Goal: Task Accomplishment & Management: Complete application form

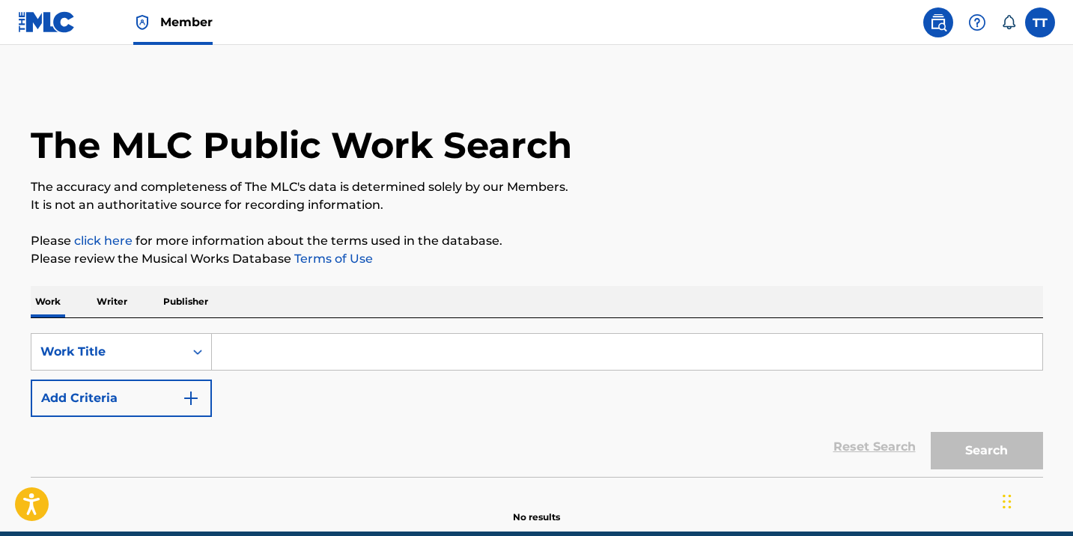
click at [387, 356] on input "Search Form" at bounding box center [627, 352] width 830 height 36
paste input "PUNTA CANA"
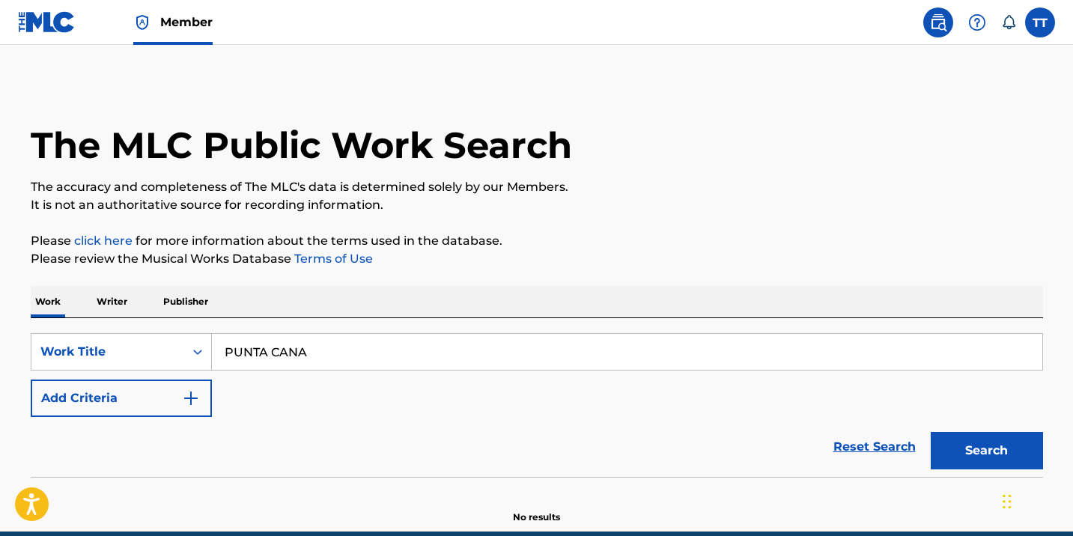
type input "PUNTA CANA"
click at [930, 432] on button "Search" at bounding box center [986, 450] width 112 height 37
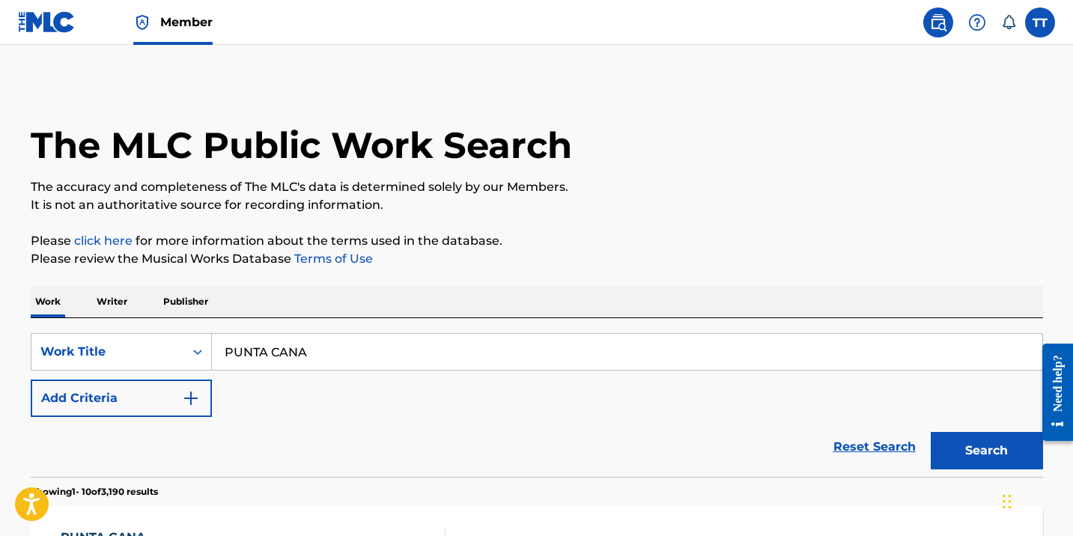
click at [186, 406] on img "Search Form" at bounding box center [191, 398] width 18 height 18
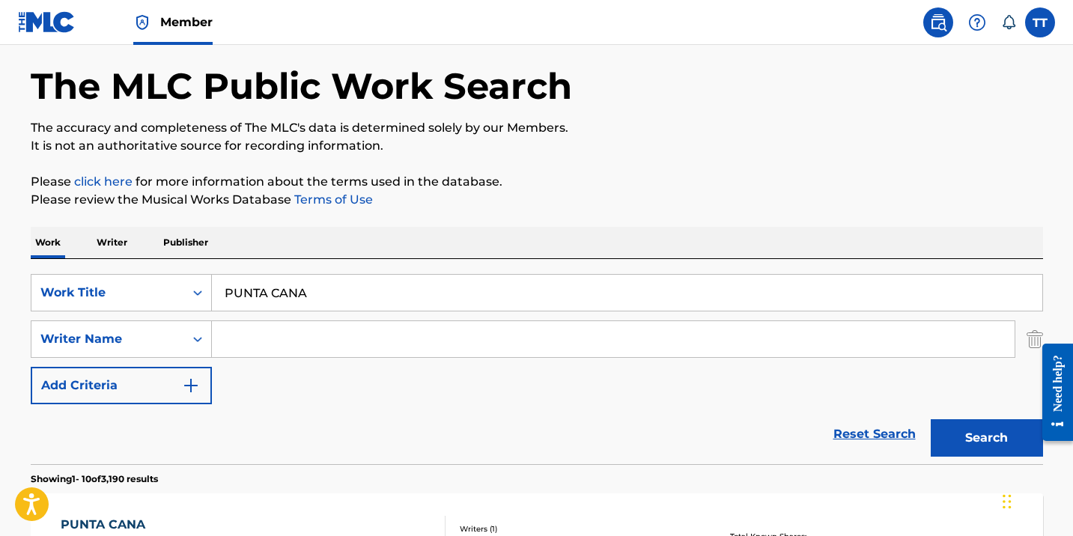
click at [186, 358] on div "Writer Name" at bounding box center [121, 338] width 181 height 37
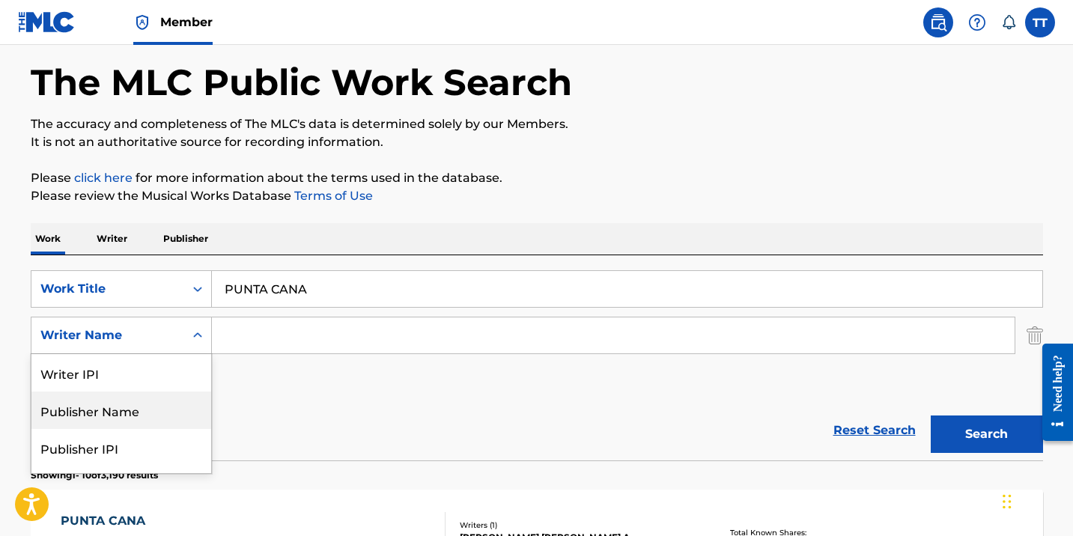
scroll to position [69, 0]
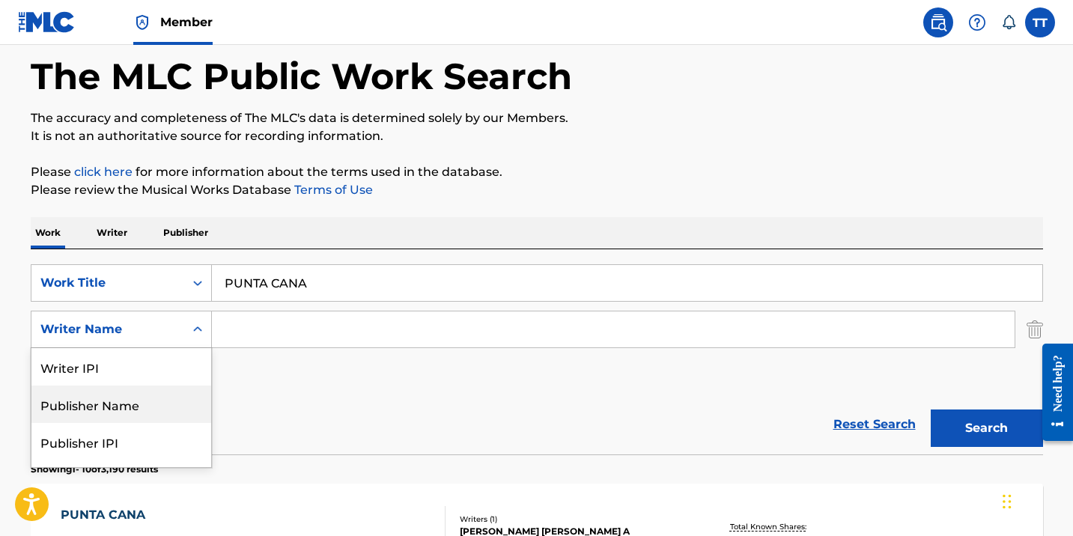
click at [147, 414] on div "Publisher Name" at bounding box center [121, 403] width 180 height 37
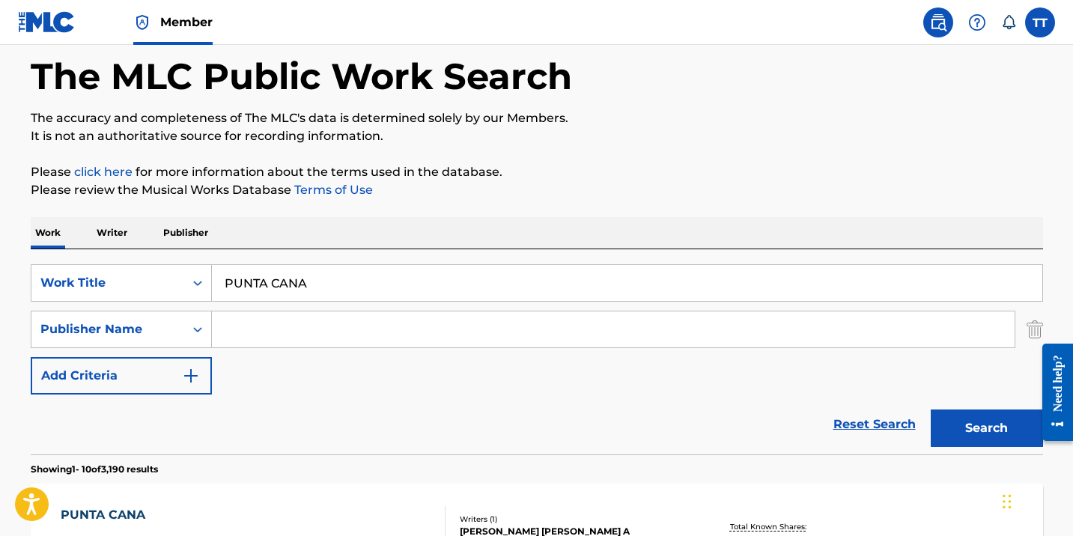
click at [263, 348] on div "SearchWithCriteriac81e0c50-8a95-421a-945c-bbb41f150986 Work Title PUNTA CANA Se…" at bounding box center [537, 329] width 1012 height 130
click at [266, 331] on input "Search Form" at bounding box center [613, 329] width 802 height 36
type input "HAPILOS"
click at [930, 409] on button "Search" at bounding box center [986, 427] width 112 height 37
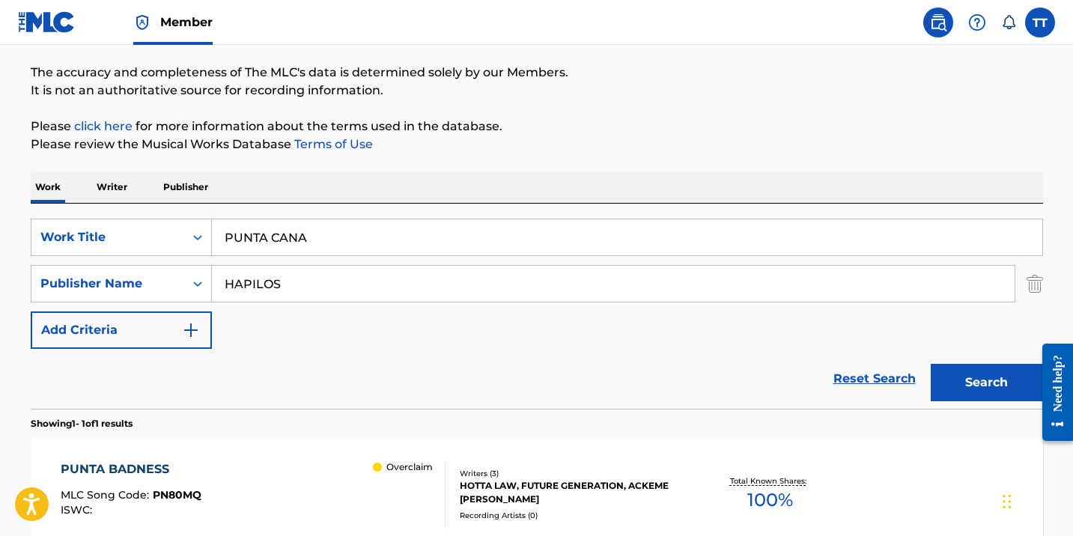
scroll to position [0, 0]
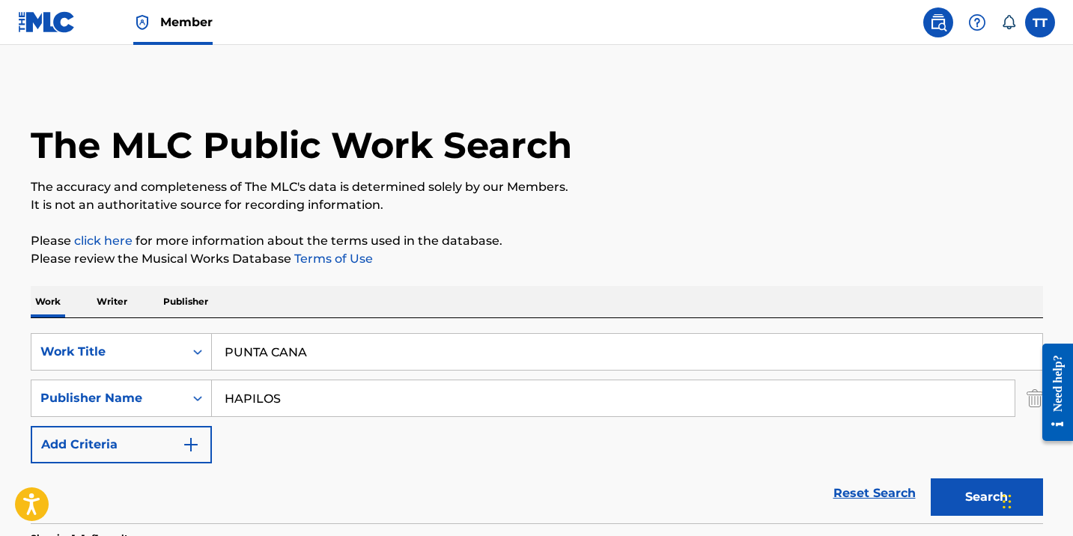
click at [1035, 25] on label at bounding box center [1040, 22] width 30 height 30
click at [1040, 22] on input "TT [PERSON_NAME] [EMAIL_ADDRESS][DOMAIN_NAME] Notification Preferences Profile …" at bounding box center [1040, 22] width 0 height 0
click at [1046, 22] on div "TT TT [PERSON_NAME] [EMAIL_ADDRESS][DOMAIN_NAME] Notification Preferences Profi…" at bounding box center [1040, 22] width 30 height 30
click at [1035, 39] on nav "Member TT TT [PERSON_NAME] [EMAIL_ADDRESS][DOMAIN_NAME] Notification Preference…" at bounding box center [536, 22] width 1073 height 45
click at [1036, 24] on label at bounding box center [1040, 22] width 30 height 30
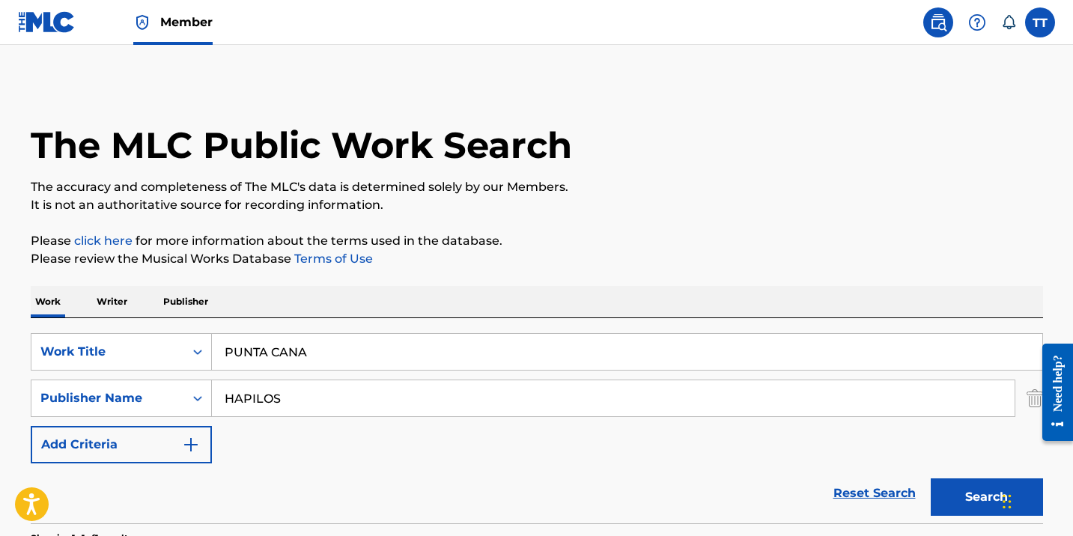
click at [1040, 22] on input "TT [PERSON_NAME] [EMAIL_ADDRESS][DOMAIN_NAME] Notification Preferences Profile …" at bounding box center [1040, 22] width 0 height 0
click at [906, 211] on p "Log out" at bounding box center [894, 211] width 35 height 13
click at [1040, 22] on input "TT [PERSON_NAME] [EMAIL_ADDRESS][DOMAIN_NAME] Notification Preferences Profile …" at bounding box center [1040, 22] width 0 height 0
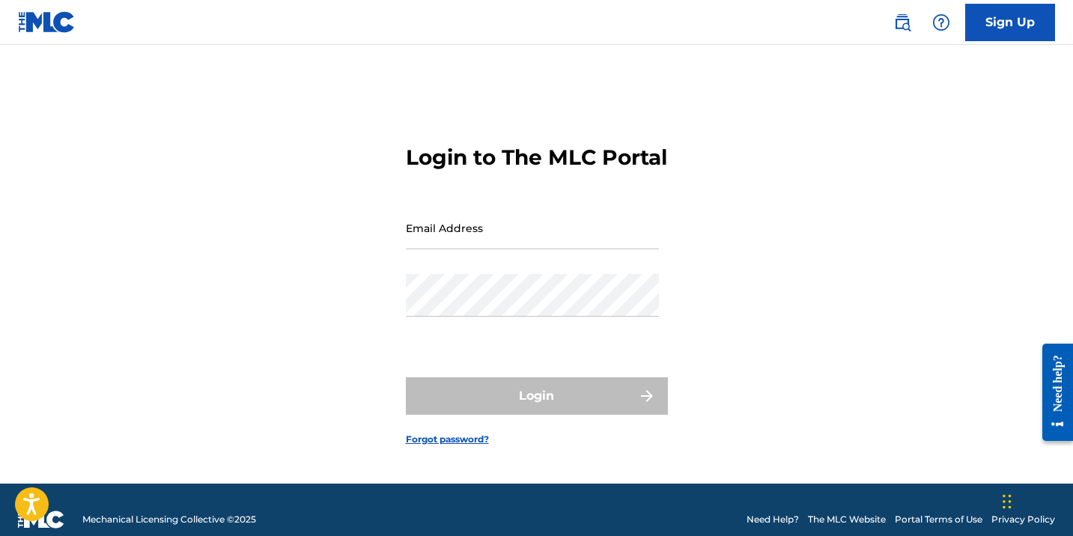
click at [454, 249] on input "Email Address" at bounding box center [532, 228] width 253 height 43
type input "[EMAIL_ADDRESS][DOMAIN_NAME]"
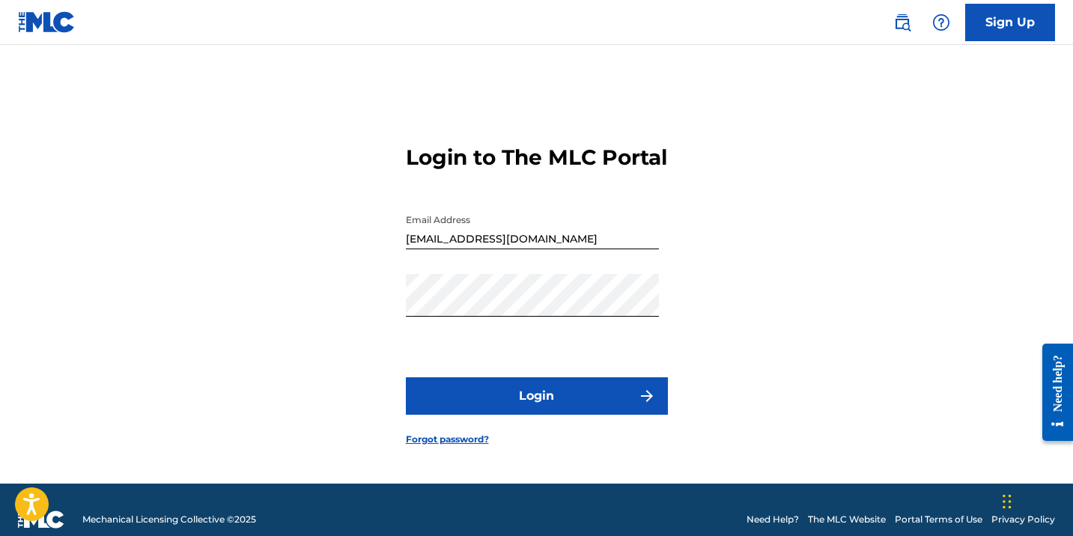
click at [522, 412] on button "Login" at bounding box center [537, 395] width 262 height 37
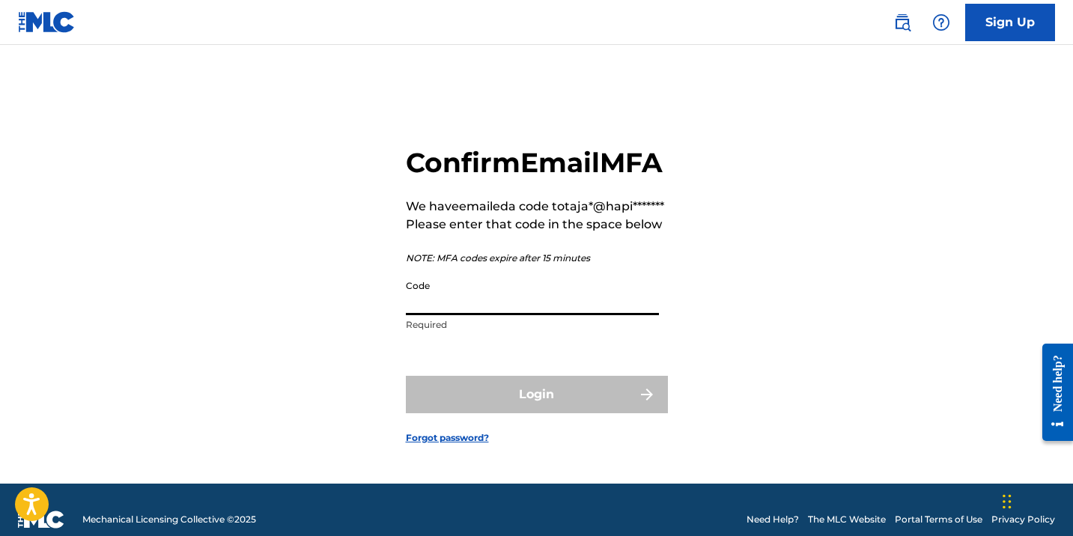
click at [470, 315] on input "Code" at bounding box center [532, 293] width 253 height 43
paste input "563730"
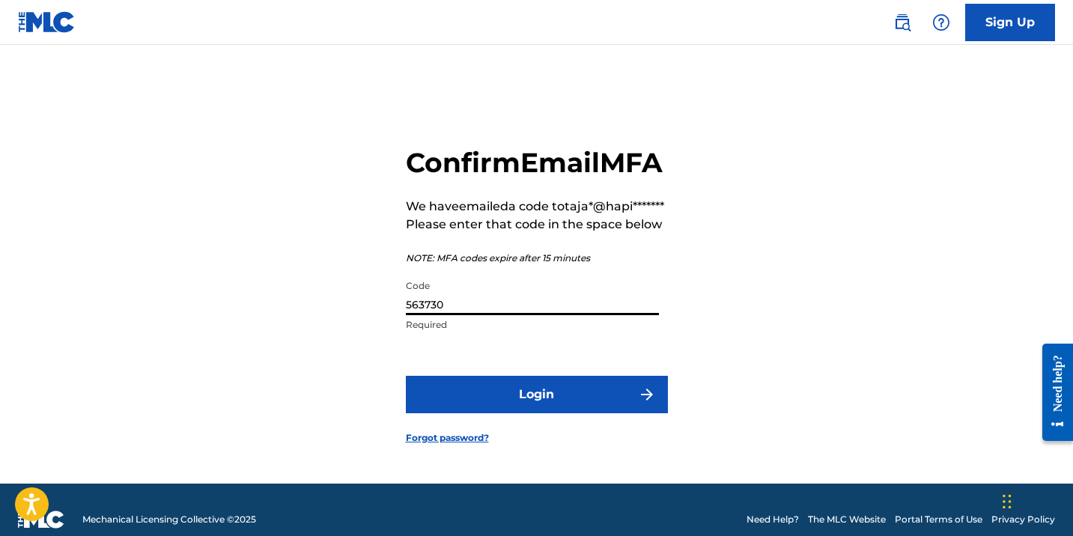
type input "563730"
click at [507, 413] on button "Login" at bounding box center [537, 394] width 262 height 37
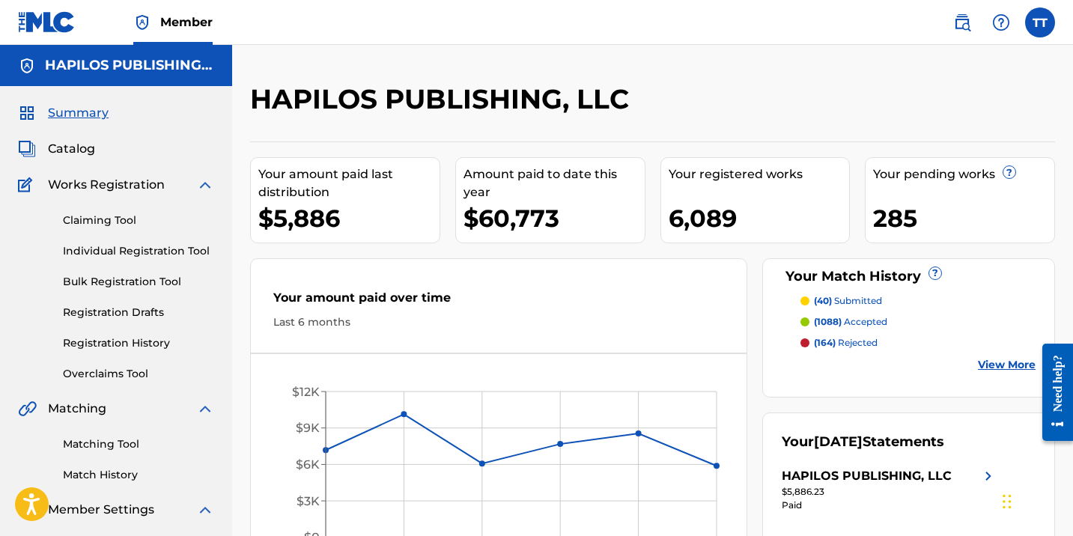
click at [135, 343] on link "Registration History" at bounding box center [138, 343] width 151 height 16
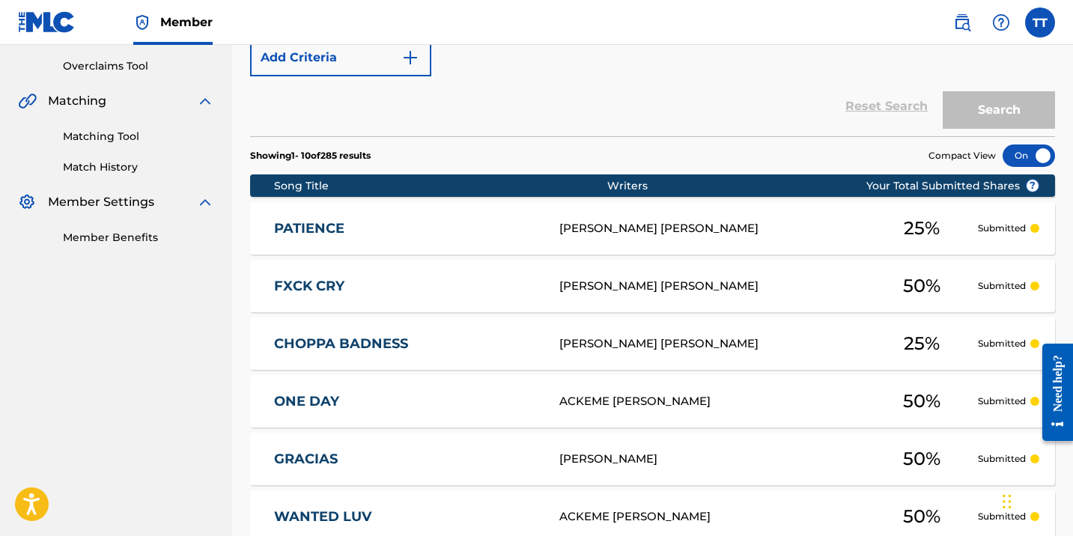
scroll to position [46, 0]
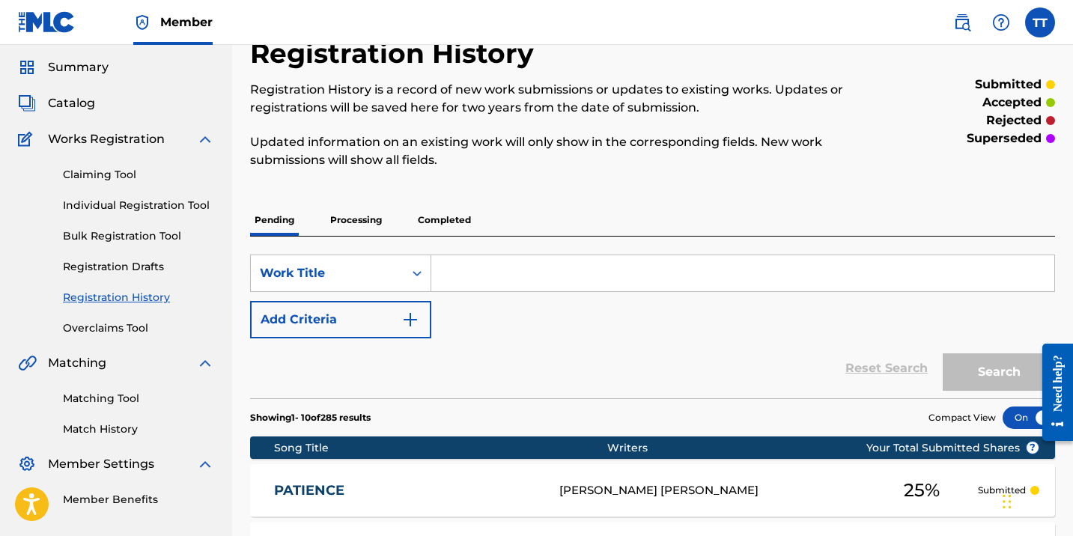
click at [471, 284] on input "Search Form" at bounding box center [742, 273] width 623 height 36
paste input "HAPPY TIME"
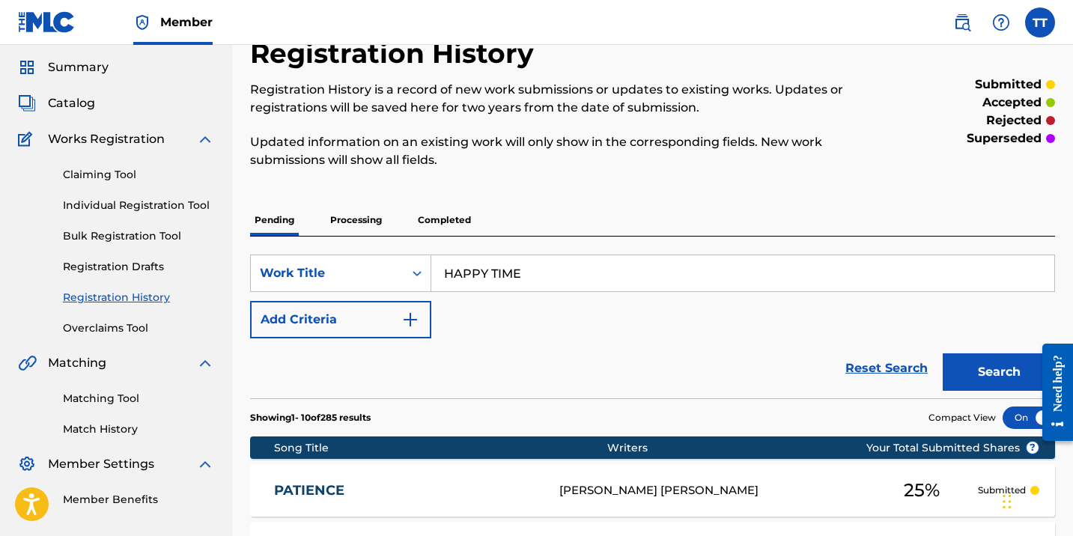
type input "HAPPY TIME"
click at [942, 353] on button "Search" at bounding box center [998, 371] width 112 height 37
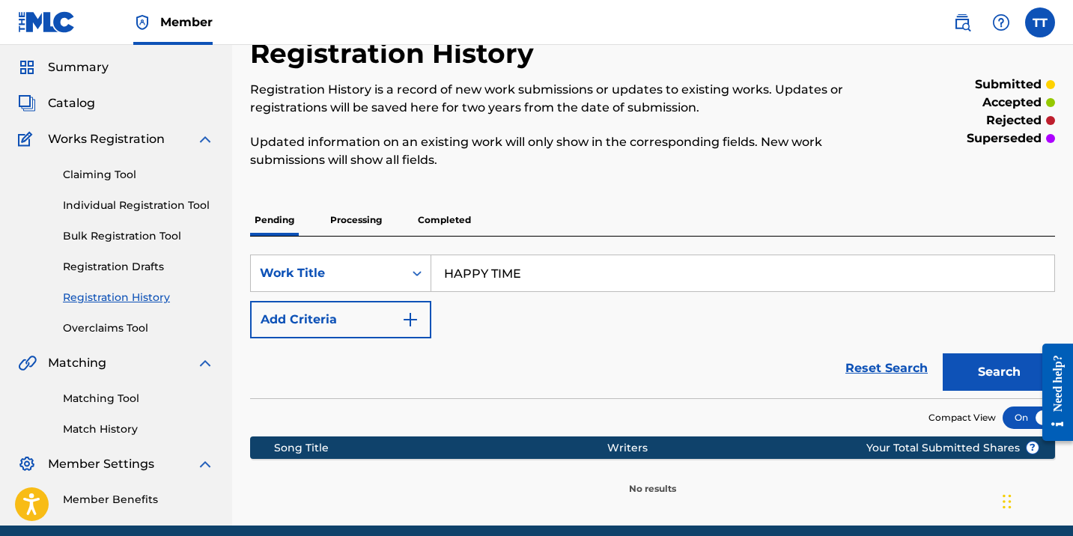
click at [78, 104] on span "Catalog" at bounding box center [71, 103] width 47 height 18
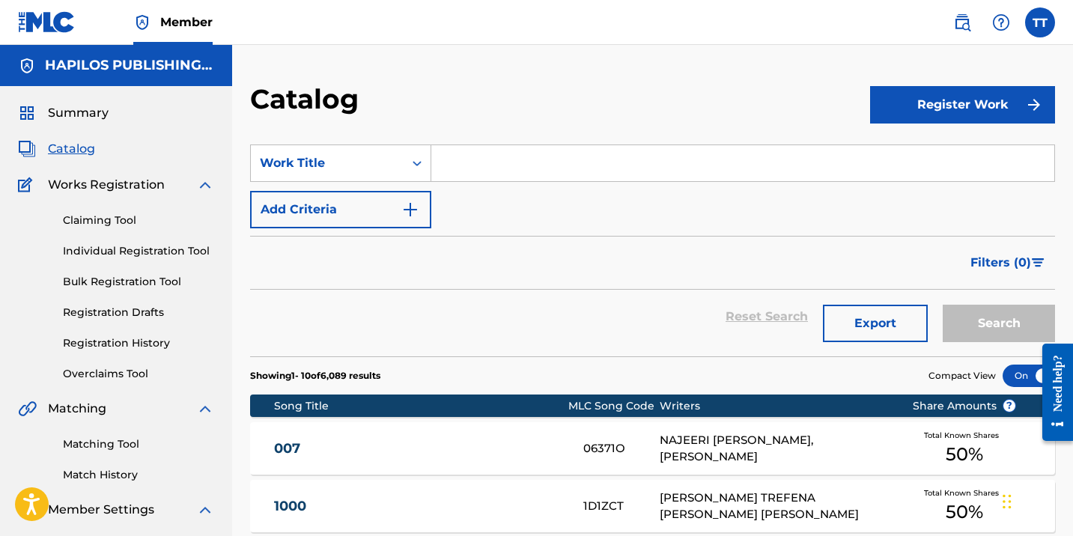
click at [504, 187] on div "SearchWithCriteria5c7a34ce-3b31-48ee-9f53-b3887d983af0 Work Title Add Criteria" at bounding box center [652, 186] width 805 height 84
click at [505, 177] on input "Search Form" at bounding box center [742, 163] width 623 height 36
paste input "HAPPY TIME"
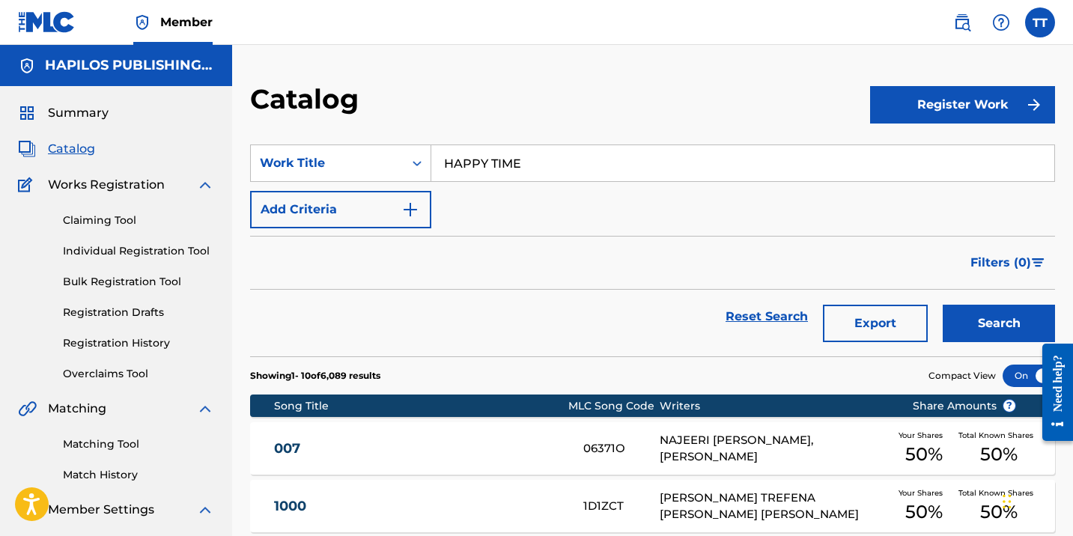
click at [942, 305] on button "Search" at bounding box center [998, 323] width 112 height 37
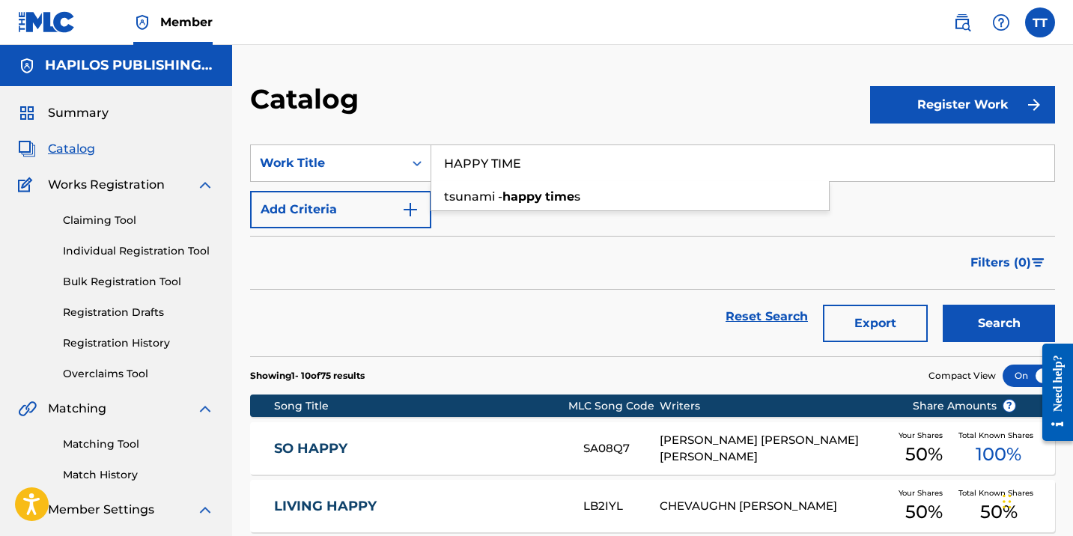
click at [489, 163] on input "HAPPY TIME" at bounding box center [742, 163] width 623 height 36
paste input "LIGHTS OUT"
type input "LIGHTS OUT"
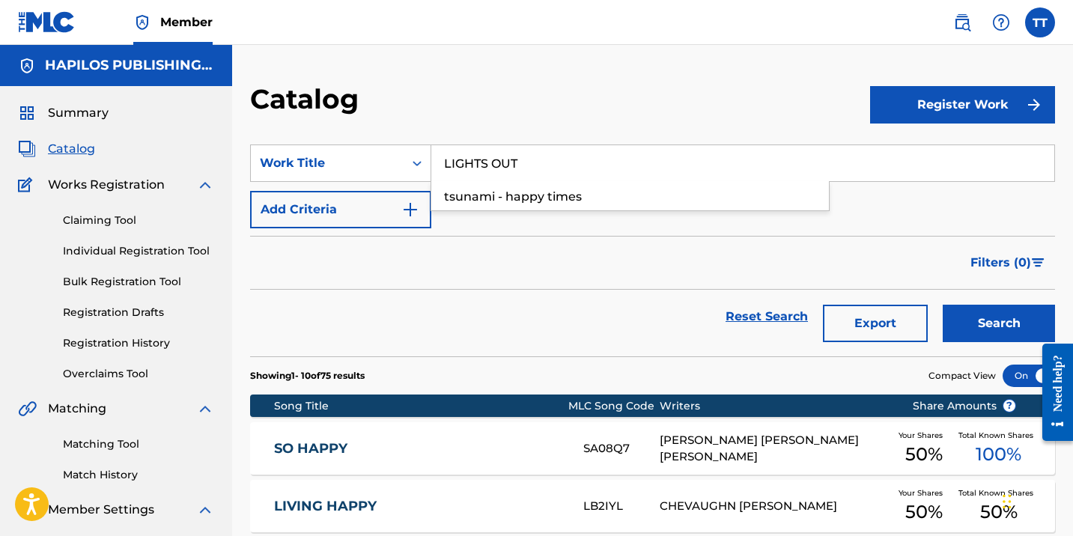
click at [942, 305] on button "Search" at bounding box center [998, 323] width 112 height 37
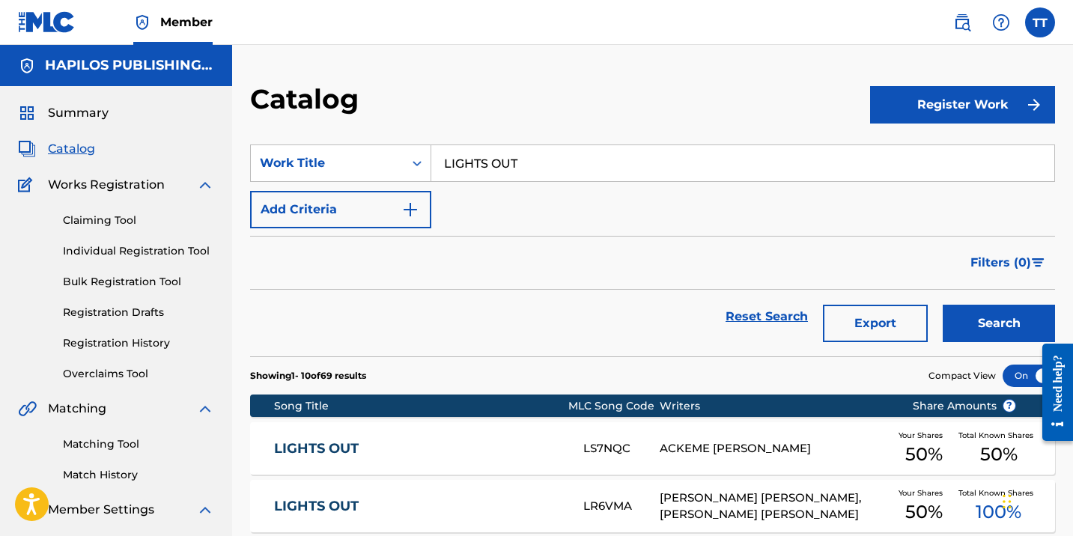
click at [172, 241] on div "Claiming Tool Individual Registration Tool Bulk Registration Tool Registration …" at bounding box center [116, 288] width 196 height 188
click at [172, 244] on link "Individual Registration Tool" at bounding box center [138, 251] width 151 height 16
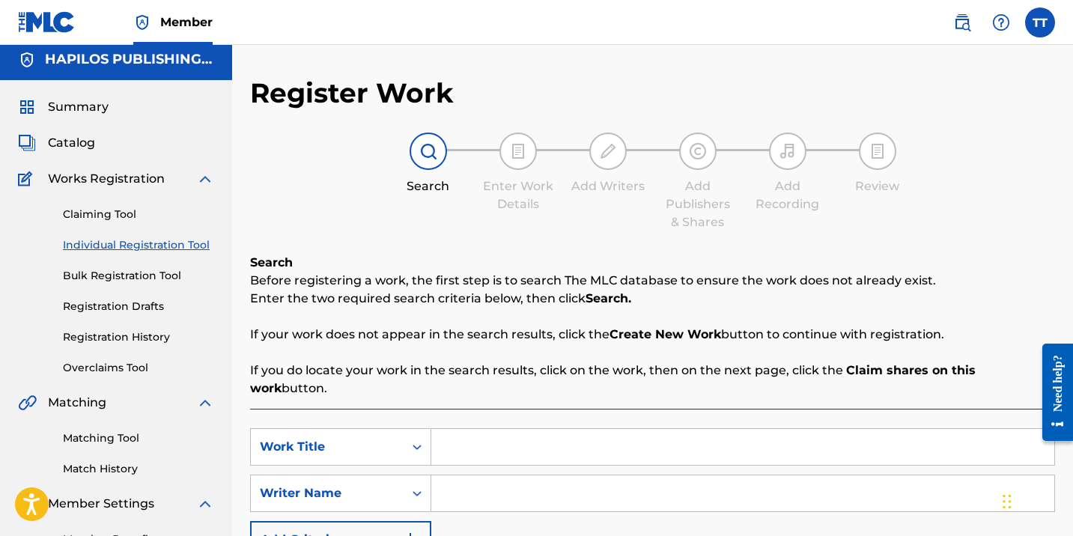
scroll to position [7, 0]
click at [509, 475] on input "Search Form" at bounding box center [742, 493] width 623 height 36
paste input "HAPPY TIME"
type input "HAPPY TIME"
click at [469, 442] on input "Search Form" at bounding box center [742, 446] width 623 height 36
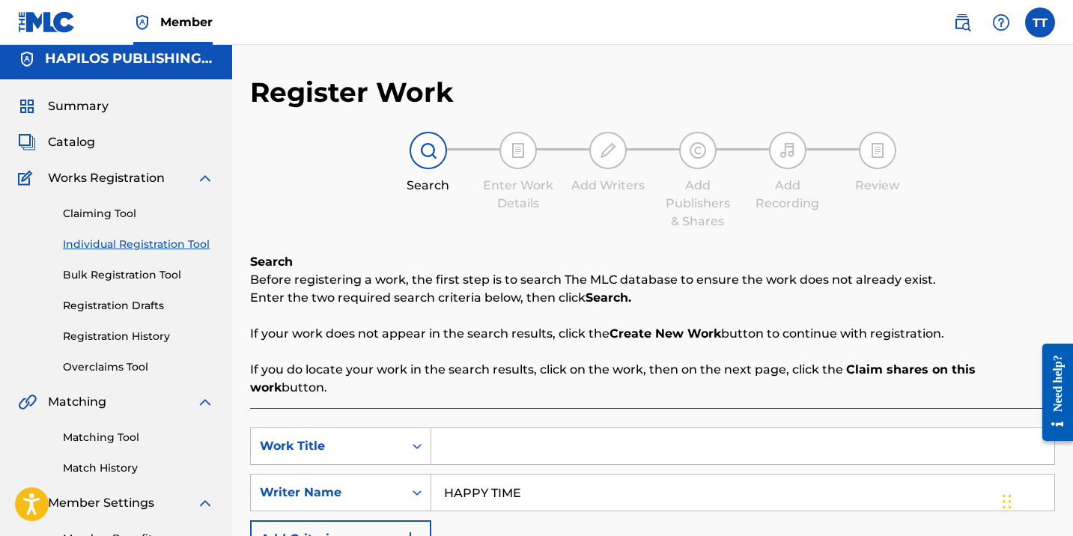
click at [469, 442] on input "Search Form" at bounding box center [742, 446] width 623 height 36
paste input "PUNTA CANA"
type input "PUNTA CANA"
click at [463, 475] on input "HAPPY TIME" at bounding box center [742, 493] width 623 height 36
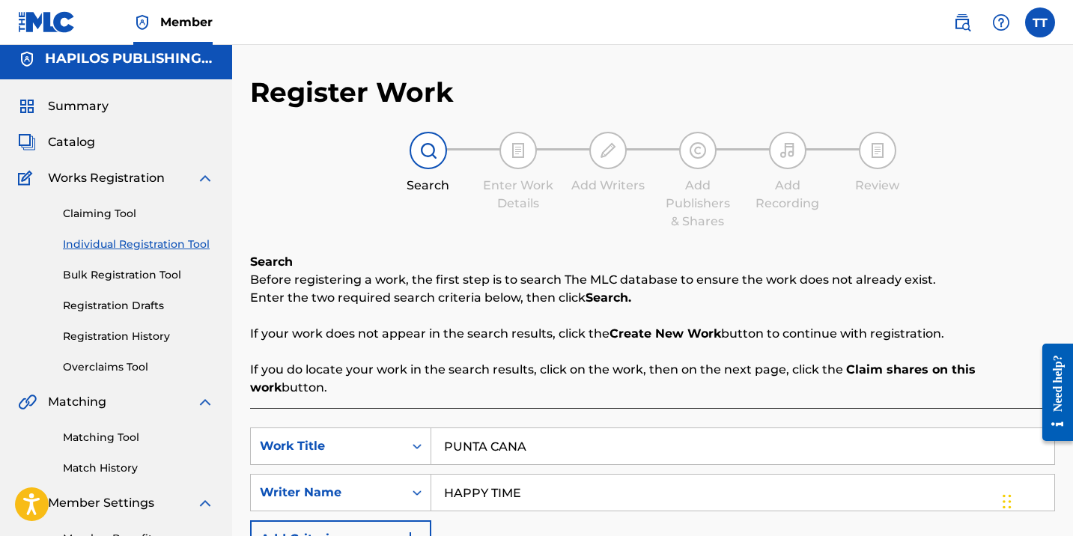
click at [463, 475] on input "HAPPY TIME" at bounding box center [742, 493] width 623 height 36
type input "S"
type input "ACKEME"
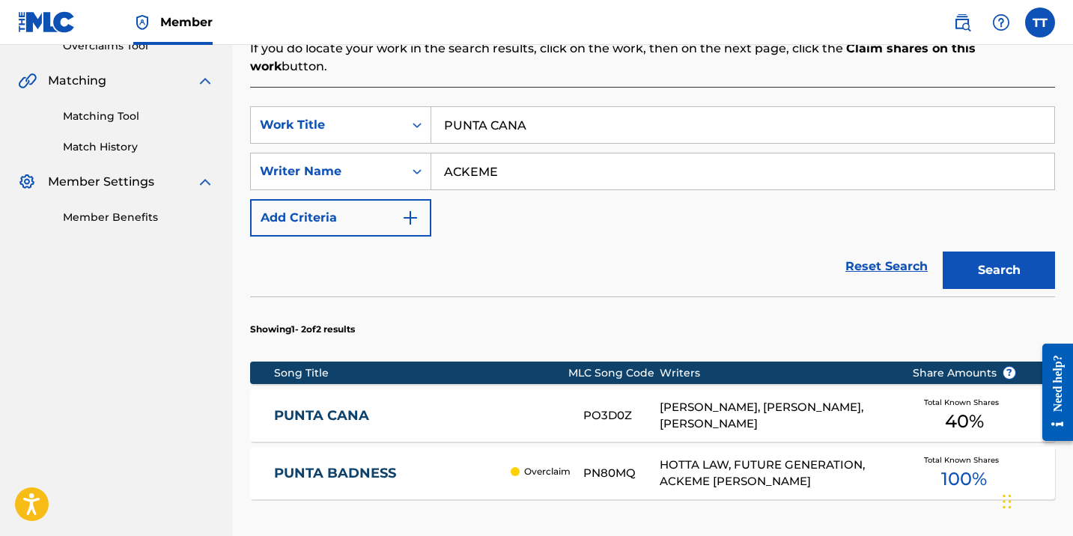
scroll to position [327, 0]
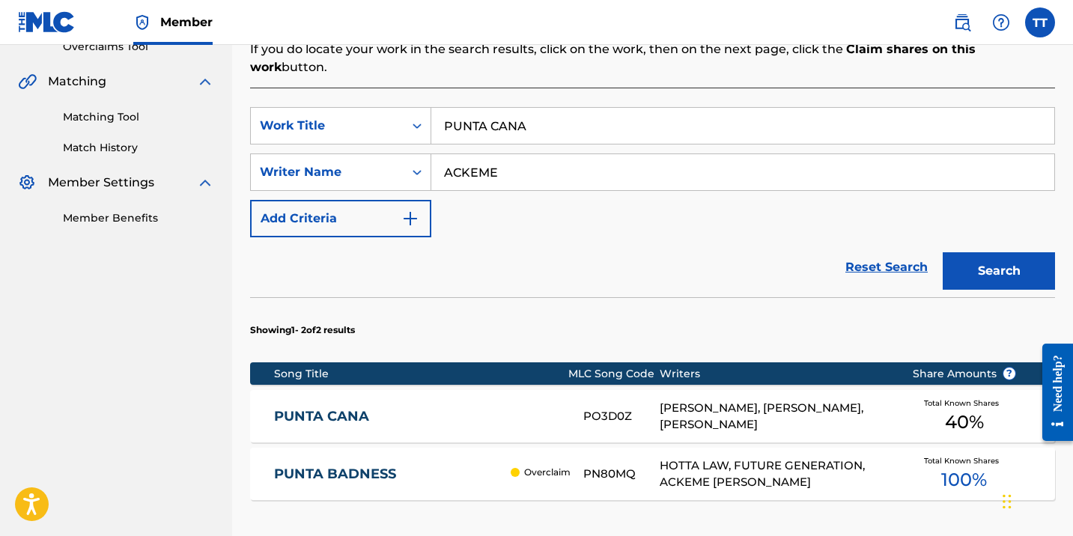
click at [451, 390] on div "PUNTA CANA PO3D0Z [PERSON_NAME], [PERSON_NAME], [PERSON_NAME] Total Known Share…" at bounding box center [652, 416] width 805 height 52
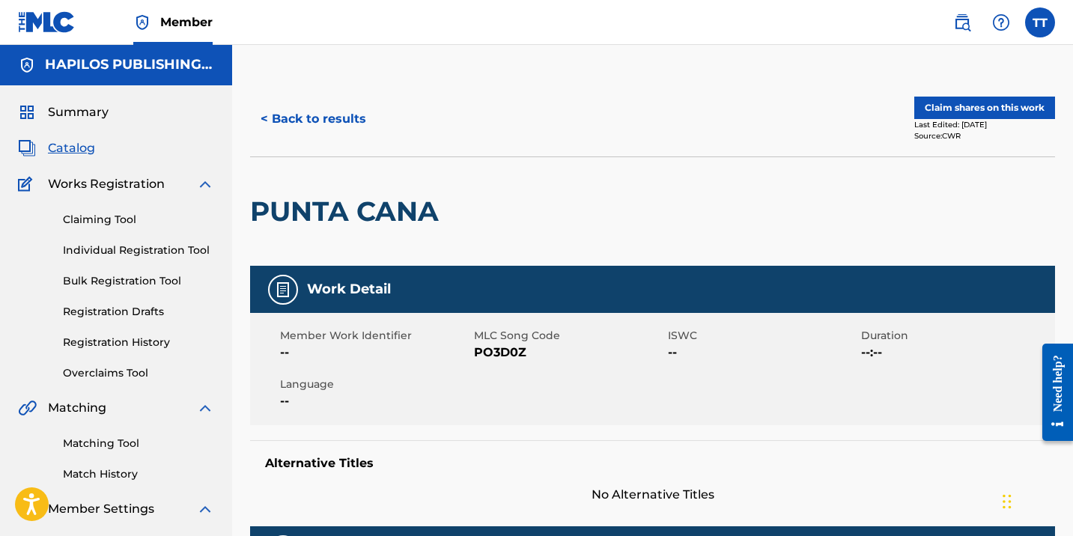
scroll to position [5, 0]
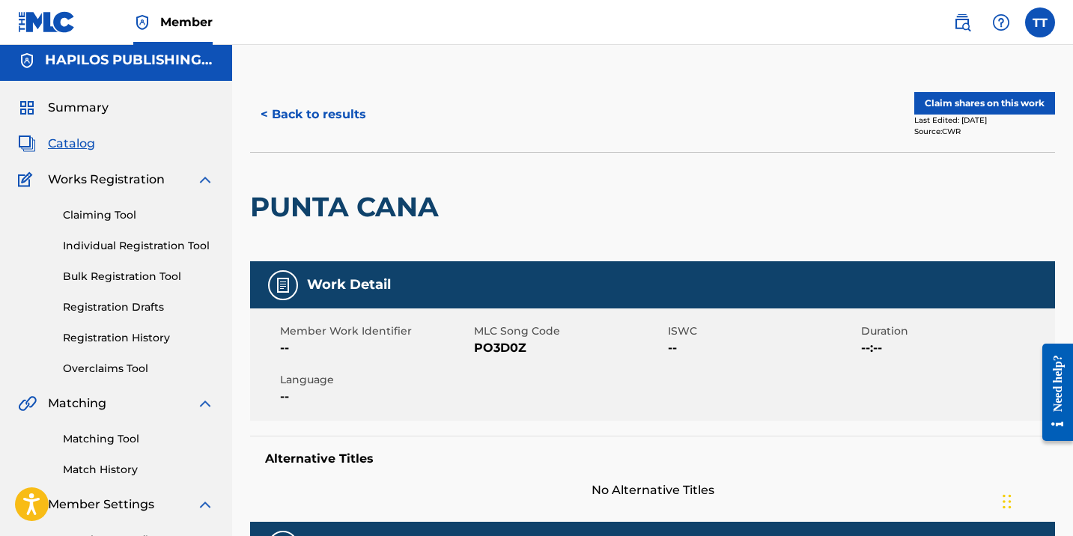
click at [975, 97] on button "Claim shares on this work" at bounding box center [984, 103] width 141 height 22
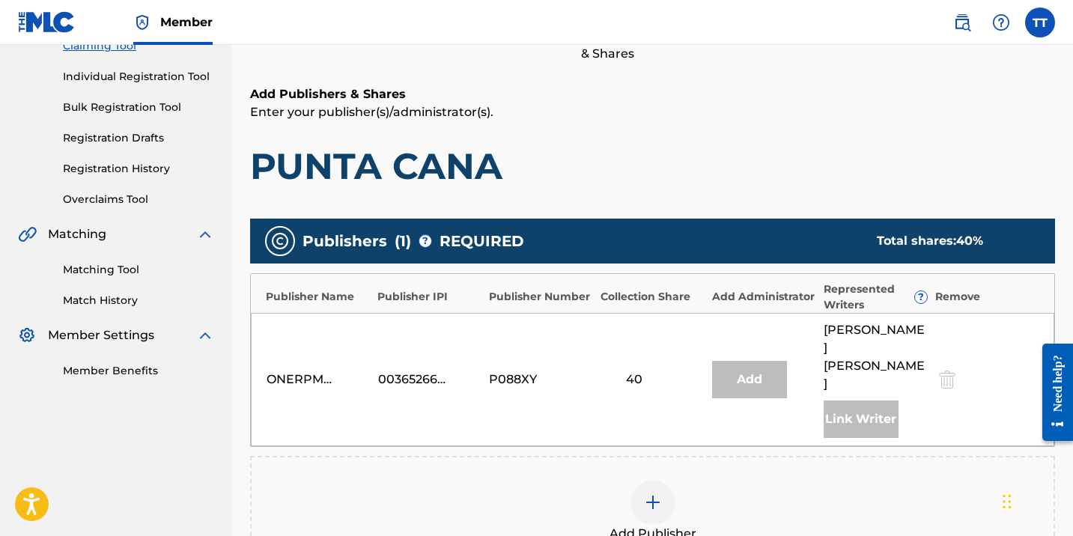
scroll to position [411, 0]
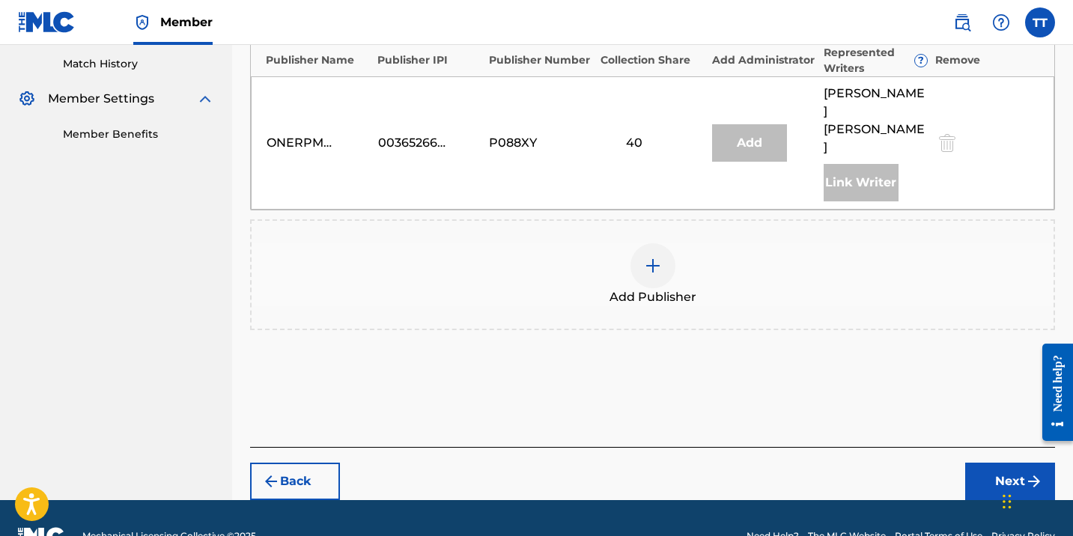
click at [642, 243] on div at bounding box center [652, 265] width 45 height 45
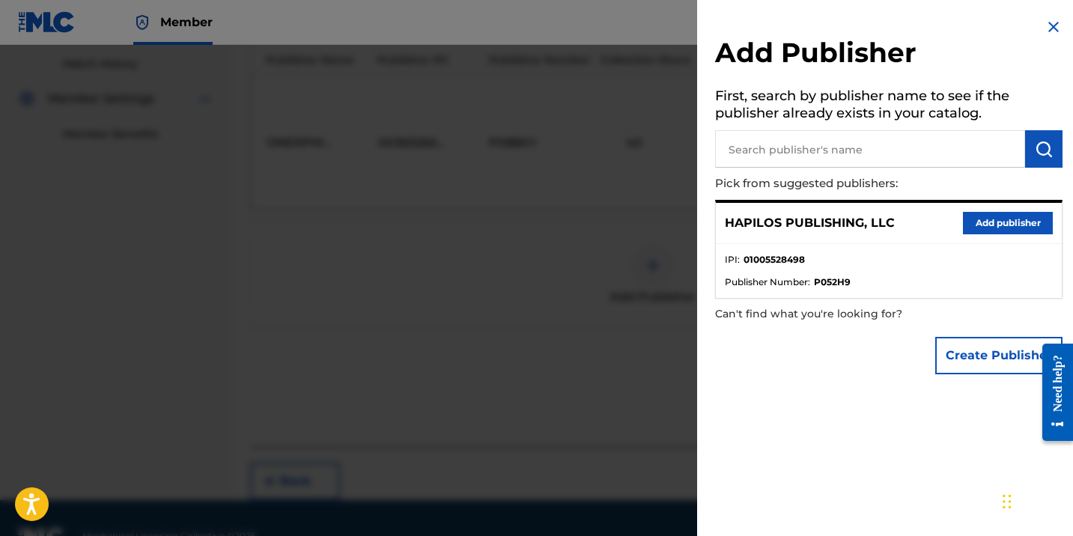
click at [1041, 223] on button "Add publisher" at bounding box center [1008, 223] width 90 height 22
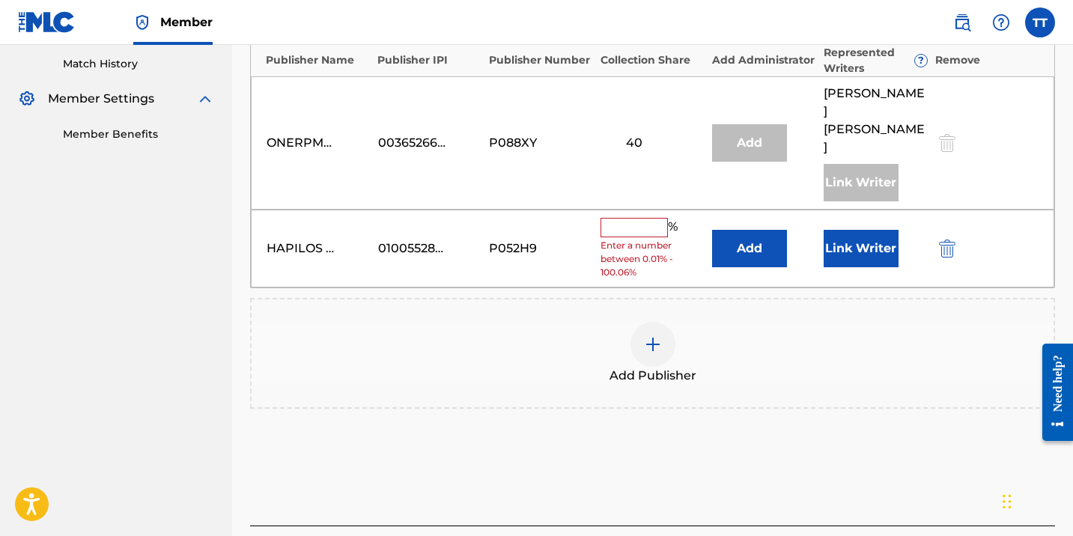
click at [638, 218] on input "text" at bounding box center [633, 227] width 67 height 19
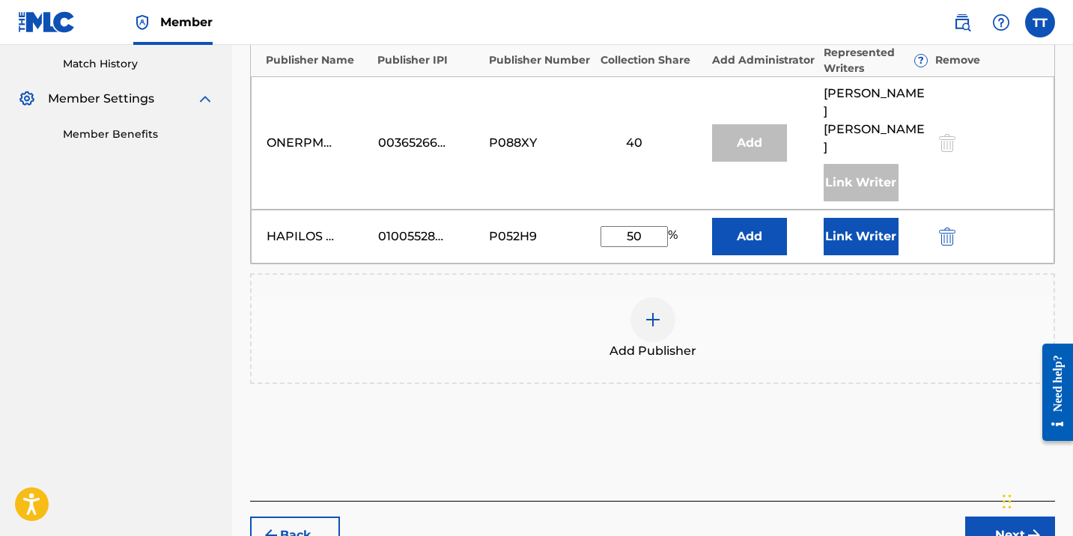
type input "50"
click at [758, 218] on button "Add" at bounding box center [749, 236] width 75 height 37
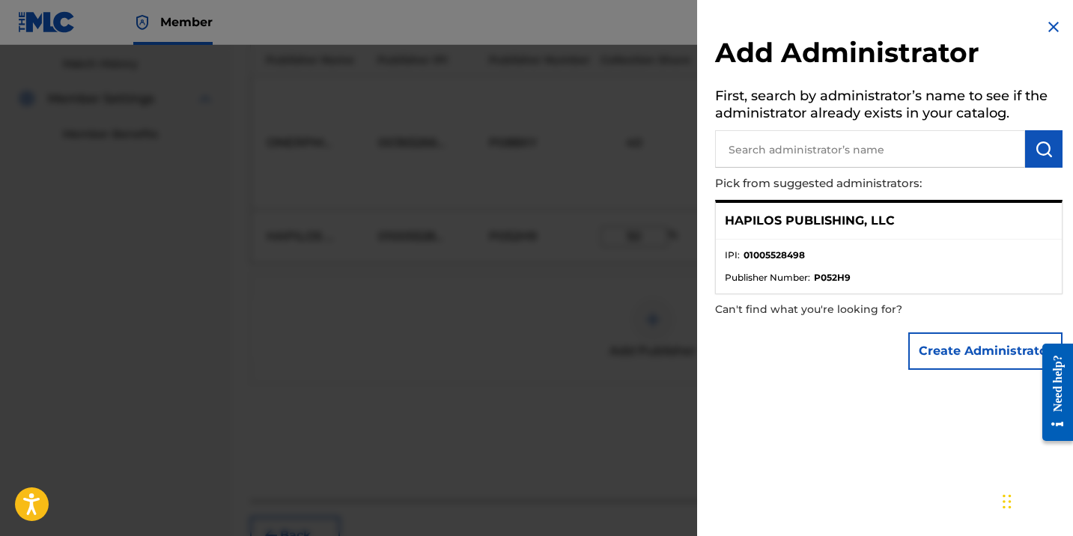
click at [838, 268] on li "IPI : 01005528498" at bounding box center [889, 260] width 328 height 22
click at [663, 249] on div at bounding box center [536, 313] width 1073 height 536
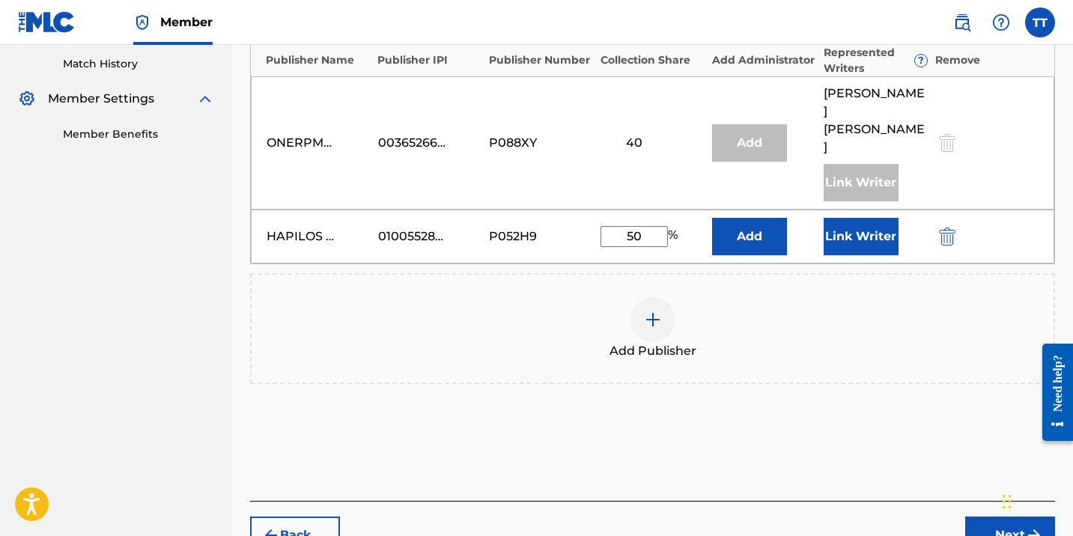
click at [861, 218] on button "Link Writer" at bounding box center [860, 236] width 75 height 37
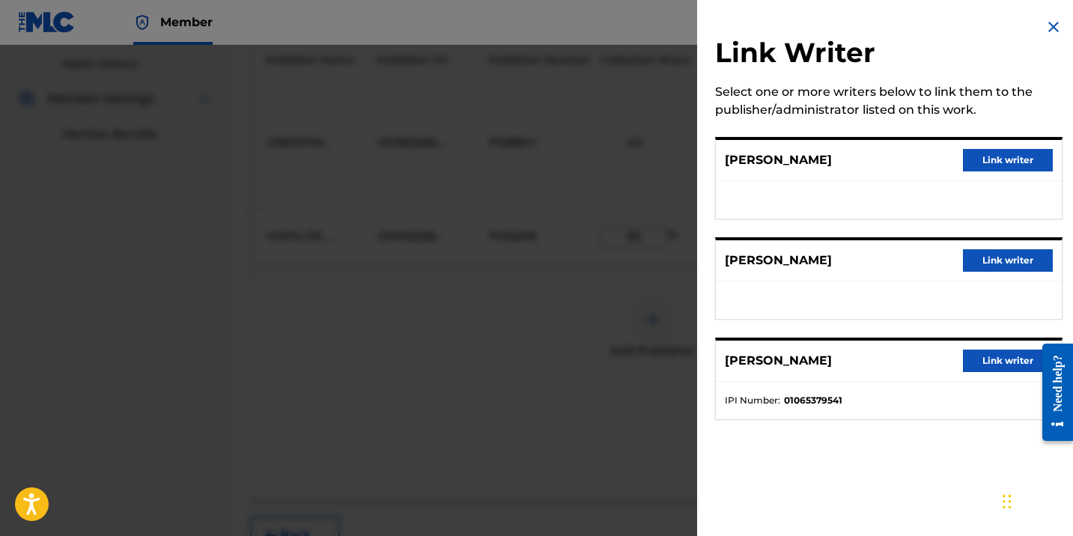
click at [987, 258] on button "Link writer" at bounding box center [1008, 260] width 90 height 22
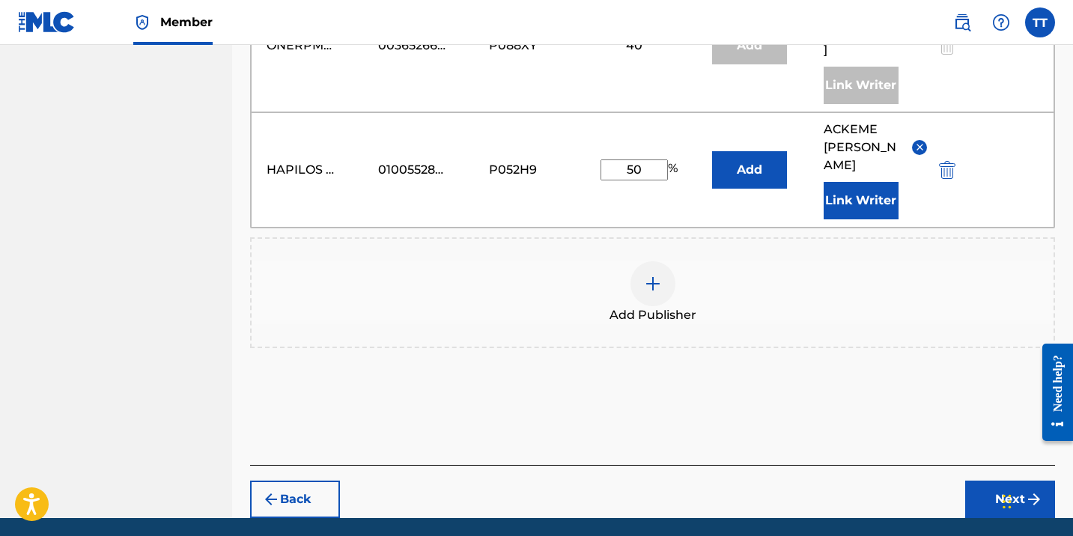
click at [992, 481] on button "Next" at bounding box center [1010, 499] width 90 height 37
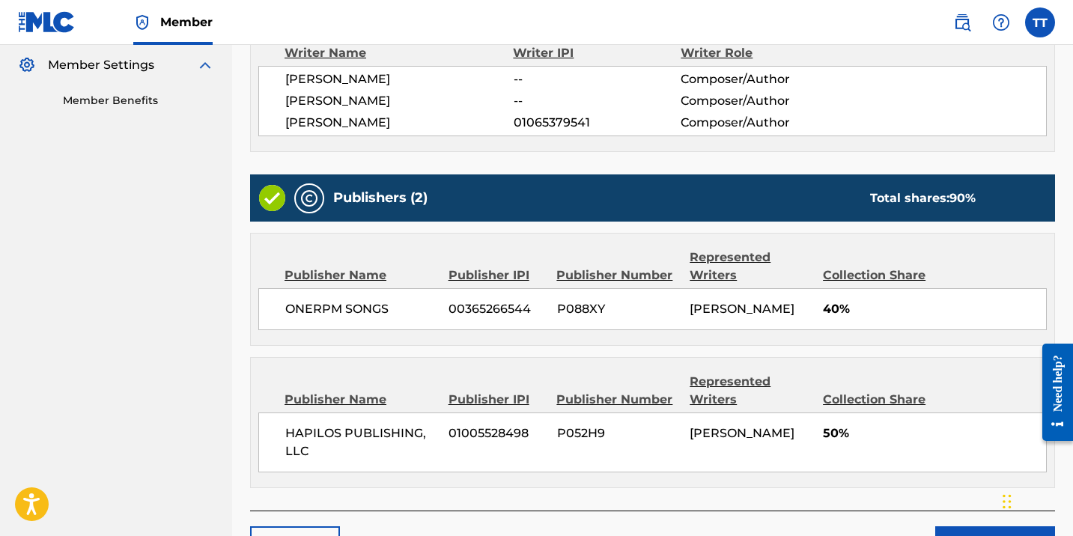
scroll to position [542, 0]
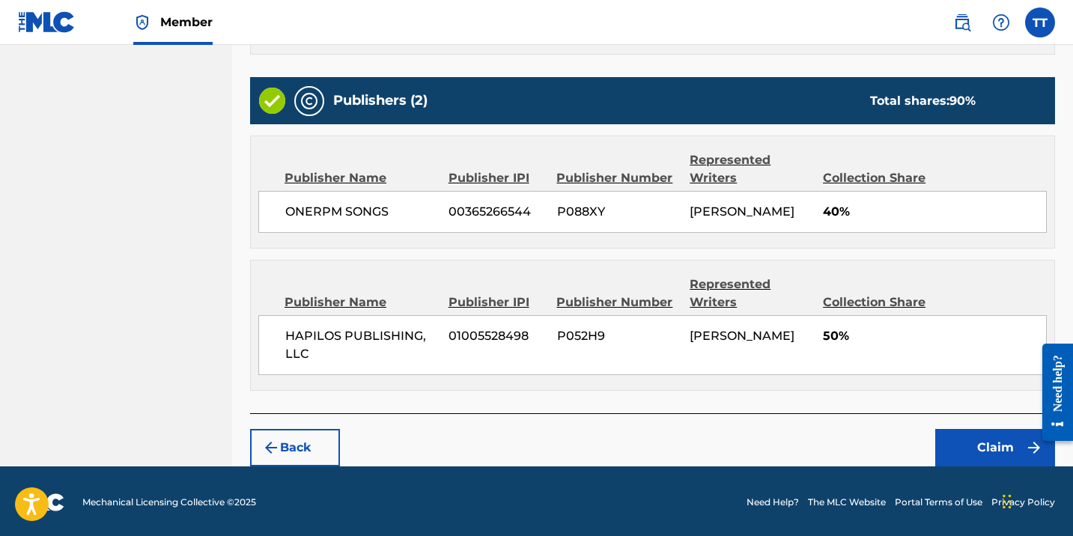
click at [984, 458] on button "Claim" at bounding box center [995, 447] width 120 height 37
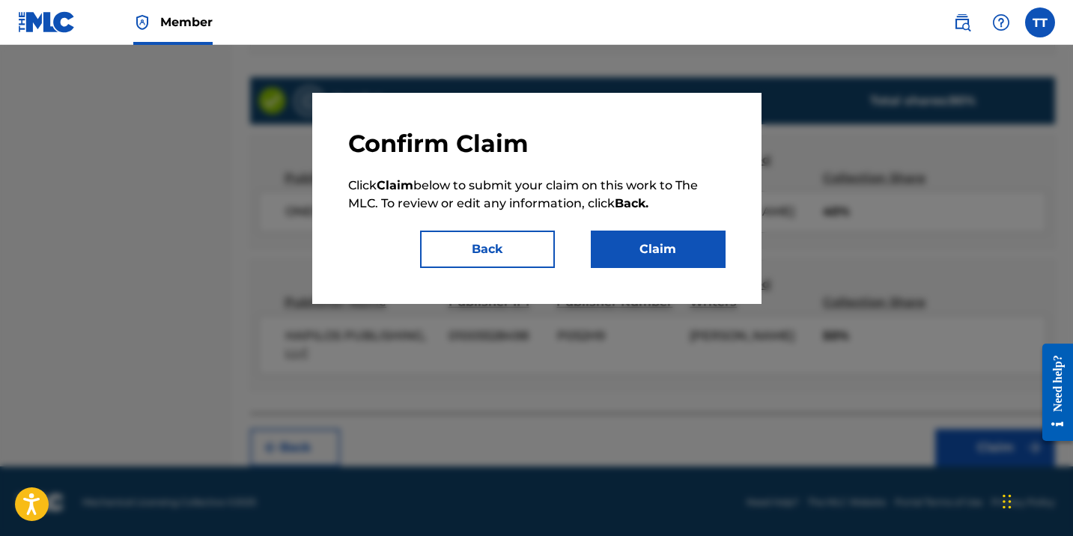
click at [685, 256] on button "Claim" at bounding box center [658, 249] width 135 height 37
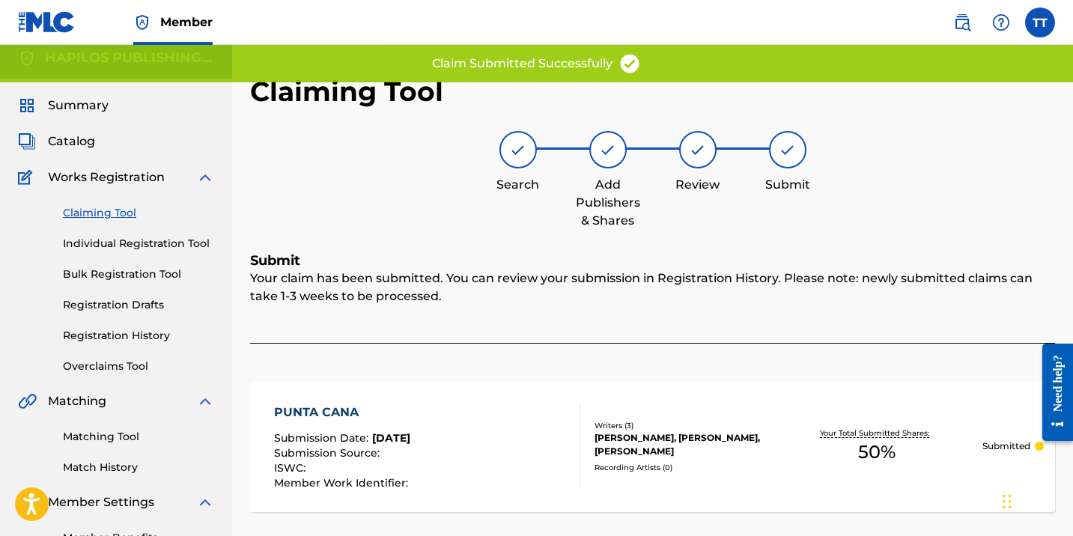
scroll to position [0, 0]
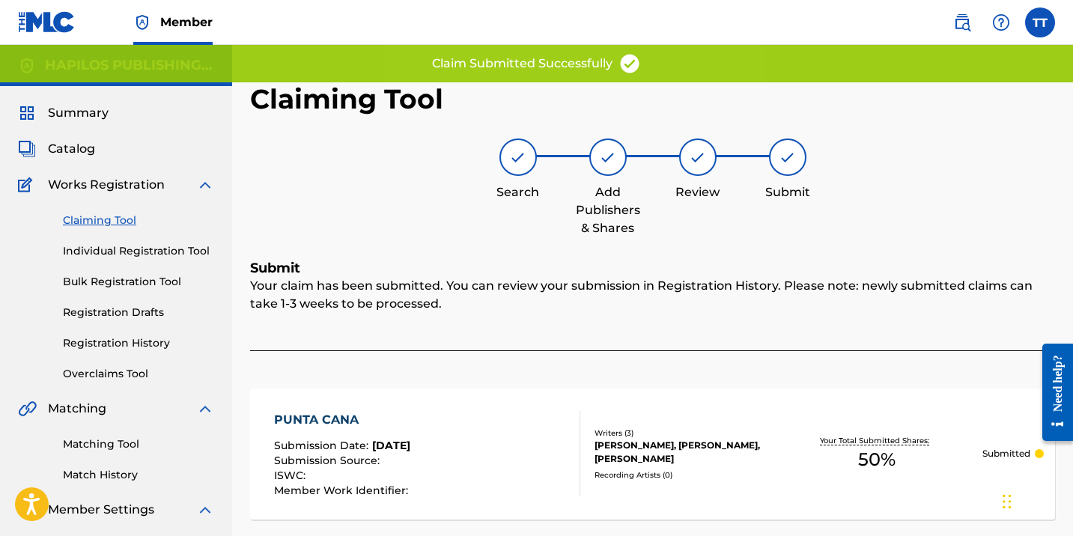
click at [109, 221] on link "Claiming Tool" at bounding box center [138, 221] width 151 height 16
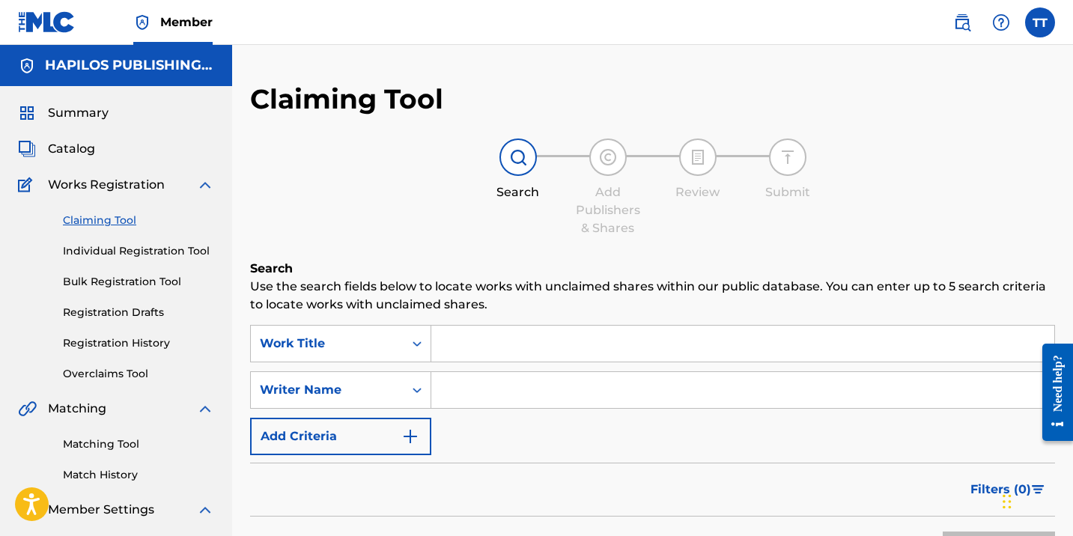
click at [463, 338] on input "Search Form" at bounding box center [742, 344] width 623 height 36
click at [140, 245] on link "Individual Registration Tool" at bounding box center [138, 251] width 151 height 16
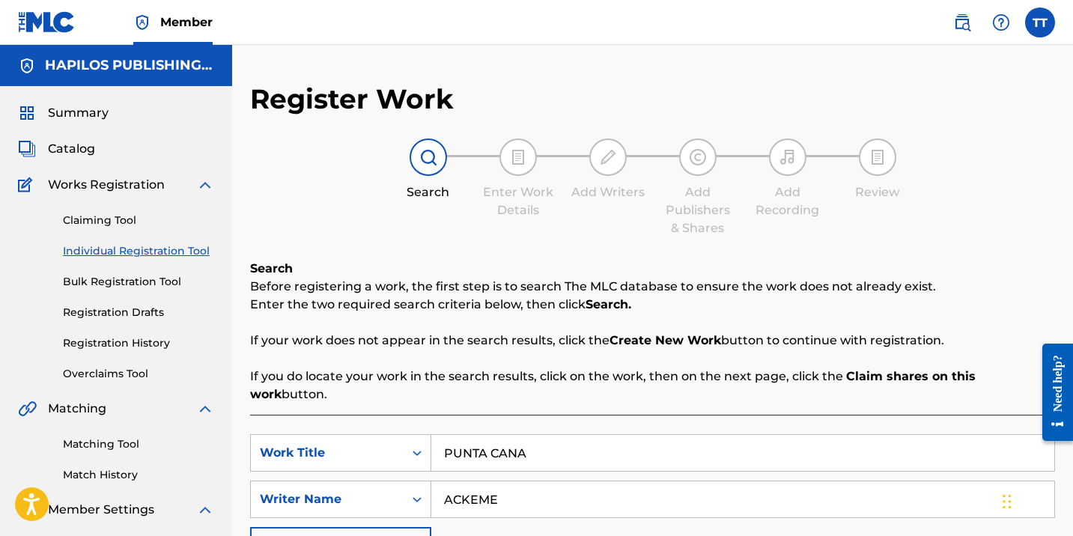
click at [482, 438] on input "PUNTA CANA" at bounding box center [742, 453] width 623 height 36
paste input "FIRST BORN"
type input "FIRST BORN"
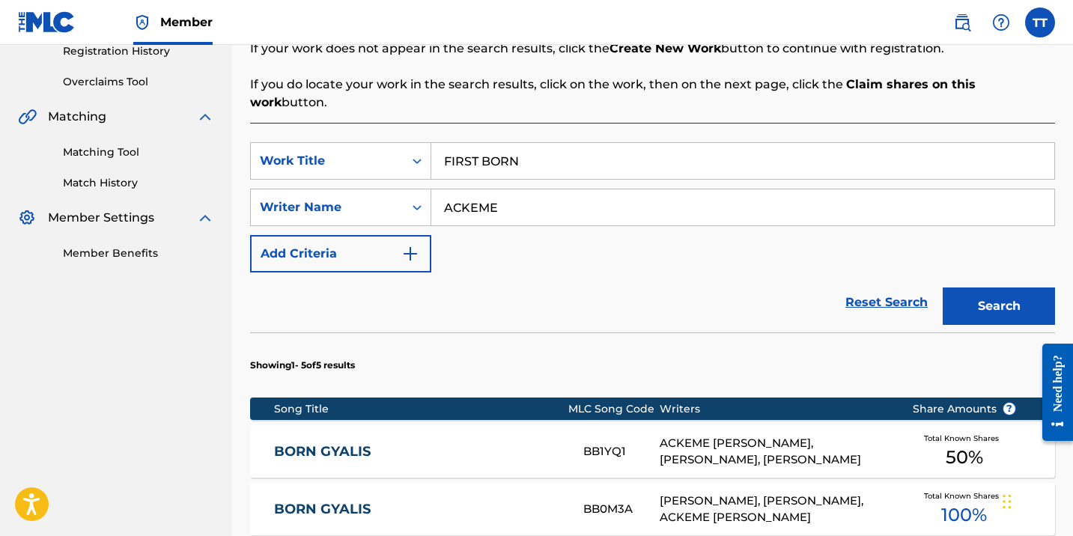
scroll to position [701, 0]
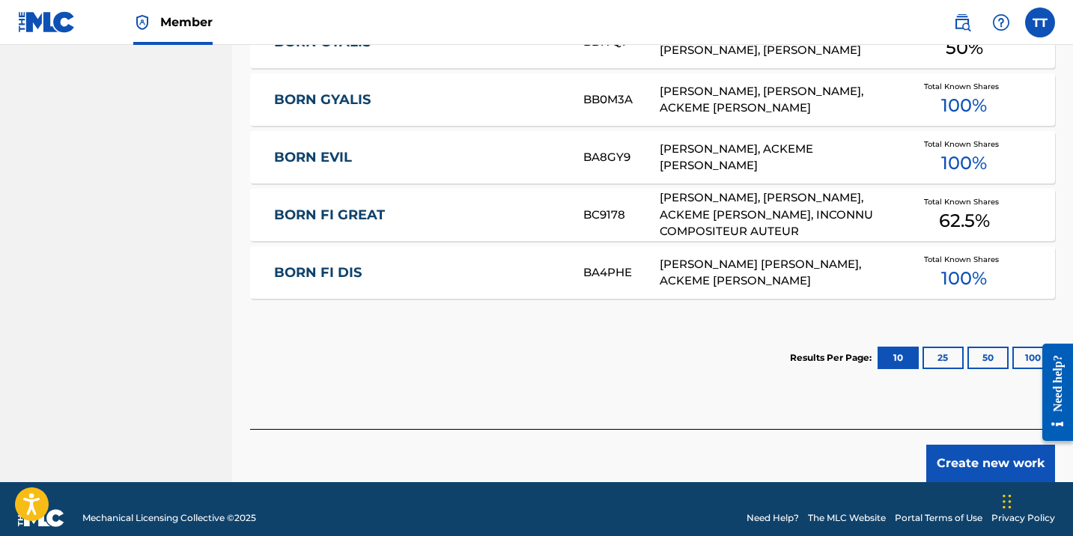
click at [989, 445] on button "Create new work" at bounding box center [990, 463] width 129 height 37
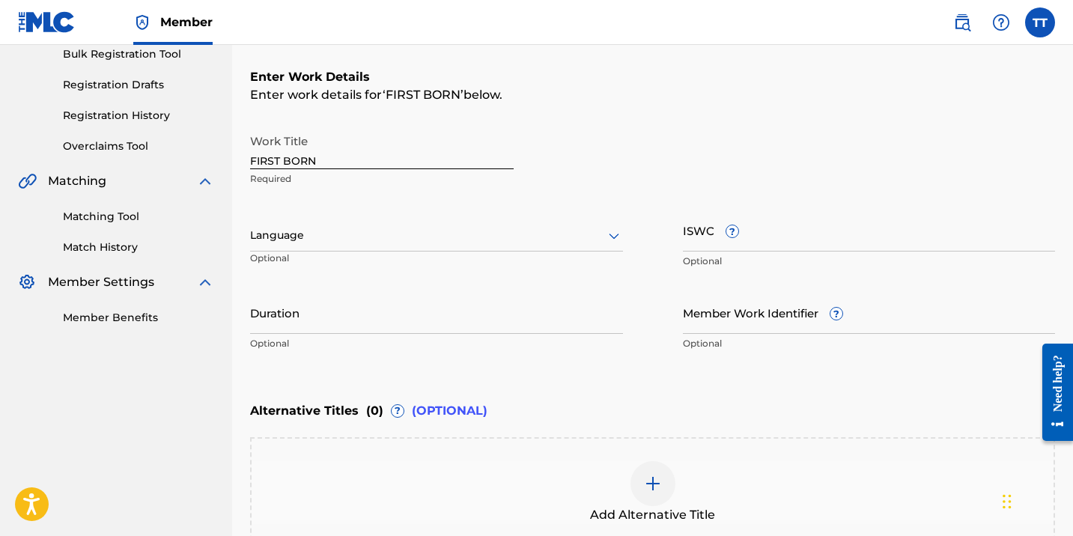
scroll to position [192, 0]
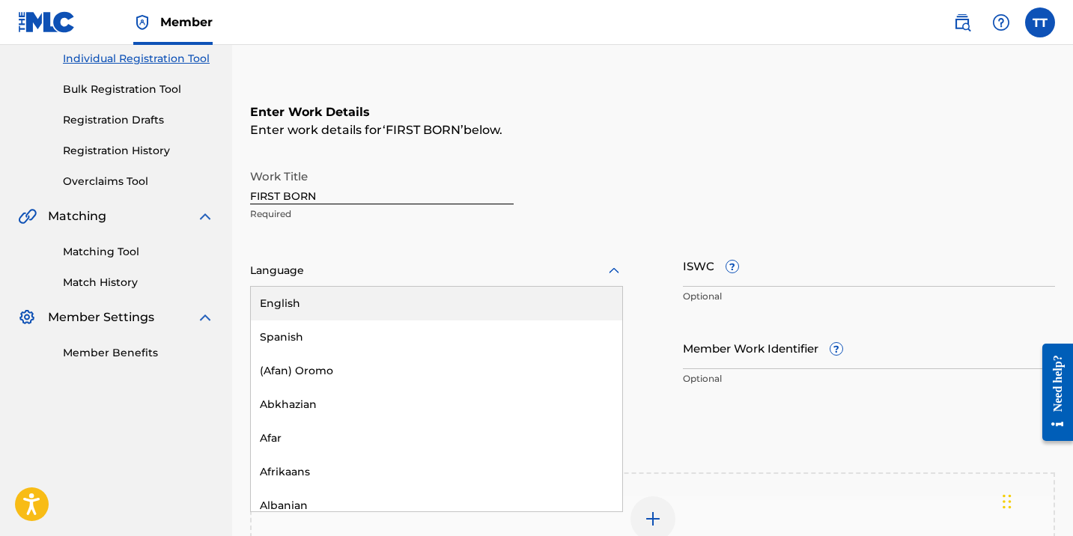
click at [339, 281] on div "Language" at bounding box center [436, 270] width 373 height 31
click at [333, 309] on div "English" at bounding box center [436, 304] width 371 height 34
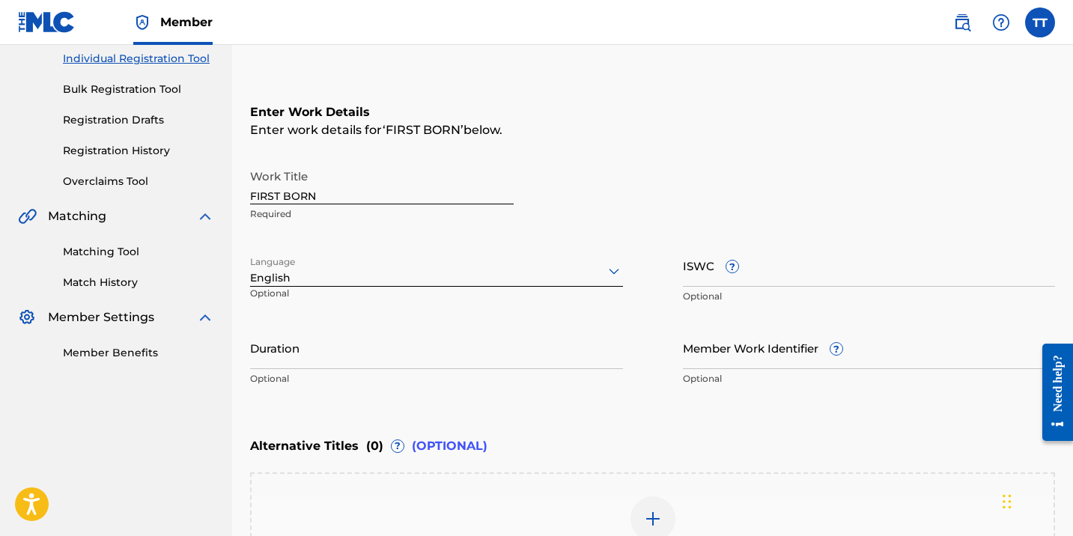
click at [331, 358] on input "Duration" at bounding box center [436, 347] width 373 height 43
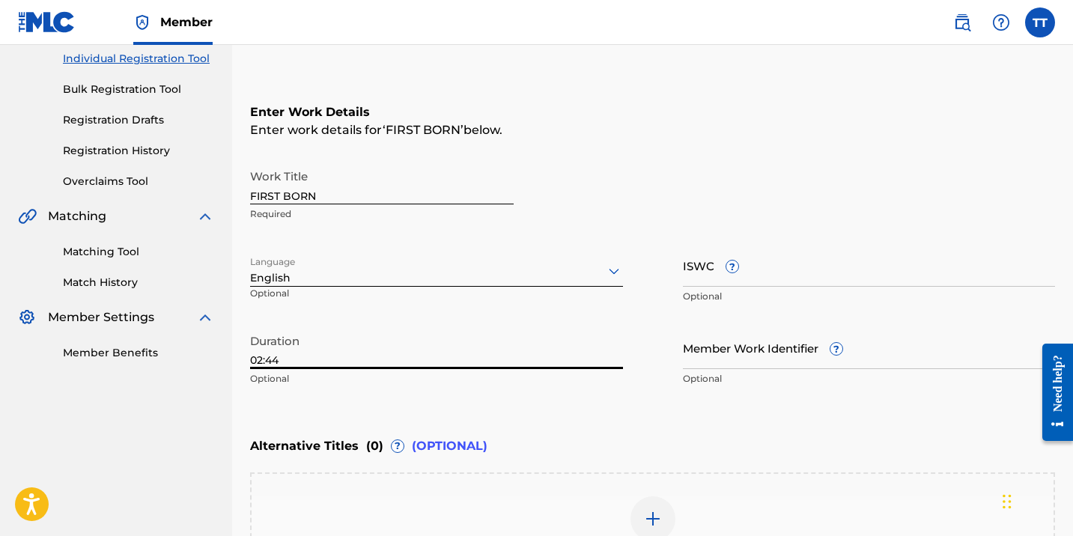
type input "02:44"
click at [502, 496] on div "Add Alternative Title" at bounding box center [653, 527] width 802 height 63
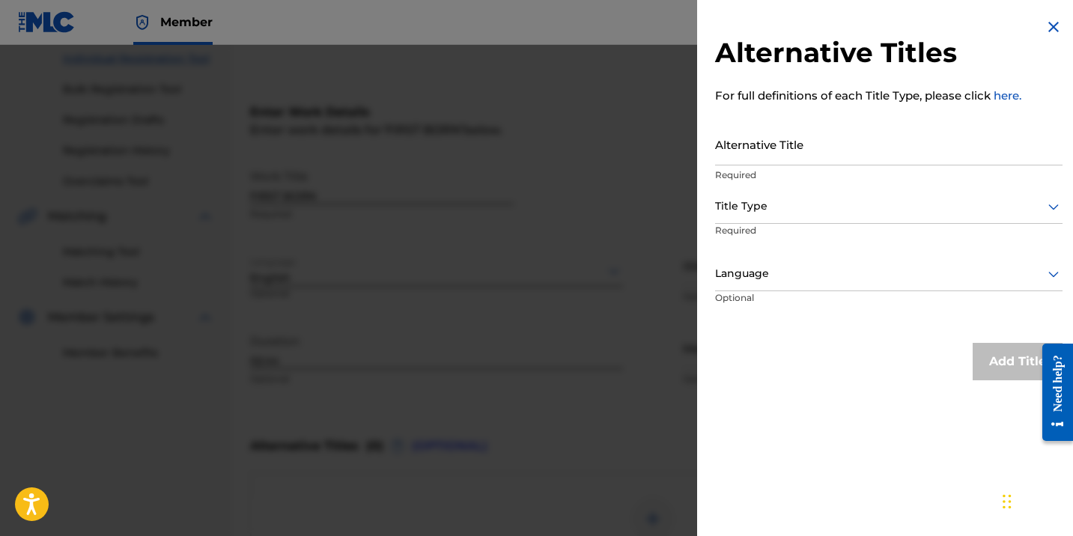
click at [921, 153] on input "Alternative Title" at bounding box center [888, 144] width 347 height 43
paste input "FIRST BORN (RADIO EDIT)"
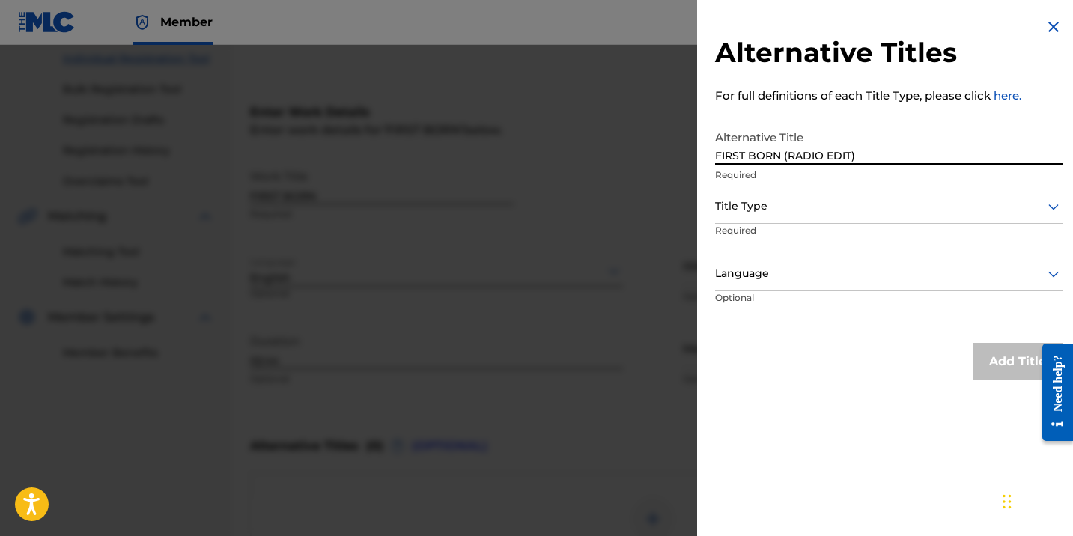
type input "FIRST BORN (RADIO EDIT)"
click at [817, 213] on div at bounding box center [888, 206] width 347 height 19
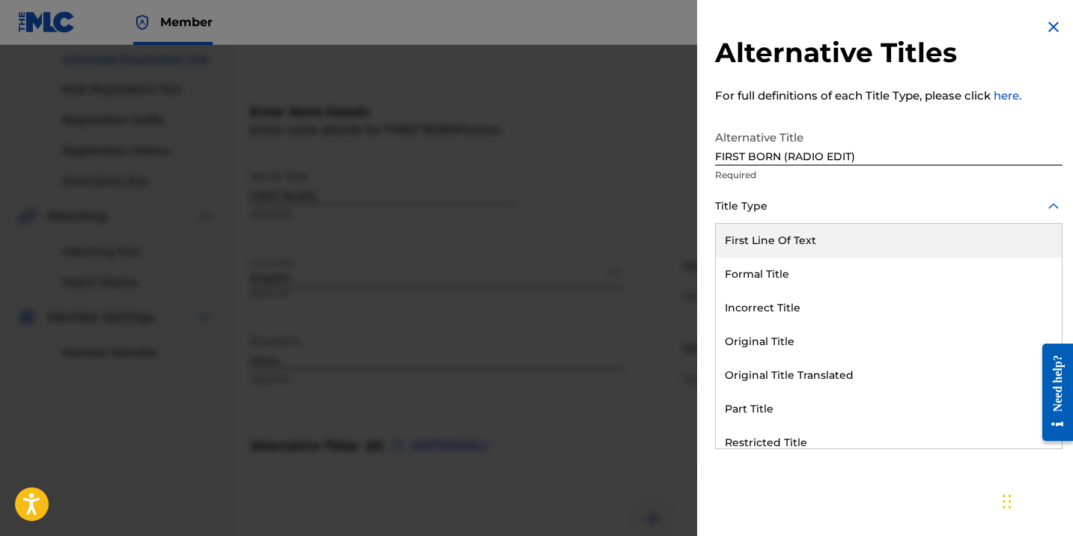
click at [817, 217] on div "Title Type" at bounding box center [888, 207] width 347 height 34
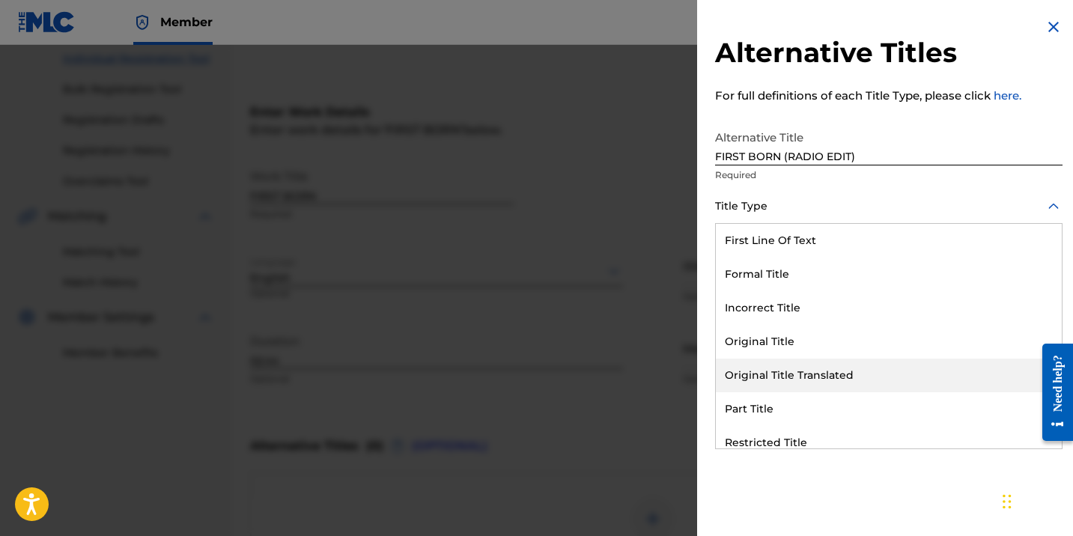
scroll to position [146, 0]
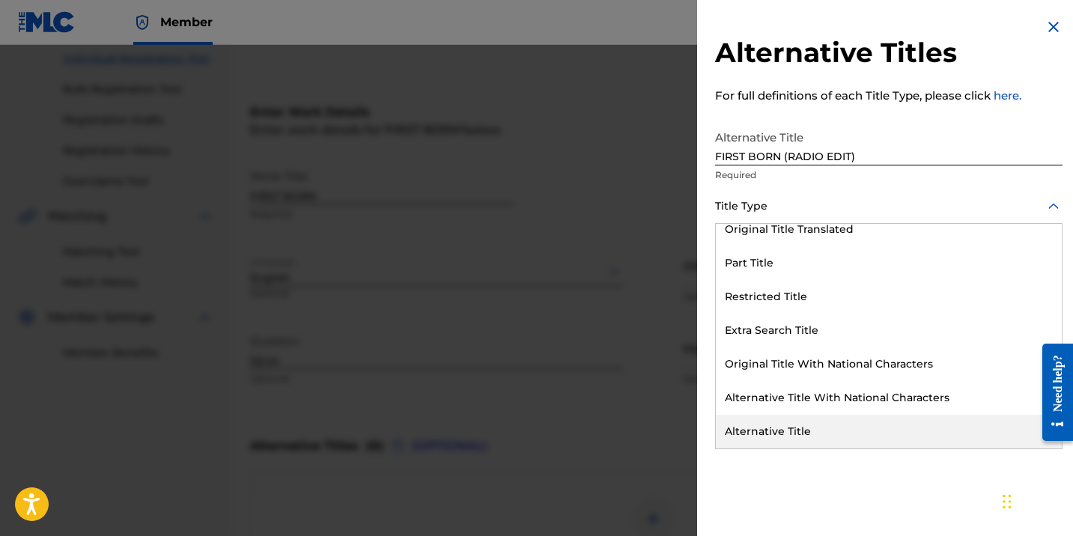
click at [779, 422] on div "Alternative Title" at bounding box center [889, 432] width 346 height 34
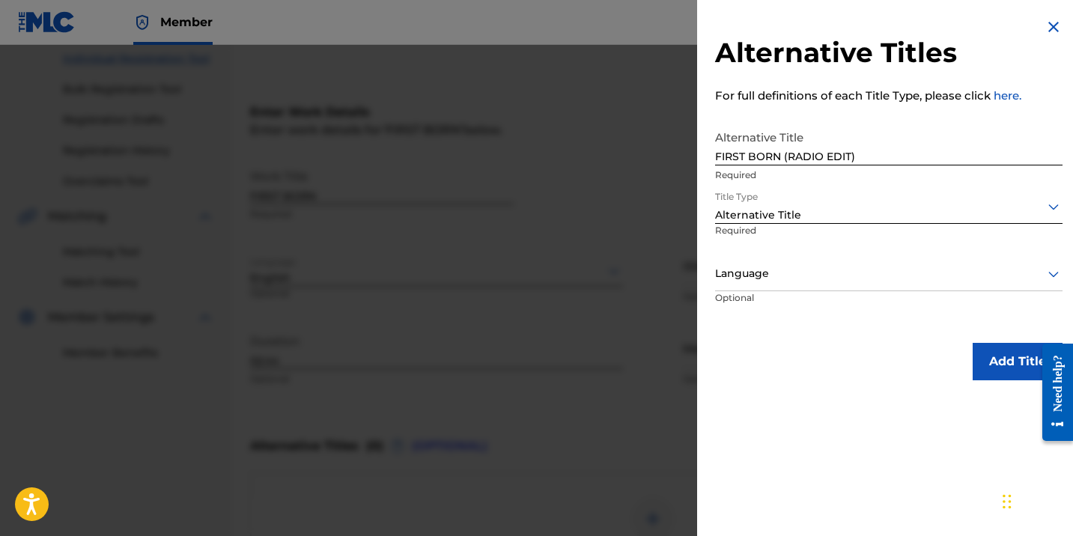
click at [750, 278] on div at bounding box center [888, 273] width 347 height 19
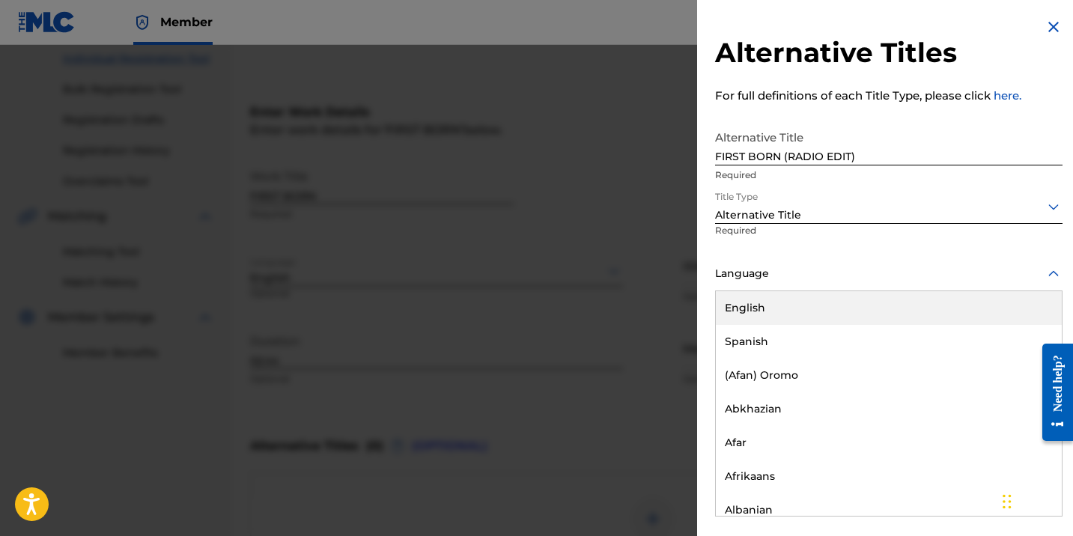
click at [750, 310] on div "English" at bounding box center [889, 308] width 346 height 34
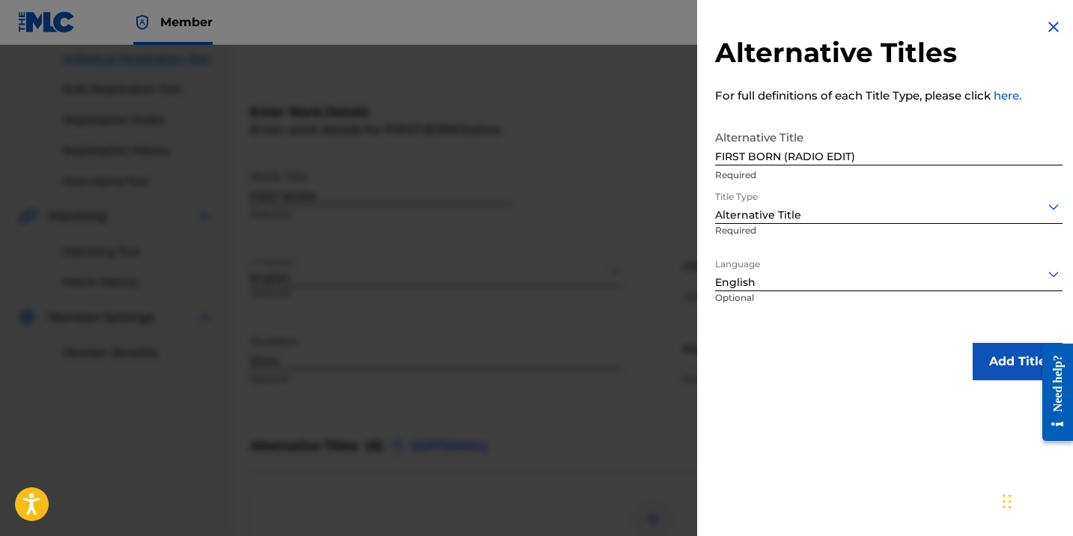
click at [980, 347] on button "Add Title" at bounding box center [1017, 361] width 90 height 37
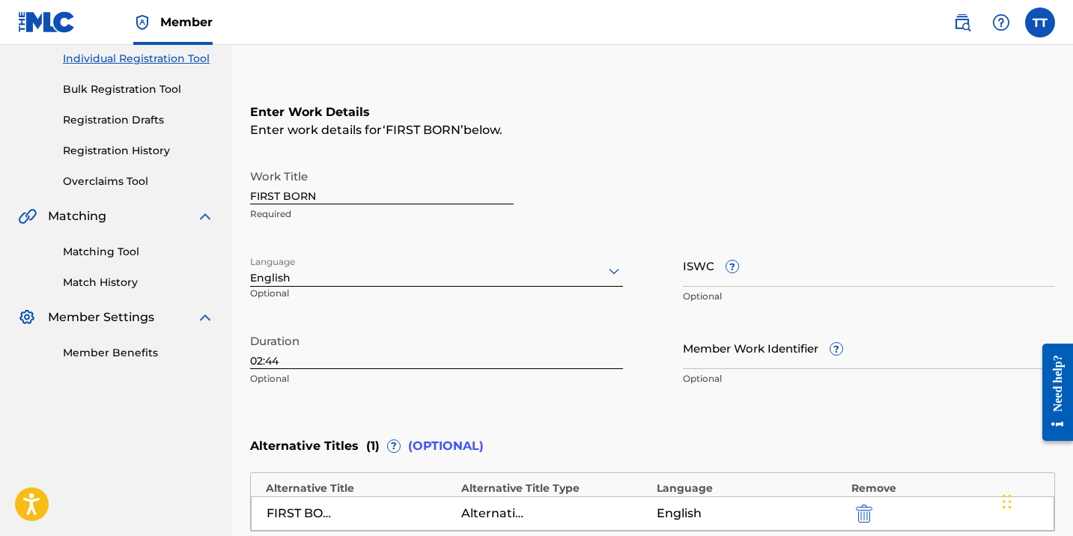
scroll to position [470, 0]
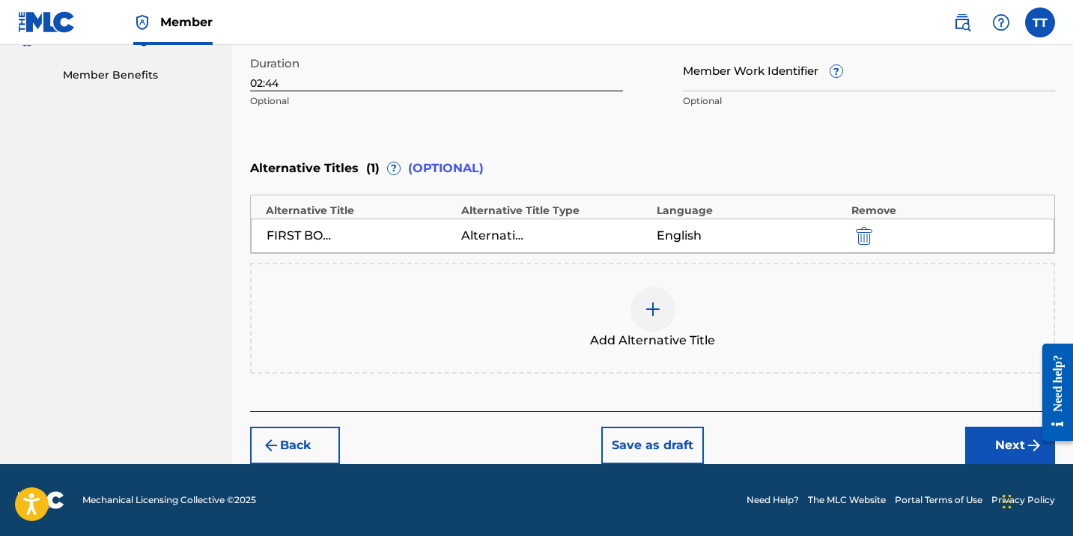
click at [980, 430] on button "Next" at bounding box center [1010, 445] width 90 height 37
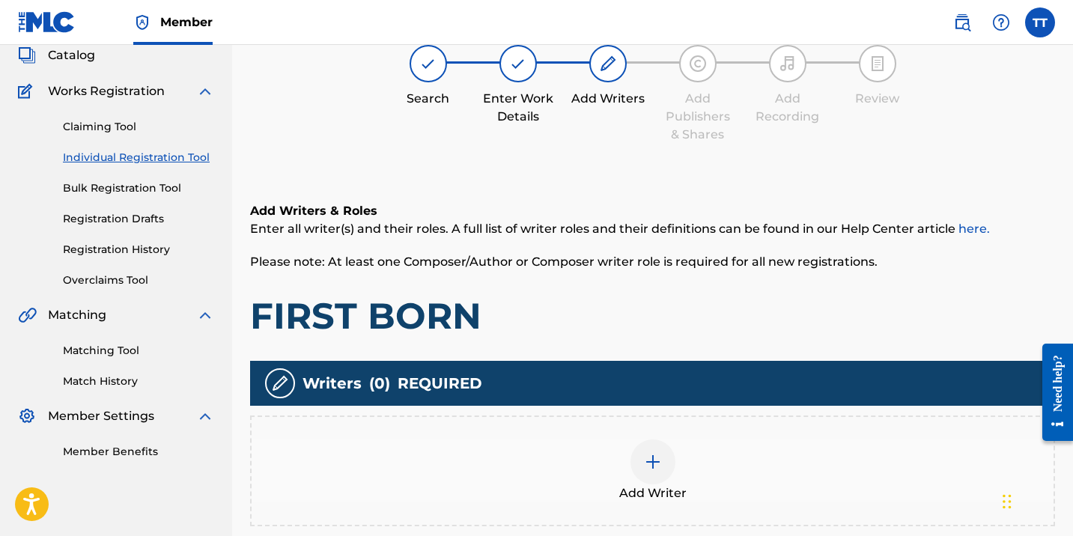
scroll to position [67, 0]
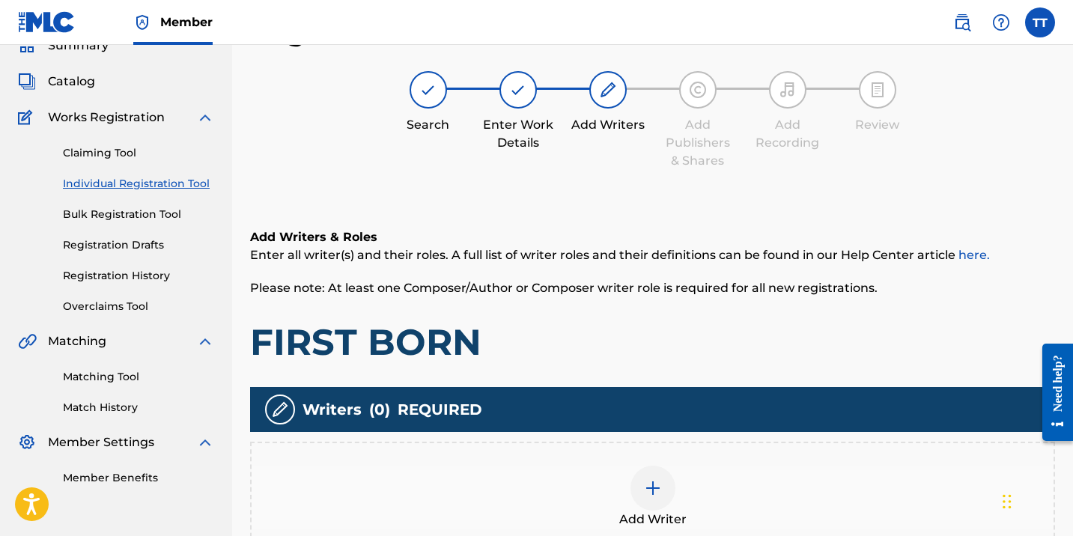
click at [678, 461] on div "Add Writer" at bounding box center [652, 497] width 805 height 111
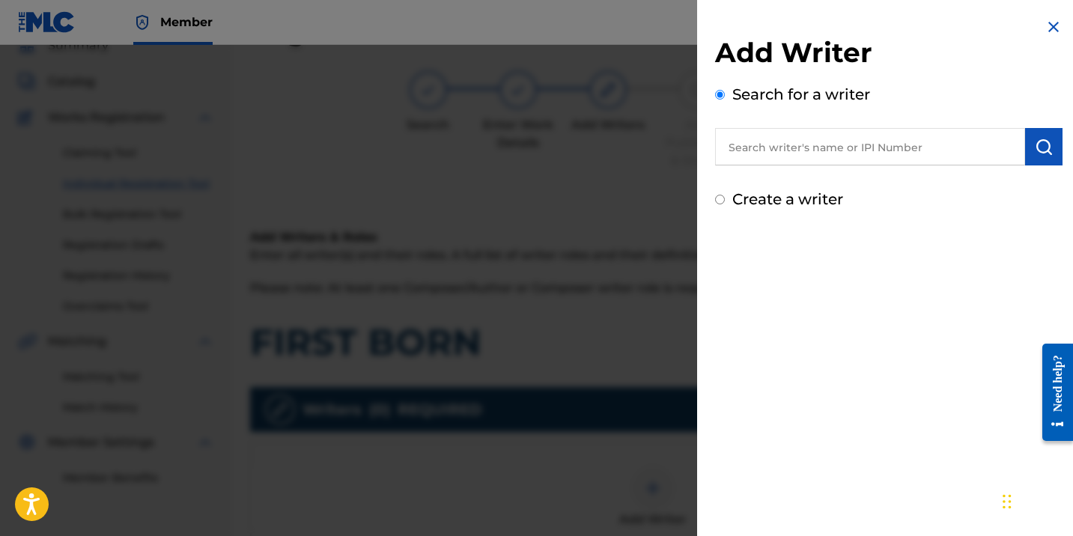
click at [825, 167] on div "Add Writer Search for a writer Create a writer" at bounding box center [888, 123] width 347 height 174
paste input "369227533"
click at [814, 158] on input "369227533" at bounding box center [870, 146] width 310 height 37
click at [722, 145] on input "369227533" at bounding box center [870, 146] width 310 height 37
type input "00369227533"
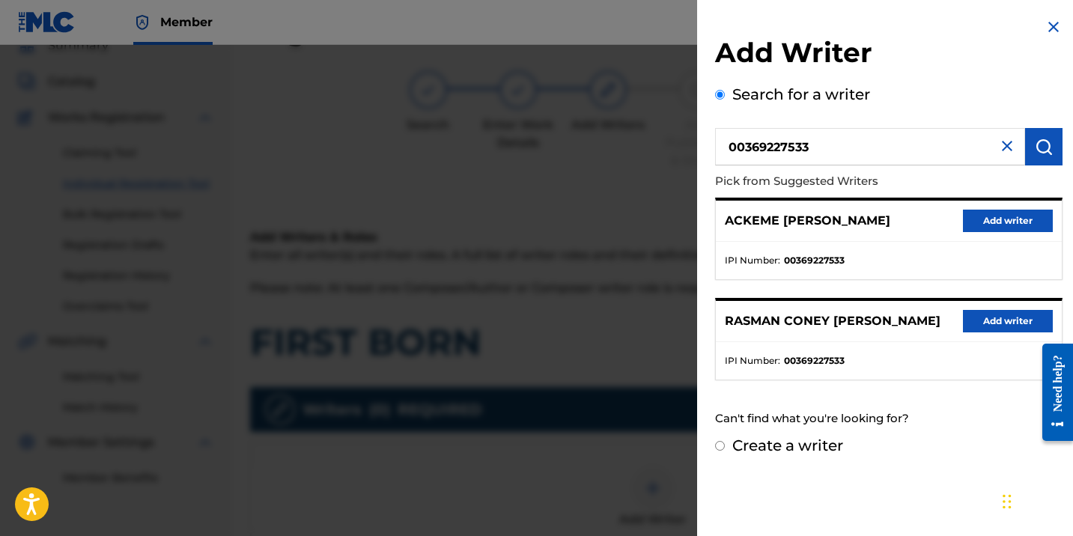
click at [1012, 208] on div "ACKEME [PERSON_NAME] Add writer" at bounding box center [889, 221] width 346 height 41
click at [1009, 215] on button "Add writer" at bounding box center [1008, 221] width 90 height 22
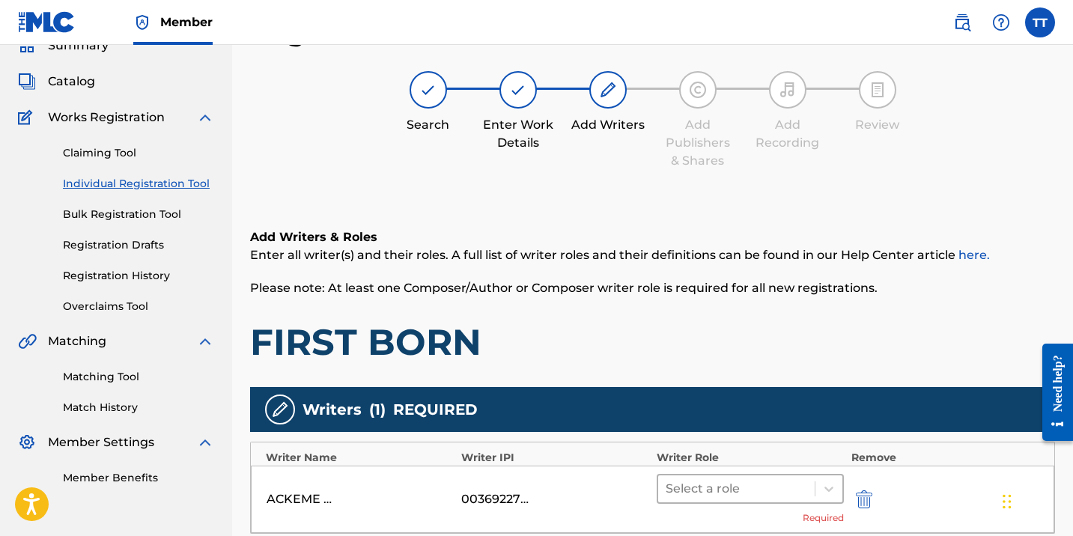
click at [730, 492] on div at bounding box center [735, 488] width 141 height 21
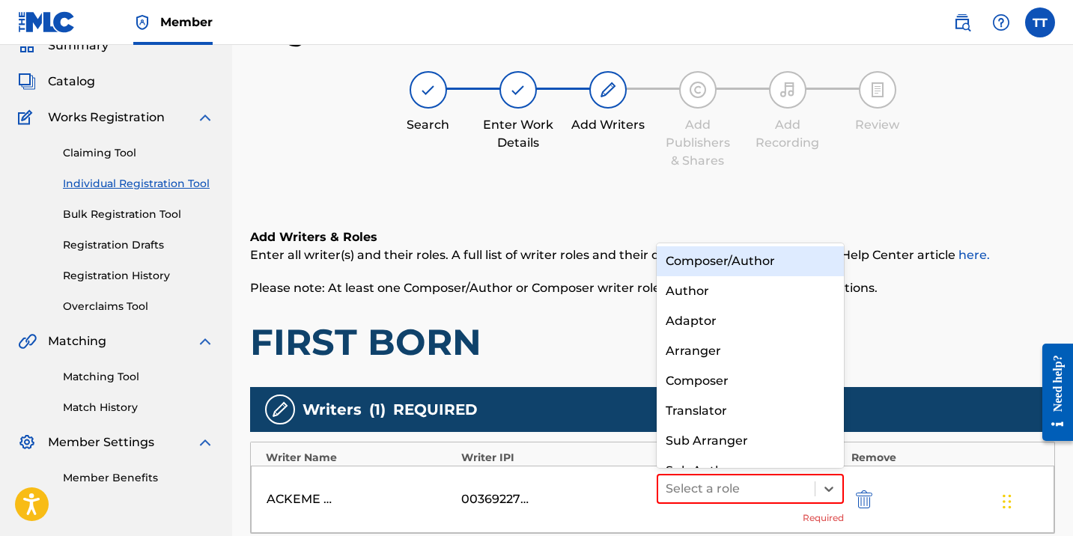
scroll to position [21, 0]
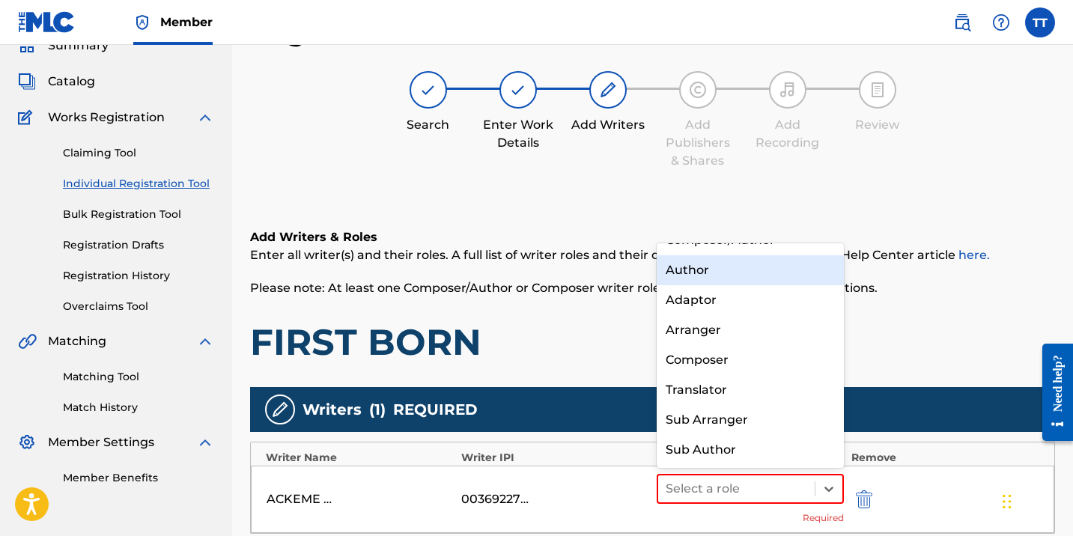
click at [680, 274] on div "Author" at bounding box center [749, 270] width 187 height 30
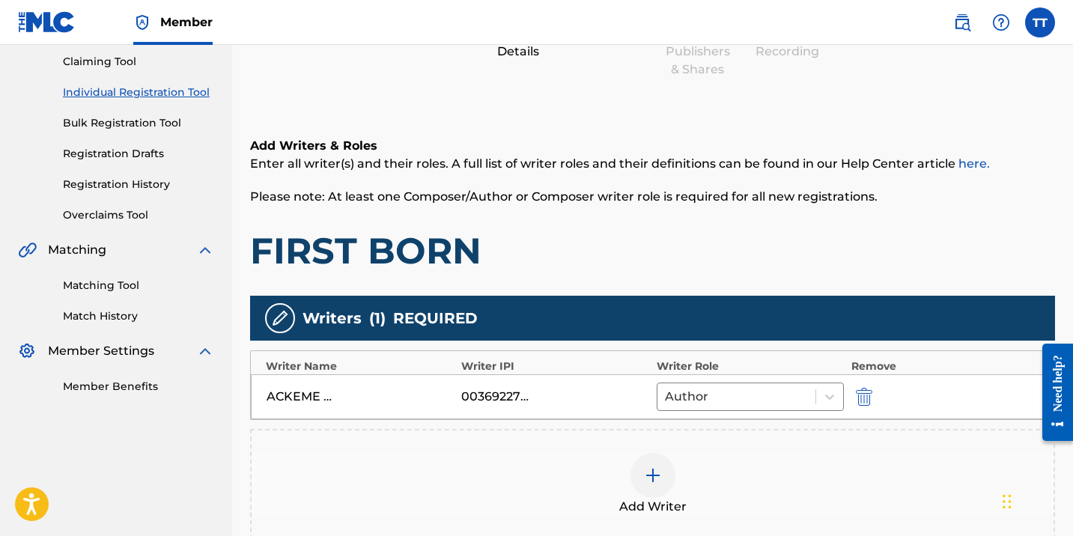
scroll to position [320, 0]
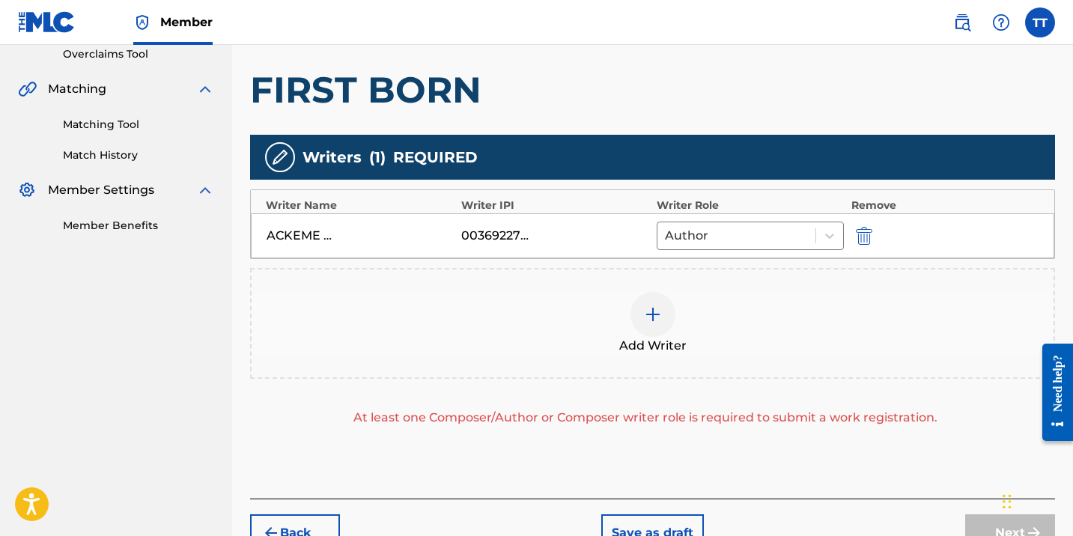
click at [650, 332] on div at bounding box center [652, 314] width 45 height 45
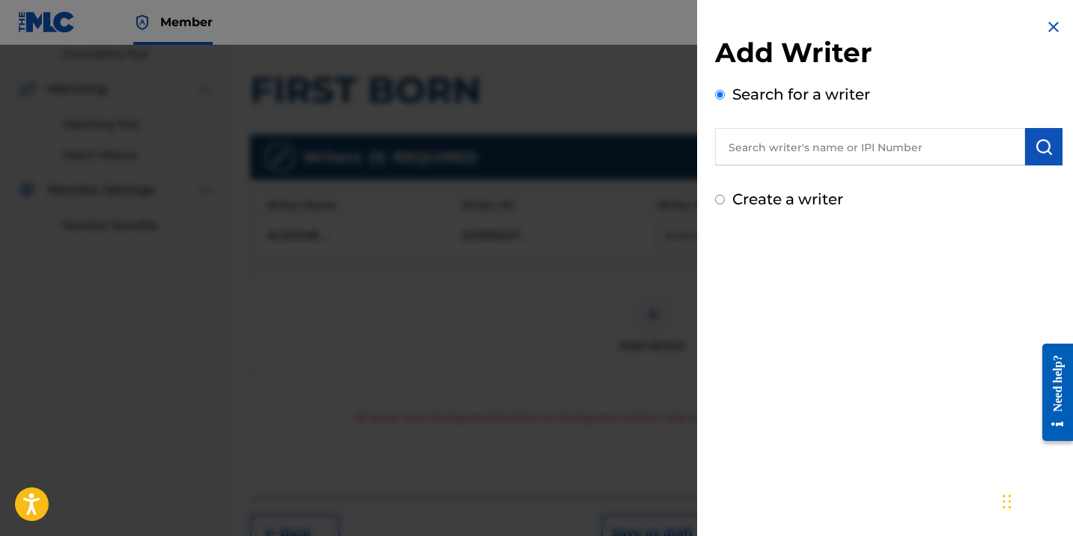
click at [847, 153] on input "text" at bounding box center [870, 146] width 310 height 37
paste input "379849681"
click at [733, 155] on input "379849681" at bounding box center [870, 146] width 310 height 37
click at [726, 150] on input "379849681" at bounding box center [870, 146] width 310 height 37
type input "00379849681"
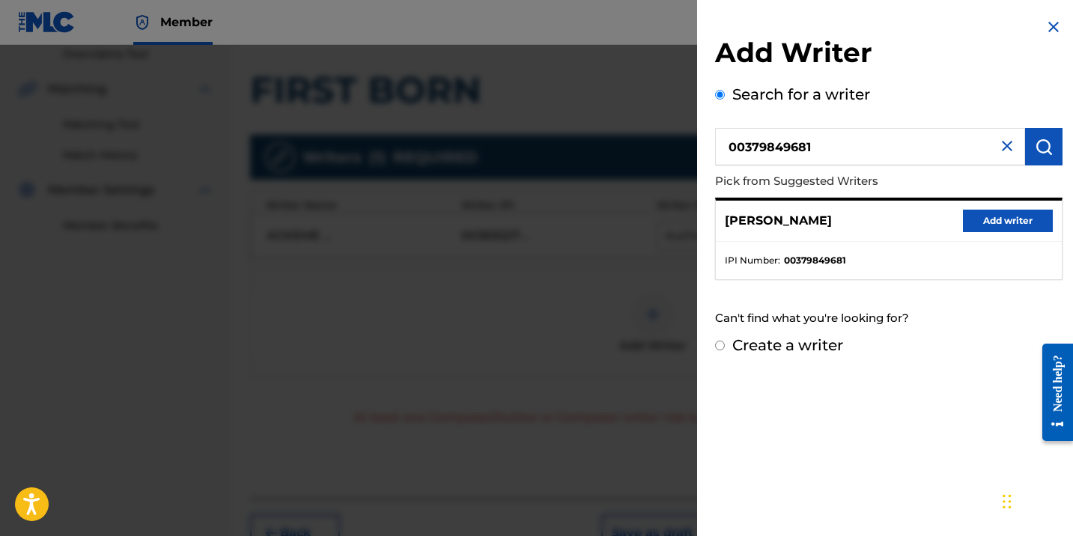
click at [1021, 214] on button "Add writer" at bounding box center [1008, 221] width 90 height 22
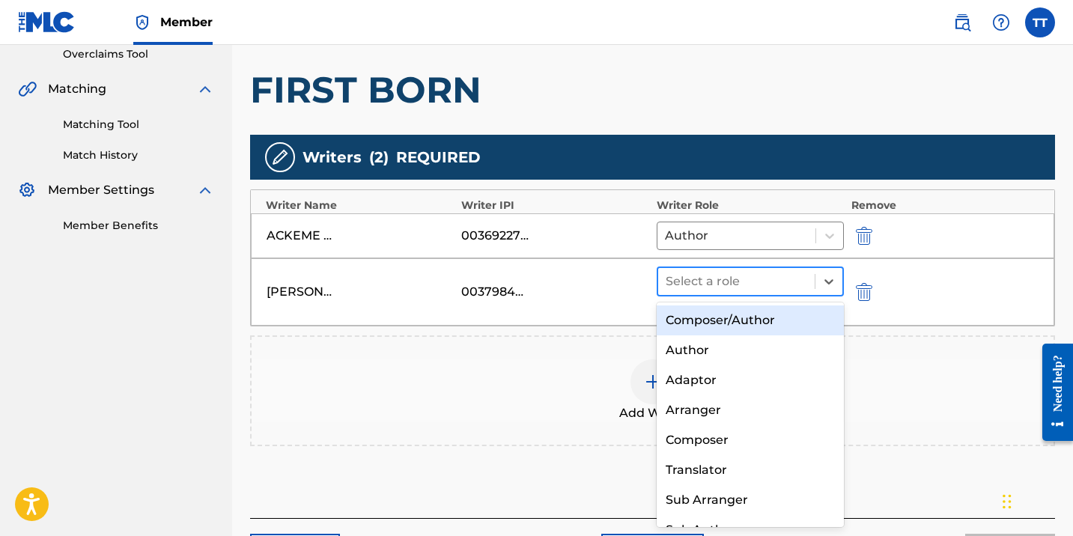
click at [752, 290] on div at bounding box center [735, 281] width 141 height 21
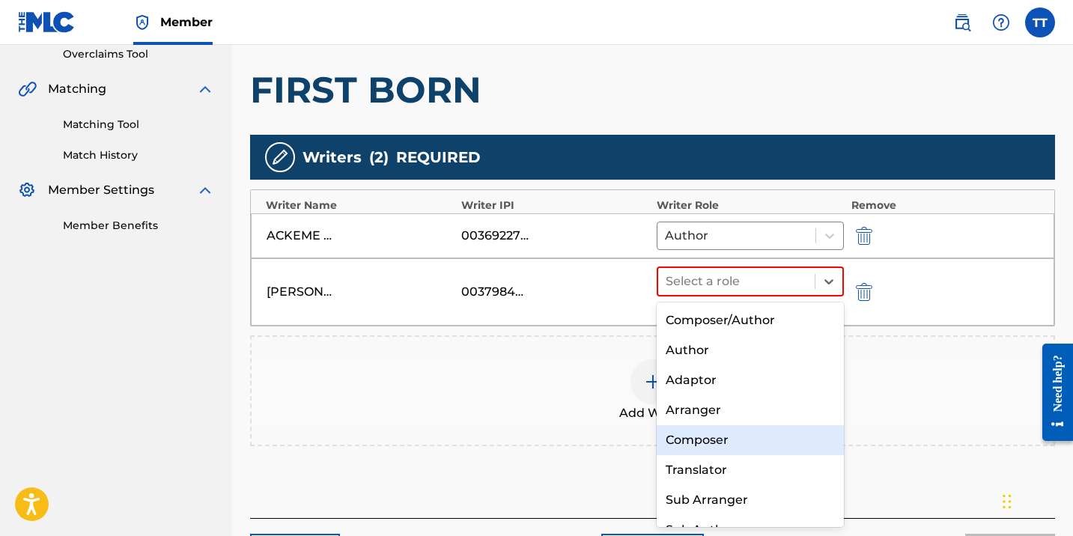
click at [711, 444] on div "Composer" at bounding box center [749, 440] width 187 height 30
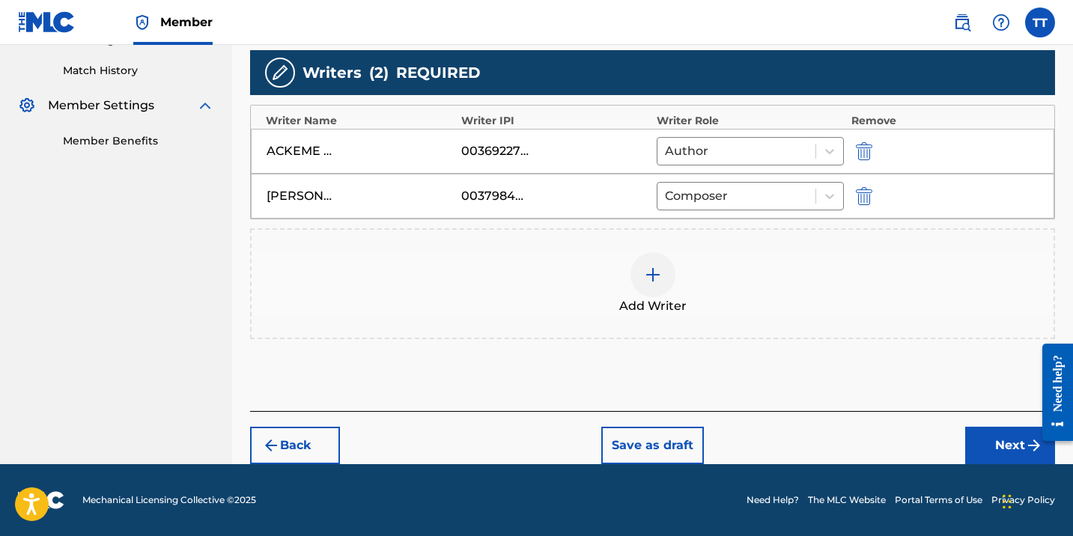
click at [1001, 439] on button "Next" at bounding box center [1010, 445] width 90 height 37
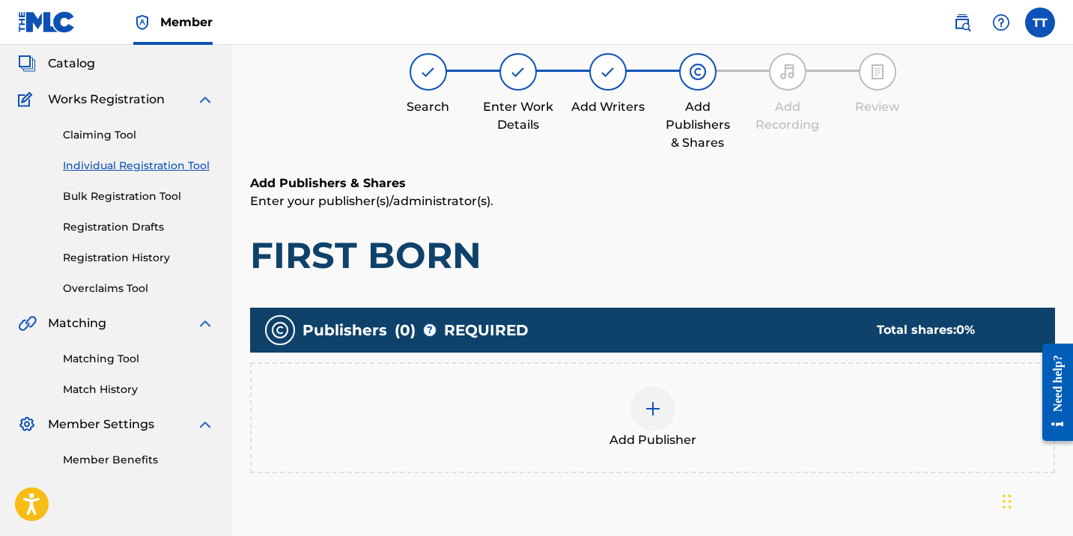
scroll to position [67, 0]
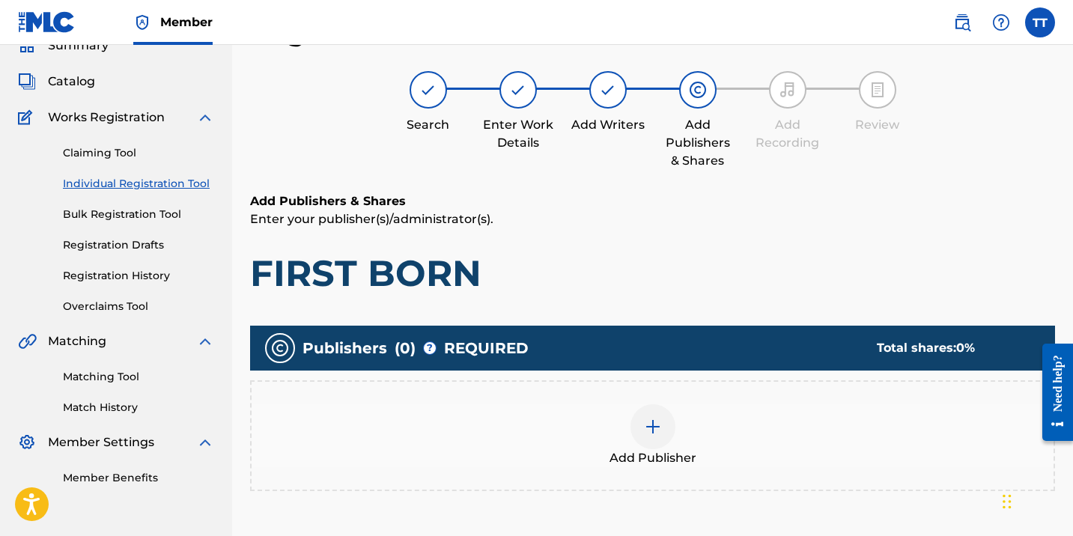
click at [680, 442] on div "Add Publisher" at bounding box center [653, 435] width 802 height 63
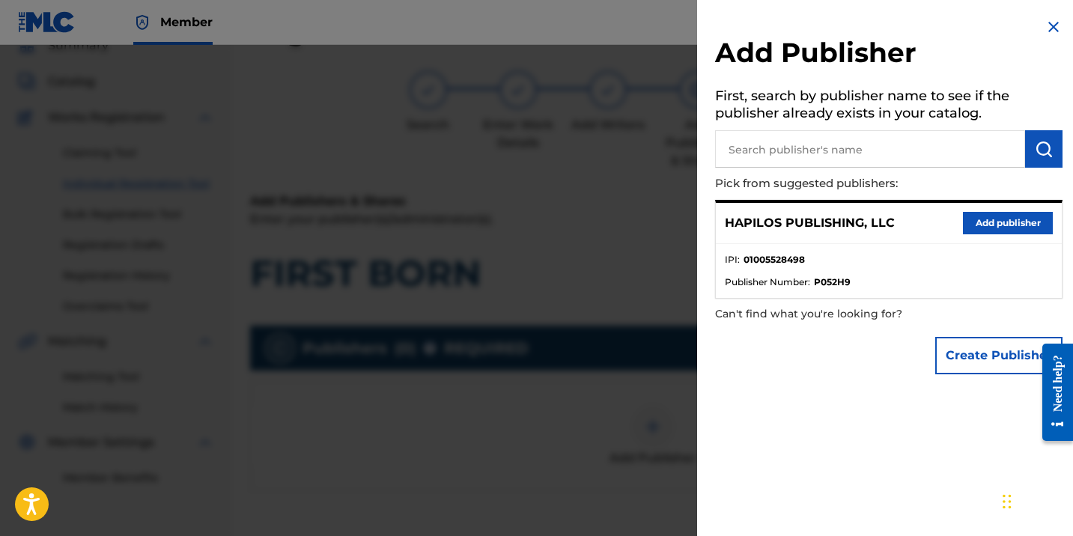
click at [995, 224] on button "Add publisher" at bounding box center [1008, 223] width 90 height 22
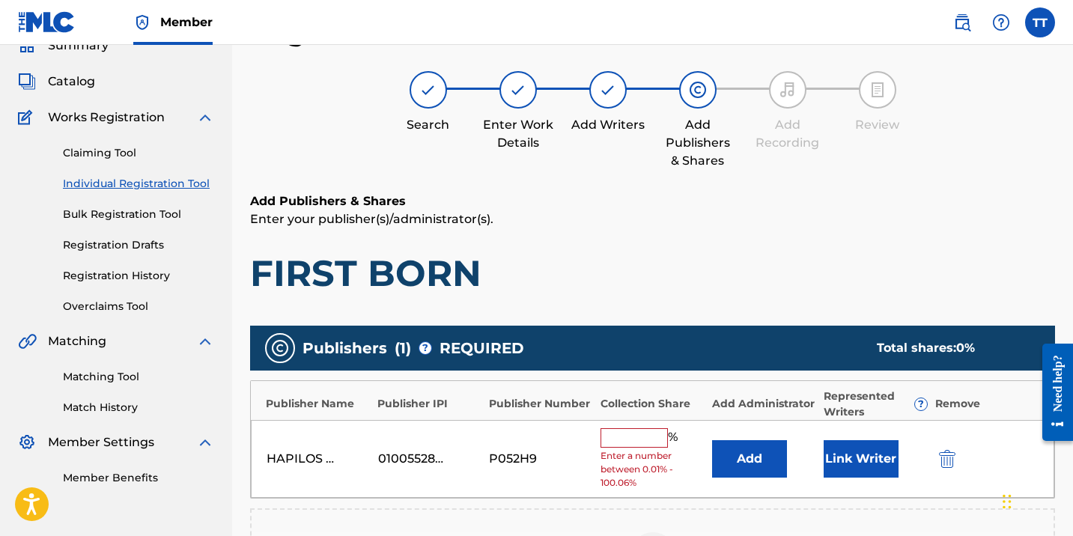
click at [642, 432] on input "text" at bounding box center [633, 437] width 67 height 19
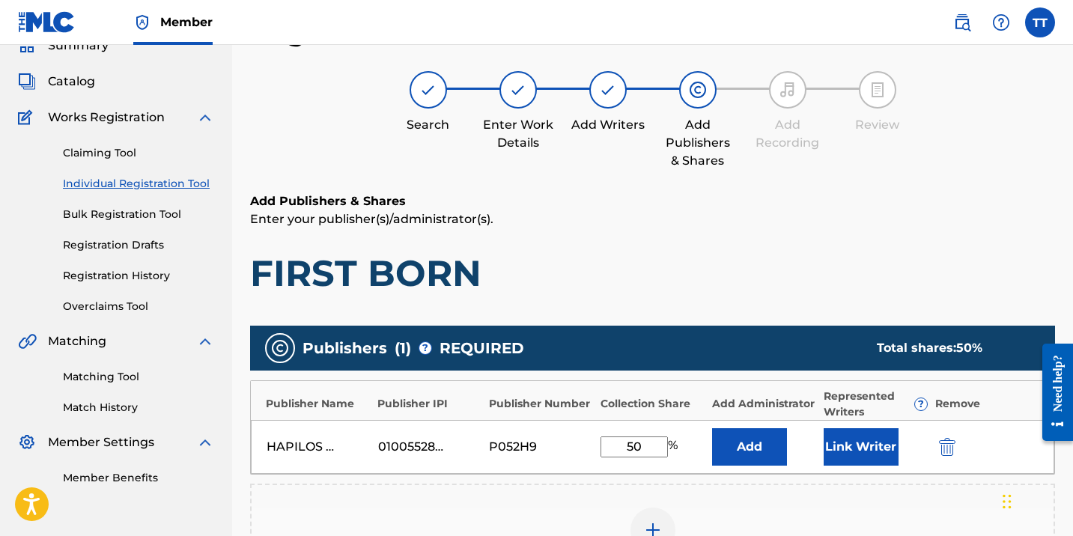
type input "50"
click at [853, 432] on button "Link Writer" at bounding box center [860, 446] width 75 height 37
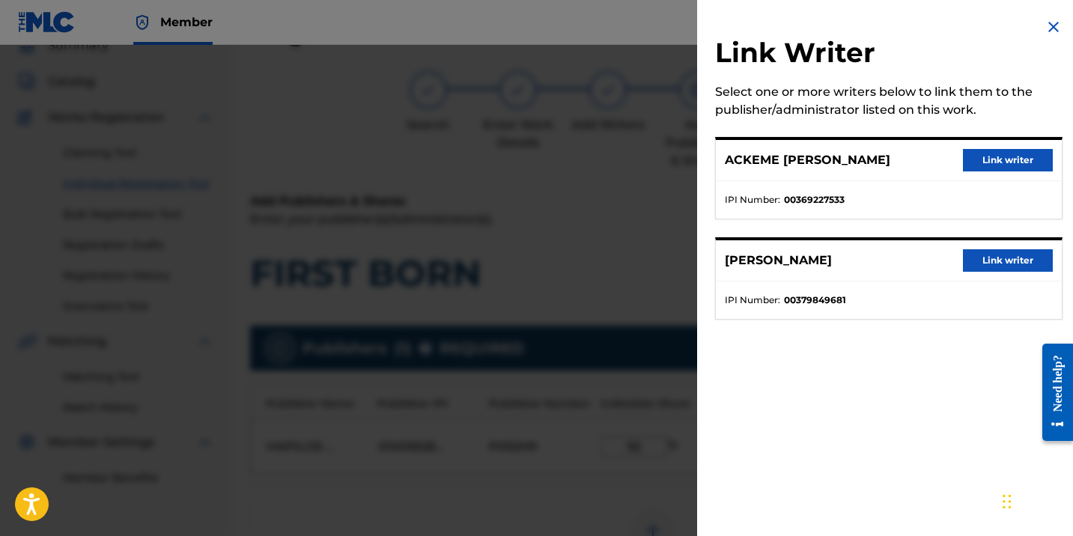
click at [998, 165] on button "Link writer" at bounding box center [1008, 160] width 90 height 22
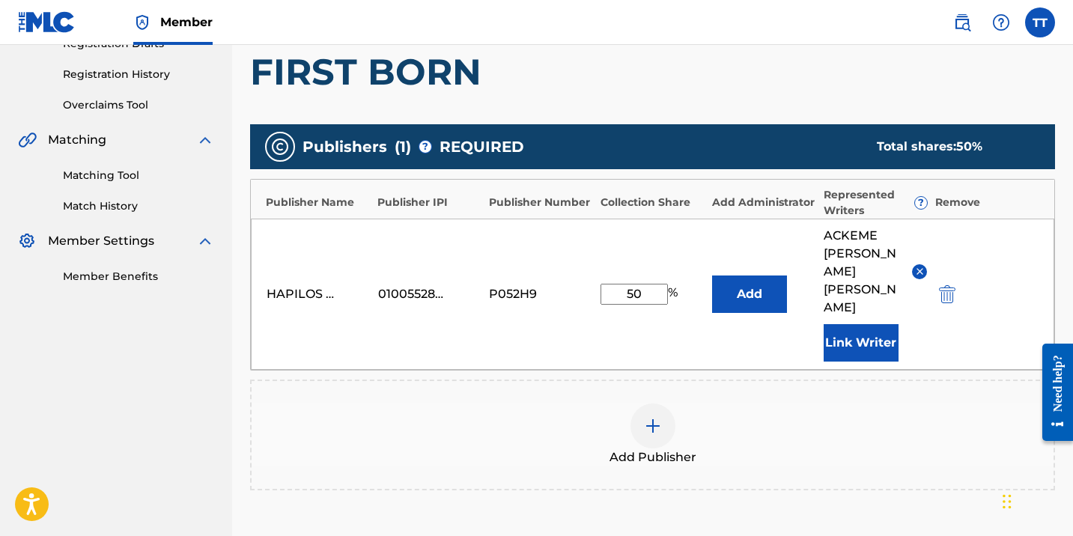
scroll to position [429, 0]
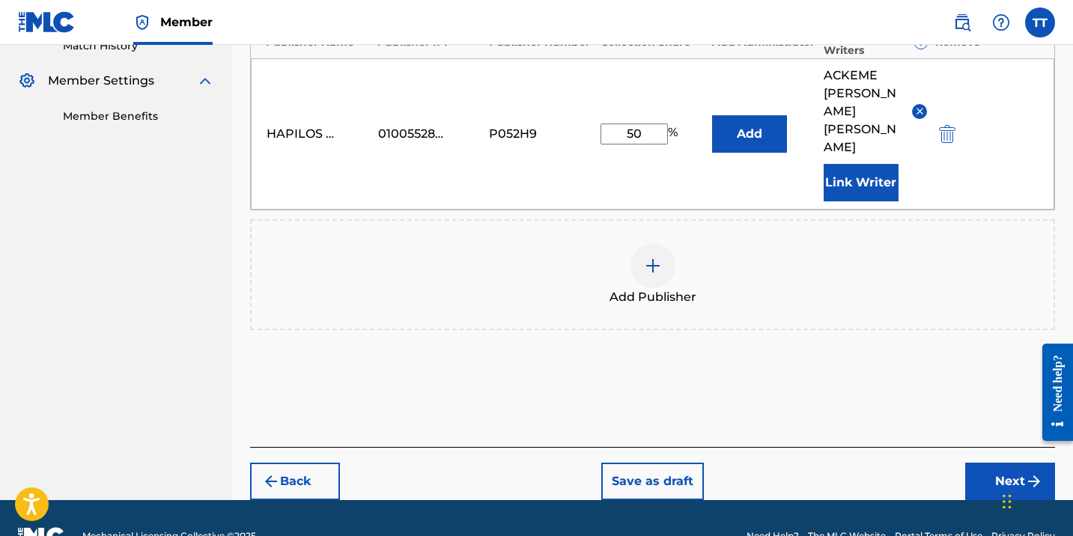
click at [1006, 463] on button "Next" at bounding box center [1010, 481] width 90 height 37
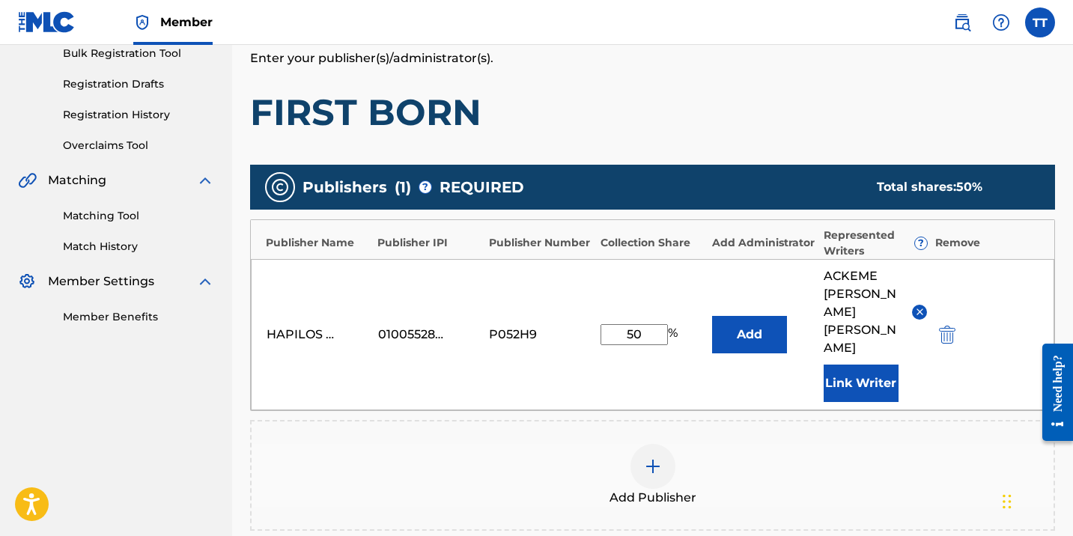
click at [1006, 448] on div "Register Work Search Enter Work Details Add Writers Add Publishers & Shares Add…" at bounding box center [652, 277] width 805 height 847
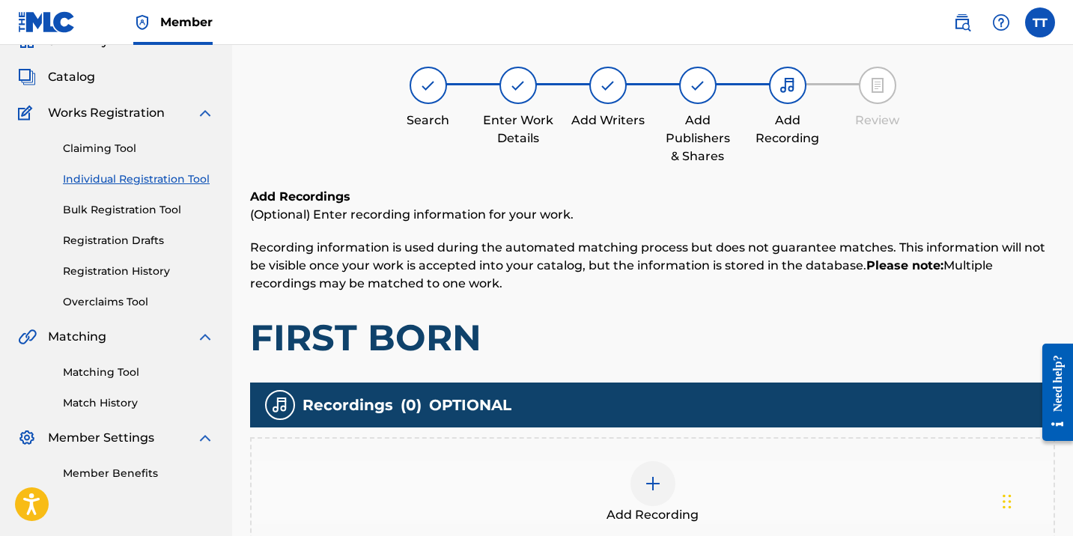
scroll to position [67, 0]
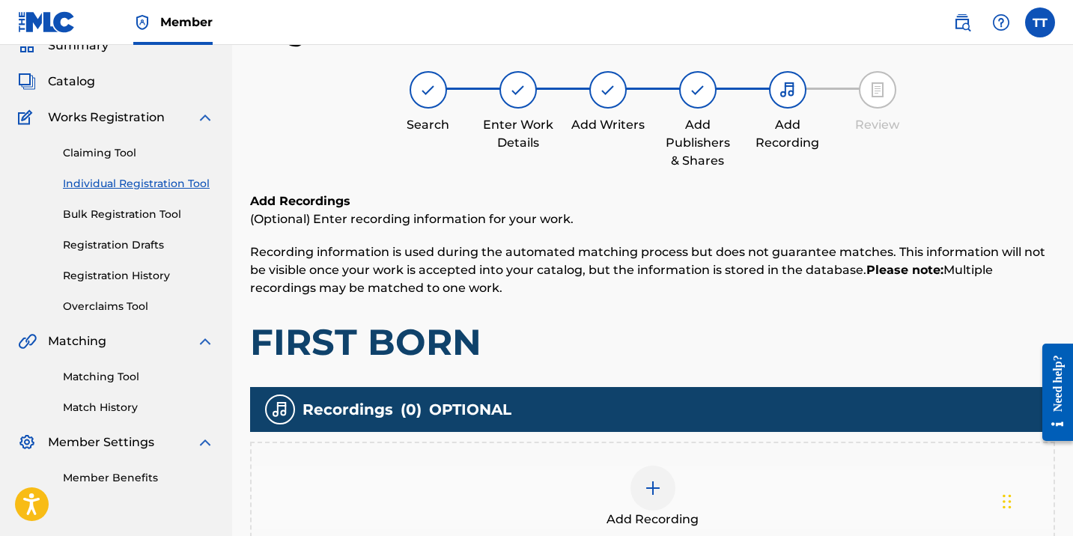
click at [668, 500] on div at bounding box center [652, 488] width 45 height 45
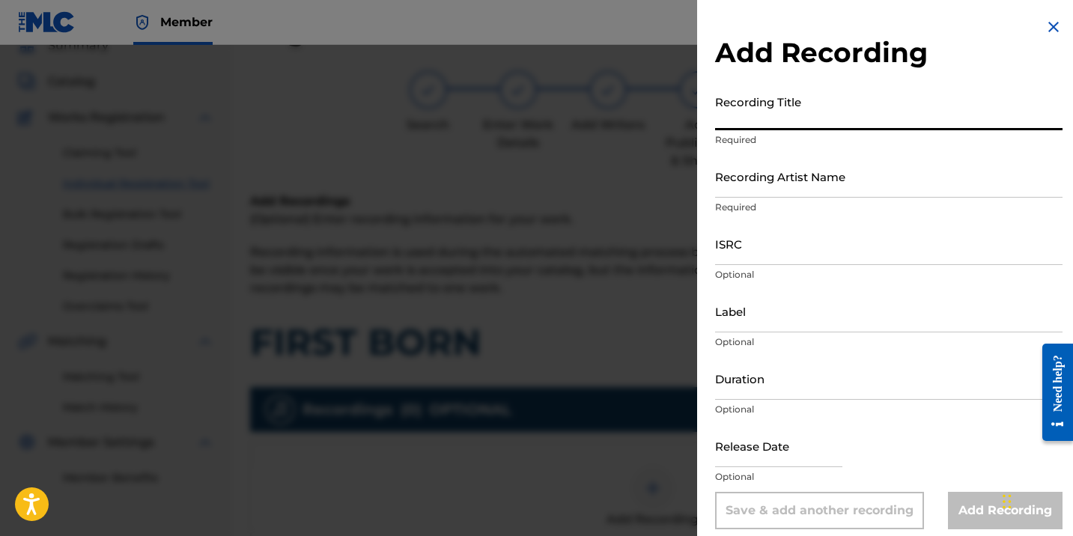
click at [799, 113] on input "Recording Title" at bounding box center [888, 109] width 347 height 43
paste input "FIRST BORN"
type input "FIRST BORN"
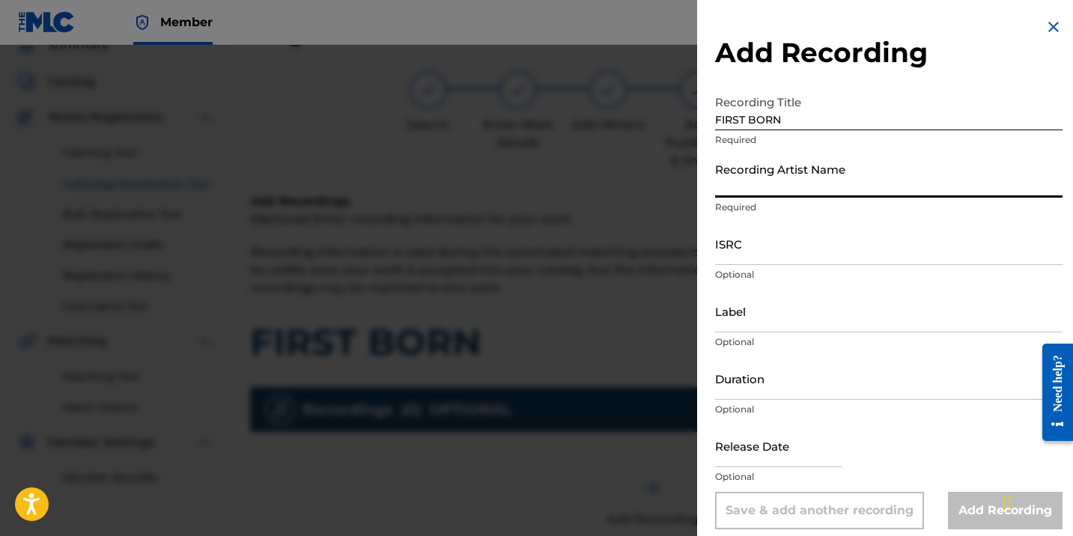
click at [829, 169] on input "Recording Artist Name" at bounding box center [888, 176] width 347 height 43
type input "CHRONIC LAW"
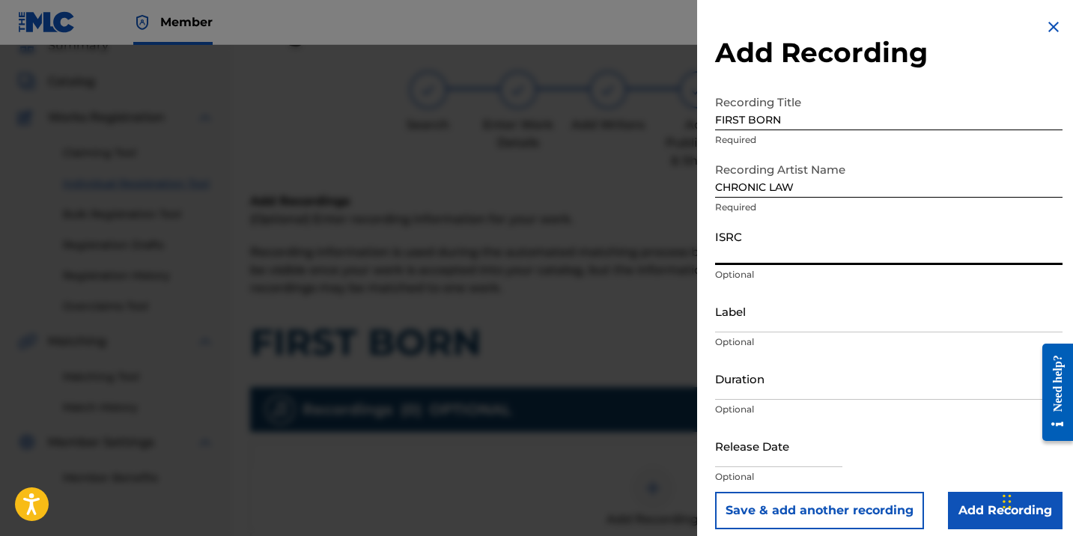
click at [787, 258] on input "ISRC" at bounding box center [888, 243] width 347 height 43
paste input "QZNJY2599335"
type input "QZNJY2599335"
click at [814, 320] on input "Label" at bounding box center [888, 311] width 347 height 43
paste input "ELITE GENERATION RECORDS"
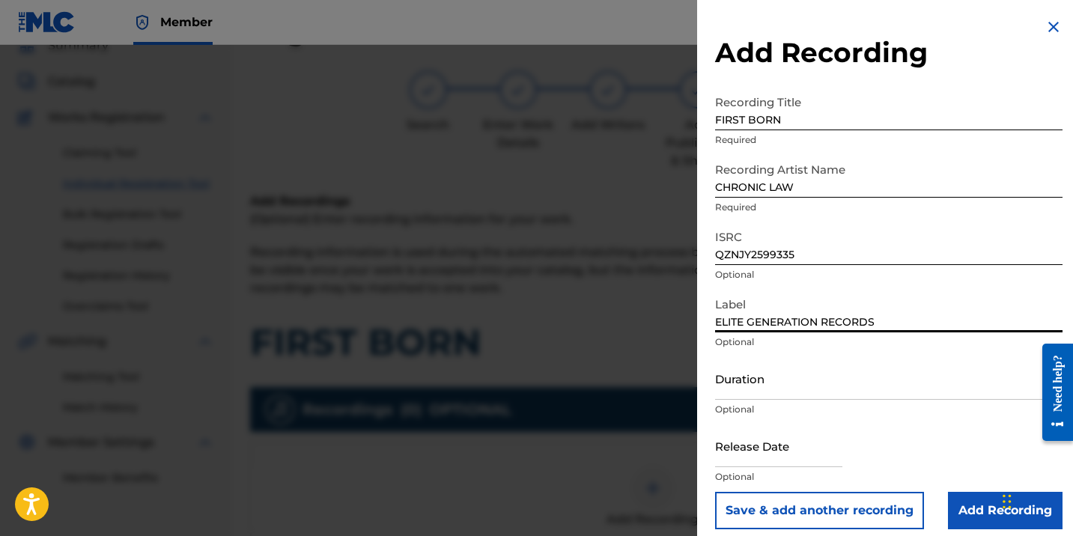
type input "ELITE GENERATION RECORDS"
click at [765, 388] on input "Duration" at bounding box center [888, 378] width 347 height 43
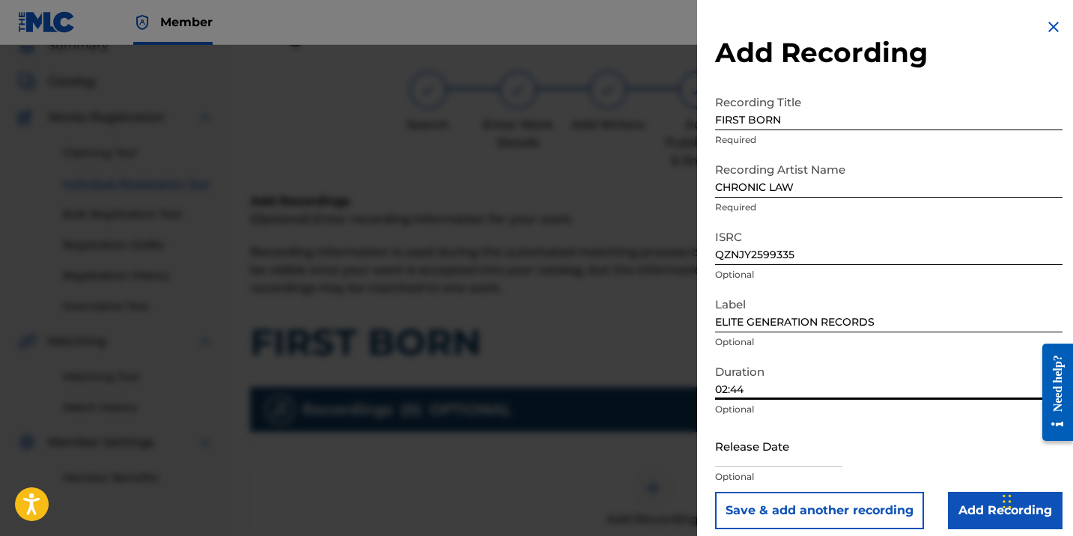
type input "02:44"
click at [781, 441] on input "text" at bounding box center [778, 445] width 127 height 43
select select "7"
select select "2025"
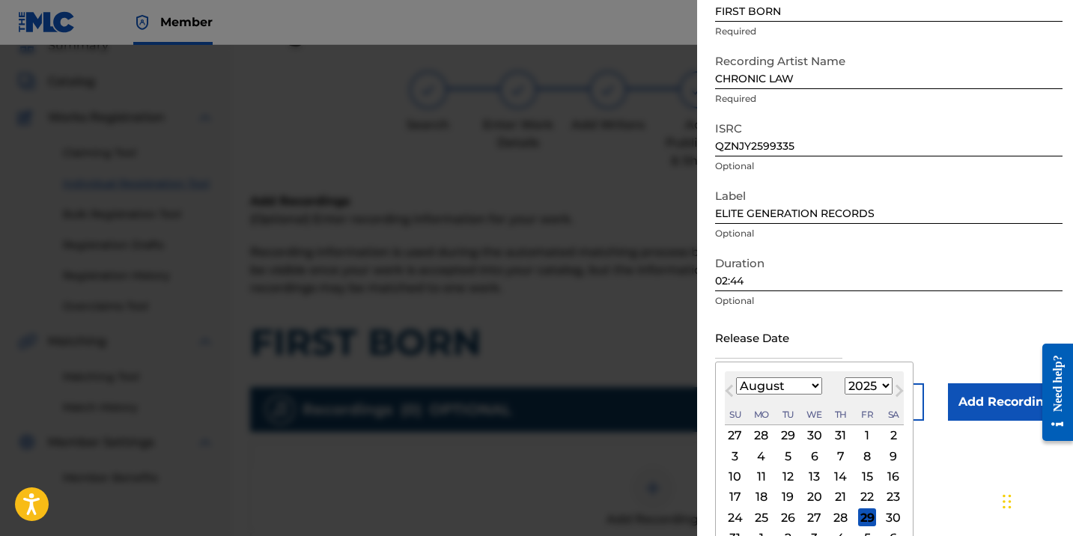
click at [863, 475] on div "15" at bounding box center [867, 477] width 18 height 18
type input "[DATE]"
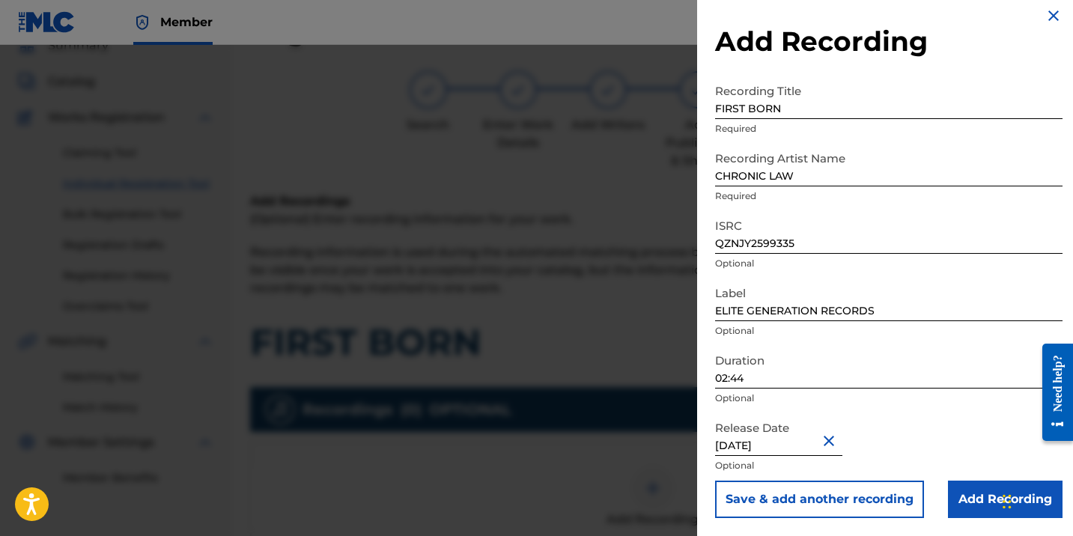
scroll to position [11, 0]
click at [982, 488] on input "Add Recording" at bounding box center [1005, 499] width 115 height 37
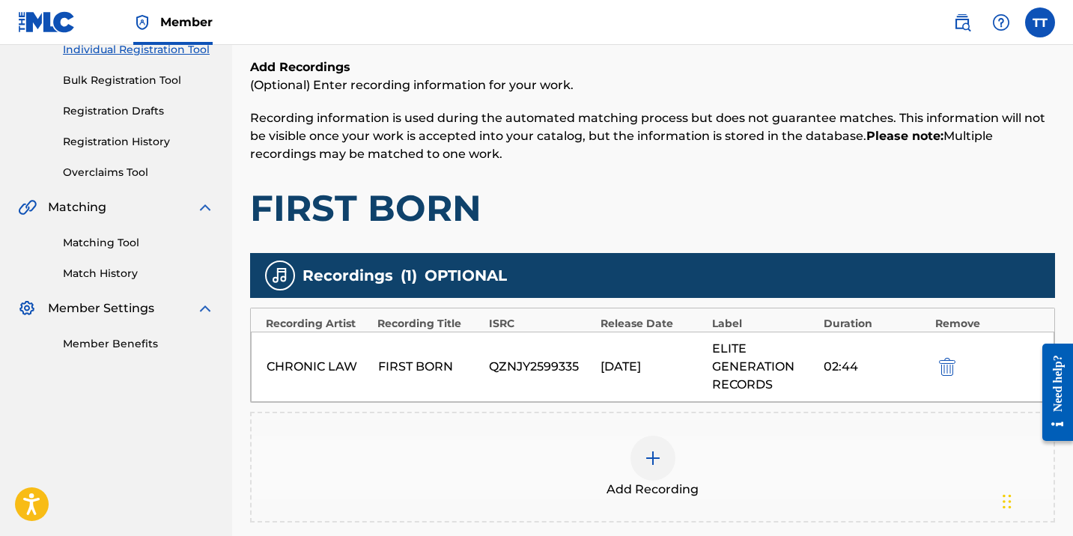
scroll to position [361, 0]
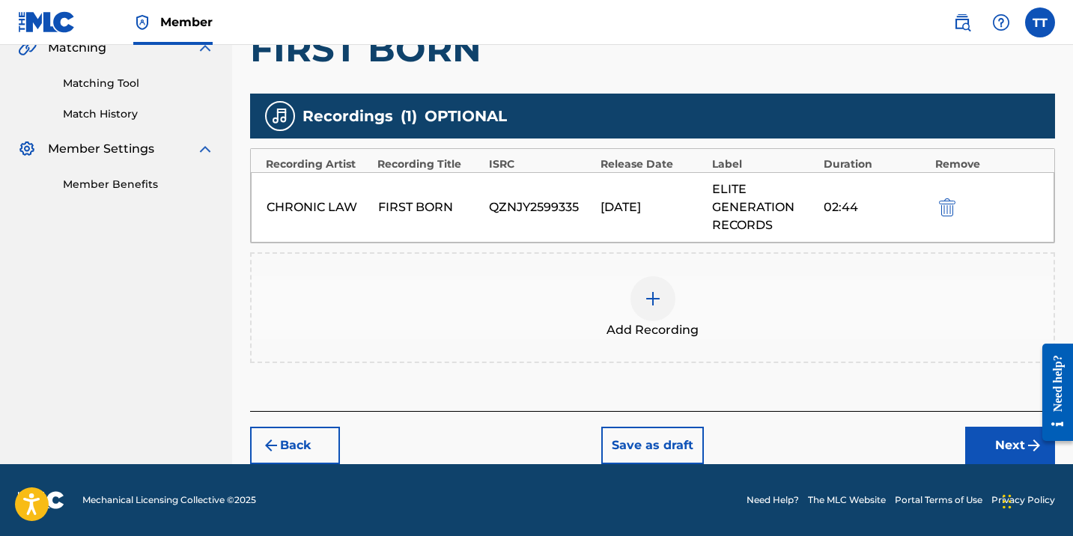
click at [987, 442] on button "Next" at bounding box center [1010, 445] width 90 height 37
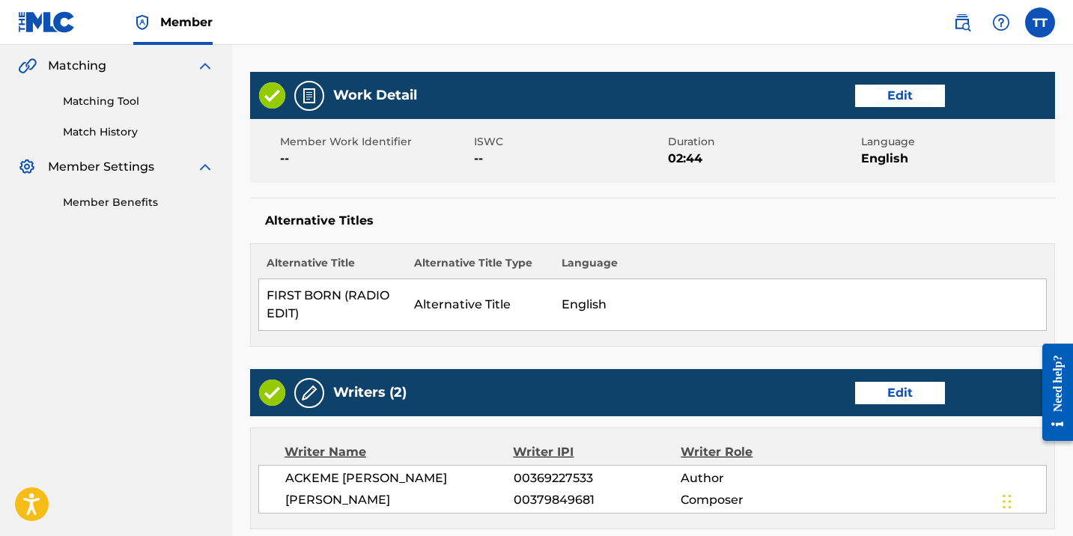
scroll to position [860, 0]
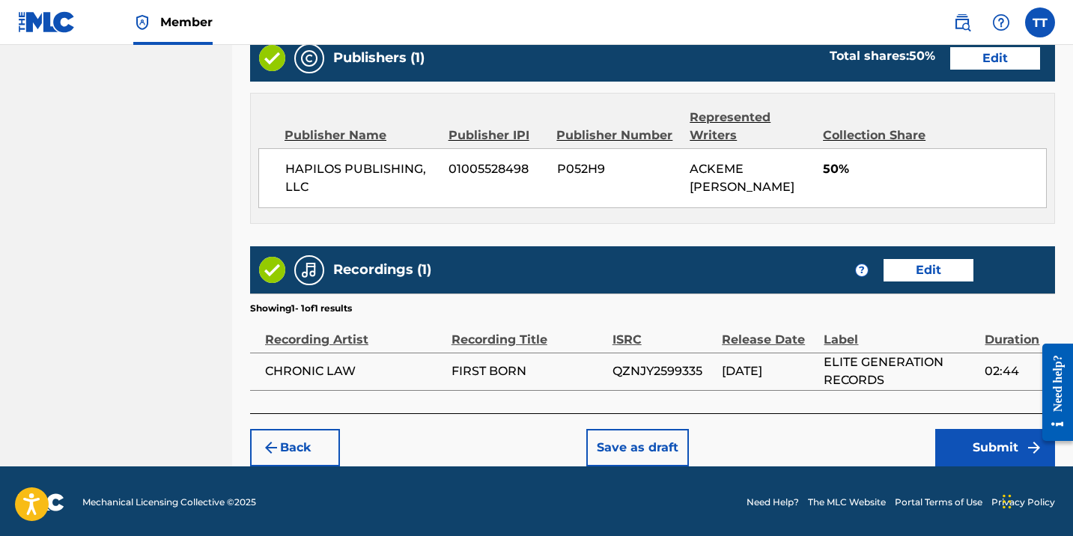
click at [942, 433] on button "Submit" at bounding box center [995, 447] width 120 height 37
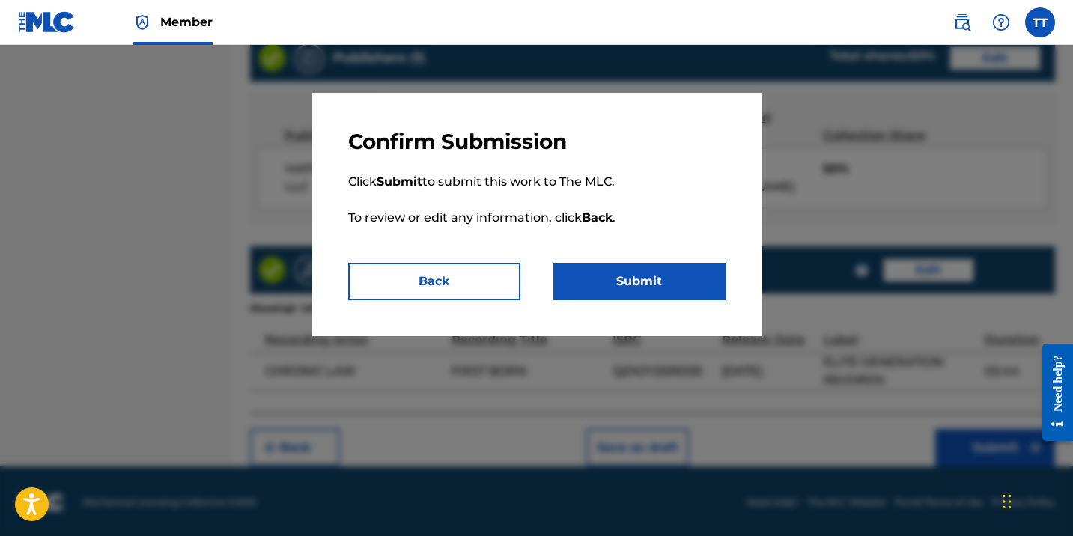
click at [654, 278] on button "Submit" at bounding box center [639, 281] width 172 height 37
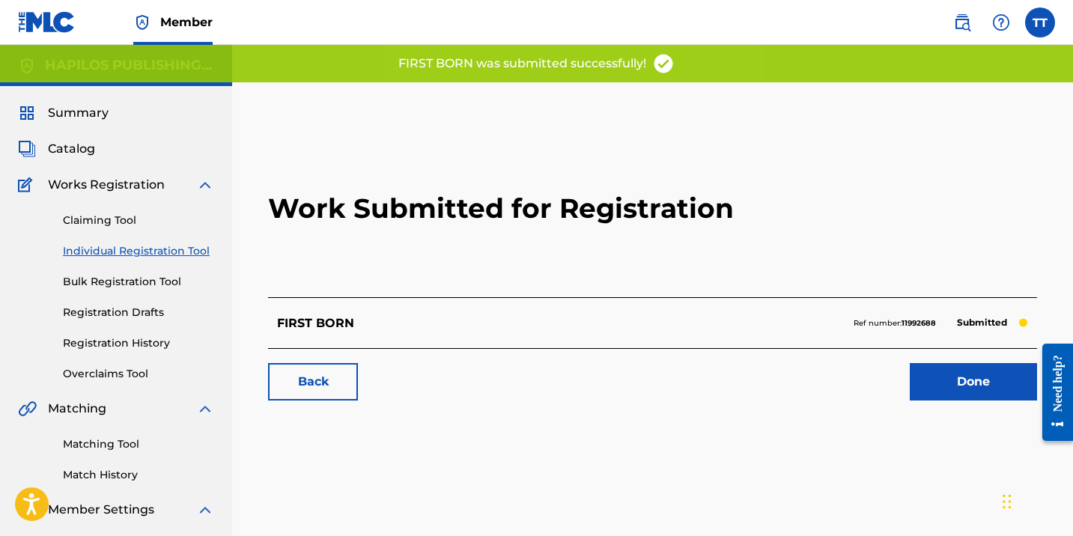
click at [172, 253] on link "Individual Registration Tool" at bounding box center [138, 251] width 151 height 16
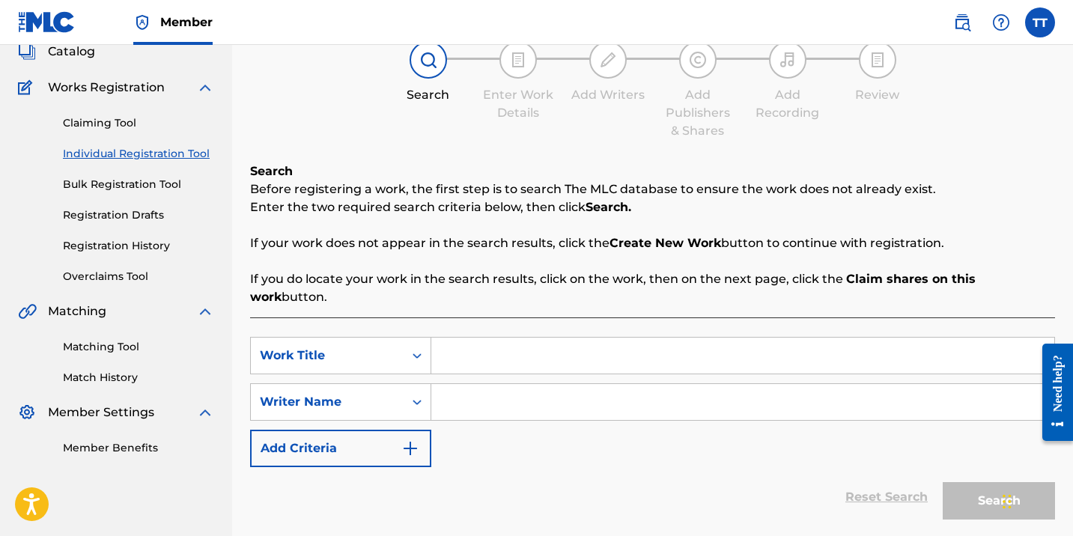
scroll to position [109, 0]
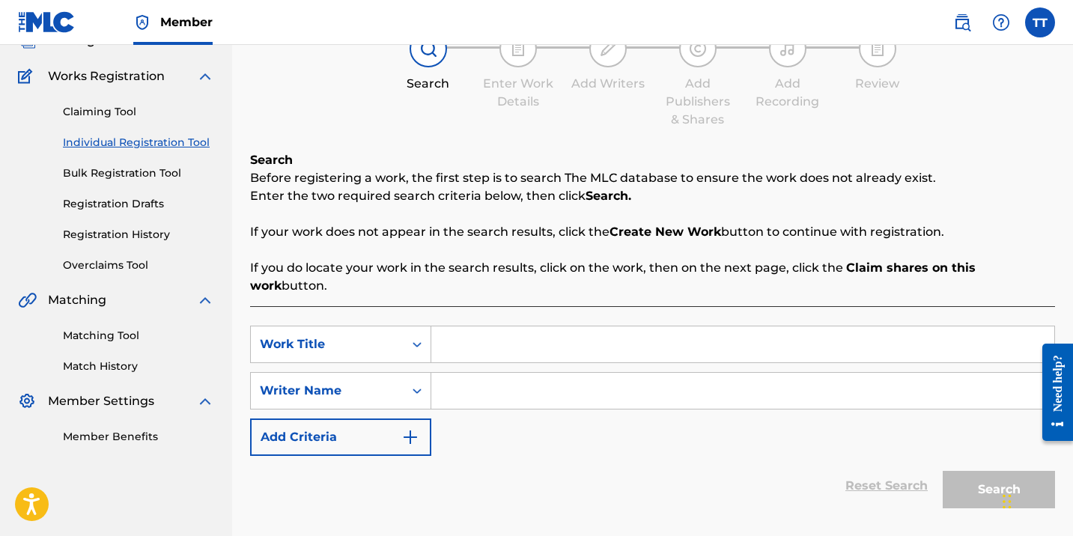
click at [731, 338] on input "Search Form" at bounding box center [742, 344] width 623 height 36
paste input "BLICKY"
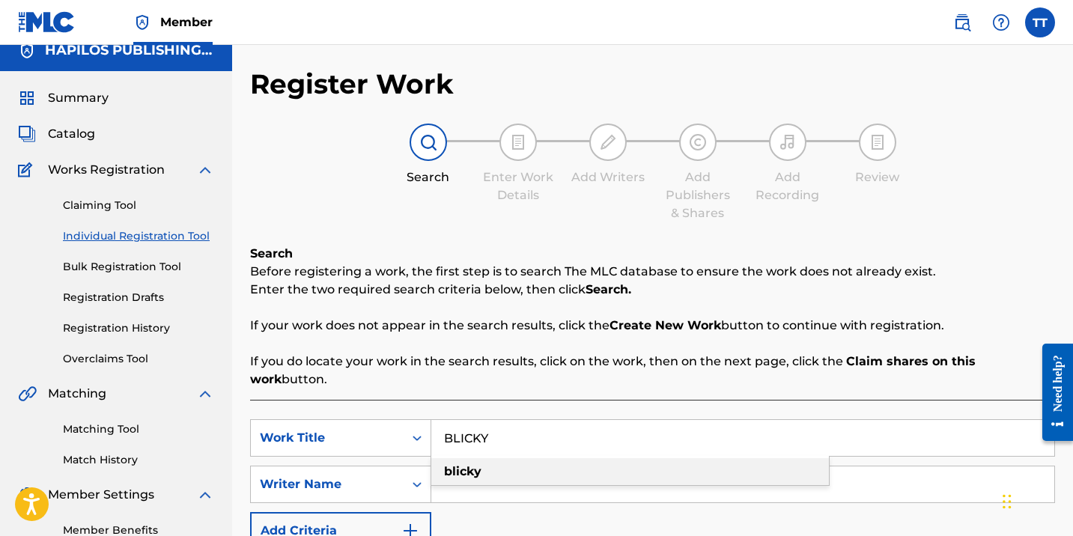
scroll to position [0, 0]
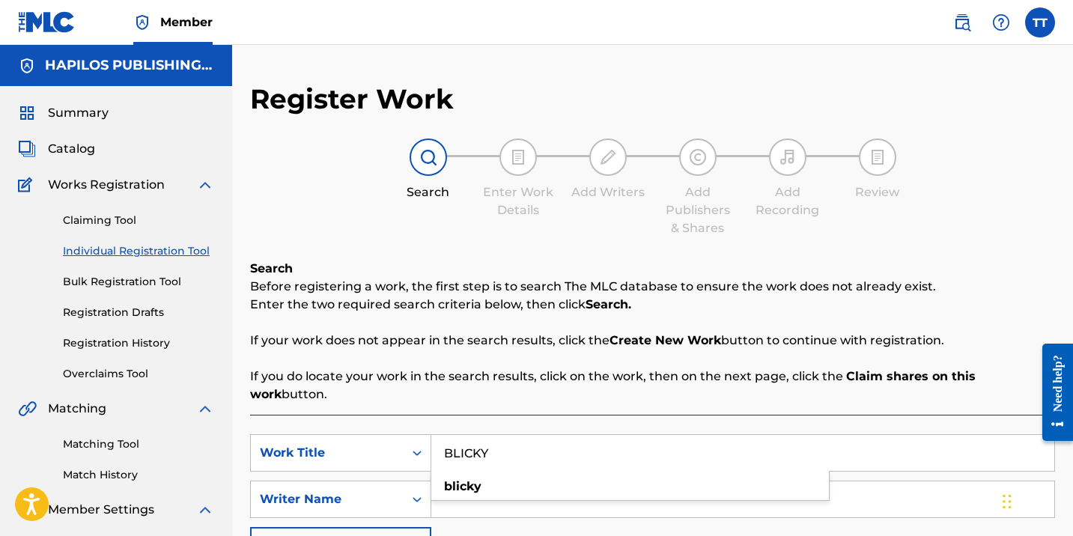
type input "BLICKY"
click at [805, 336] on p "If your work does not appear in the search results, click the Create New Work b…" at bounding box center [652, 341] width 805 height 18
click at [647, 489] on input "Search Form" at bounding box center [742, 499] width 623 height 36
type input "ACKEME"
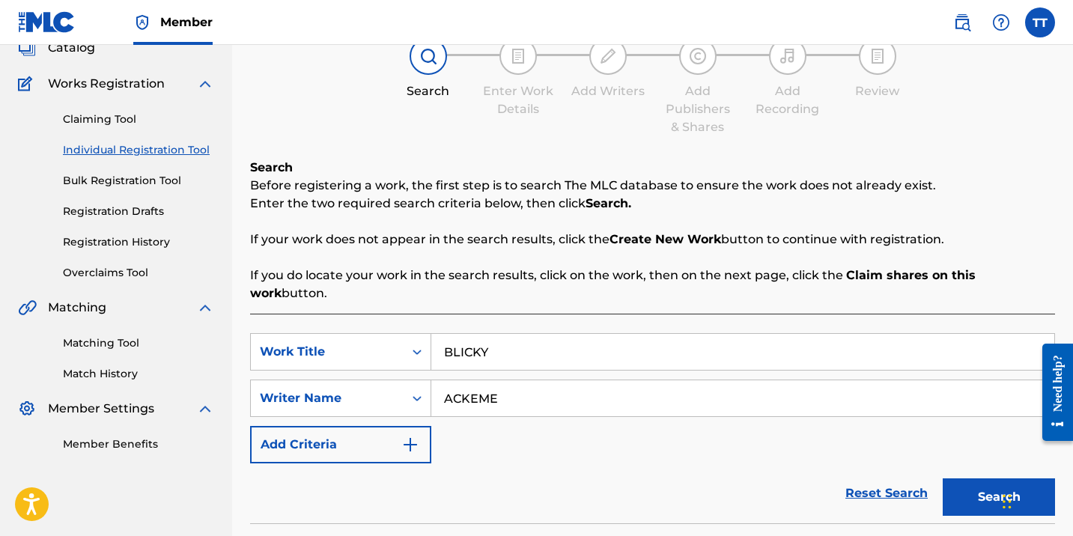
scroll to position [13, 0]
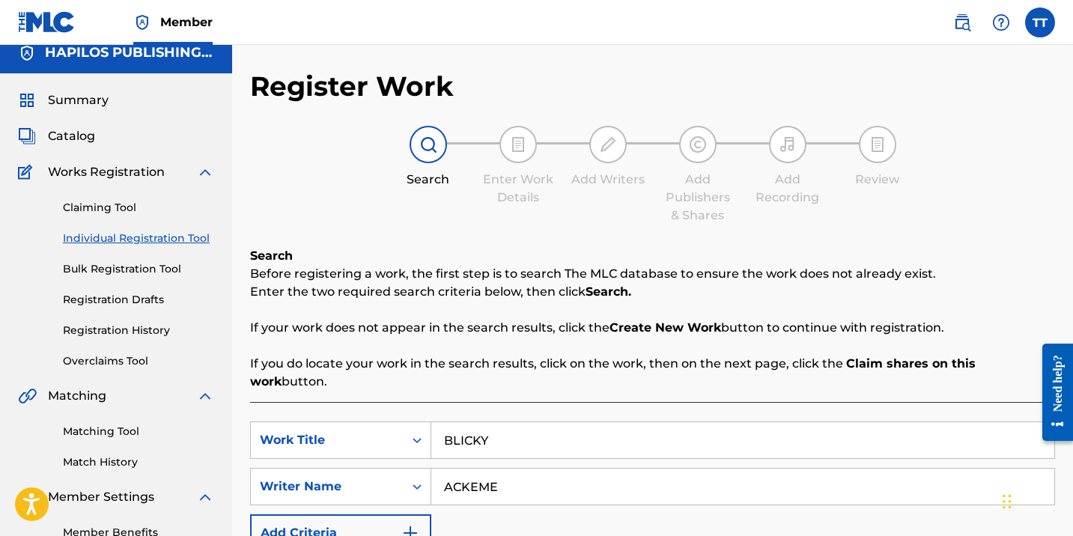
click at [555, 474] on input "ACKEME" at bounding box center [742, 487] width 623 height 36
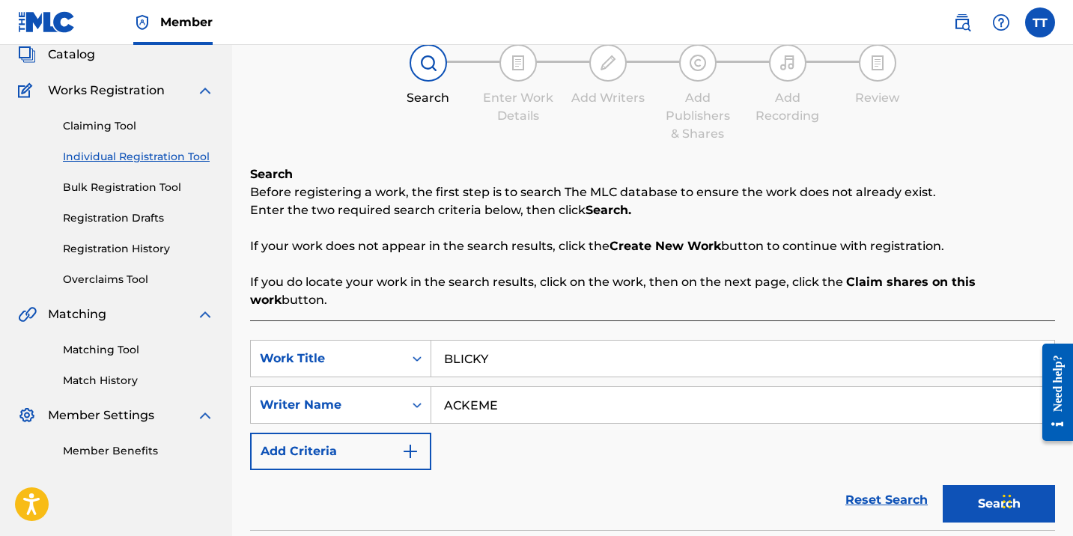
click at [942, 485] on button "Search" at bounding box center [998, 503] width 112 height 37
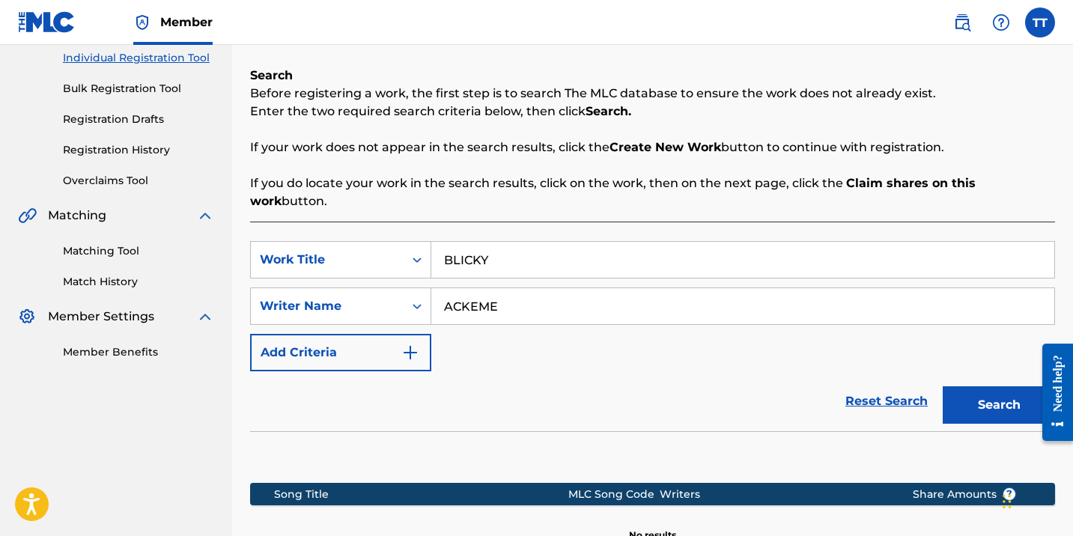
scroll to position [359, 0]
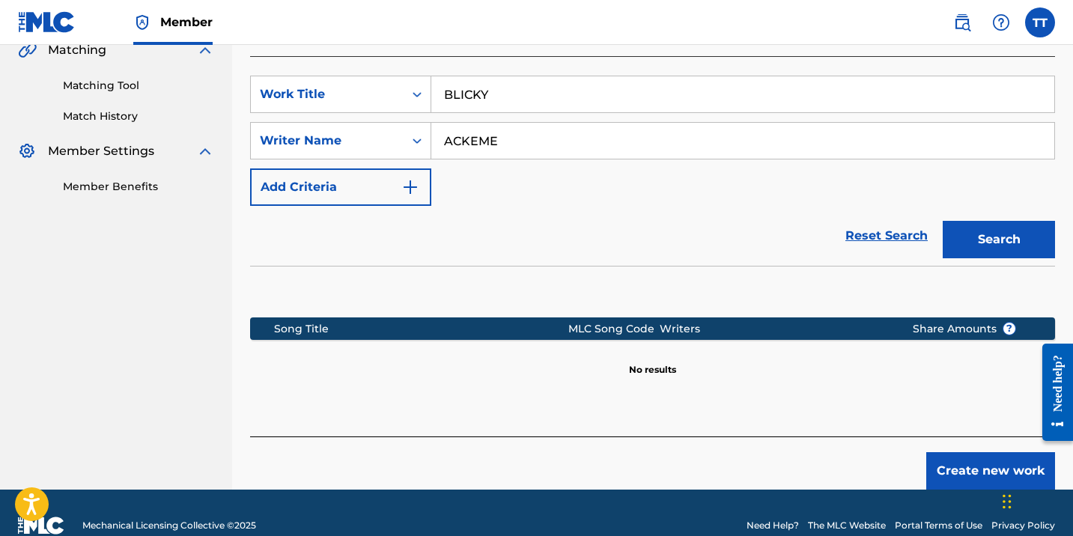
click at [978, 228] on button "Search" at bounding box center [998, 239] width 112 height 37
click at [972, 452] on button "Create new work" at bounding box center [990, 470] width 129 height 37
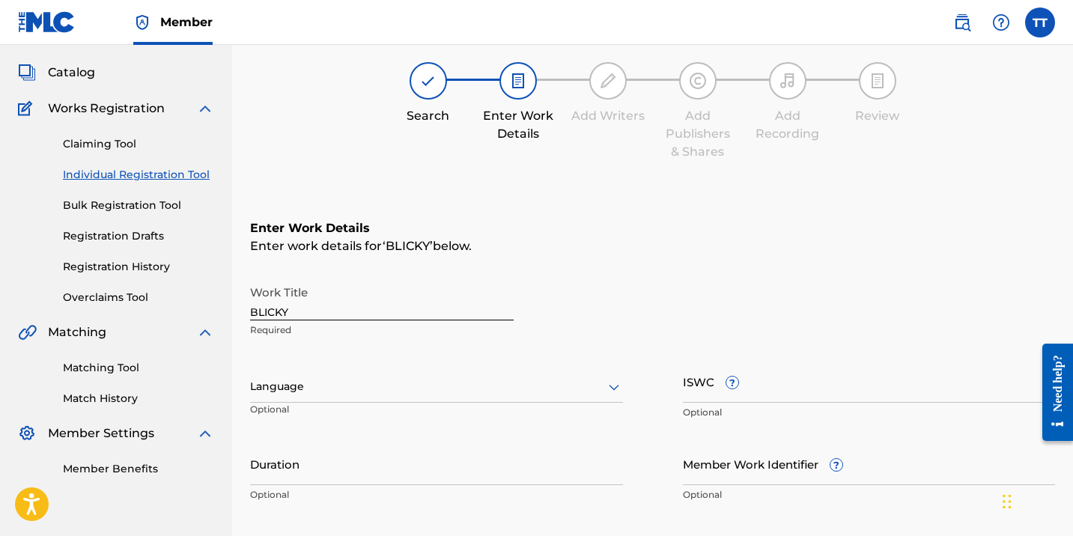
scroll to position [0, 0]
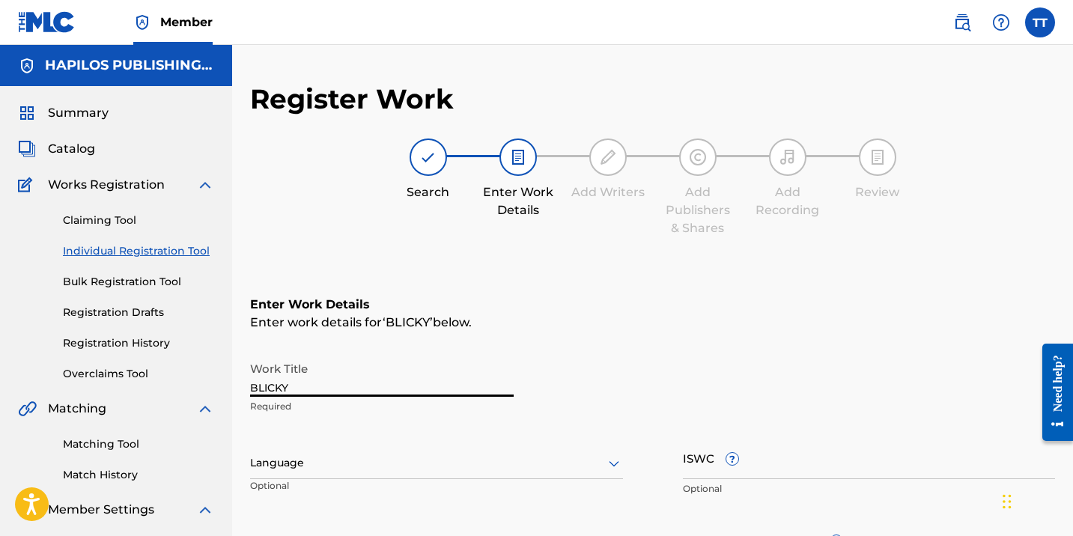
click at [288, 391] on input "BLICKY" at bounding box center [381, 375] width 263 height 43
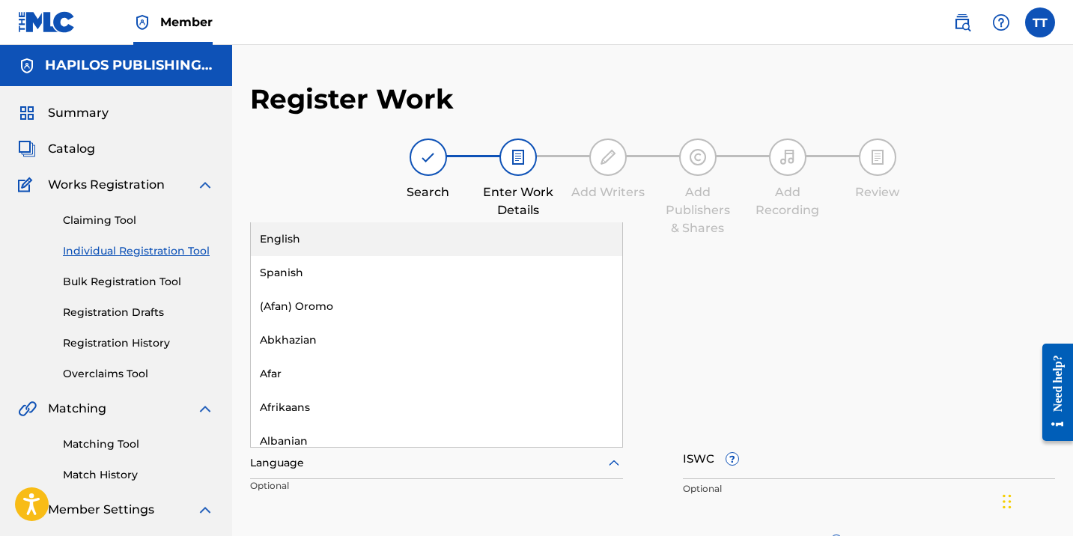
click at [337, 464] on div at bounding box center [436, 463] width 373 height 19
click at [303, 242] on div "English" at bounding box center [436, 239] width 371 height 34
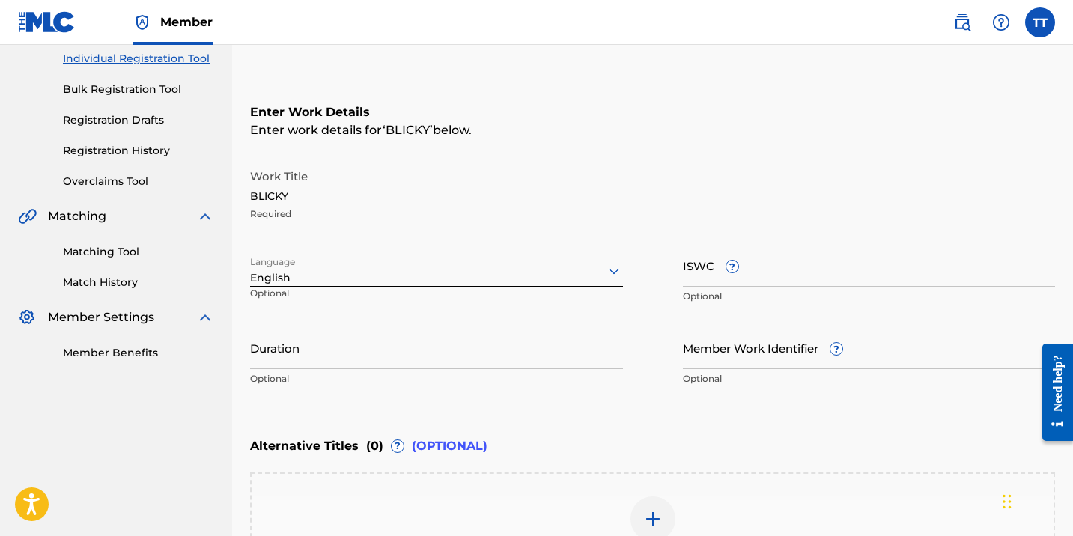
scroll to position [218, 0]
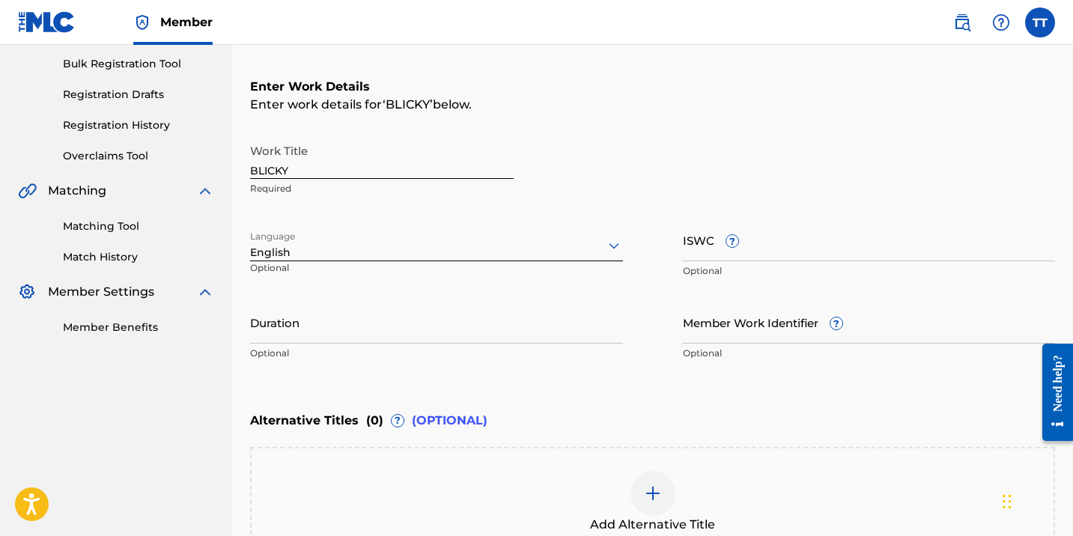
click at [311, 322] on input "Duration" at bounding box center [436, 322] width 373 height 43
type input "03:03"
click at [526, 487] on div "Add Alternative Title" at bounding box center [653, 502] width 802 height 63
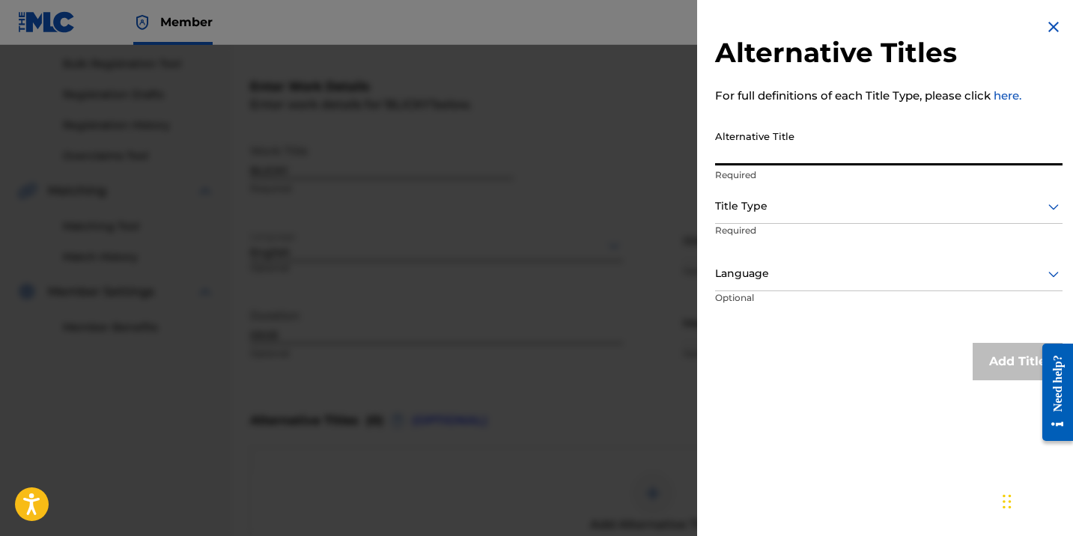
click at [823, 147] on input "Alternative Title" at bounding box center [888, 144] width 347 height 43
paste input "BLICKY (RADIO EDIT)"
type input "BLICKY (RADIO EDIT)"
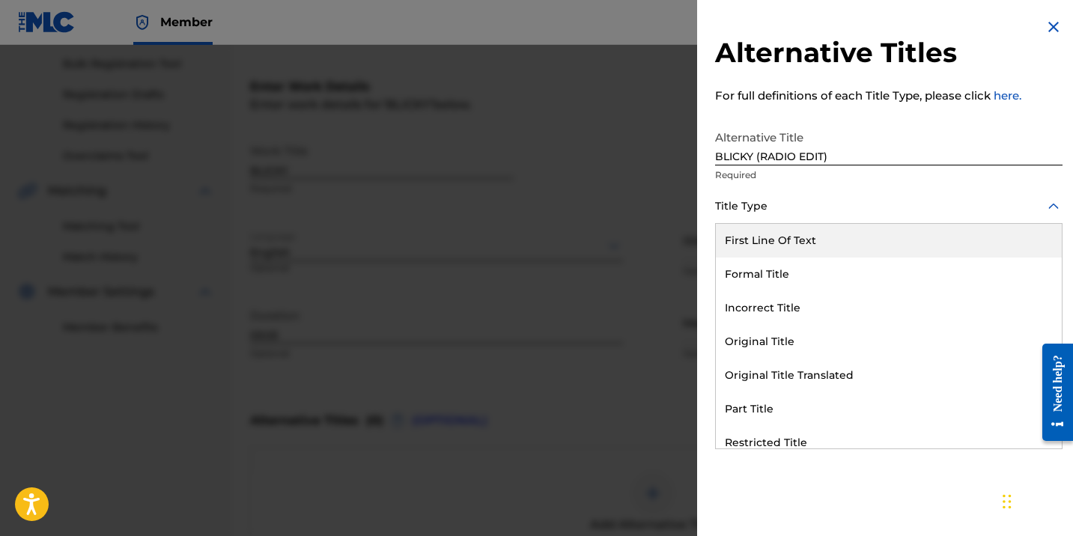
click at [800, 197] on div at bounding box center [888, 206] width 347 height 19
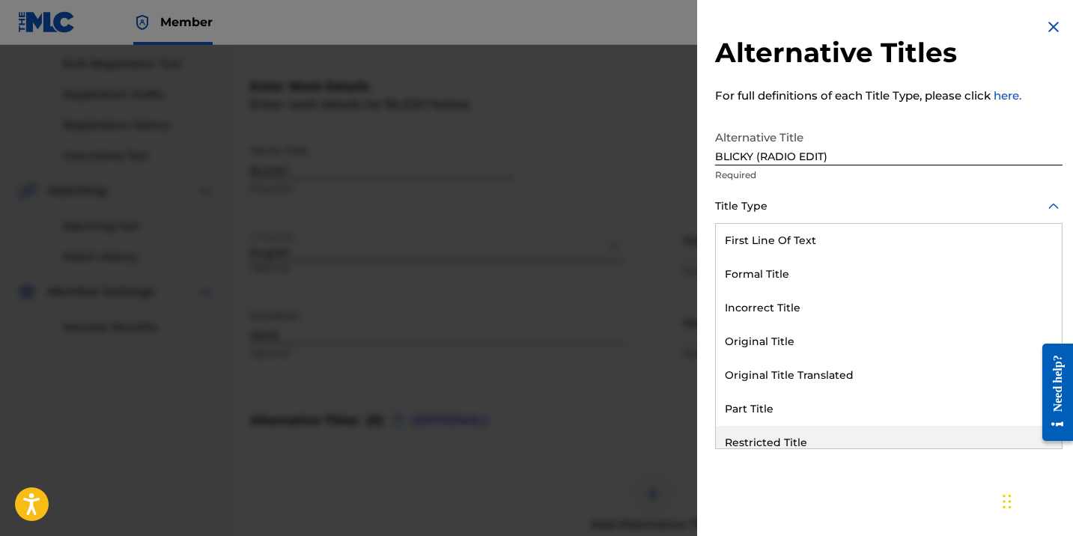
scroll to position [146, 0]
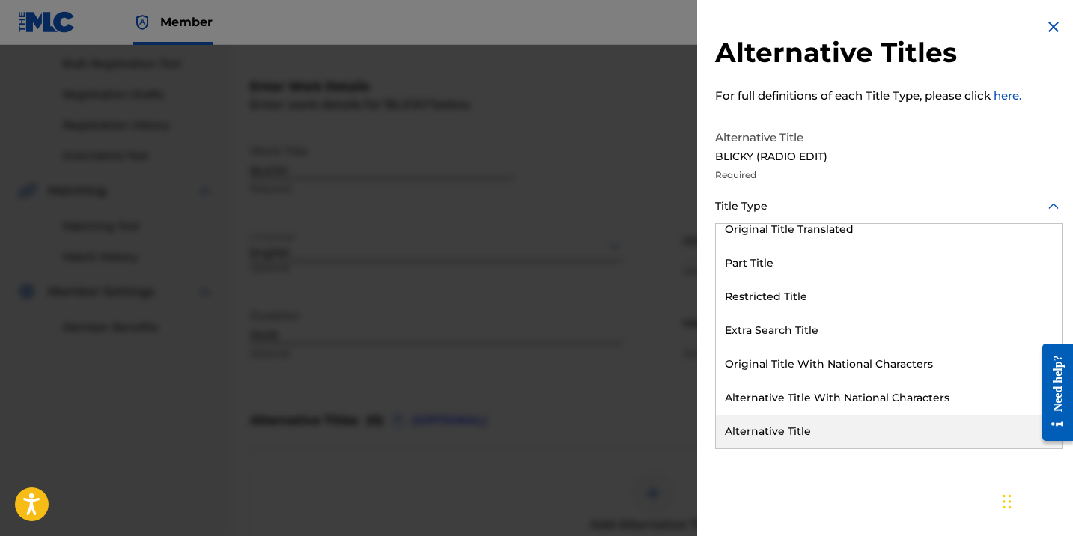
click at [785, 439] on div "Alternative Title" at bounding box center [889, 432] width 346 height 34
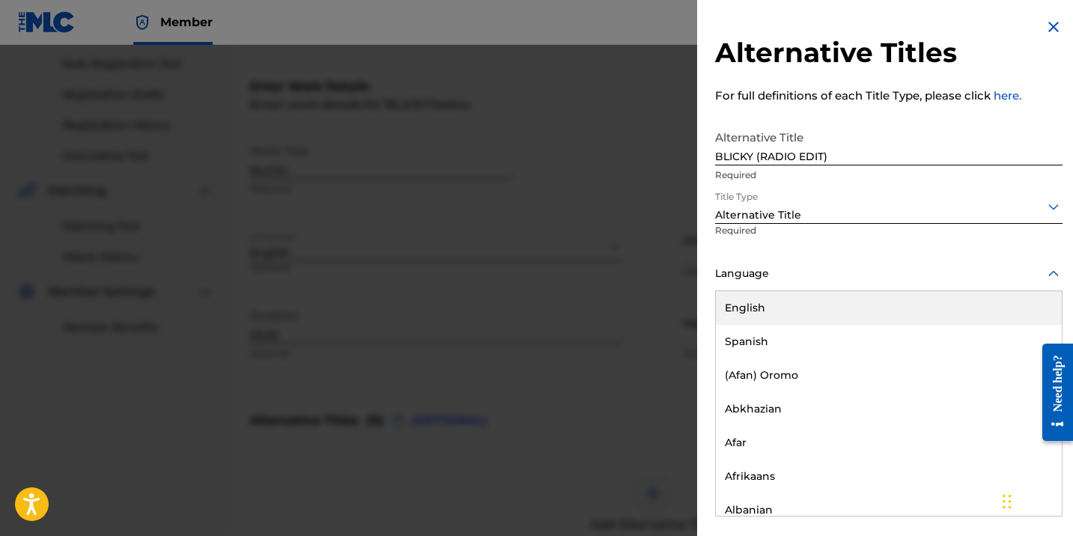
click at [770, 263] on div "Language" at bounding box center [888, 274] width 347 height 34
click at [770, 311] on div "English" at bounding box center [889, 308] width 346 height 34
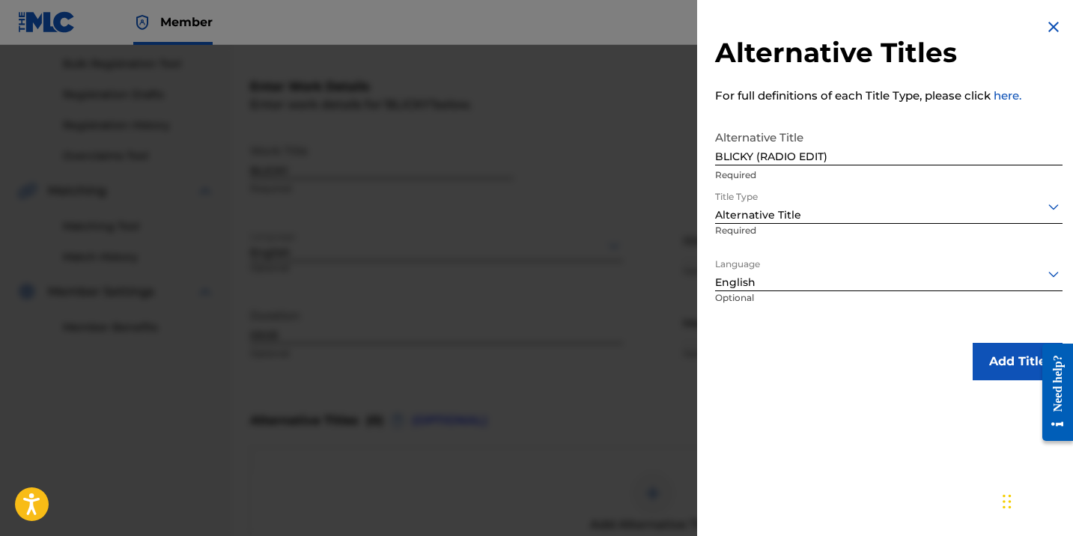
click at [1001, 351] on button "Add Title" at bounding box center [1017, 361] width 90 height 37
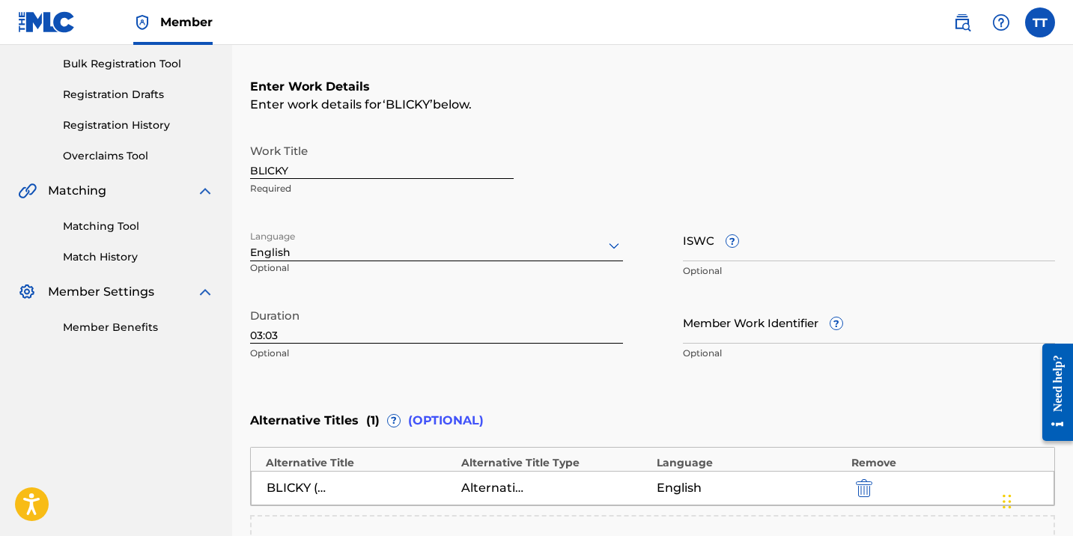
scroll to position [470, 0]
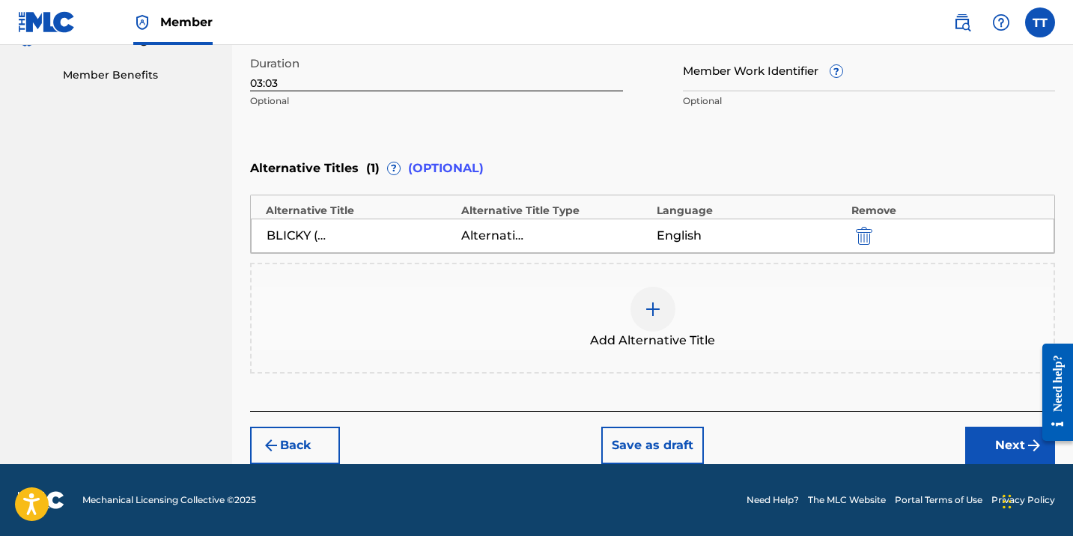
click at [1003, 454] on button "Next" at bounding box center [1010, 445] width 90 height 37
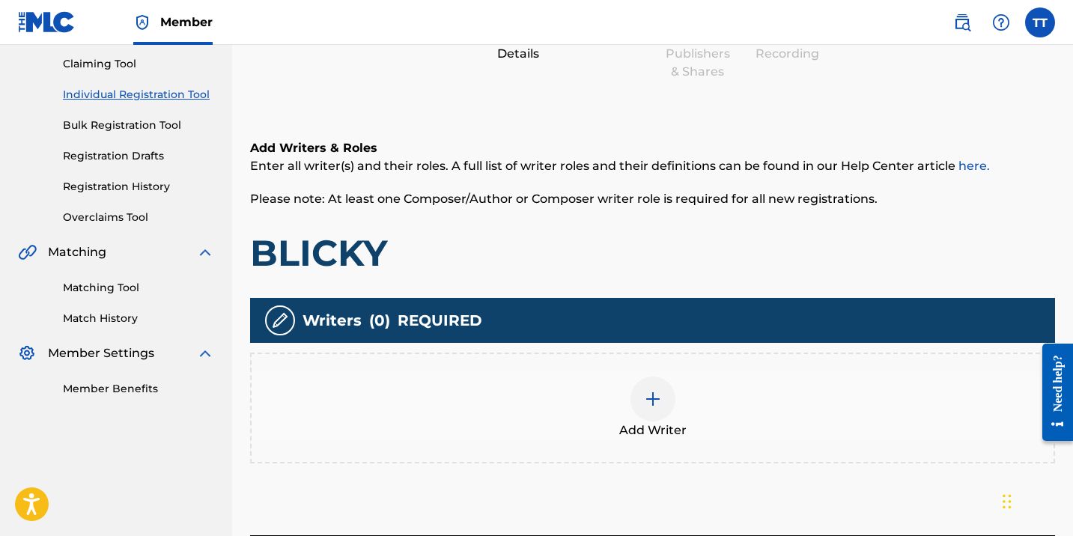
scroll to position [67, 0]
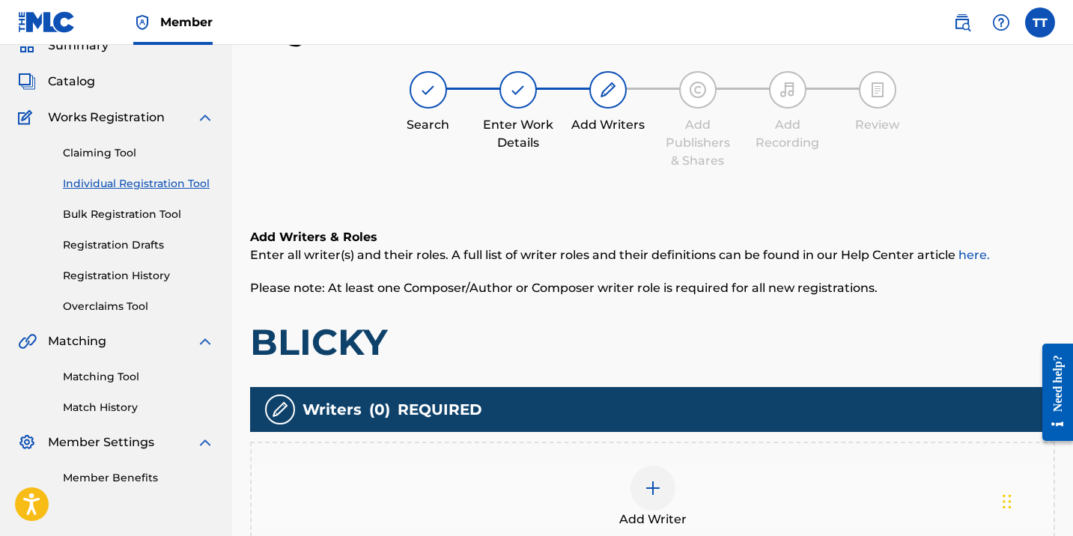
click at [685, 502] on div "Add Writer" at bounding box center [653, 497] width 802 height 63
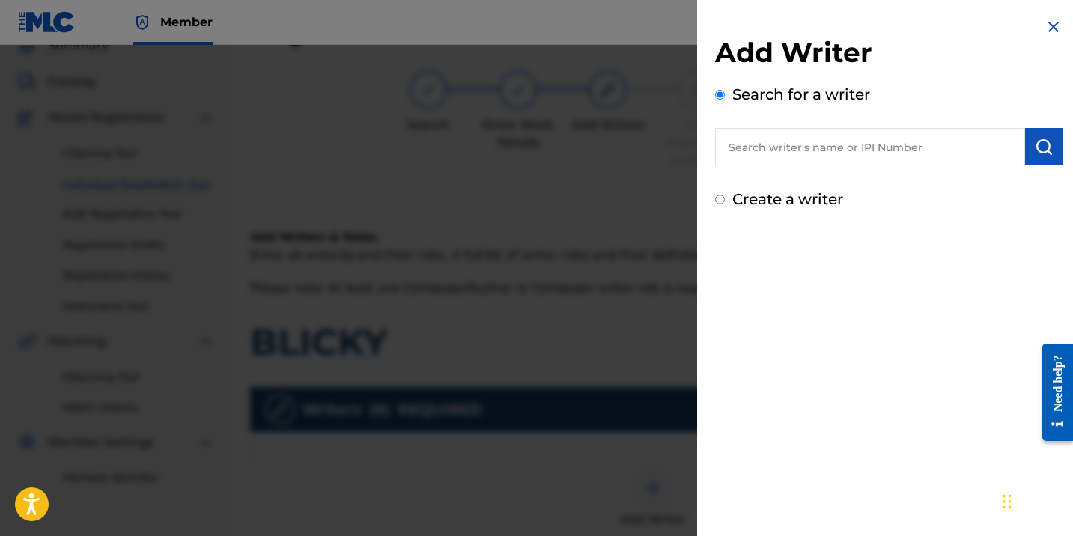
click at [784, 131] on input "text" at bounding box center [870, 146] width 310 height 37
click at [784, 147] on input "text" at bounding box center [870, 146] width 310 height 37
click at [789, 158] on input "text" at bounding box center [870, 146] width 310 height 37
paste input "369227533"
click at [725, 150] on input "369227533" at bounding box center [870, 146] width 310 height 37
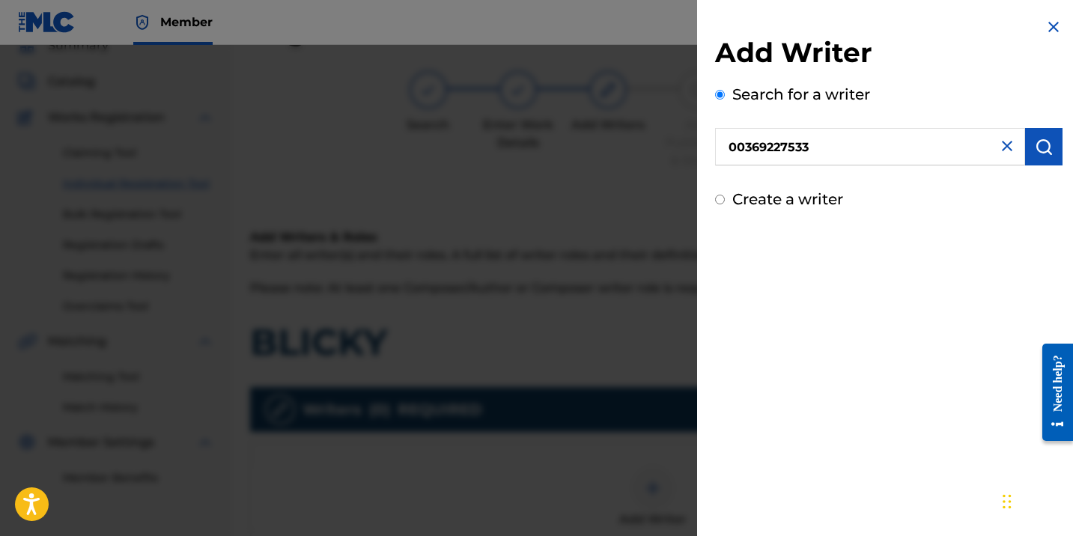
type input "00369227533"
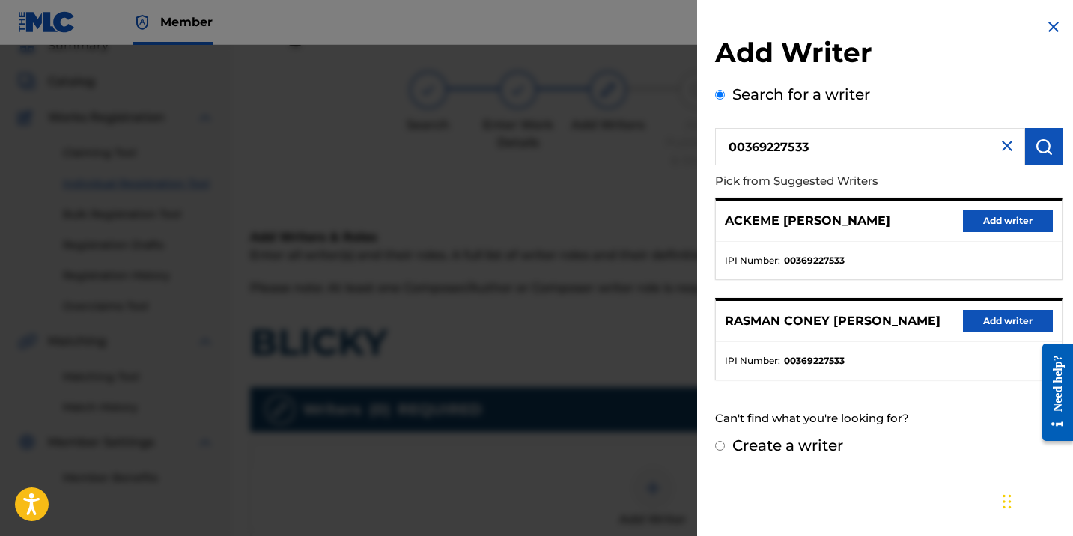
click at [1002, 222] on button "Add writer" at bounding box center [1008, 221] width 90 height 22
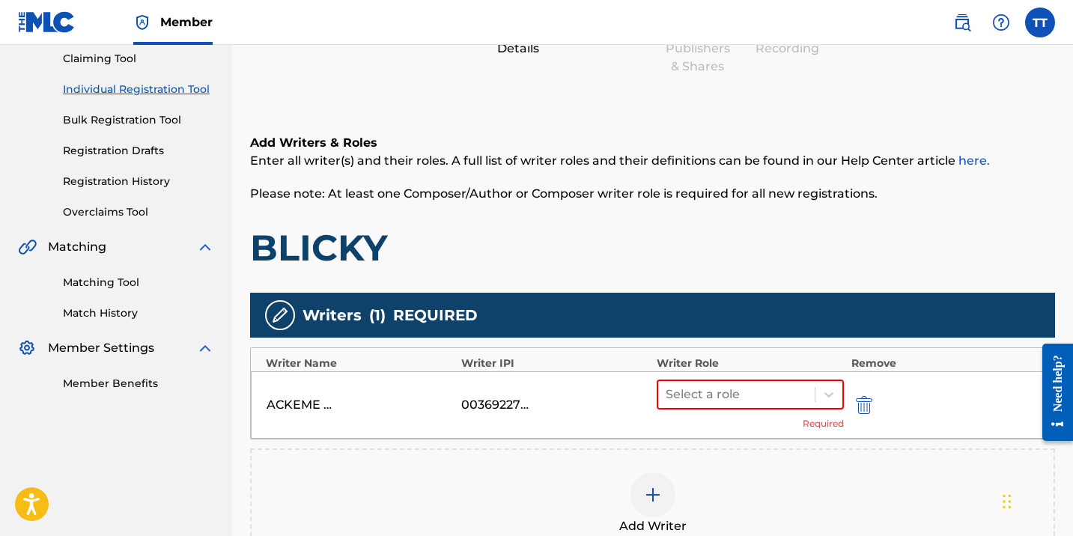
scroll to position [264, 0]
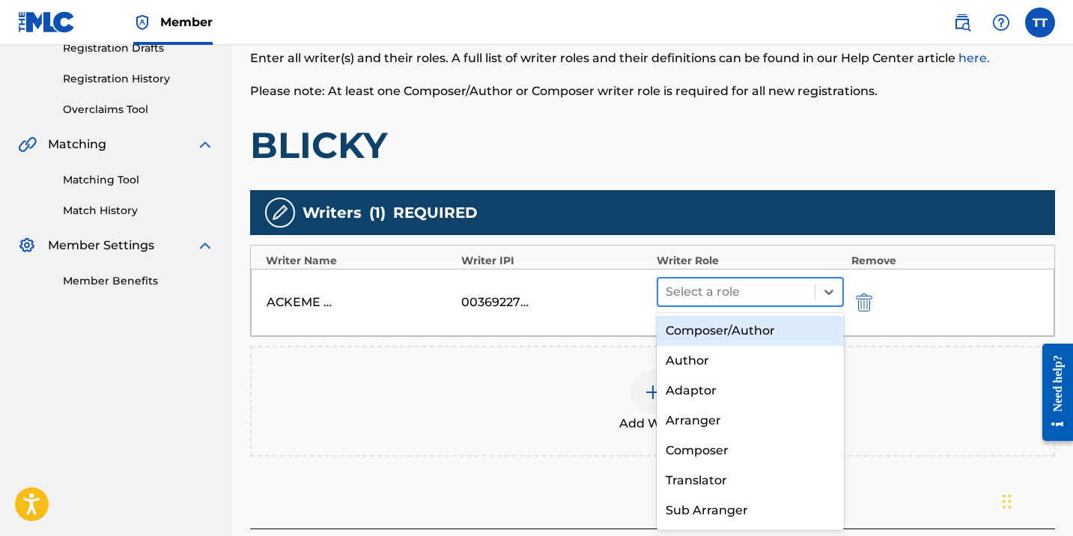
click at [772, 287] on div at bounding box center [735, 291] width 141 height 21
click at [772, 332] on div "Composer/Author" at bounding box center [749, 331] width 187 height 30
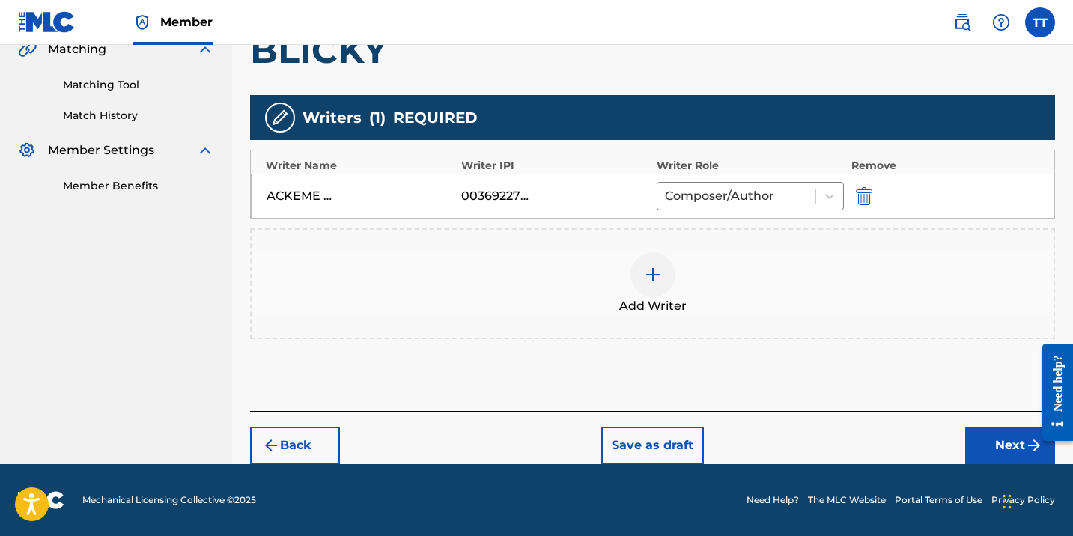
click at [975, 436] on button "Next" at bounding box center [1010, 445] width 90 height 37
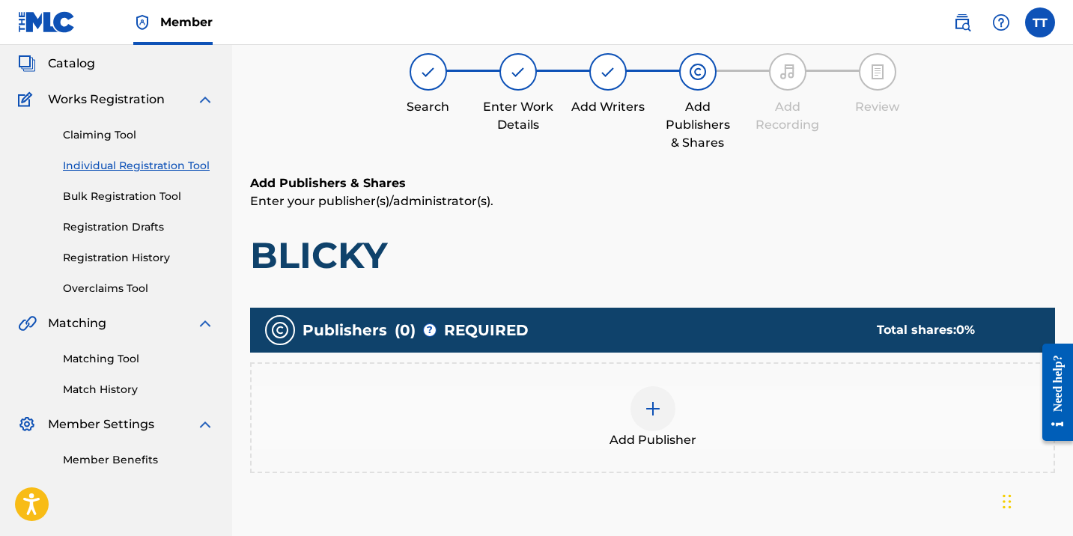
scroll to position [67, 0]
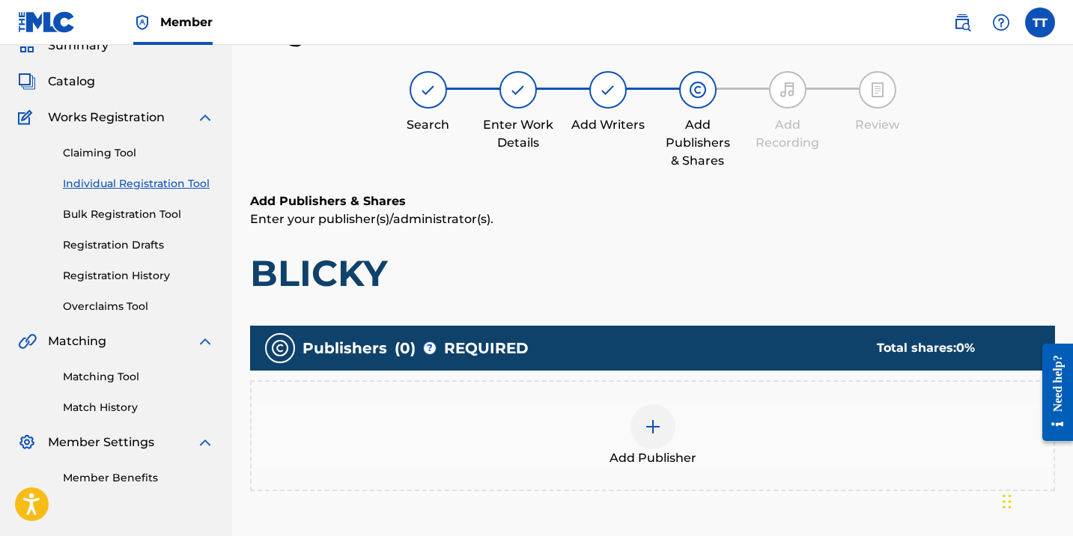
click at [680, 452] on span "Add Publisher" at bounding box center [652, 458] width 87 height 18
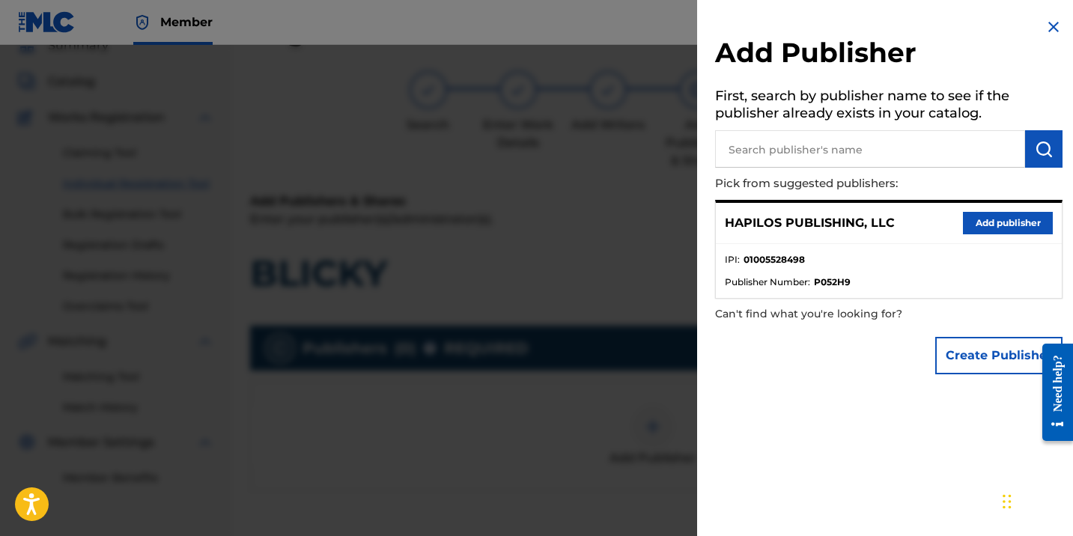
click at [987, 218] on button "Add publisher" at bounding box center [1008, 223] width 90 height 22
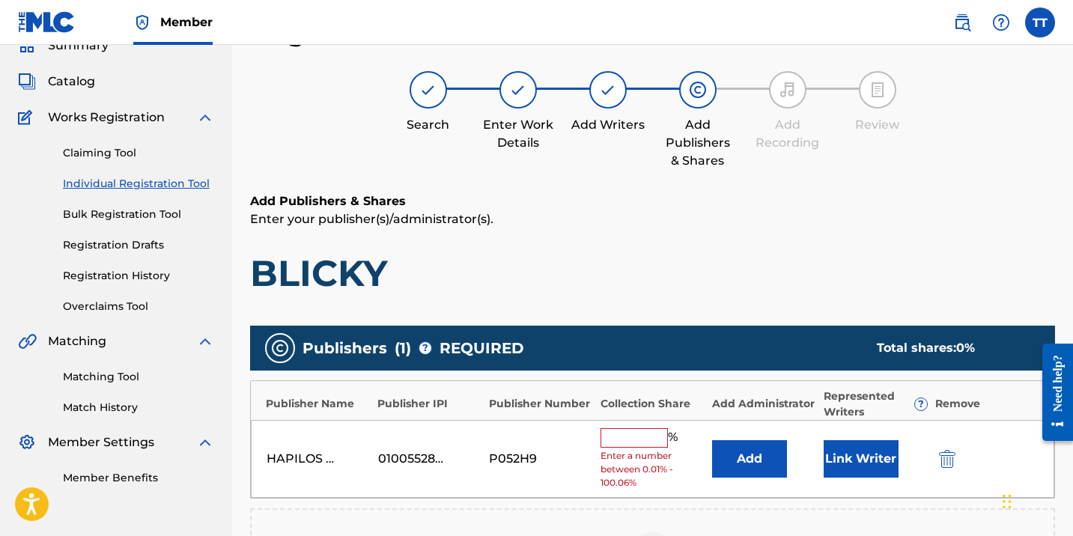
click at [646, 437] on input "text" at bounding box center [633, 437] width 67 height 19
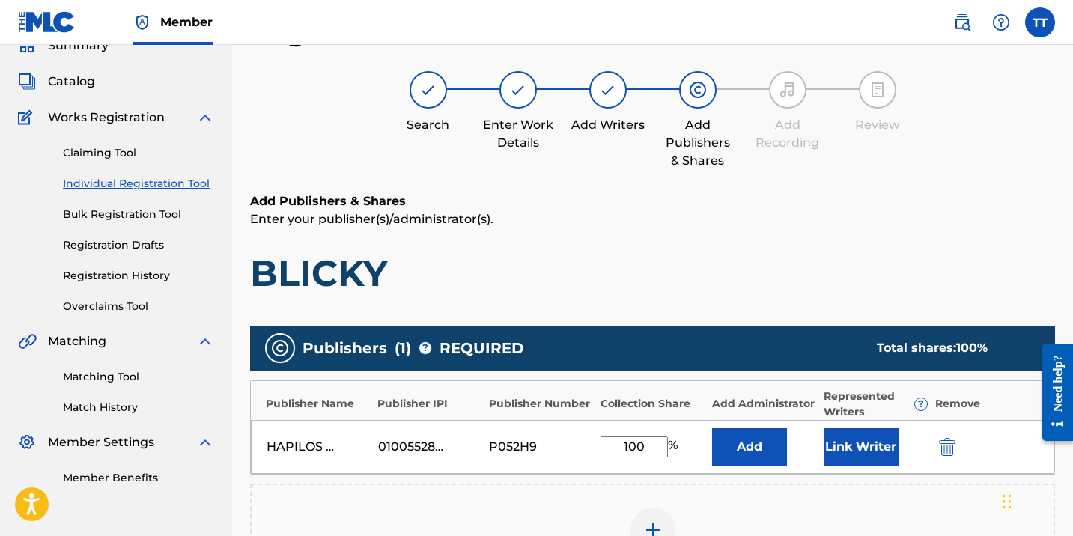
type input "100"
click at [838, 463] on button "Link Writer" at bounding box center [860, 446] width 75 height 37
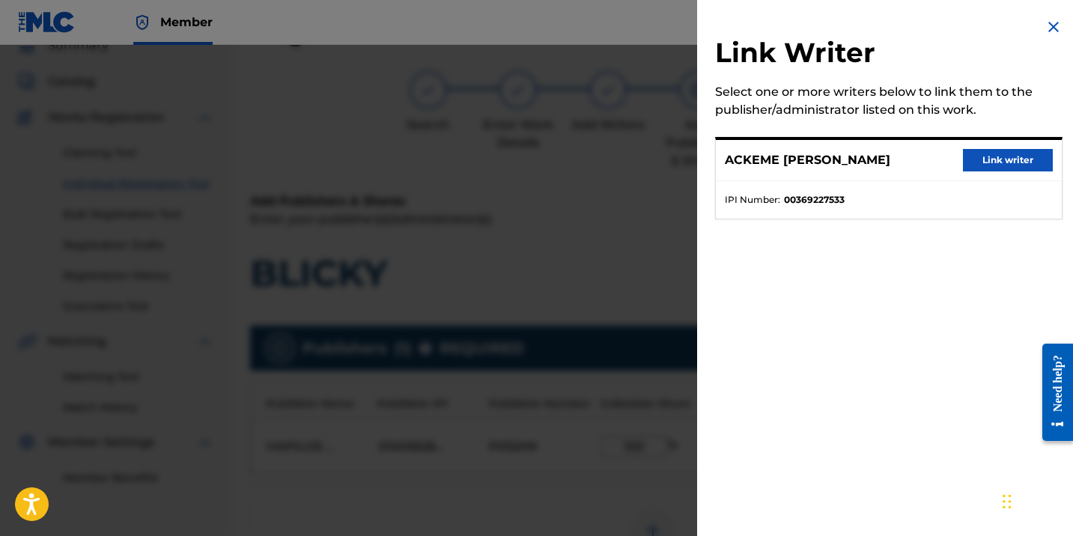
click at [972, 166] on button "Link writer" at bounding box center [1008, 160] width 90 height 22
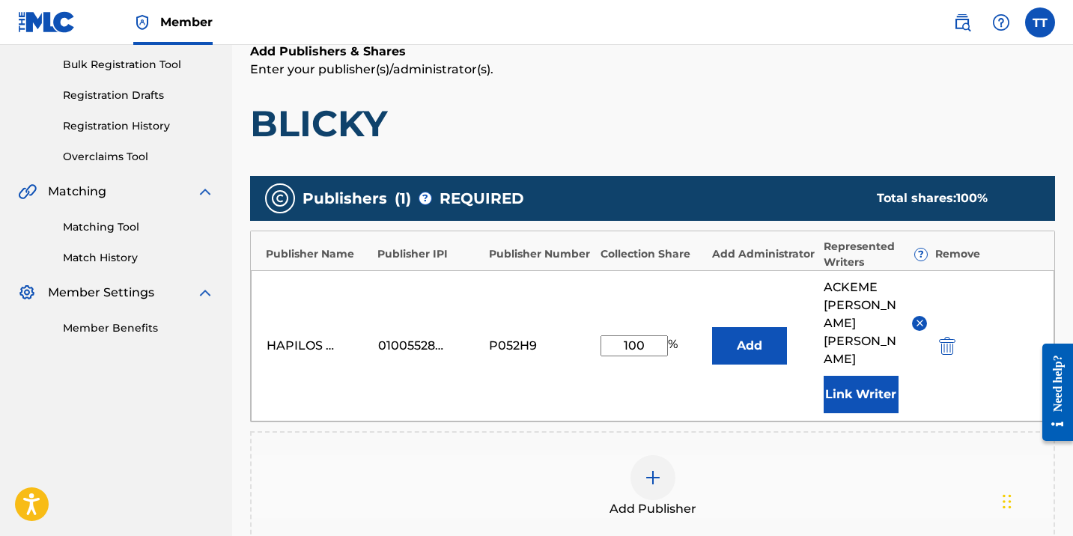
scroll to position [429, 0]
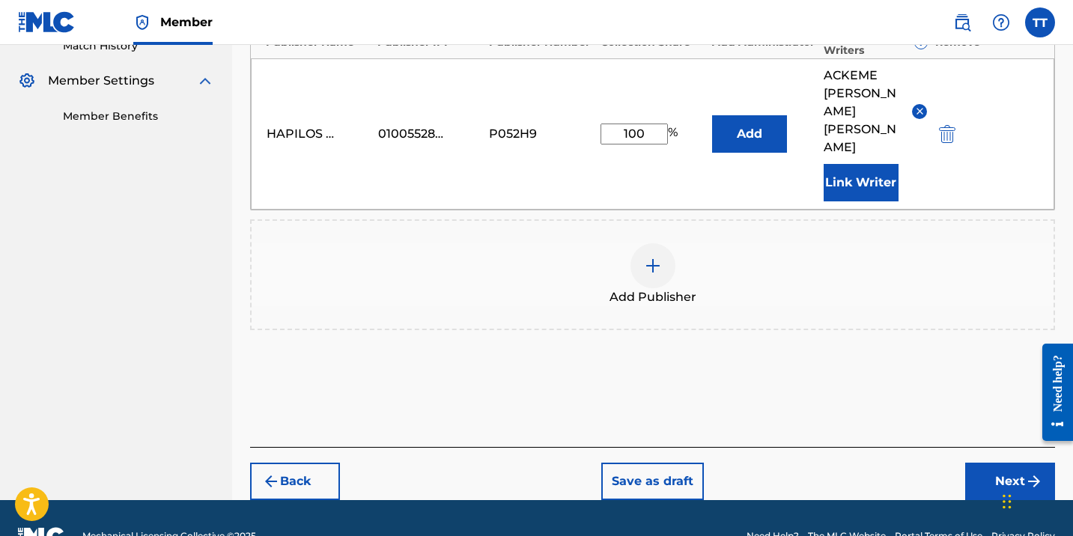
click at [972, 447] on div "Back Save as draft Next" at bounding box center [652, 473] width 805 height 53
click at [975, 463] on button "Next" at bounding box center [1010, 481] width 90 height 37
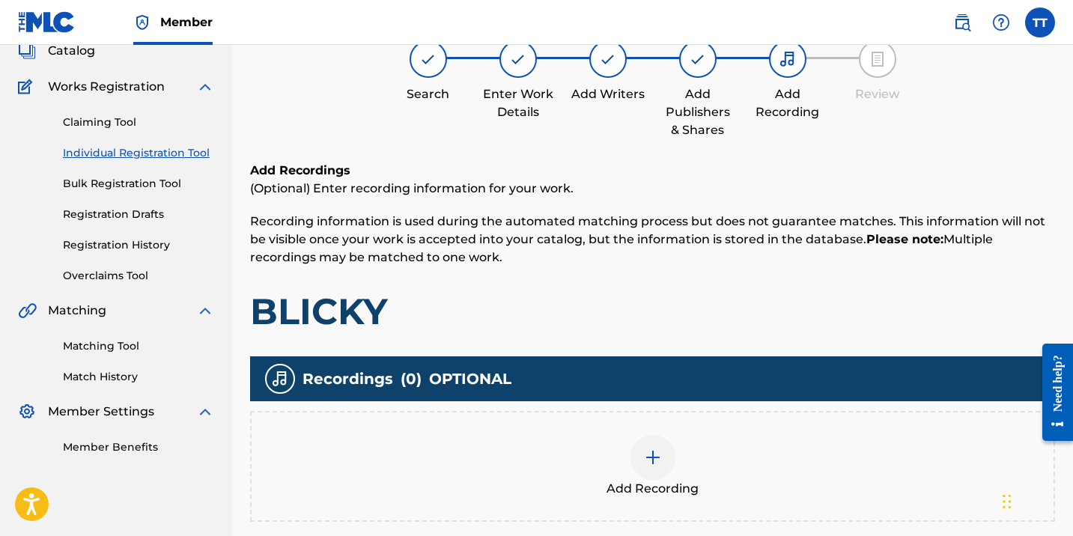
scroll to position [165, 0]
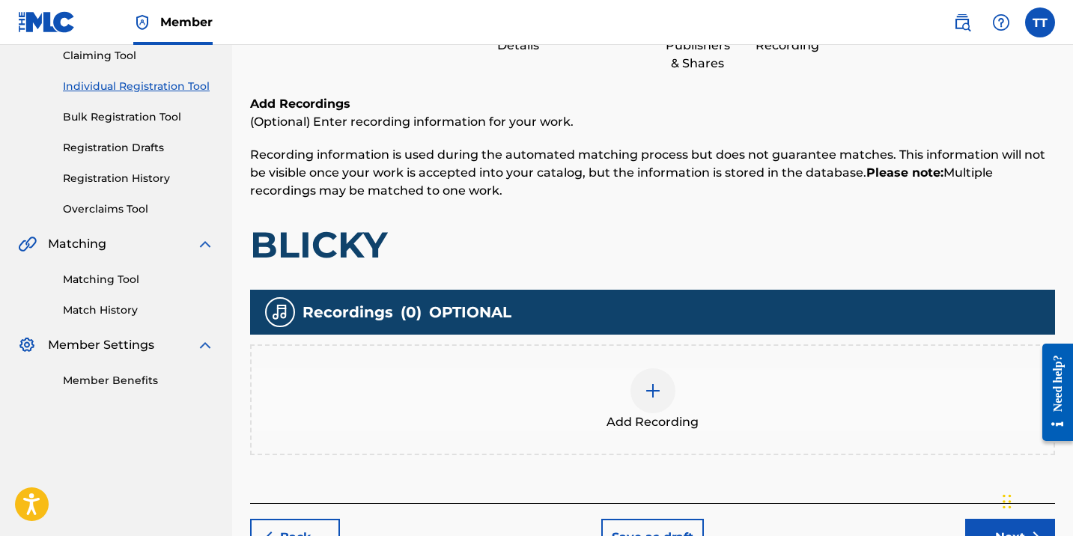
click at [691, 413] on span "Add Recording" at bounding box center [652, 422] width 92 height 18
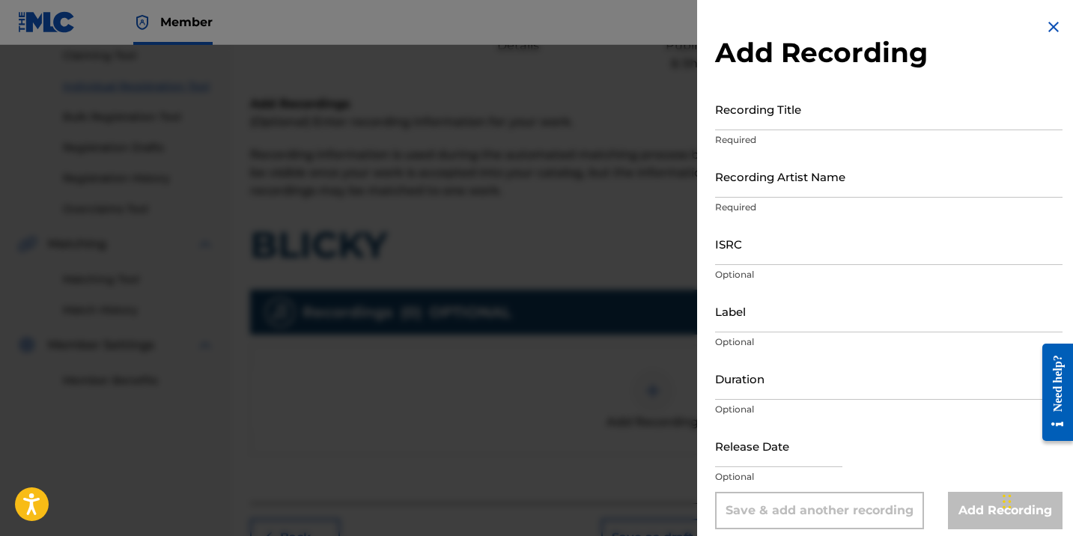
click at [802, 121] on input "Recording Title" at bounding box center [888, 109] width 347 height 43
paste input "BLICKY (RADIO EDIT)"
type input "BLICKY (RADIO EDIT)"
click at [779, 177] on input "Recording Artist Name" at bounding box center [888, 176] width 347 height 43
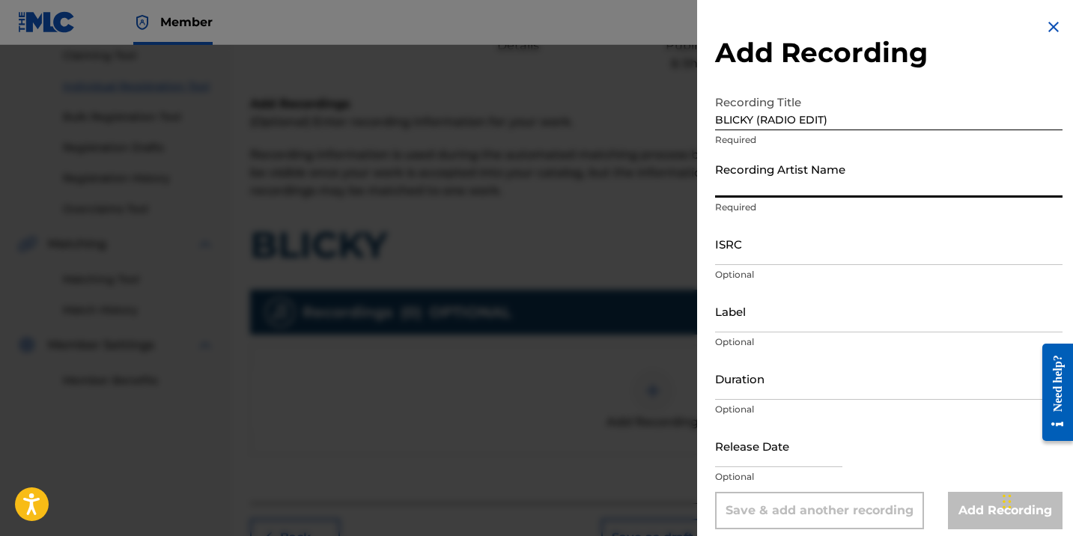
type input "CHRONIC LAW"
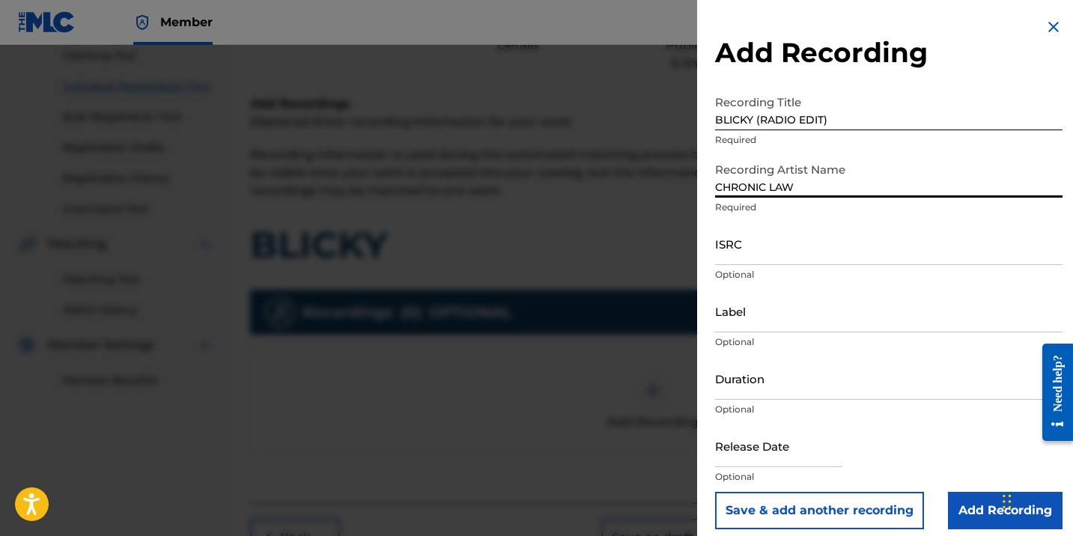
click at [784, 246] on input "ISRC" at bounding box center [888, 243] width 347 height 43
paste input "QZNJY2599218"
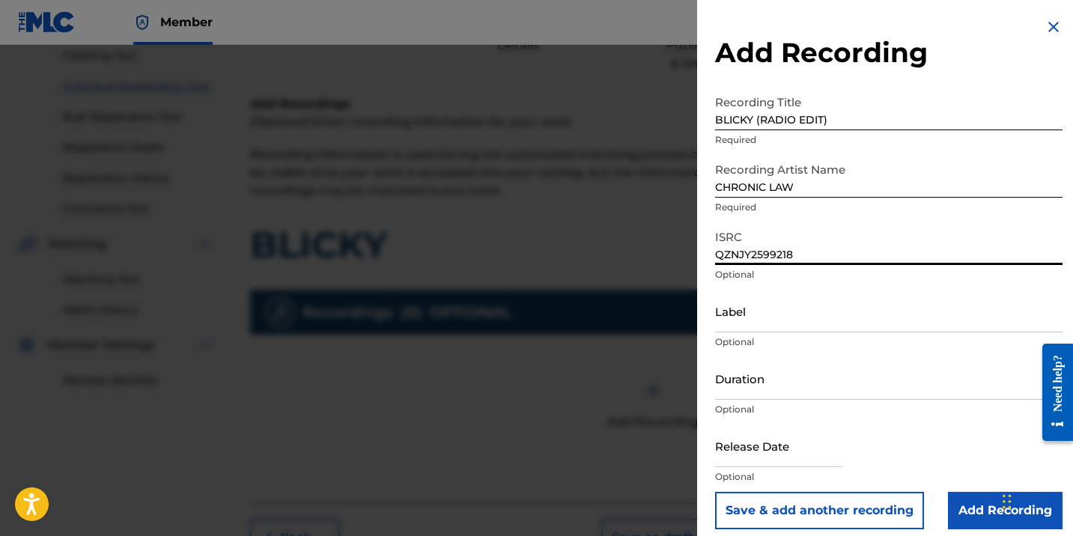
type input "QZNJY2599218"
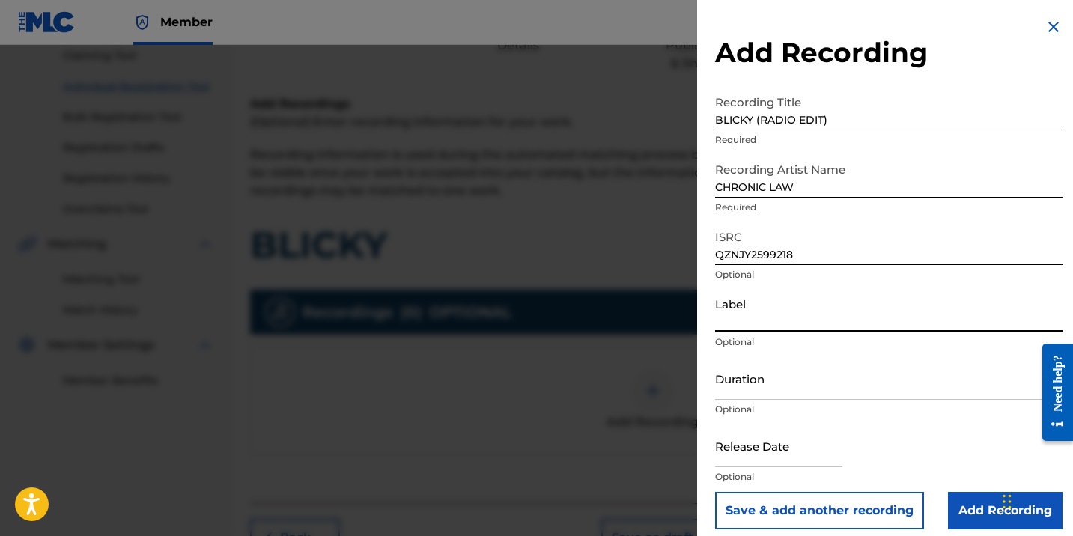
click at [781, 320] on input "Label" at bounding box center [888, 311] width 347 height 43
paste input "DRACO MUSIQ"
type input "DRACO MUSIQ"
click at [770, 388] on input "Duration" at bounding box center [888, 378] width 347 height 43
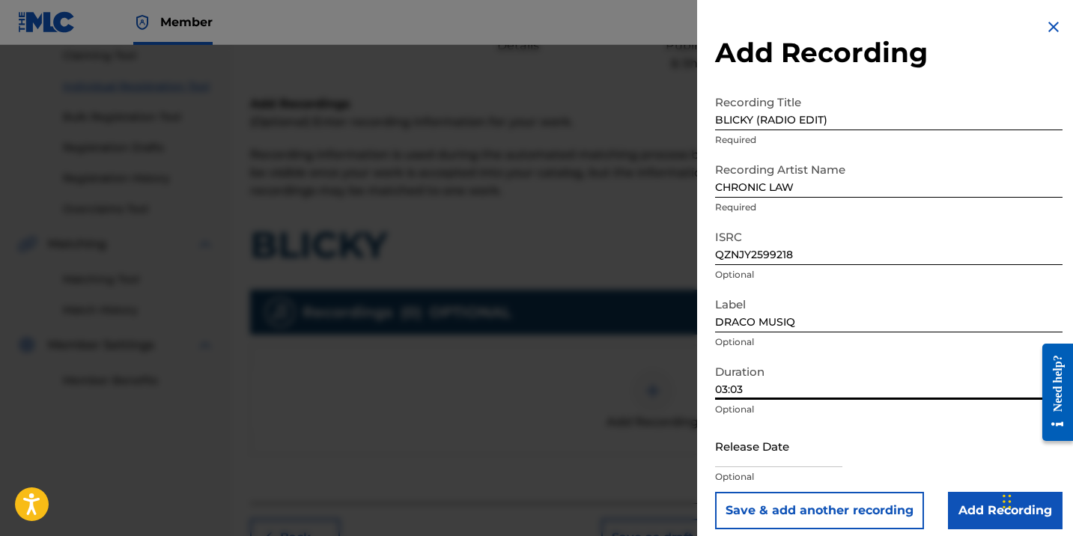
type input "03:03"
click at [770, 426] on input "text" at bounding box center [778, 445] width 127 height 43
select select "7"
select select "2025"
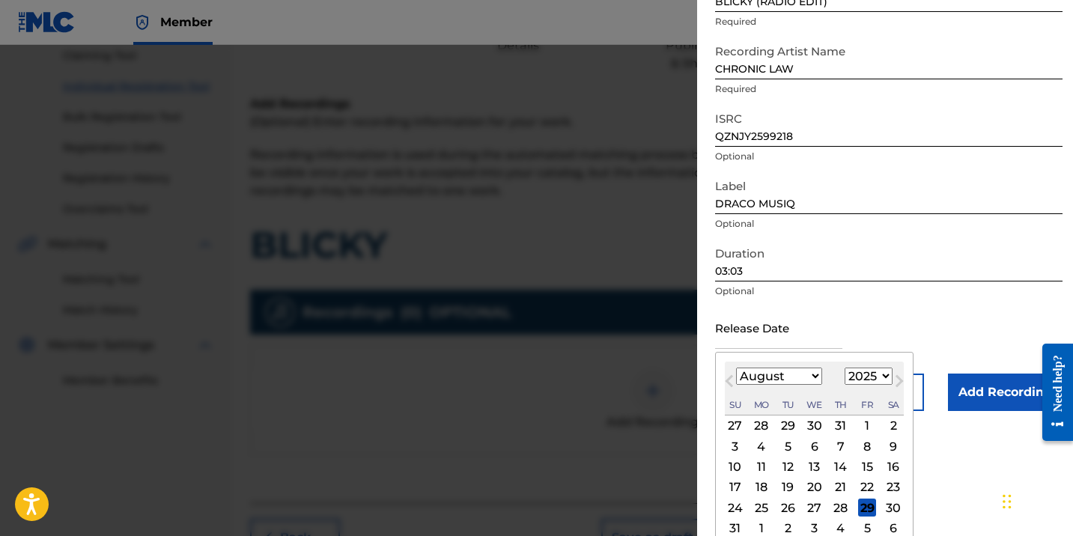
scroll to position [150, 0]
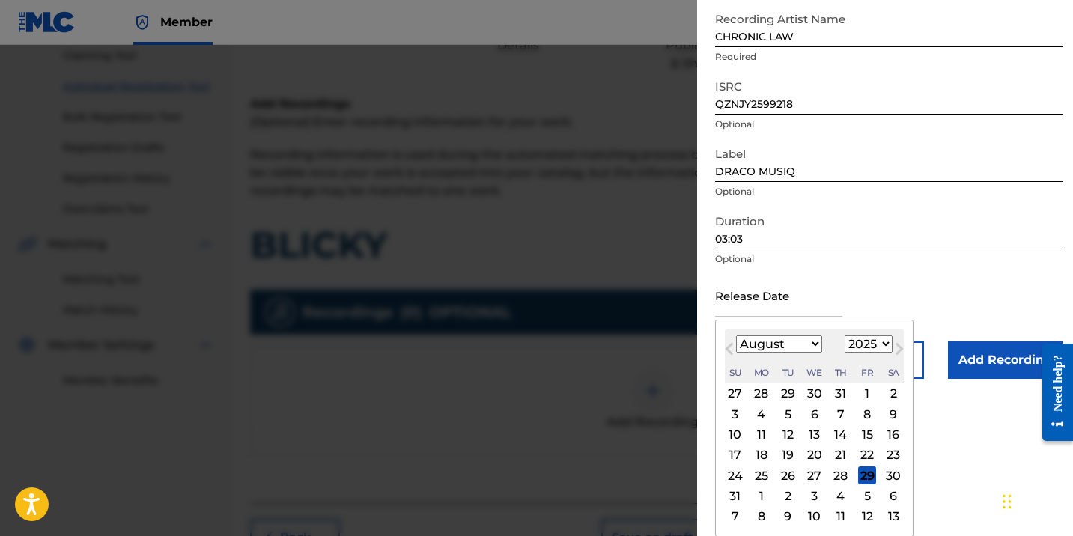
click at [814, 433] on div "13" at bounding box center [814, 435] width 18 height 18
type input "[DATE]"
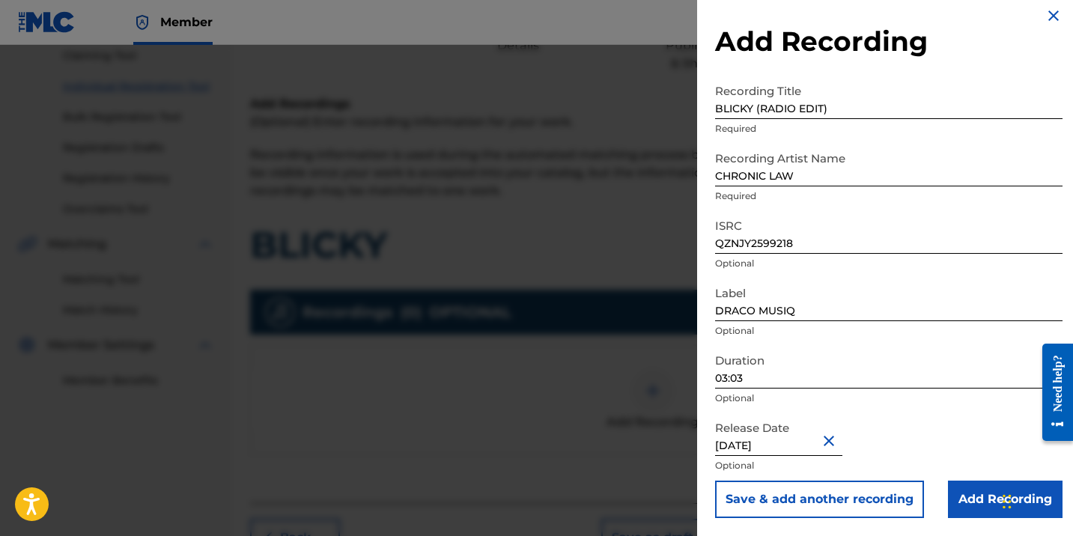
scroll to position [11, 0]
click at [963, 490] on input "Add Recording" at bounding box center [1005, 499] width 115 height 37
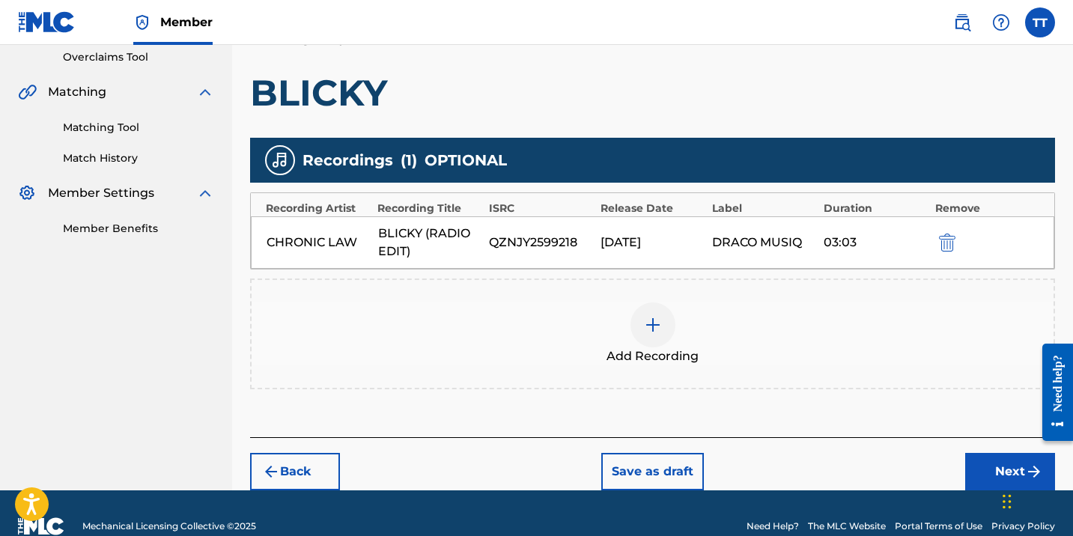
scroll to position [343, 0]
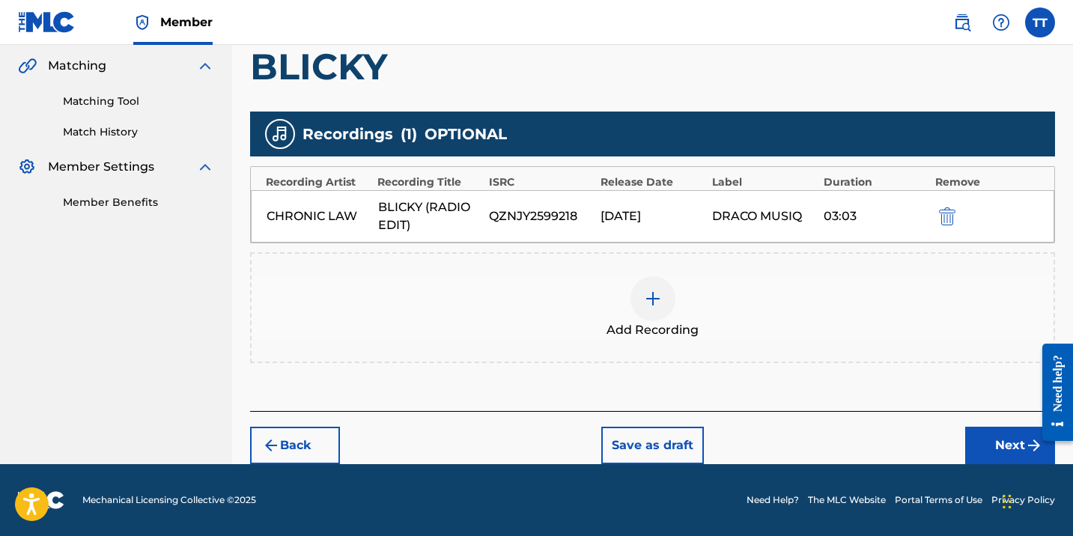
click at [996, 424] on div "Back Save as draft Next" at bounding box center [652, 437] width 805 height 53
click at [994, 445] on button "Next" at bounding box center [1010, 445] width 90 height 37
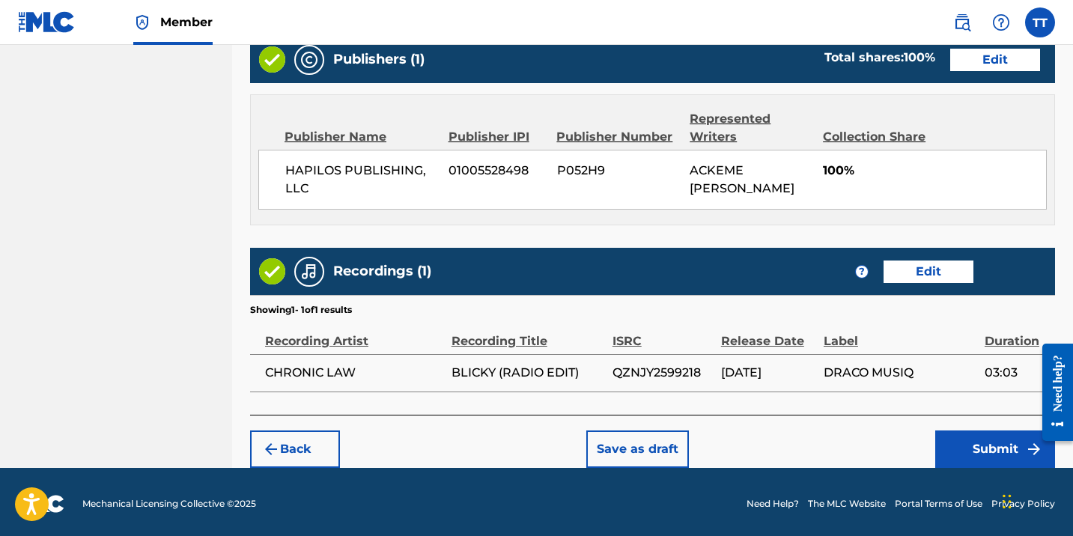
scroll to position [832, 0]
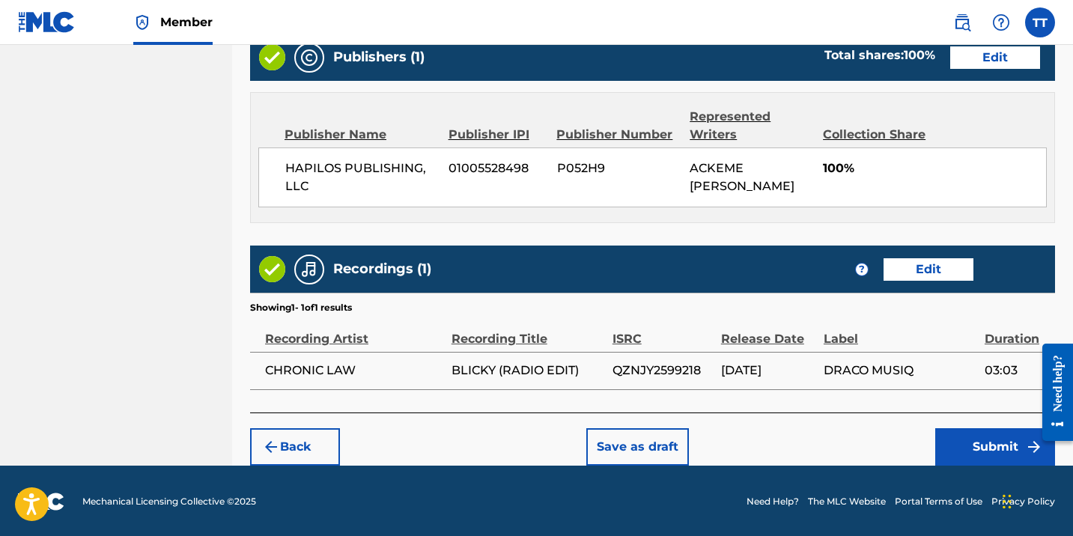
click at [959, 438] on button "Submit" at bounding box center [995, 446] width 120 height 37
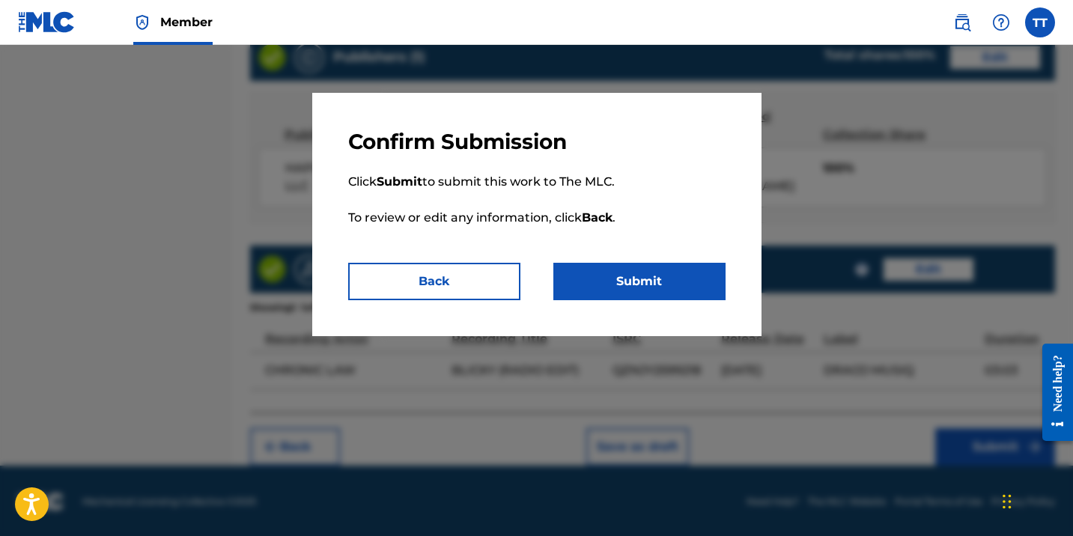
click at [711, 281] on button "Submit" at bounding box center [639, 281] width 172 height 37
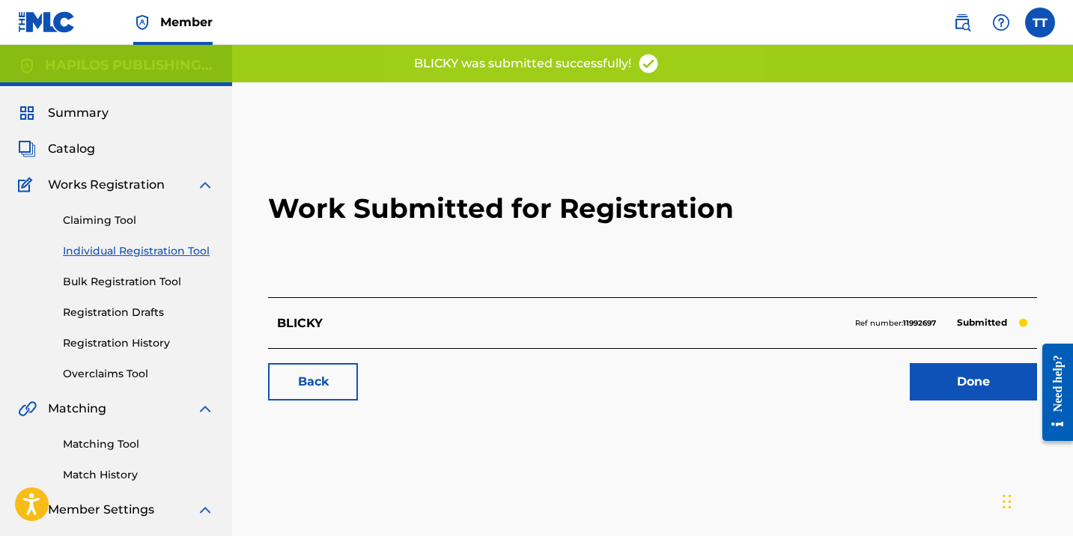
click at [109, 245] on link "Individual Registration Tool" at bounding box center [138, 251] width 151 height 16
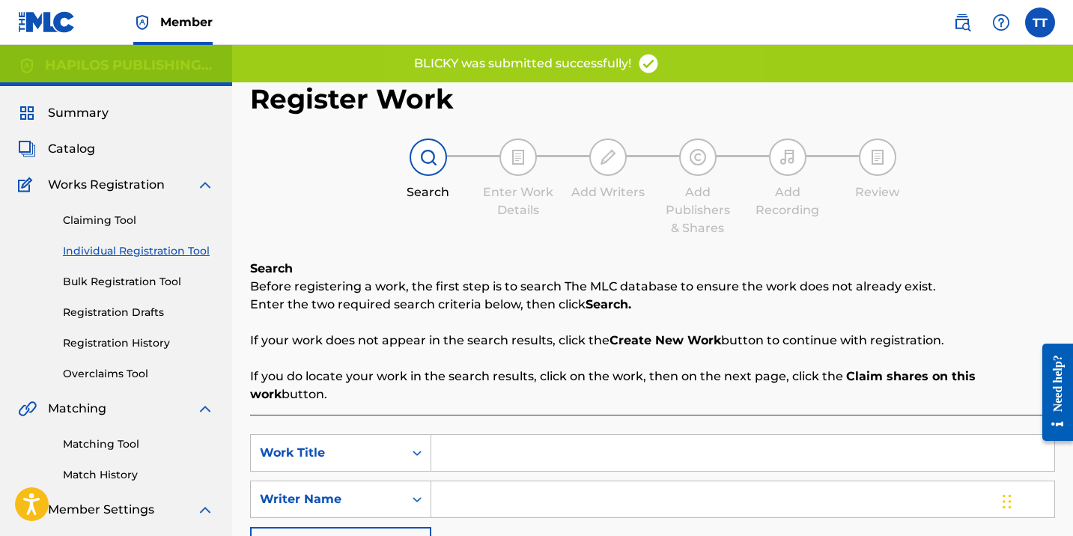
click at [587, 435] on input "Search Form" at bounding box center [742, 453] width 623 height 36
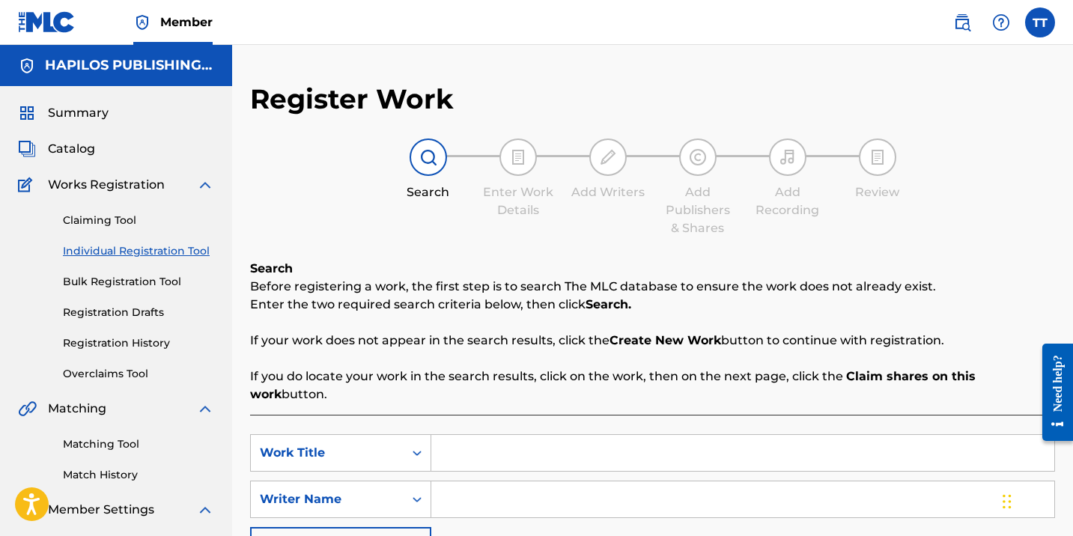
click at [640, 435] on input "Search Form" at bounding box center [742, 453] width 623 height 36
click at [635, 438] on input "Search Form" at bounding box center [742, 453] width 623 height 36
paste input "RUMORS"
type input "RUMORS"
click at [496, 481] on input "Search Form" at bounding box center [742, 499] width 623 height 36
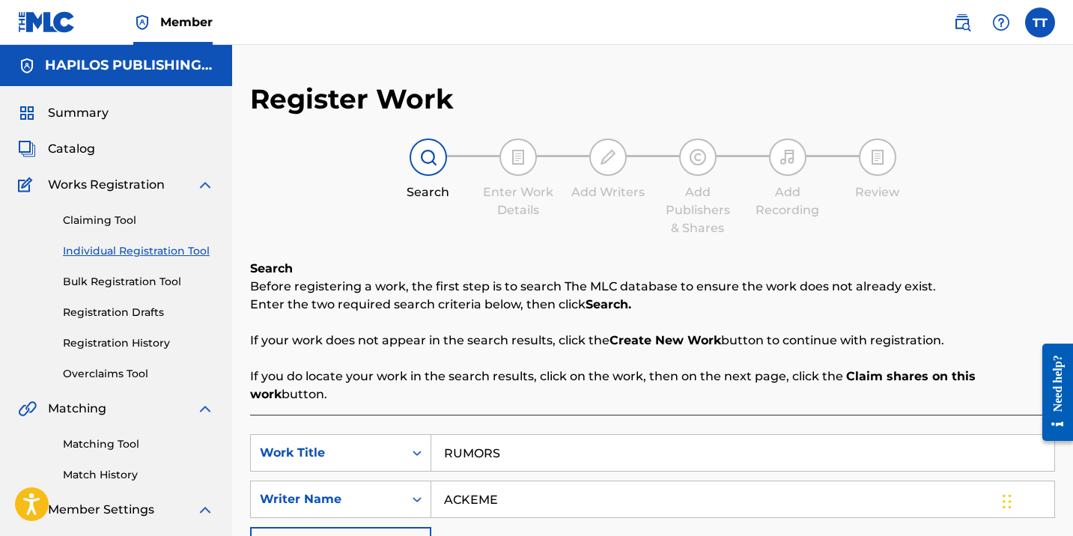
type input "ACKEME"
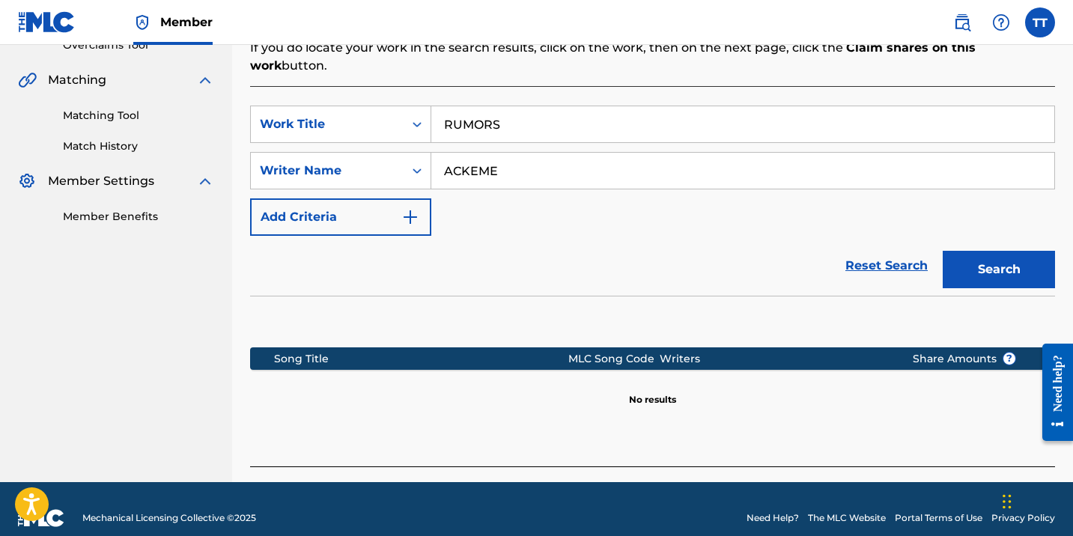
scroll to position [119, 0]
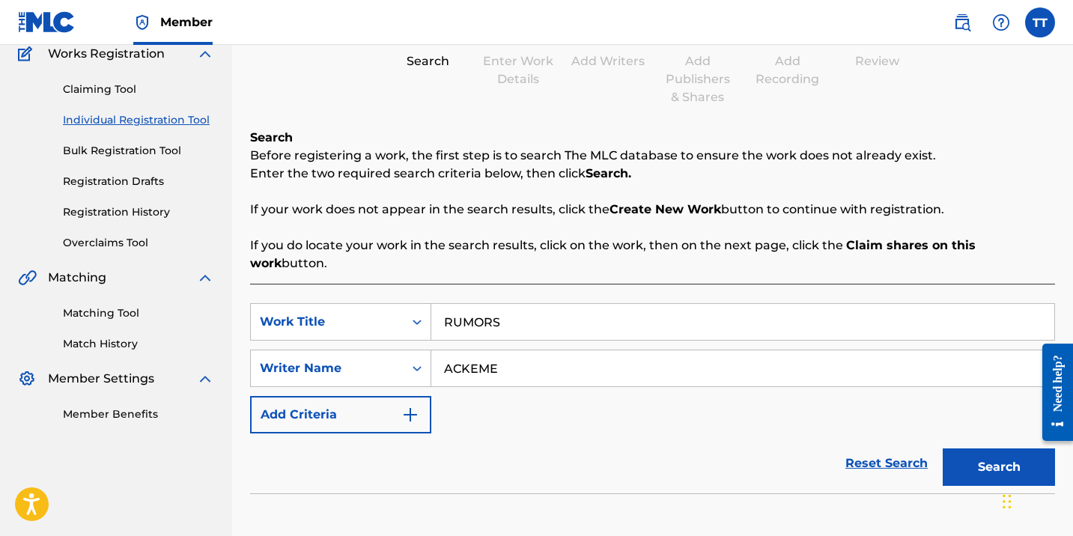
click at [988, 455] on button "Search" at bounding box center [998, 466] width 112 height 37
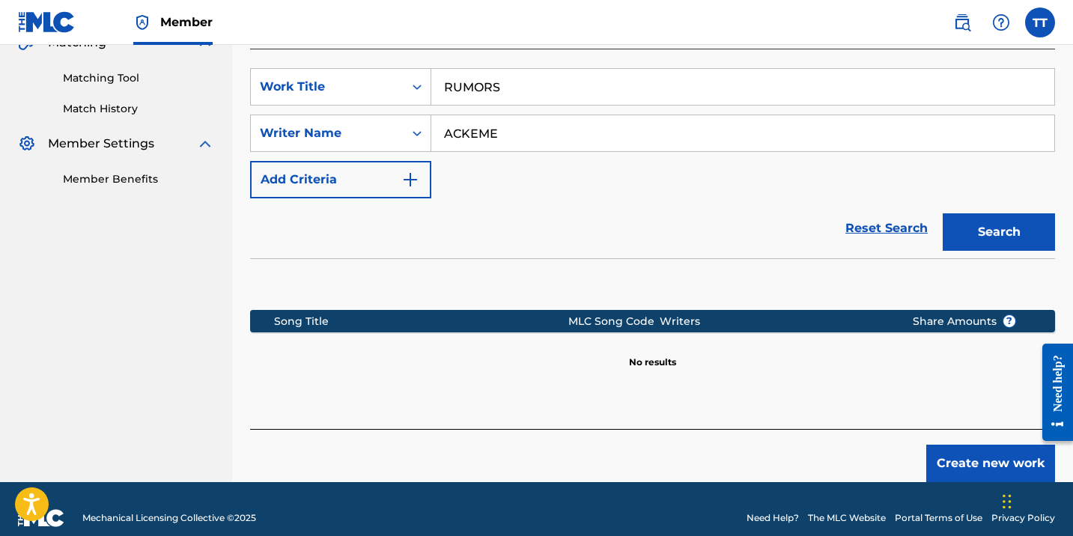
click at [978, 453] on button "Create new work" at bounding box center [990, 463] width 129 height 37
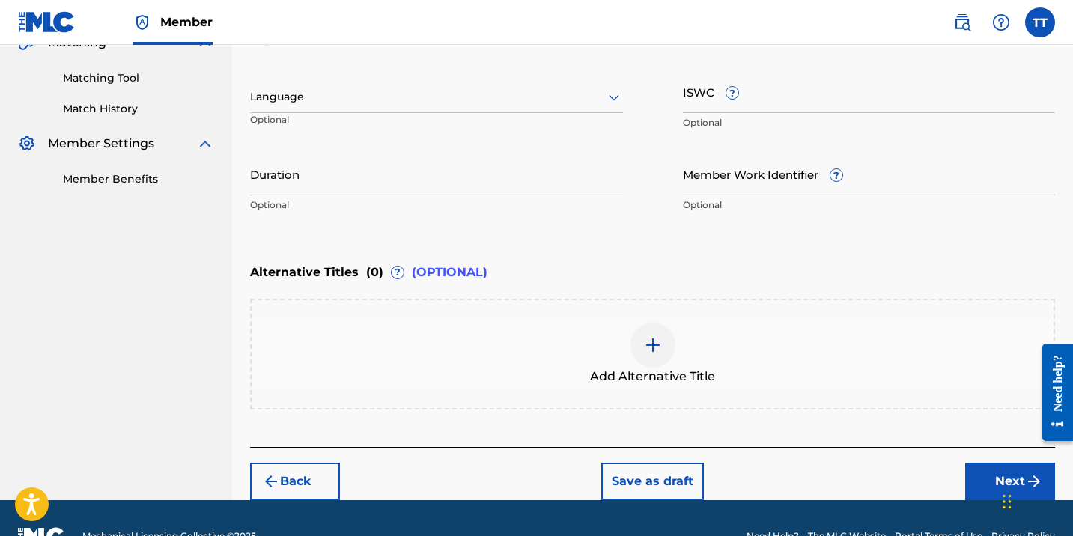
click at [309, 100] on div at bounding box center [436, 97] width 373 height 19
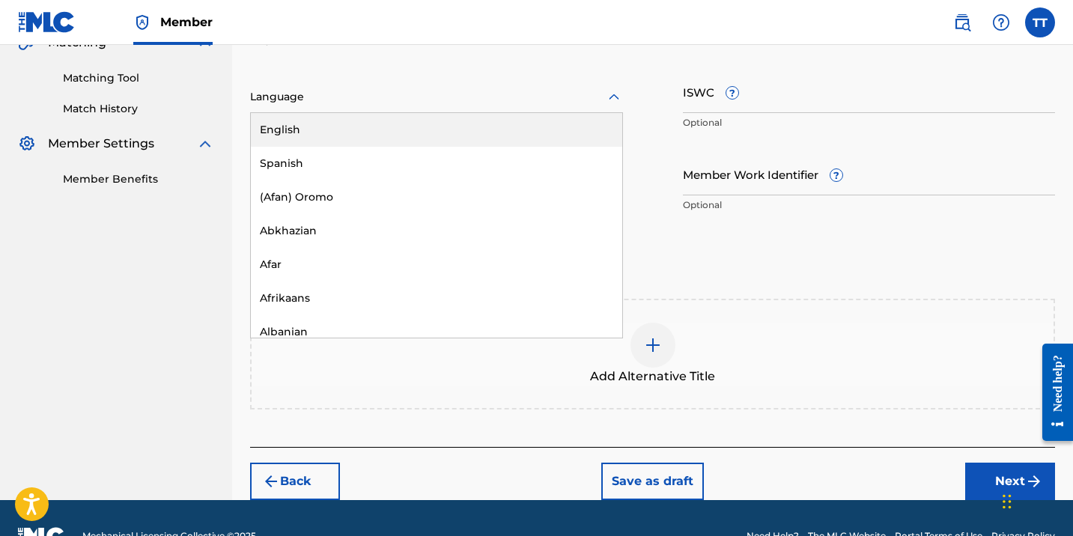
click at [308, 132] on div "English" at bounding box center [436, 130] width 371 height 34
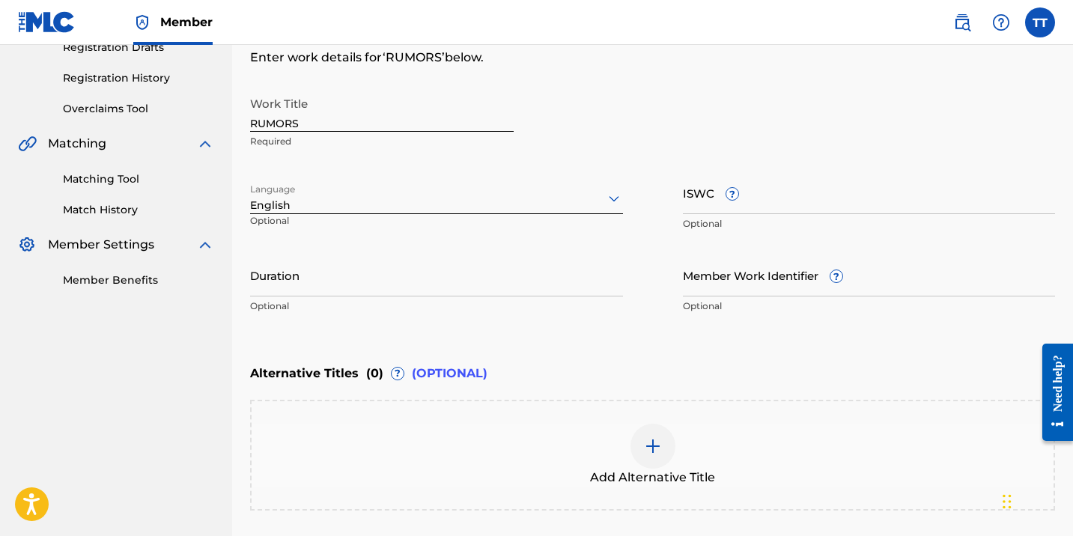
scroll to position [112, 0]
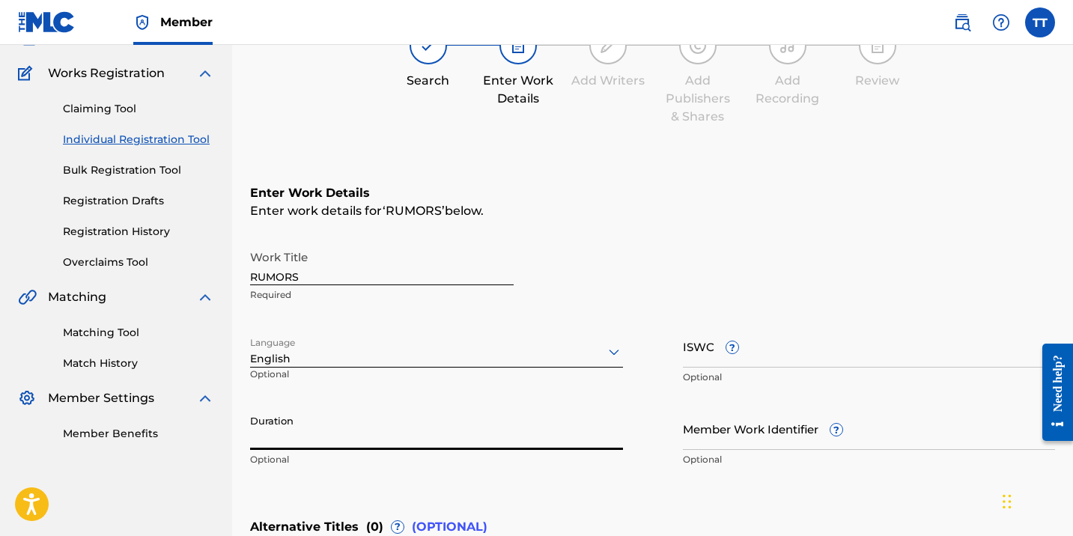
click at [290, 442] on input "Duration" at bounding box center [436, 428] width 373 height 43
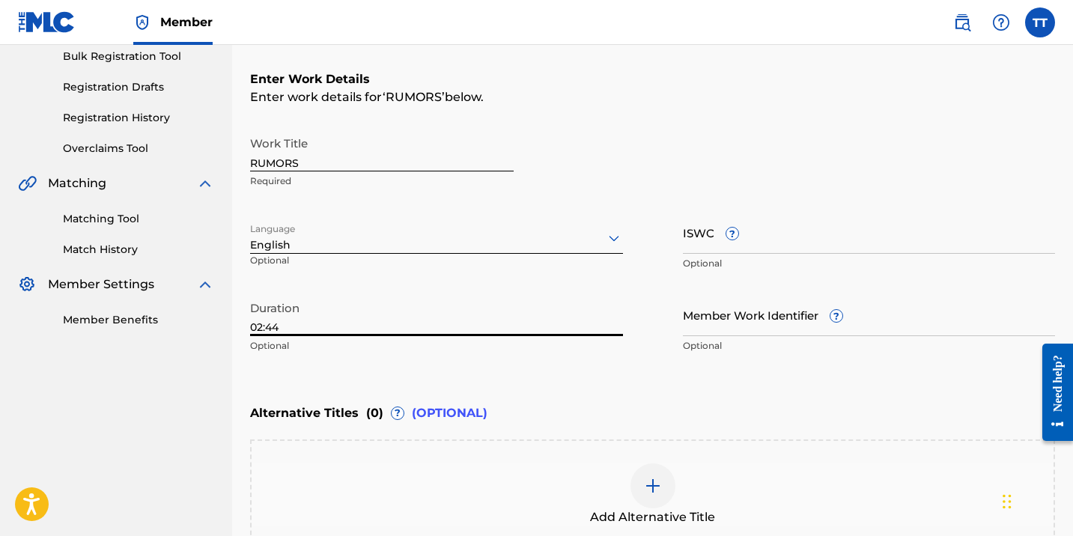
scroll to position [333, 0]
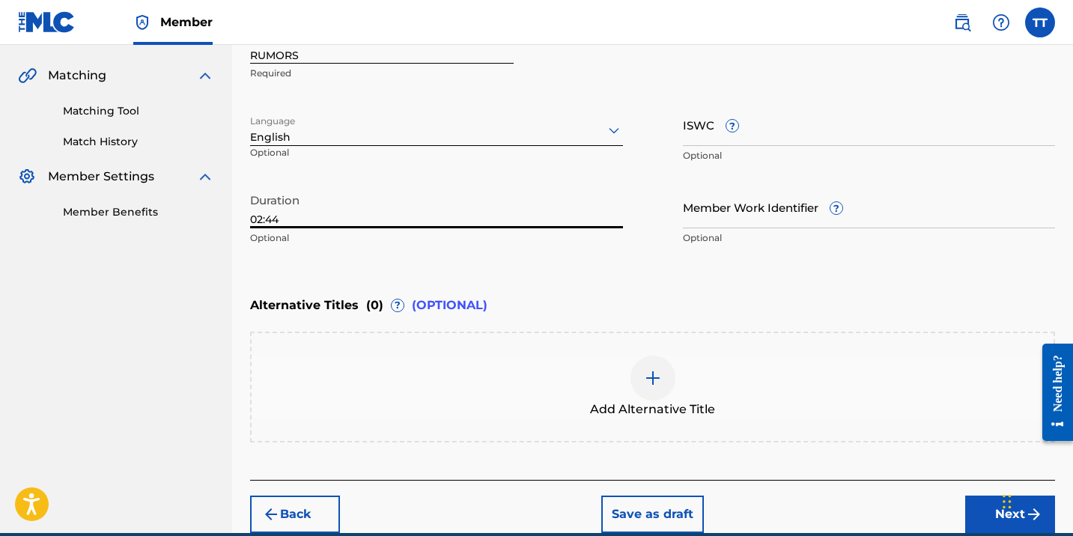
type input "02:44"
click at [681, 386] on div "Add Alternative Title" at bounding box center [653, 387] width 802 height 63
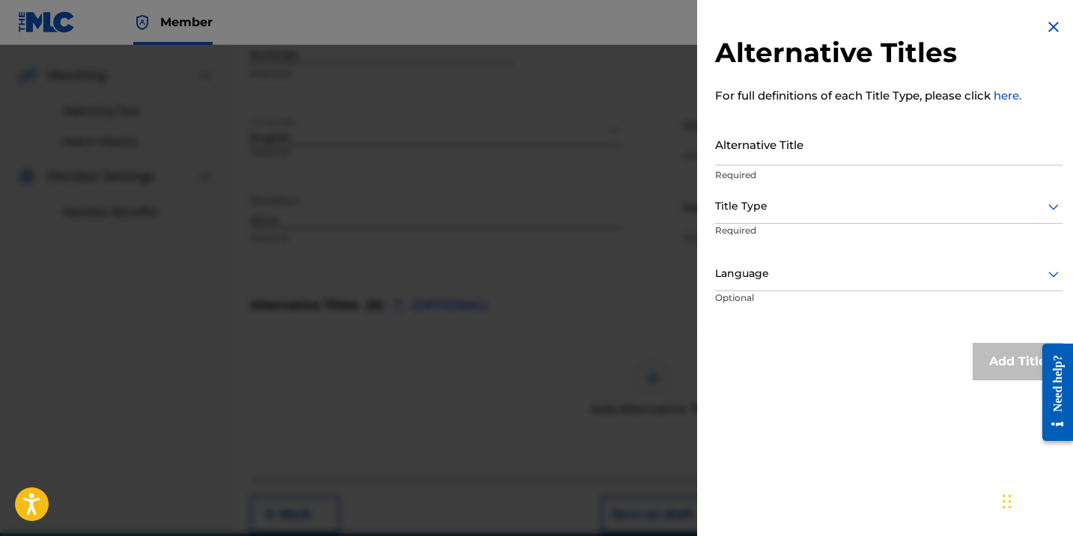
click at [785, 136] on input "Alternative Title" at bounding box center [888, 144] width 347 height 43
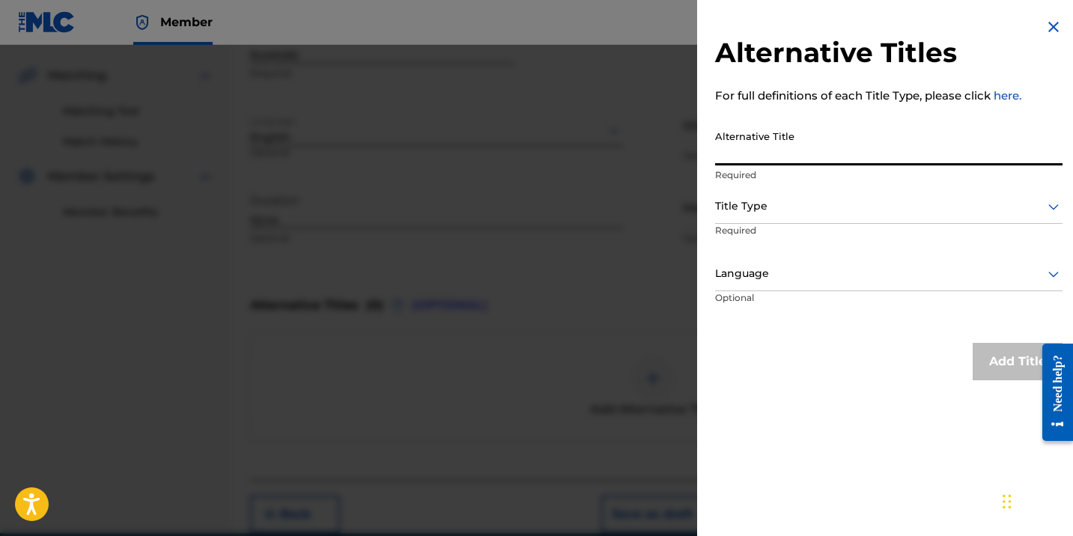
paste input "RUMORS (RADIO EDIT)"
type input "RUMORS (RADIO EDIT)"
click at [784, 183] on div "Alternative Title RUMORS (RADIO EDIT) Required" at bounding box center [888, 156] width 347 height 67
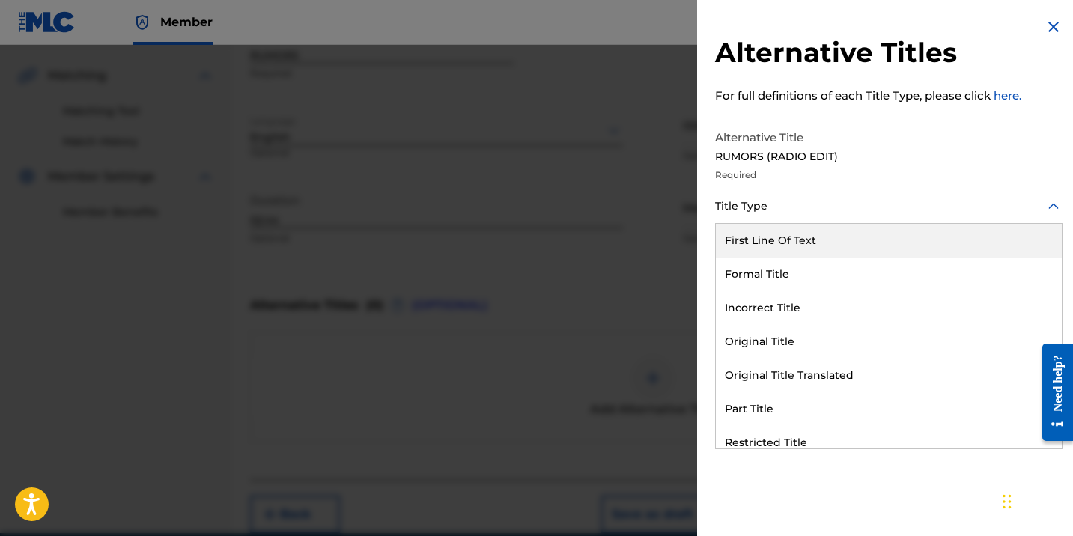
click at [785, 202] on div at bounding box center [888, 206] width 347 height 19
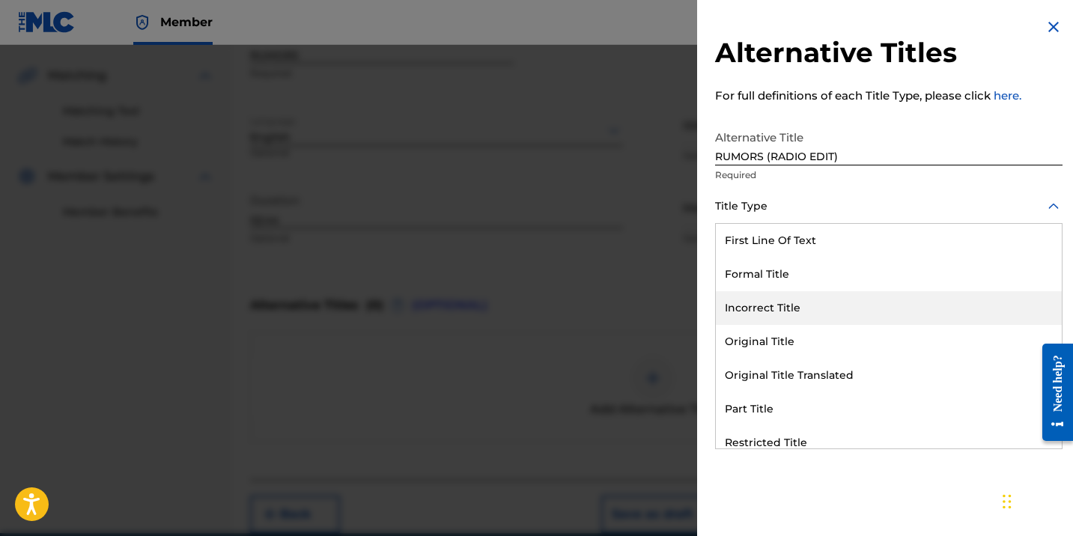
scroll to position [146, 0]
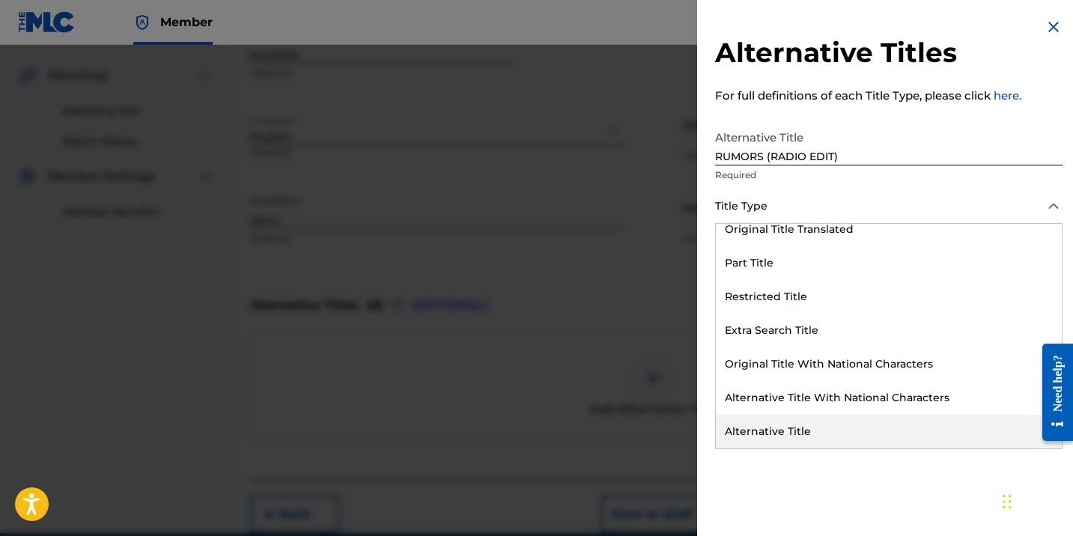
click at [776, 417] on div "Alternative Title" at bounding box center [889, 432] width 346 height 34
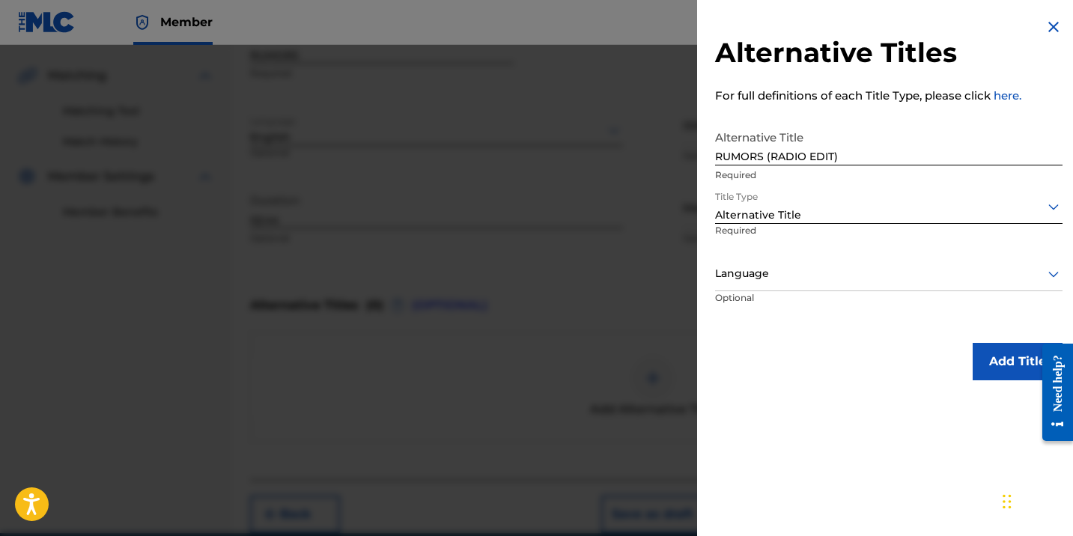
click at [775, 291] on p "Optional" at bounding box center [771, 308] width 112 height 34
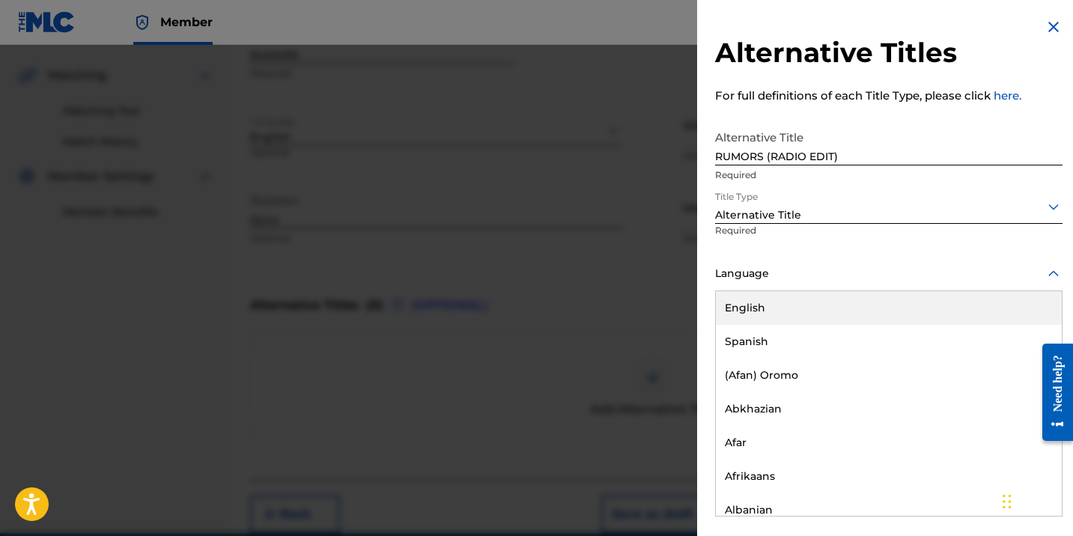
click at [755, 274] on div at bounding box center [888, 273] width 347 height 19
click at [755, 297] on div "English" at bounding box center [889, 308] width 346 height 34
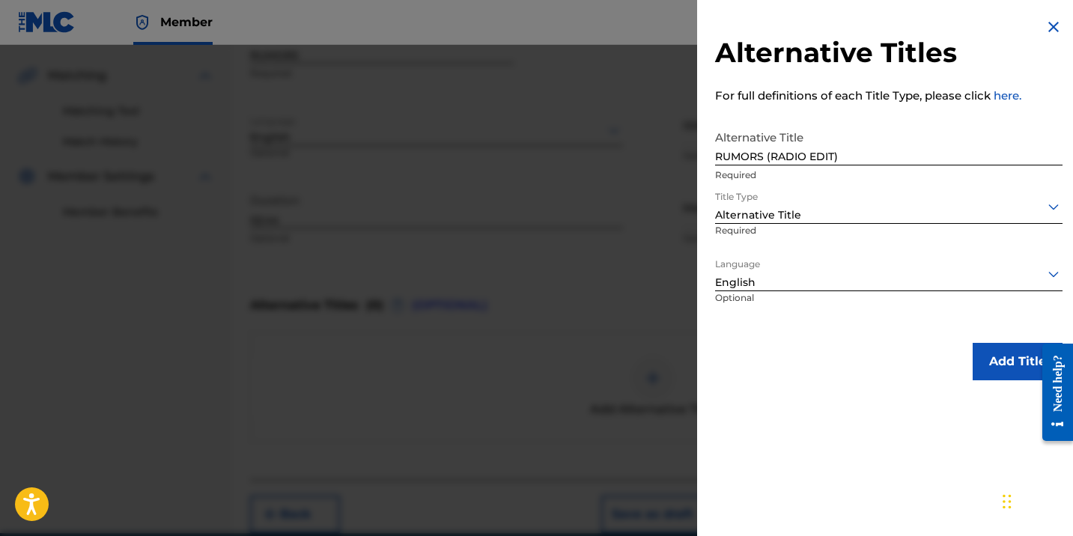
click at [986, 351] on button "Add Title" at bounding box center [1017, 361] width 90 height 37
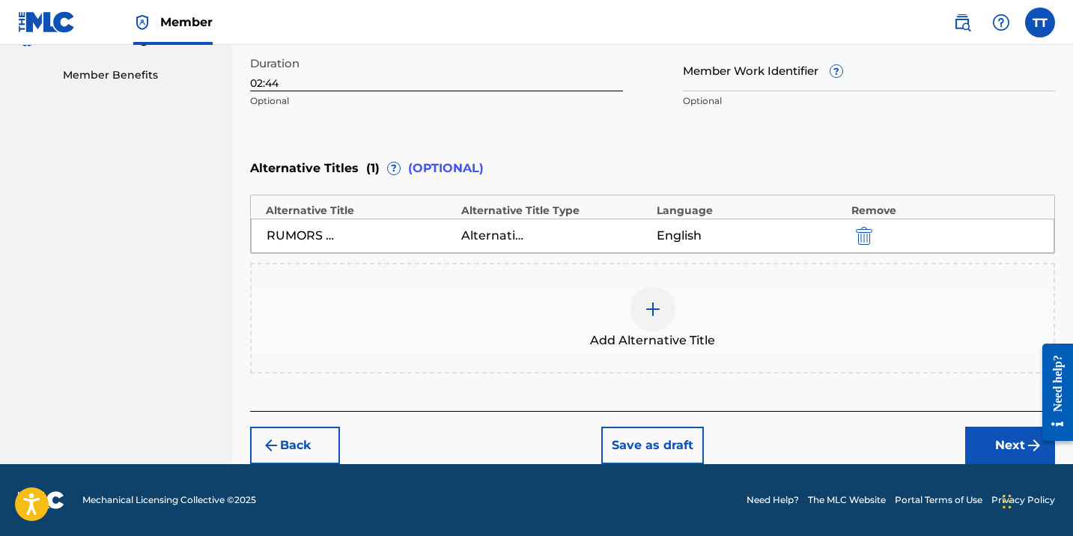
click at [988, 442] on button "Next" at bounding box center [1010, 445] width 90 height 37
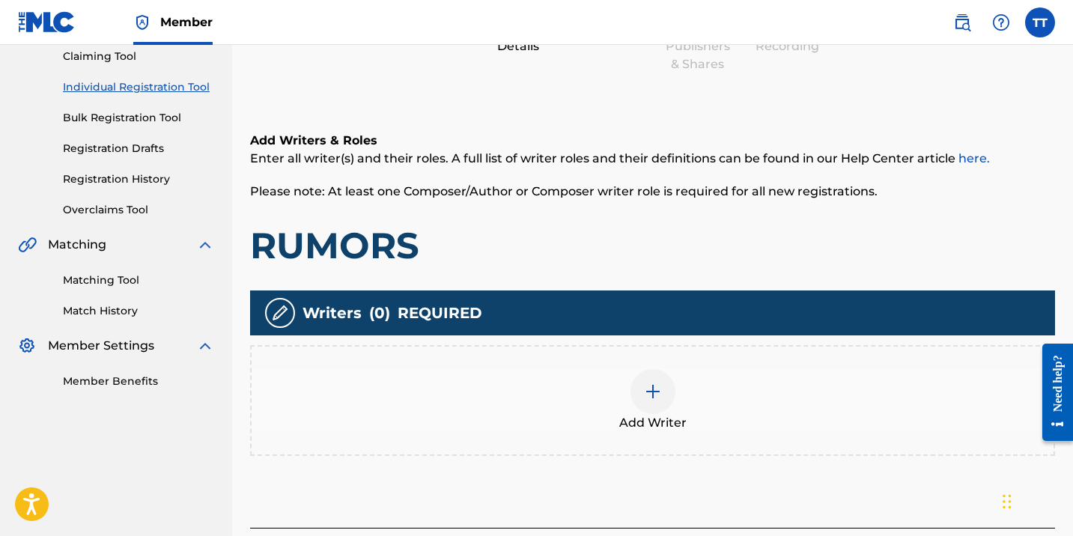
scroll to position [166, 0]
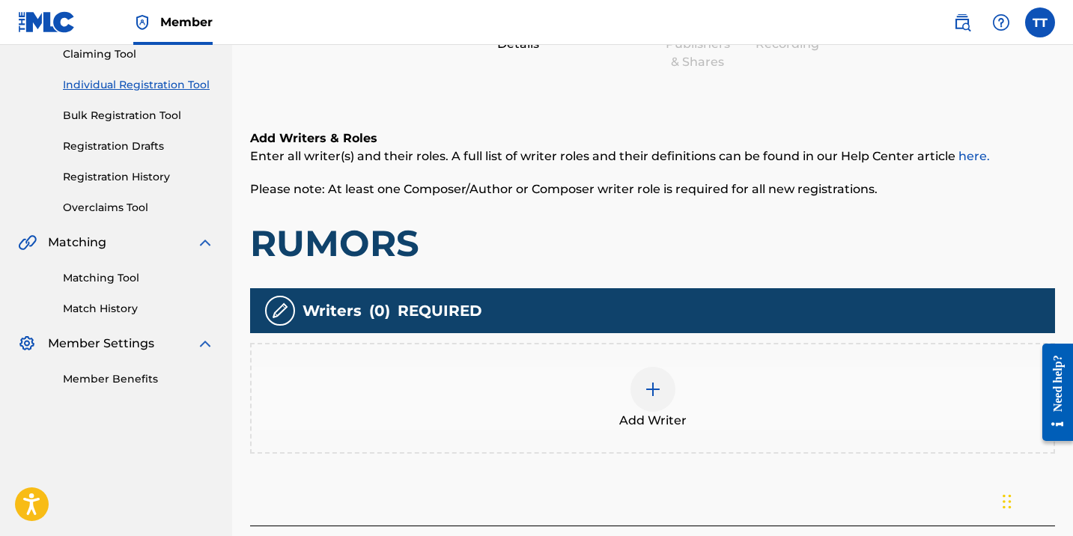
click at [661, 382] on div at bounding box center [652, 389] width 45 height 45
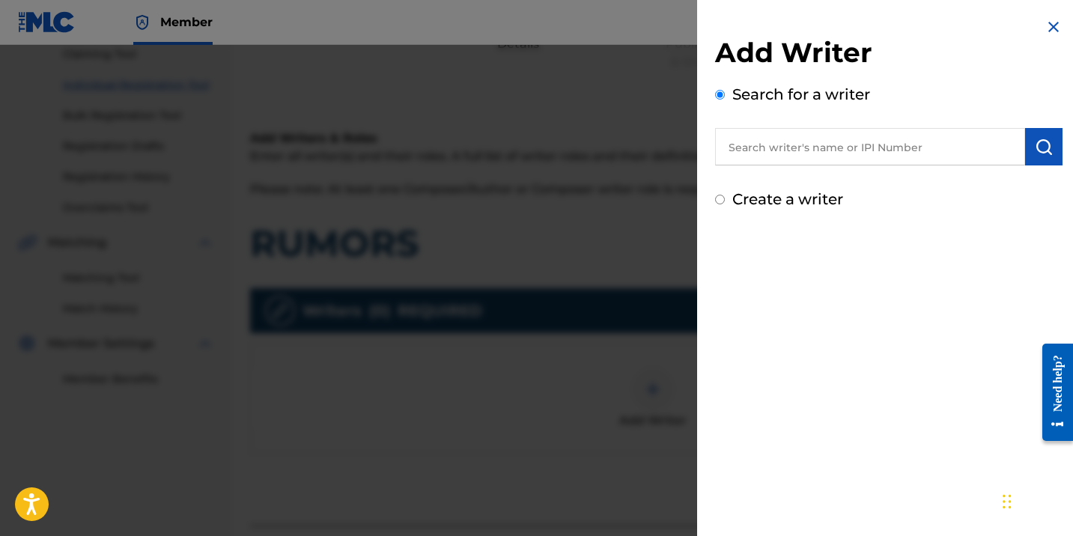
click at [791, 141] on input "text" at bounding box center [870, 146] width 310 height 37
paste input "369227533"
click at [727, 148] on input "369227533" at bounding box center [870, 146] width 310 height 37
type input "00369227533"
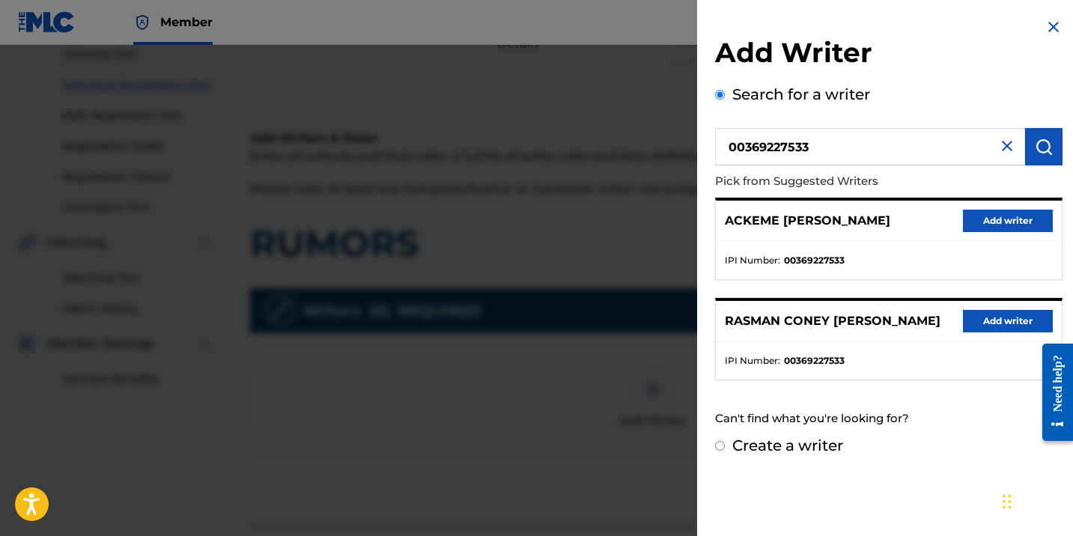
click at [1014, 224] on button "Add writer" at bounding box center [1008, 221] width 90 height 22
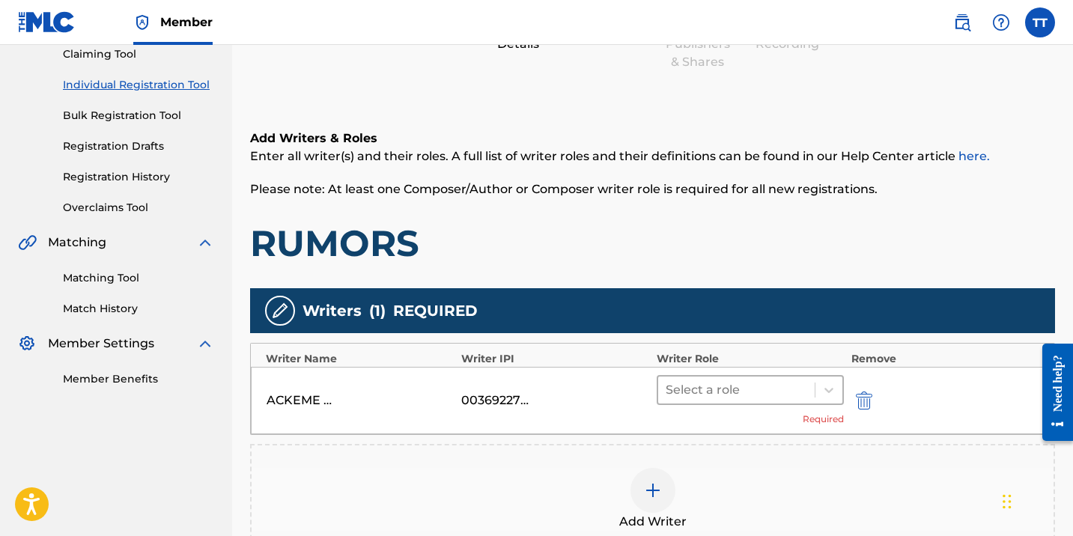
click at [764, 381] on div at bounding box center [735, 390] width 141 height 21
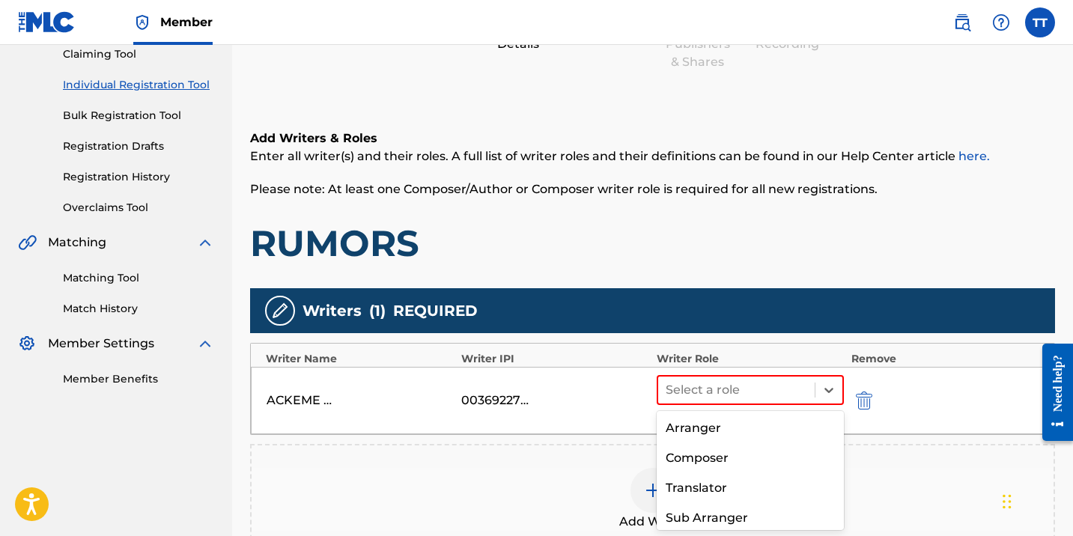
scroll to position [94, 0]
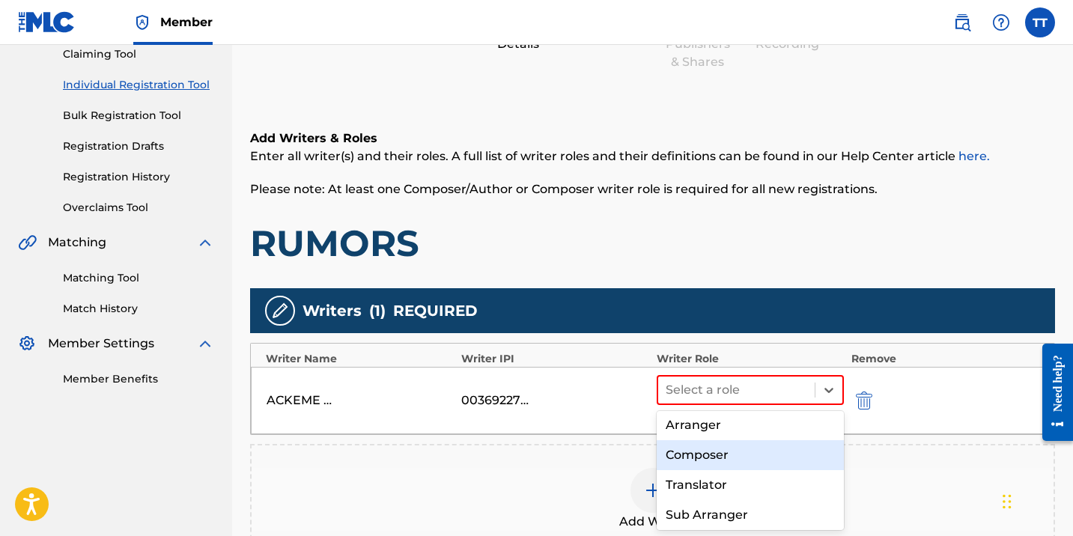
click at [728, 457] on div "Composer" at bounding box center [749, 455] width 187 height 30
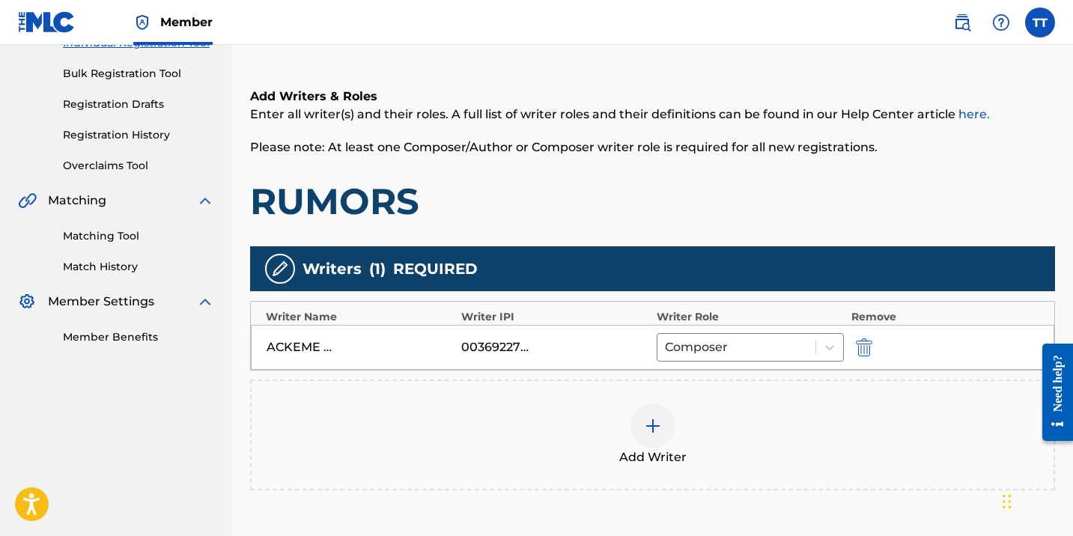
scroll to position [211, 0]
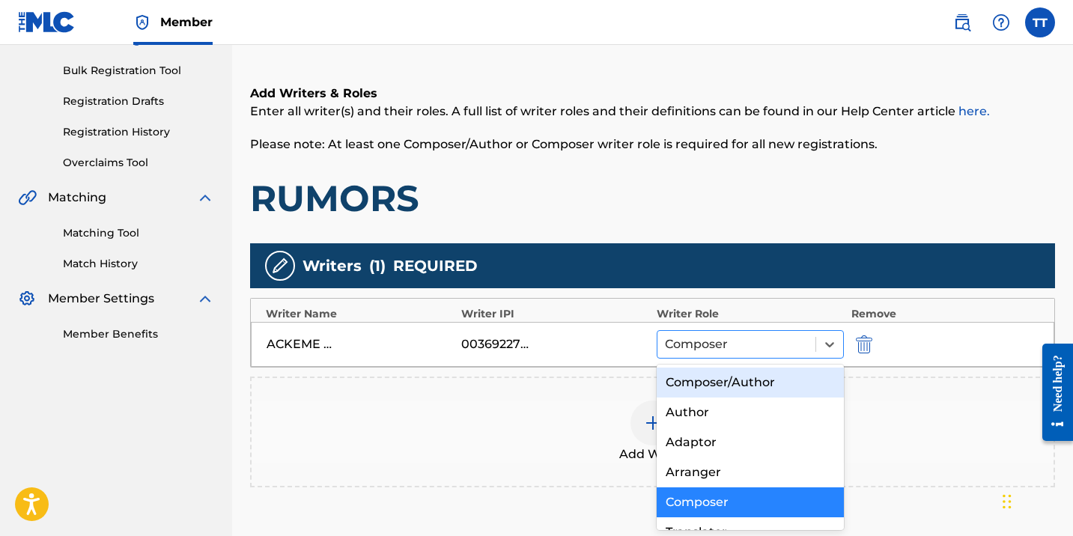
click at [732, 337] on div at bounding box center [736, 344] width 143 height 21
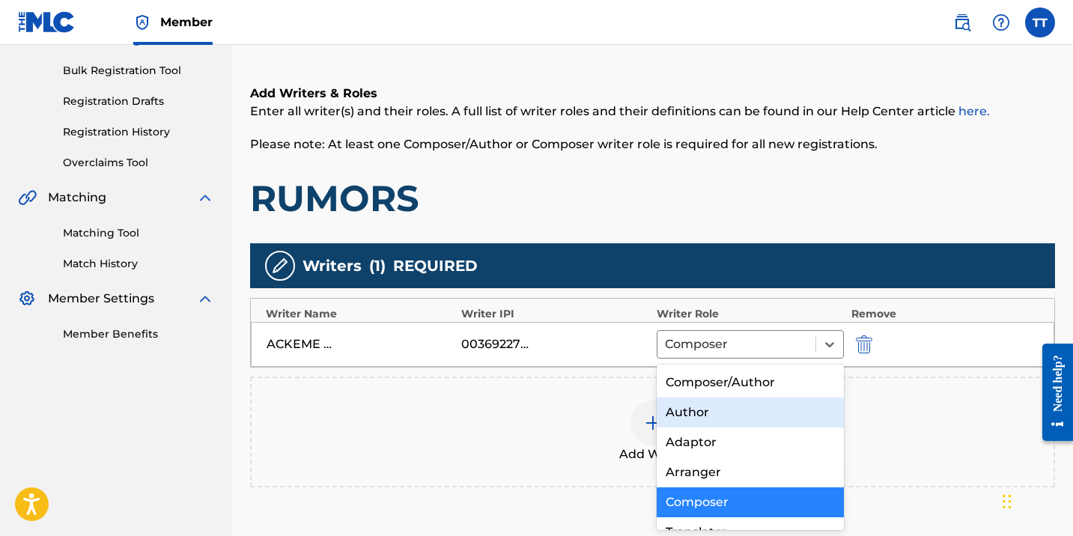
click at [723, 417] on div "Author" at bounding box center [749, 412] width 187 height 30
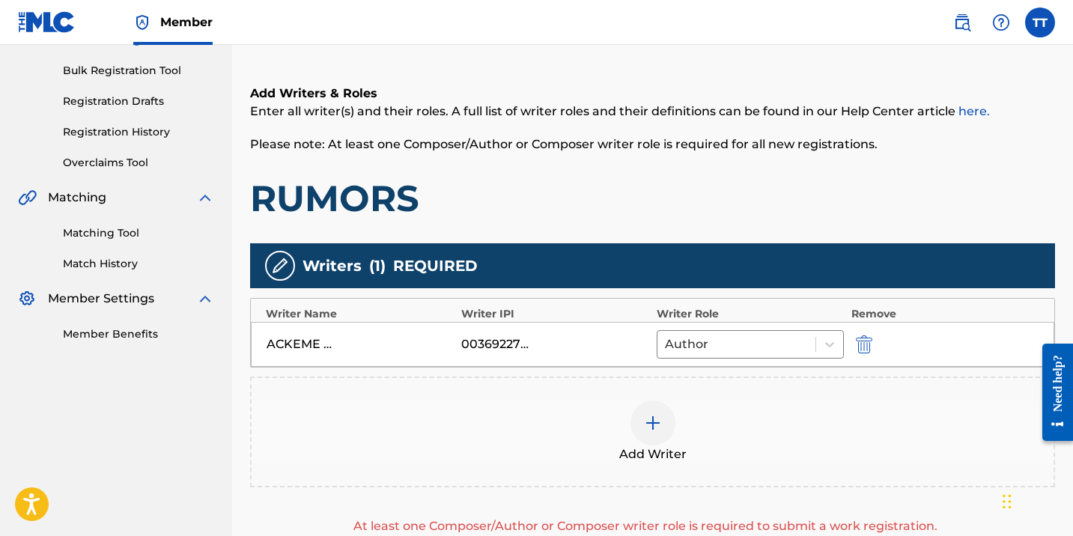
click at [652, 414] on img at bounding box center [653, 423] width 18 height 18
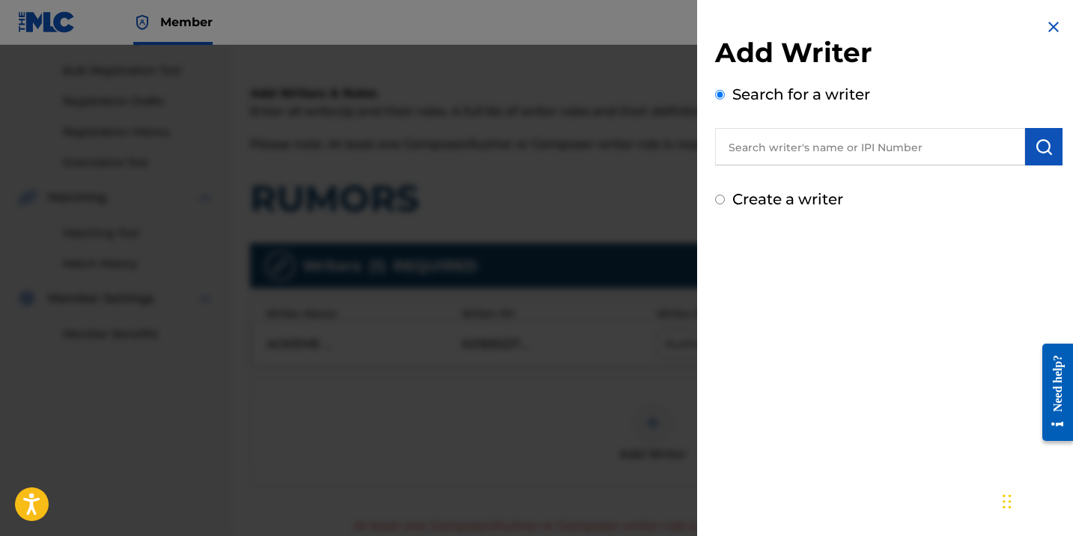
click at [803, 151] on input "text" at bounding box center [870, 146] width 310 height 37
paste input "1170927062"
click at [728, 143] on input "1170927062" at bounding box center [870, 146] width 310 height 37
type input "01170927062"
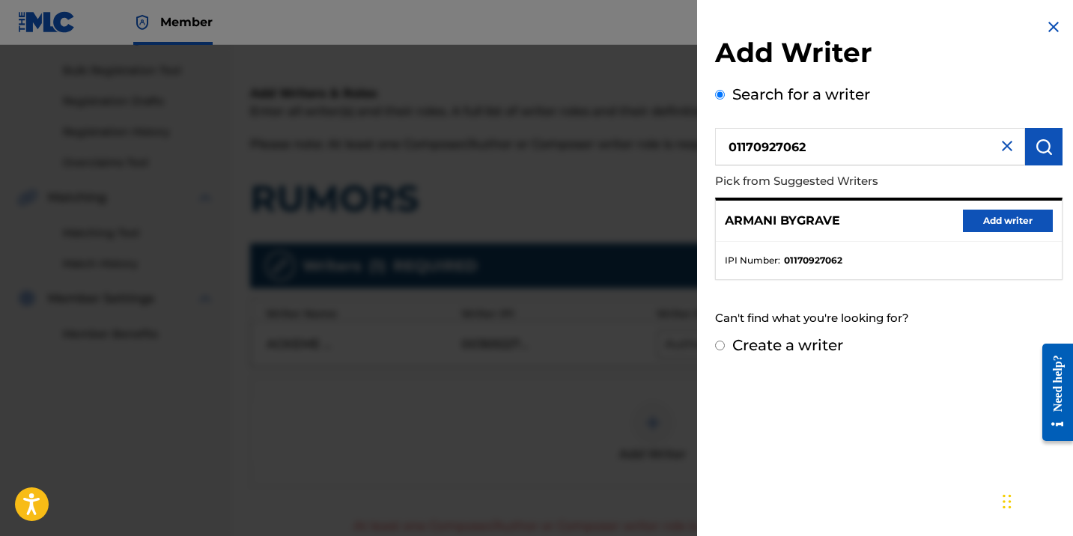
click at [996, 206] on div "ARMANI BYGRAVE Add writer" at bounding box center [889, 221] width 346 height 41
click at [993, 223] on button "Add writer" at bounding box center [1008, 221] width 90 height 22
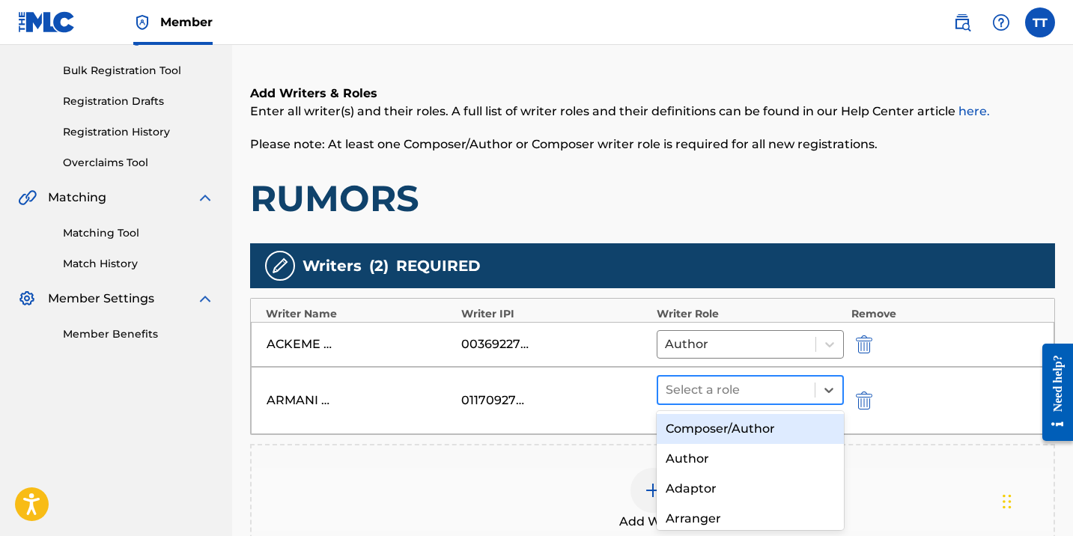
click at [721, 375] on div "Select a role" at bounding box center [749, 390] width 187 height 30
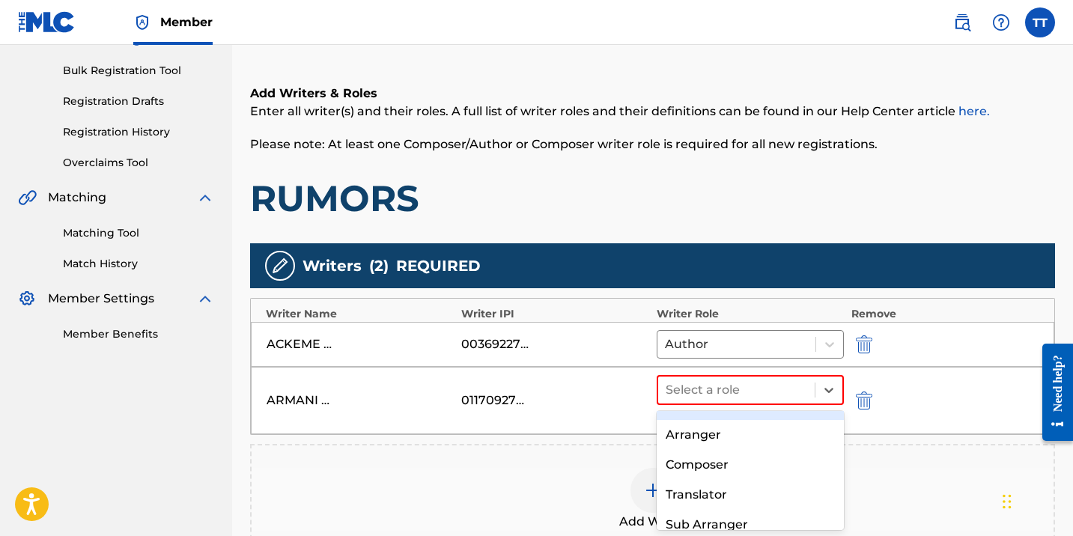
scroll to position [90, 0]
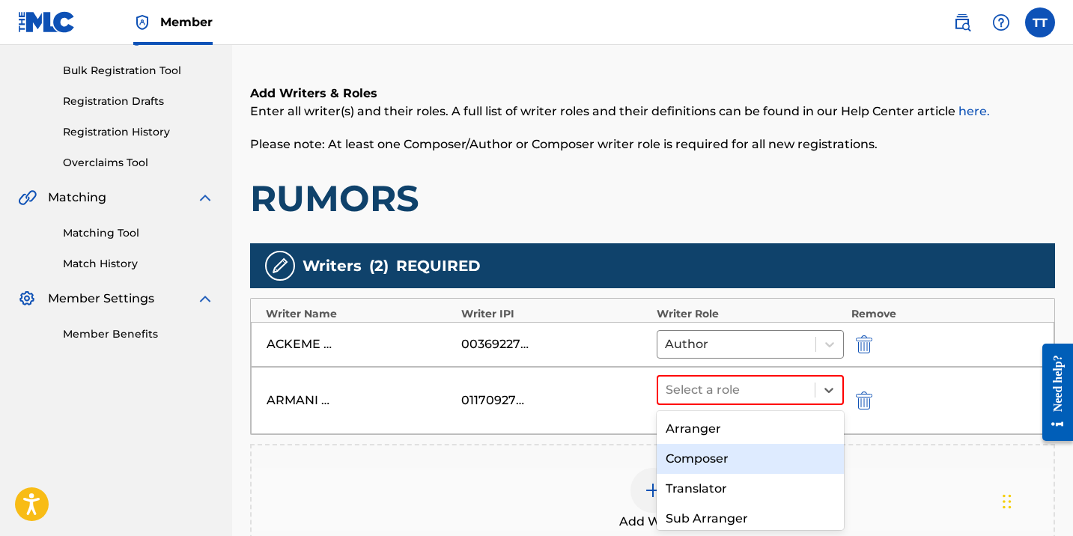
click at [707, 453] on div "Composer" at bounding box center [749, 459] width 187 height 30
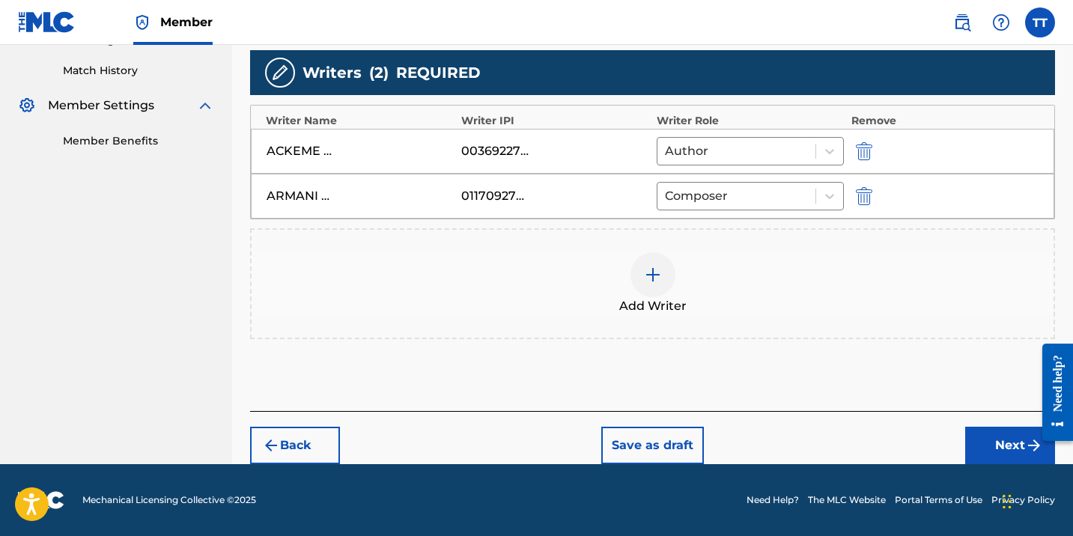
click at [996, 437] on button "Next" at bounding box center [1010, 445] width 90 height 37
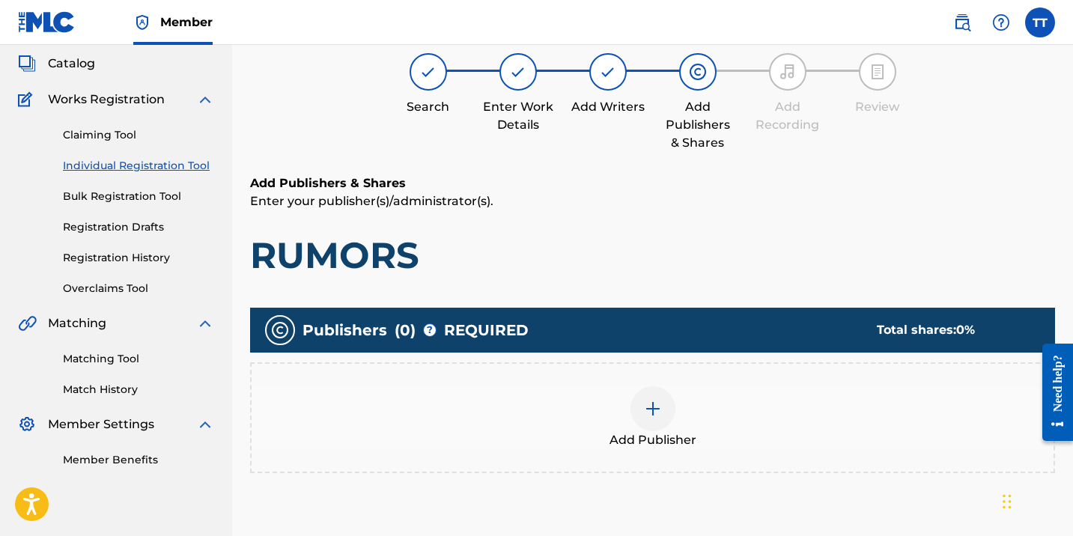
scroll to position [67, 0]
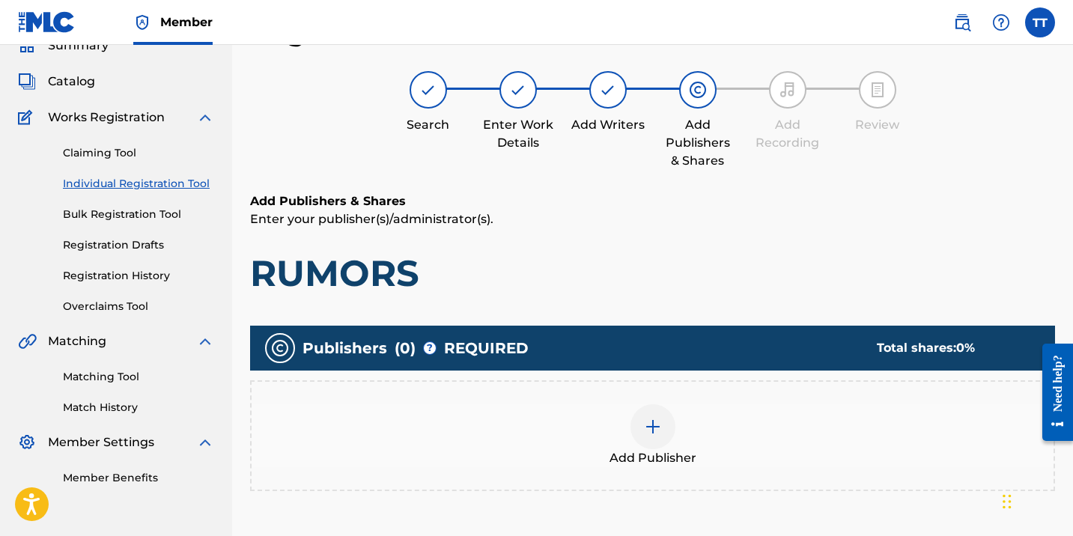
click at [658, 404] on div "Add Publisher" at bounding box center [653, 435] width 802 height 63
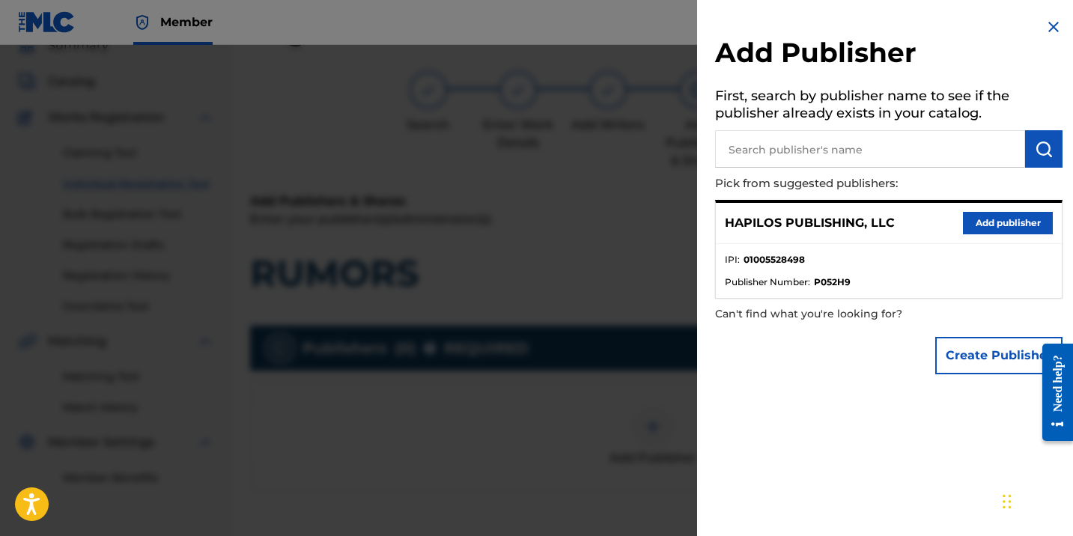
click at [996, 209] on div "HAPILOS PUBLISHING, LLC Add publisher" at bounding box center [889, 223] width 346 height 41
click at [996, 220] on button "Add publisher" at bounding box center [1008, 223] width 90 height 22
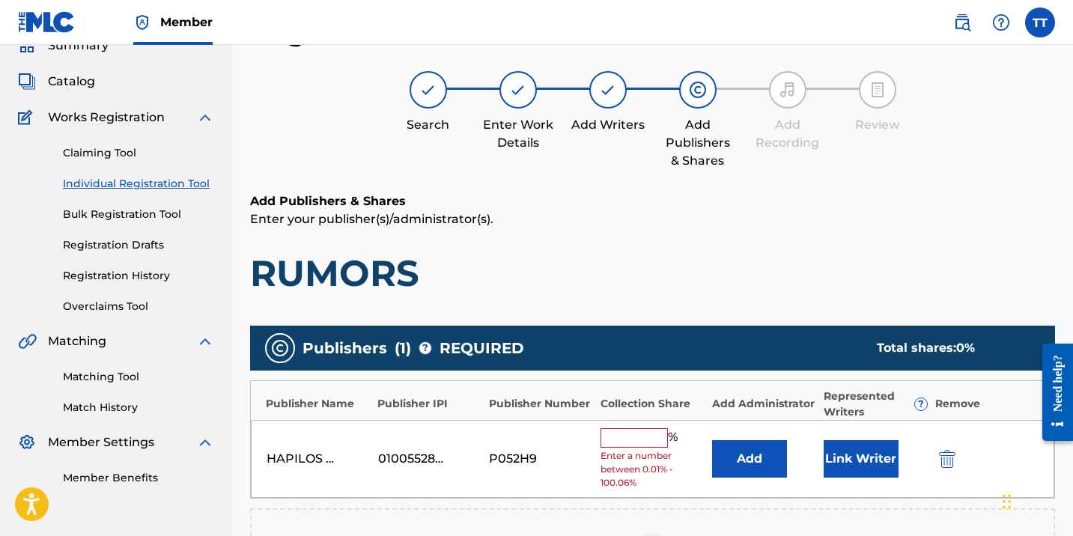
click at [646, 443] on input "text" at bounding box center [633, 437] width 67 height 19
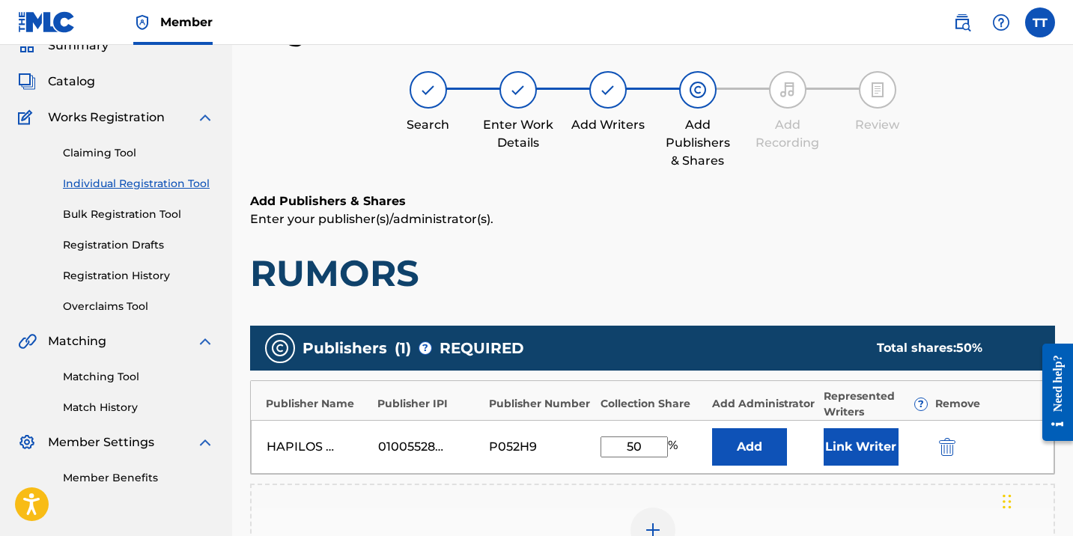
type input "50"
click at [859, 438] on button "Link Writer" at bounding box center [860, 446] width 75 height 37
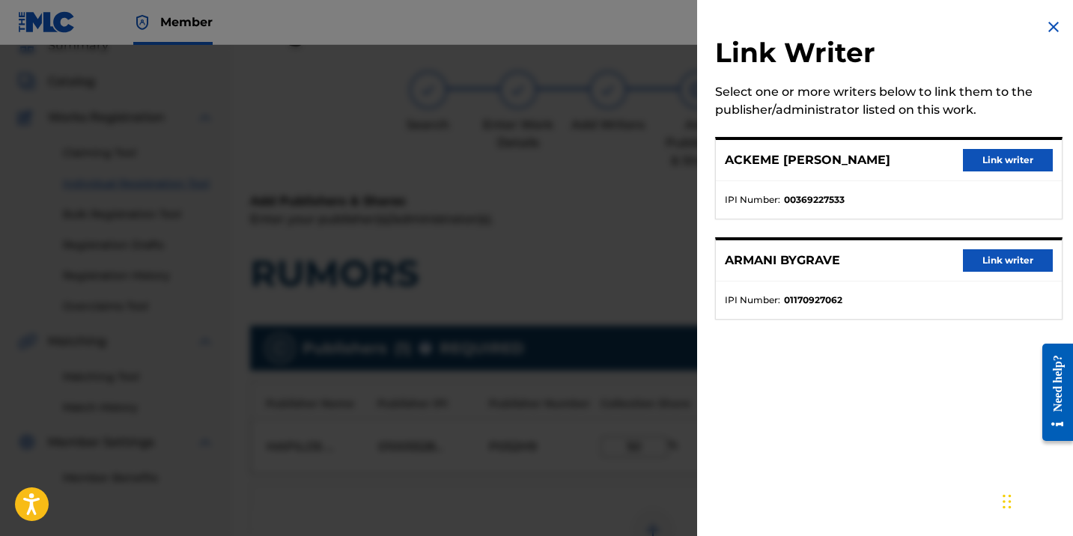
click at [981, 152] on button "Link writer" at bounding box center [1008, 160] width 90 height 22
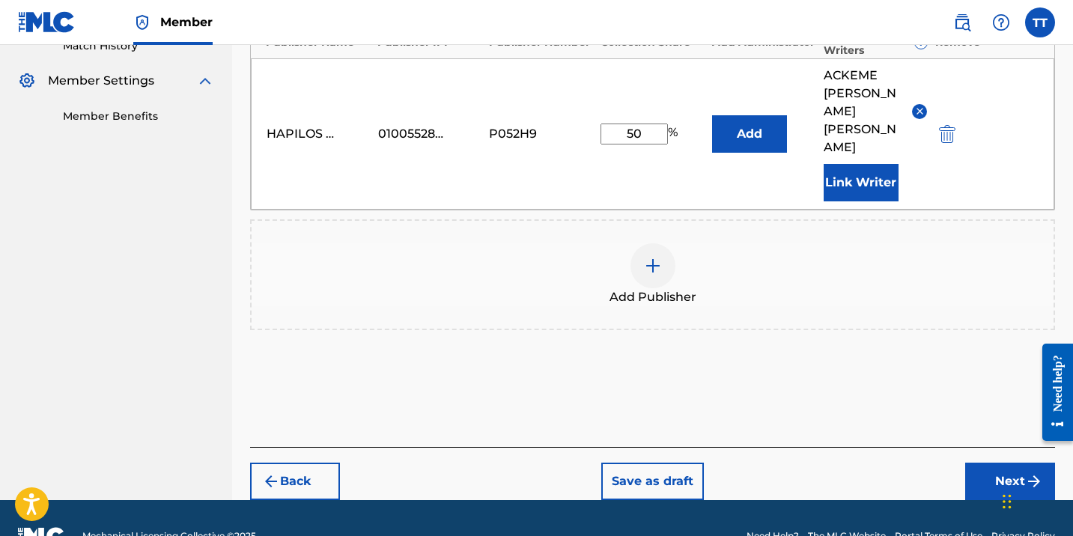
click at [1023, 463] on button "Next" at bounding box center [1010, 481] width 90 height 37
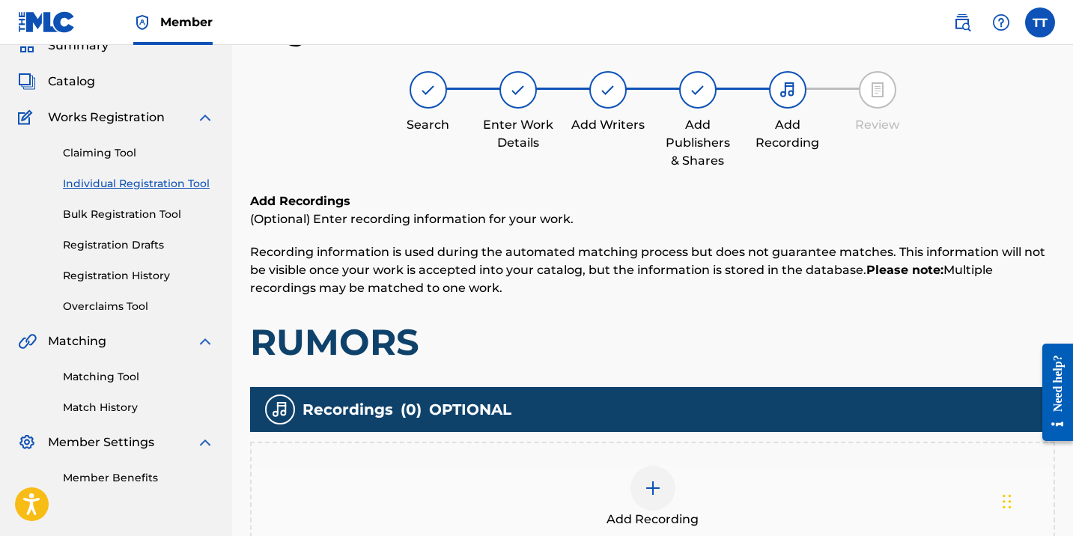
click at [665, 496] on div at bounding box center [652, 488] width 45 height 45
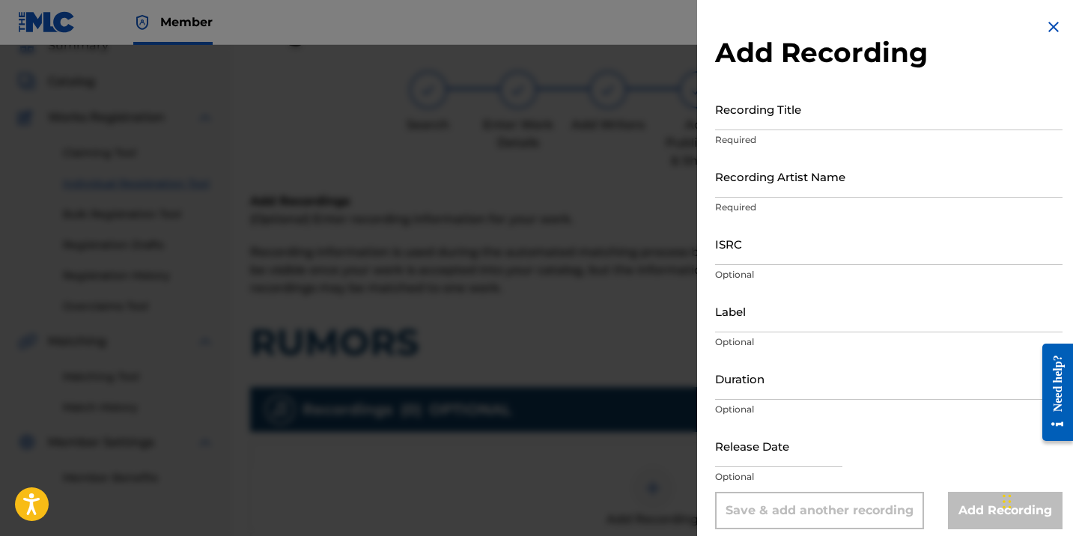
click at [755, 128] on input "Recording Title" at bounding box center [888, 109] width 347 height 43
click at [822, 124] on input "Recording Title" at bounding box center [888, 109] width 347 height 43
paste input "RUMORS"
type input "RUMORS"
click at [788, 186] on input "Recording Artist Name" at bounding box center [888, 176] width 347 height 43
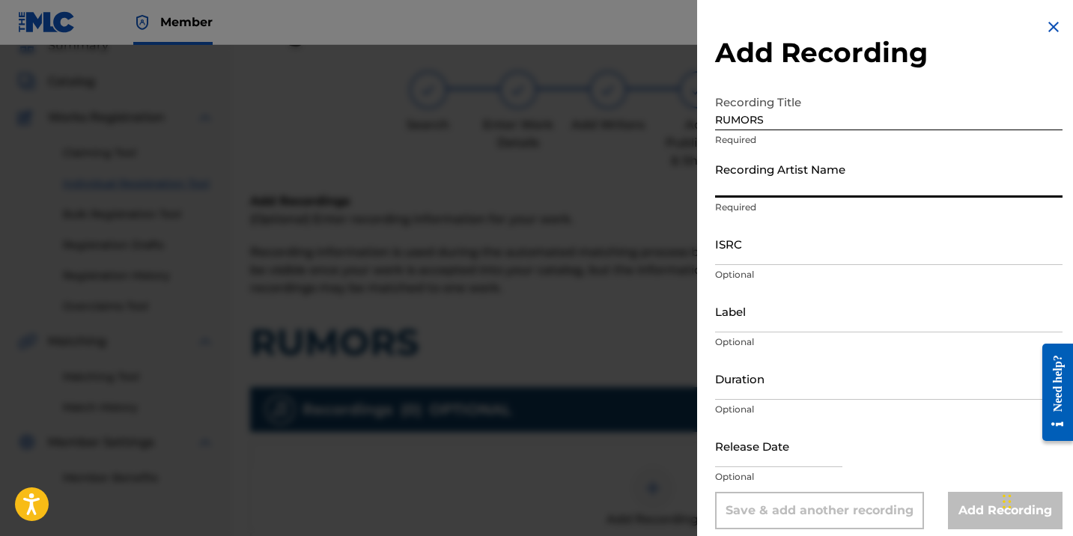
click at [752, 179] on input "Recording Artist Name" at bounding box center [888, 176] width 347 height 43
paste input "CHRONIC LAW; RK TRAP"
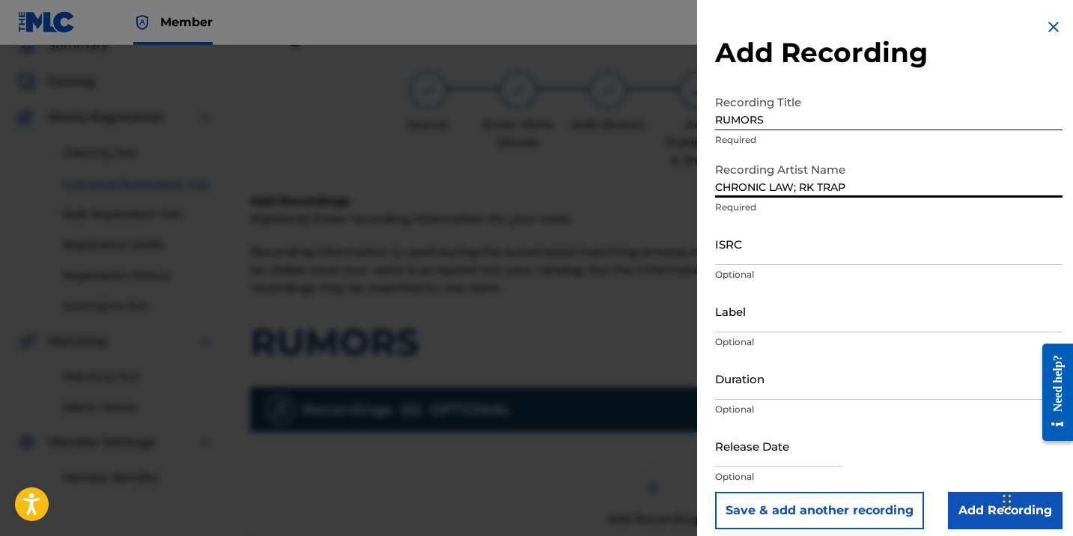
type input "CHRONIC LAW; RK TRAP"
click at [759, 249] on input "ISRC" at bounding box center [888, 243] width 347 height 43
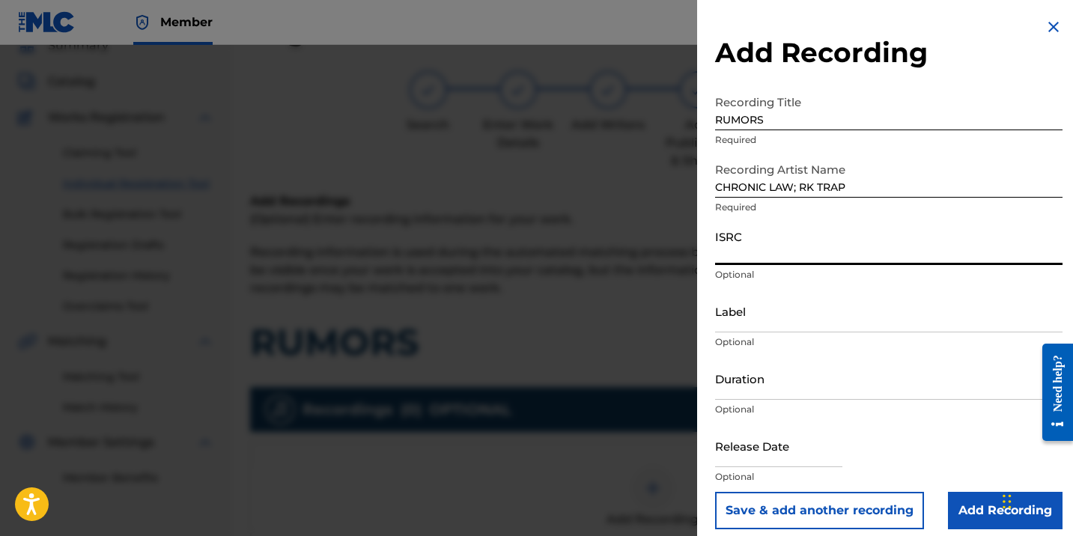
paste input "QZNJZ2514083"
type input "QZNJZ2514083"
click at [766, 316] on input "Label" at bounding box center [888, 311] width 347 height 43
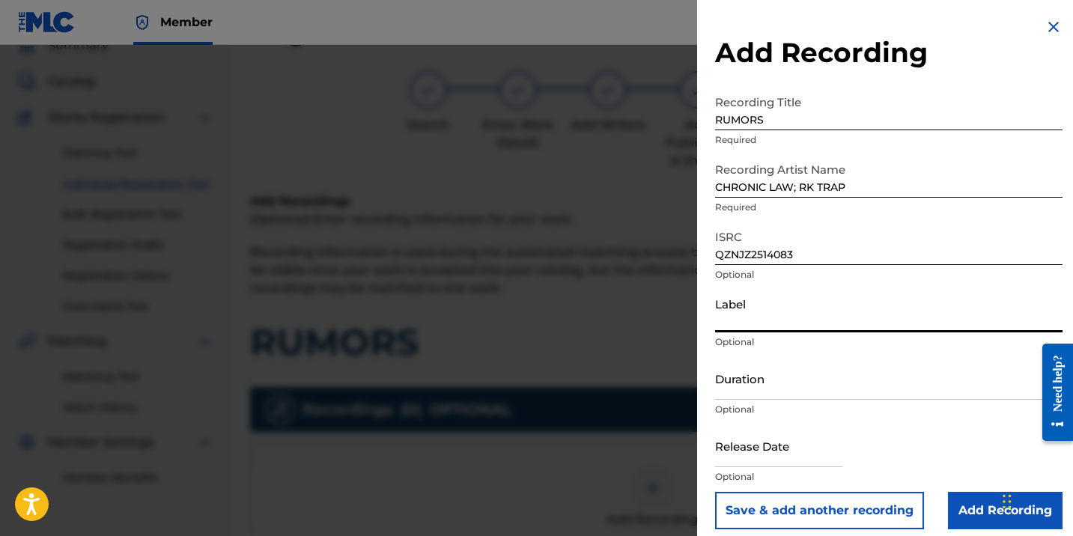
paste input "MUSIQUKRECORDS"
type input "MUSIQUKRECORDS"
click at [812, 374] on input "Duration" at bounding box center [888, 378] width 347 height 43
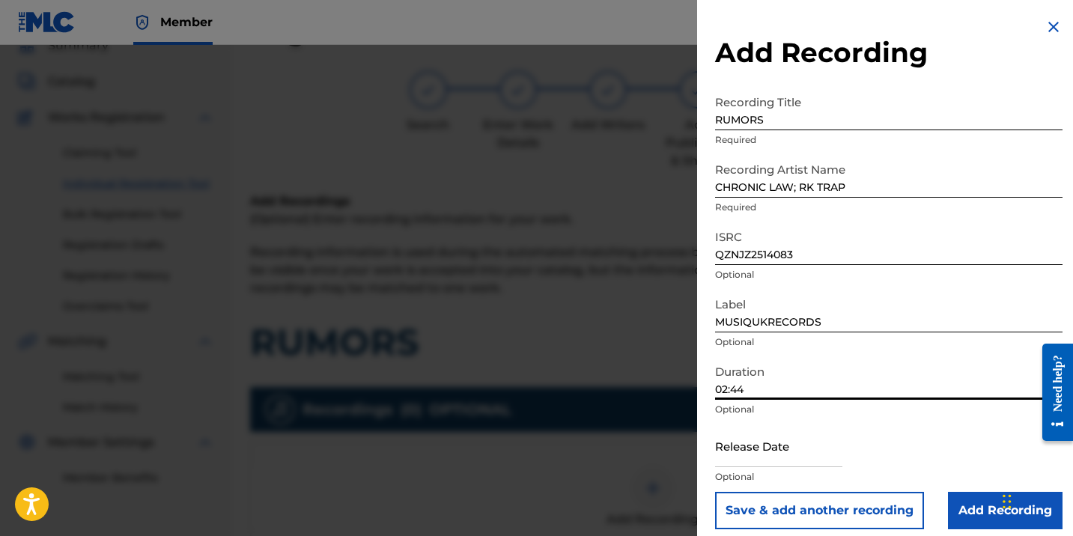
type input "02:44"
click at [805, 454] on input "text" at bounding box center [778, 445] width 127 height 43
select select "7"
select select "2025"
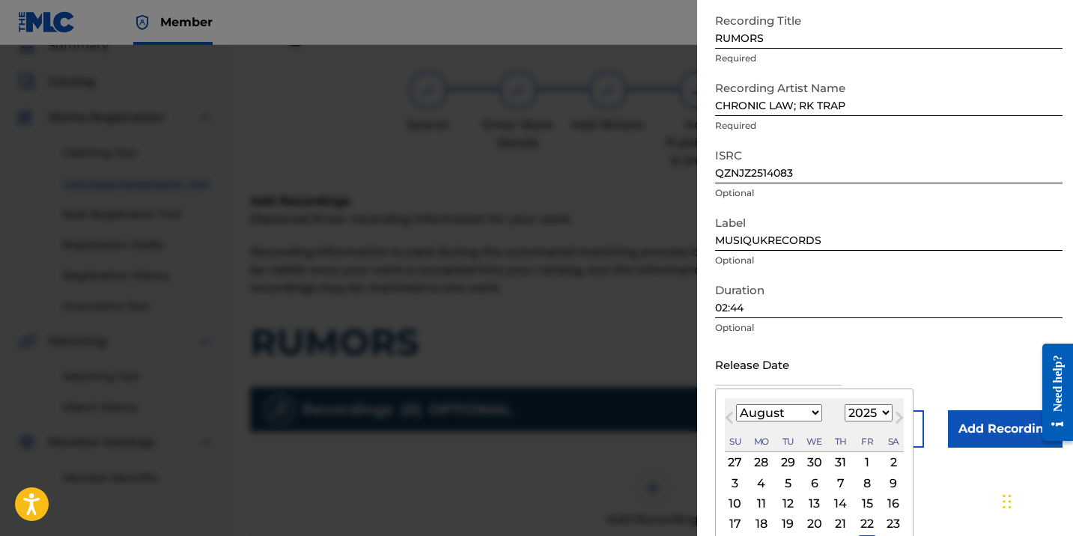
scroll to position [112, 0]
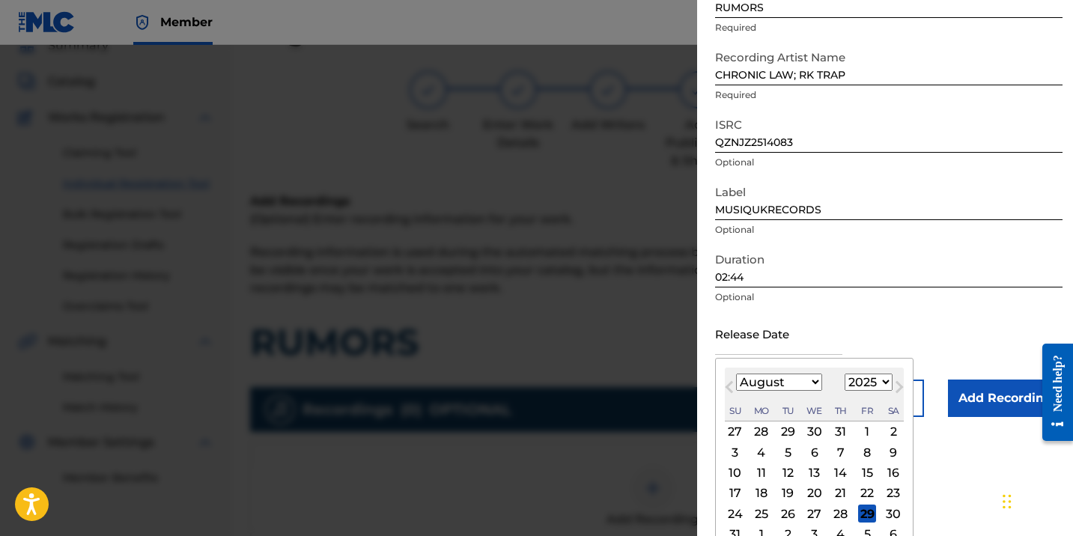
click at [764, 495] on div "18" at bounding box center [761, 493] width 18 height 18
type input "[DATE]"
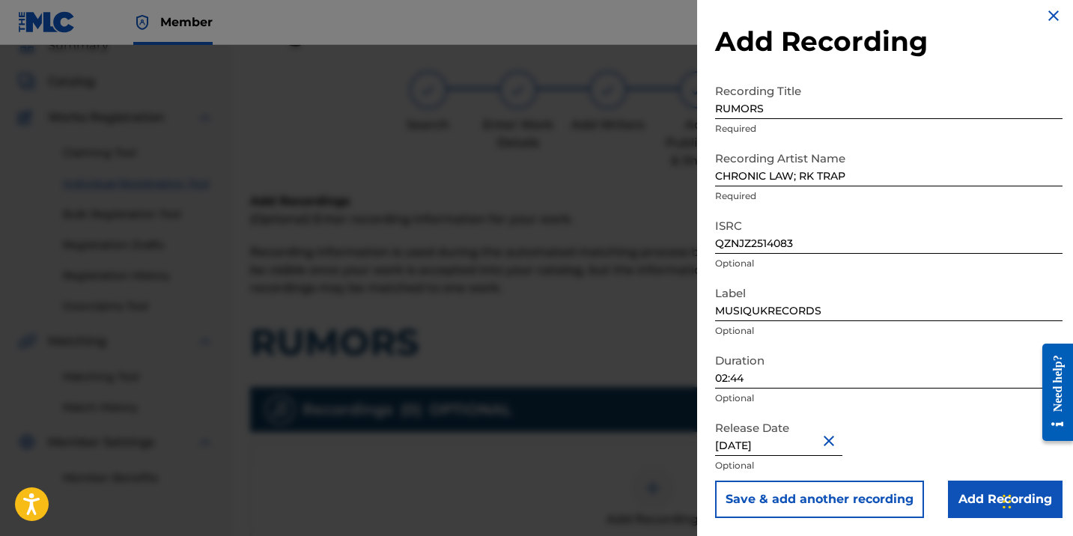
scroll to position [11, 0]
click at [980, 495] on input "Add Recording" at bounding box center [1005, 499] width 115 height 37
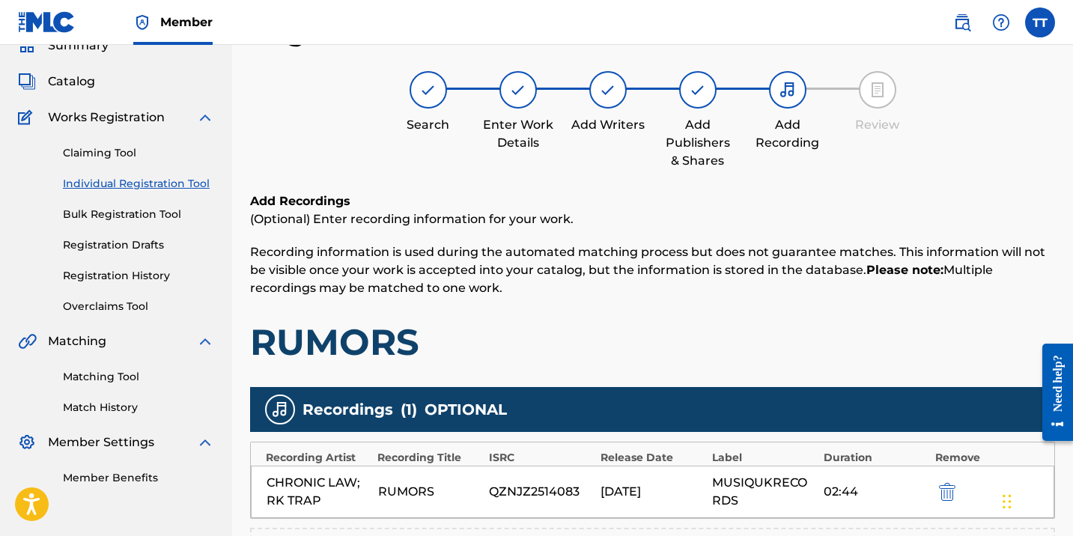
scroll to position [343, 0]
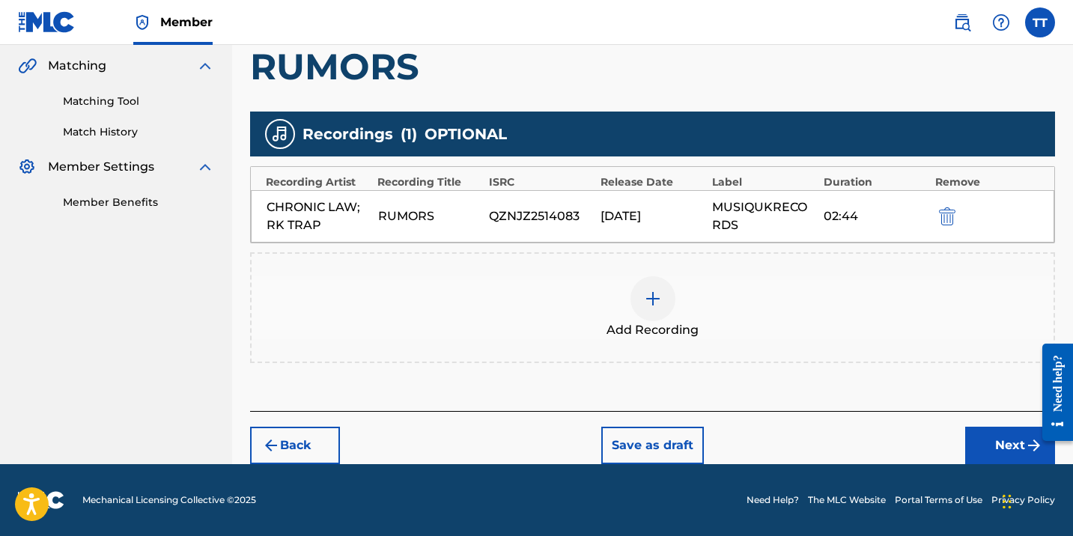
click at [975, 425] on div "Back Save as draft Next" at bounding box center [652, 437] width 805 height 53
click at [979, 439] on button "Next" at bounding box center [1010, 445] width 90 height 37
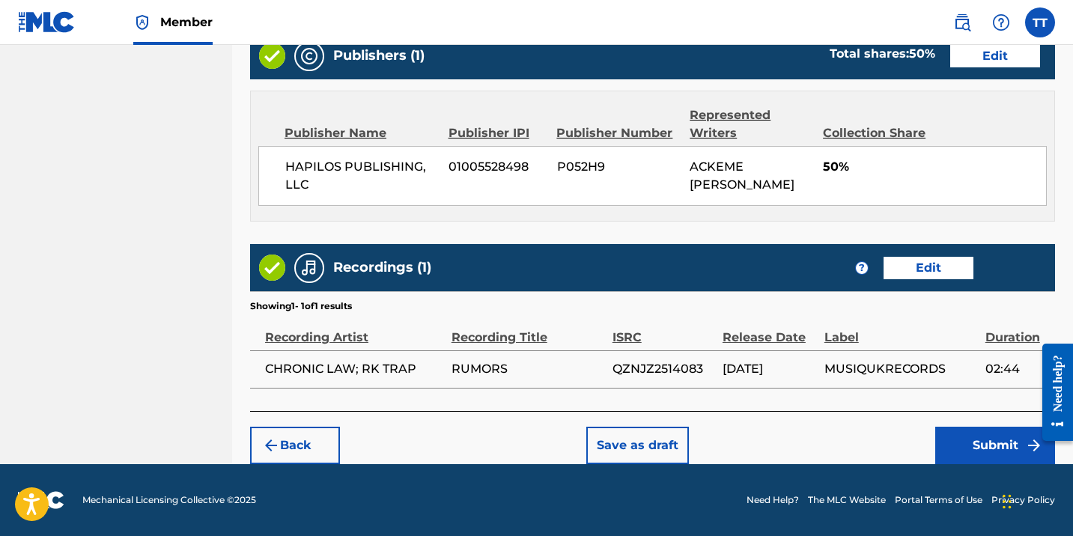
scroll to position [860, 0]
click at [979, 446] on button "Submit" at bounding box center [995, 445] width 120 height 37
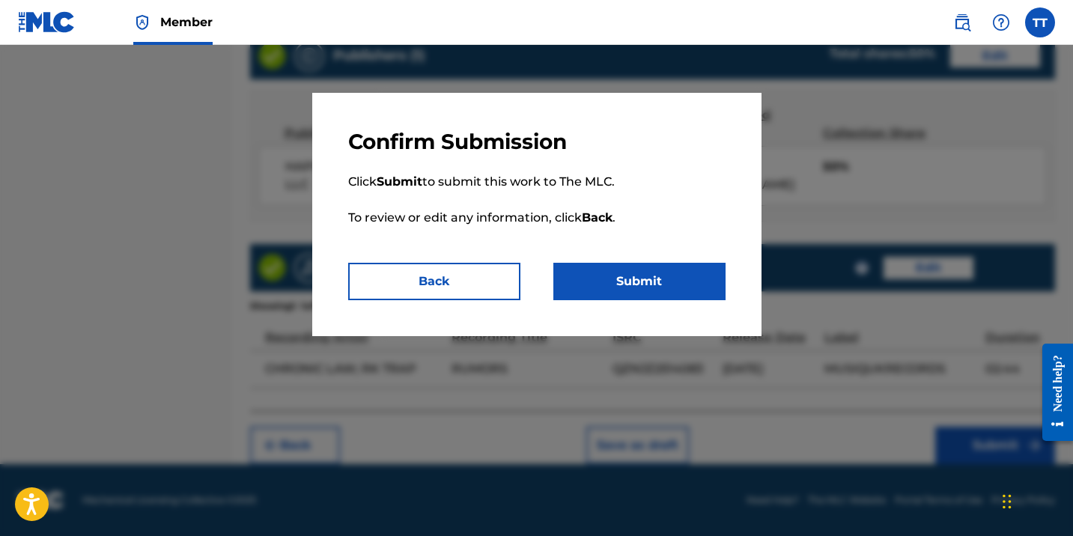
click at [687, 283] on button "Submit" at bounding box center [639, 281] width 172 height 37
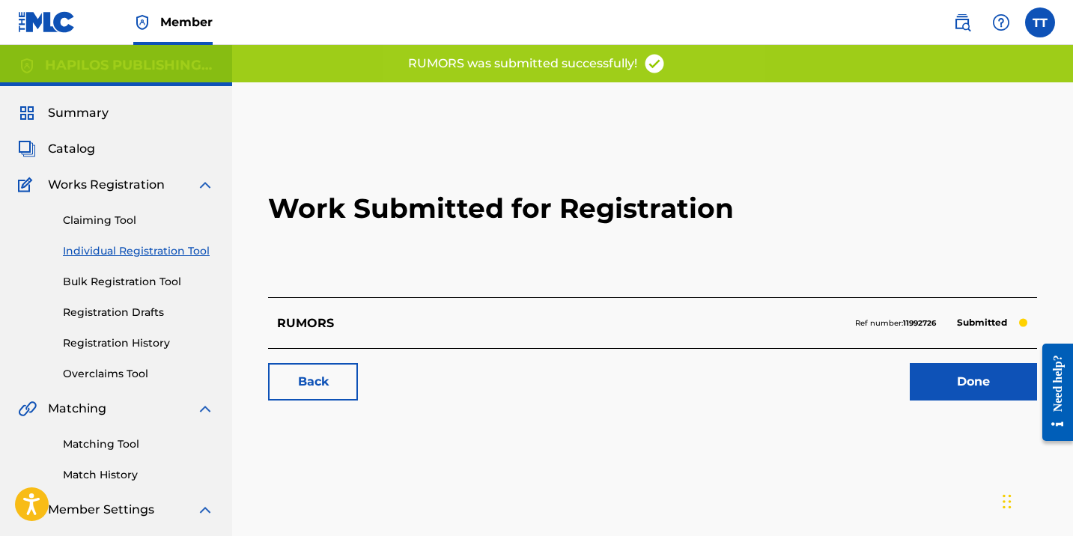
click at [159, 249] on link "Individual Registration Tool" at bounding box center [138, 251] width 151 height 16
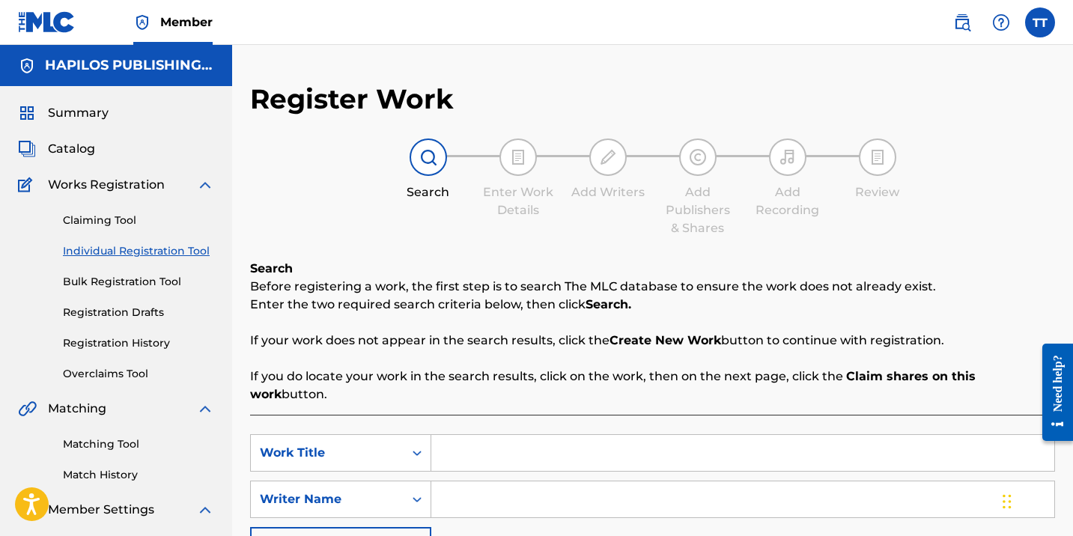
scroll to position [1, 0]
paste input "DUPPY LINK UP"
click at [450, 436] on input "Search Form" at bounding box center [742, 452] width 623 height 36
type input "DUPPY LINK UP"
paste input "ACKEME [PERSON_NAME]"
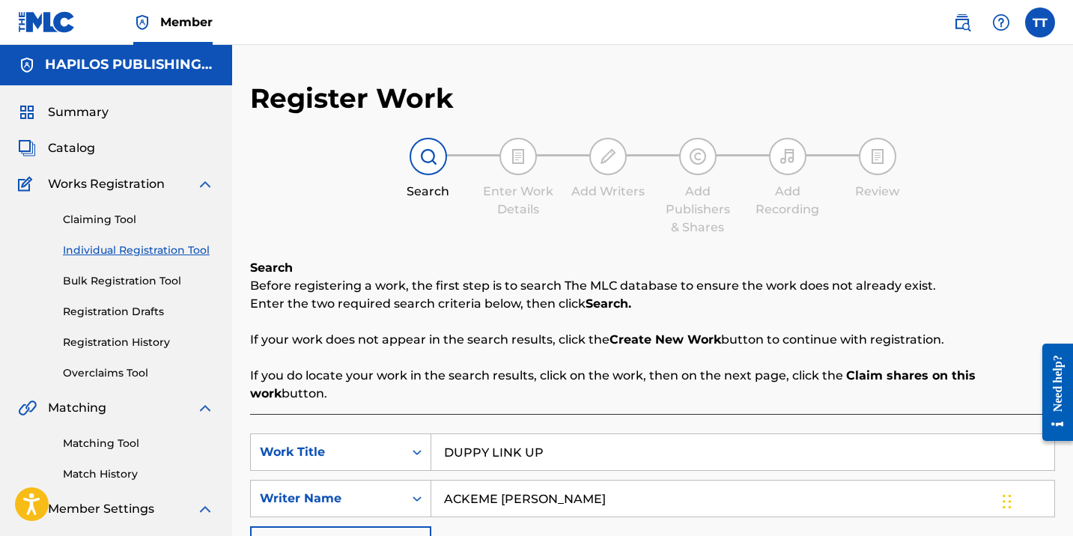
click at [455, 481] on input "ACKEME [PERSON_NAME]" at bounding box center [742, 499] width 623 height 36
type input "ACKEME [PERSON_NAME]"
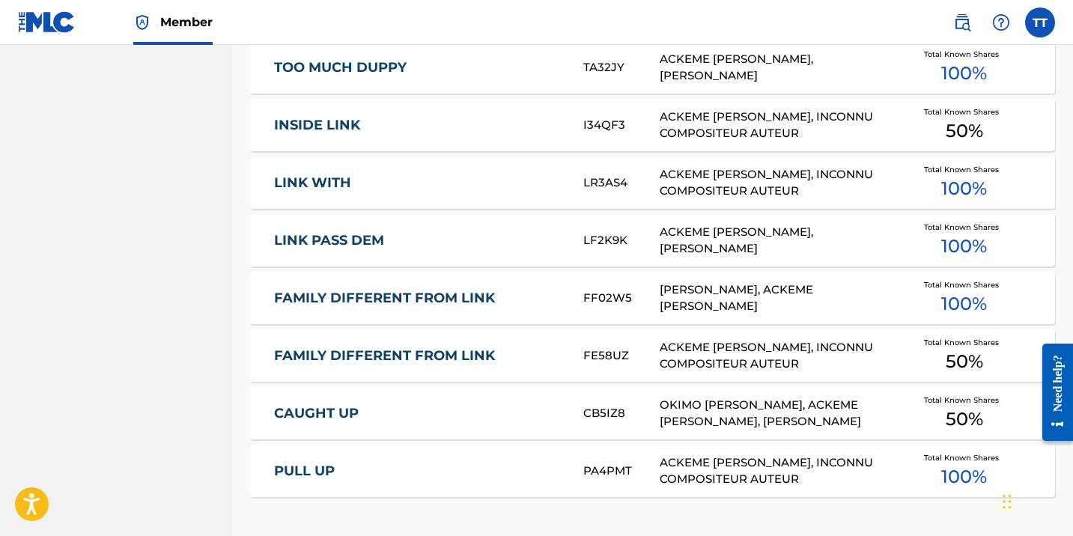
scroll to position [996, 0]
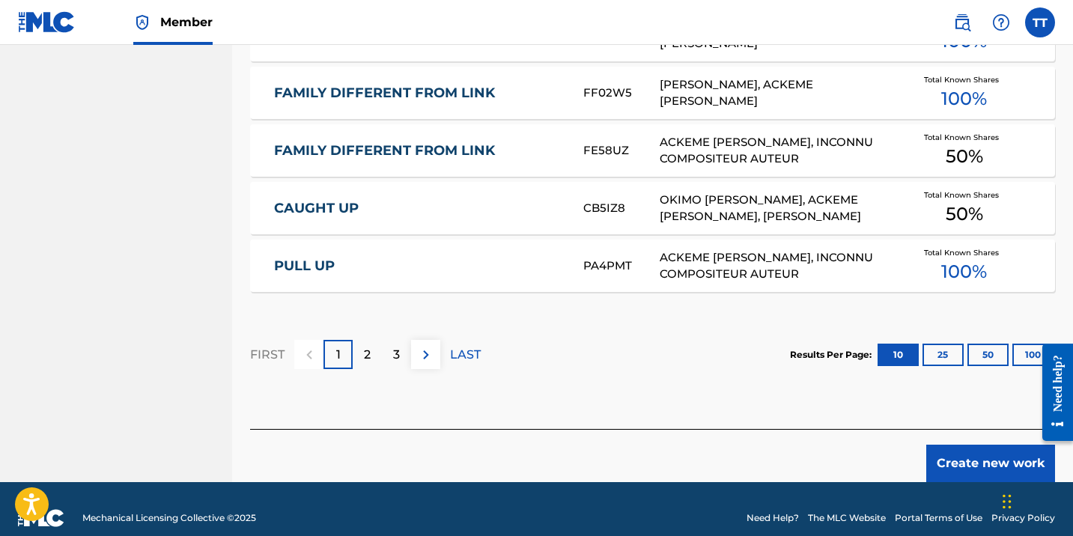
click at [951, 445] on button "Create new work" at bounding box center [990, 463] width 129 height 37
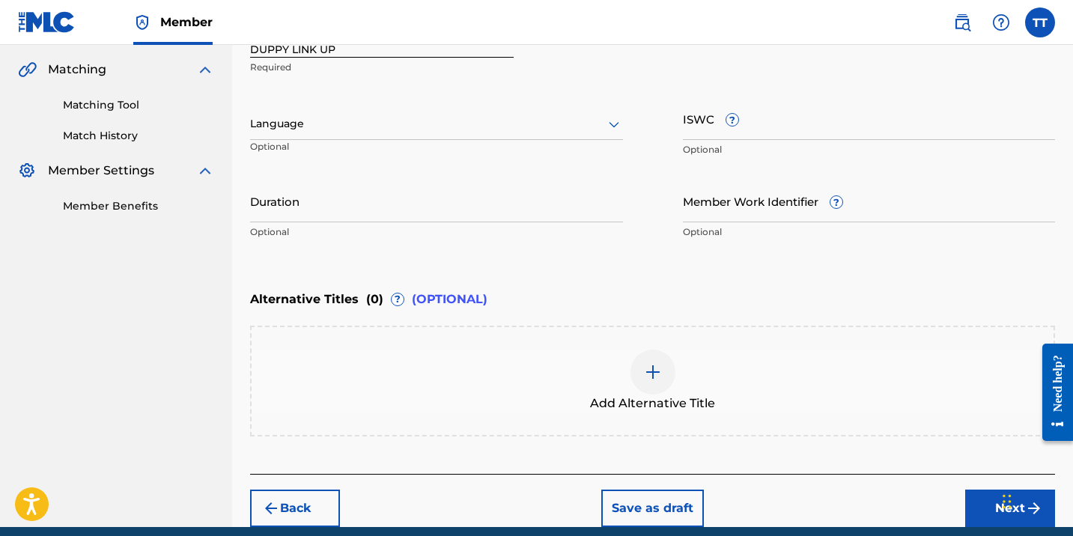
scroll to position [326, 0]
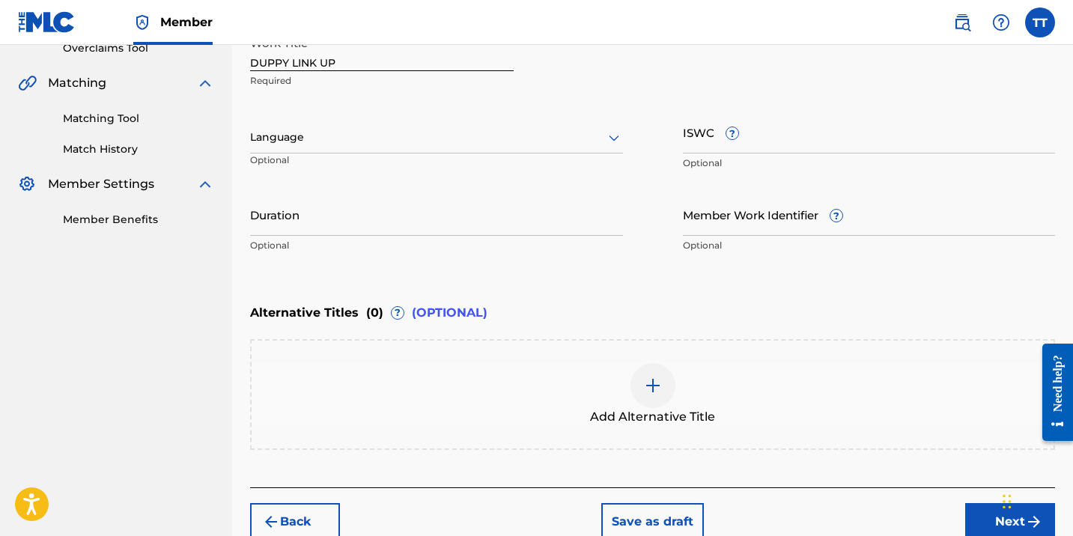
click at [273, 141] on div at bounding box center [436, 137] width 373 height 19
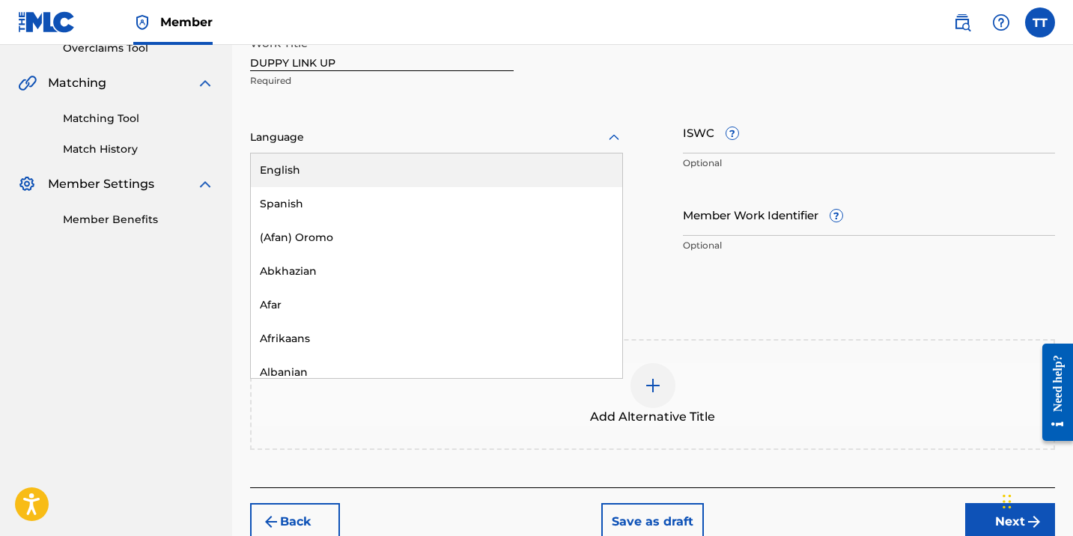
click at [281, 164] on div "English" at bounding box center [436, 170] width 371 height 34
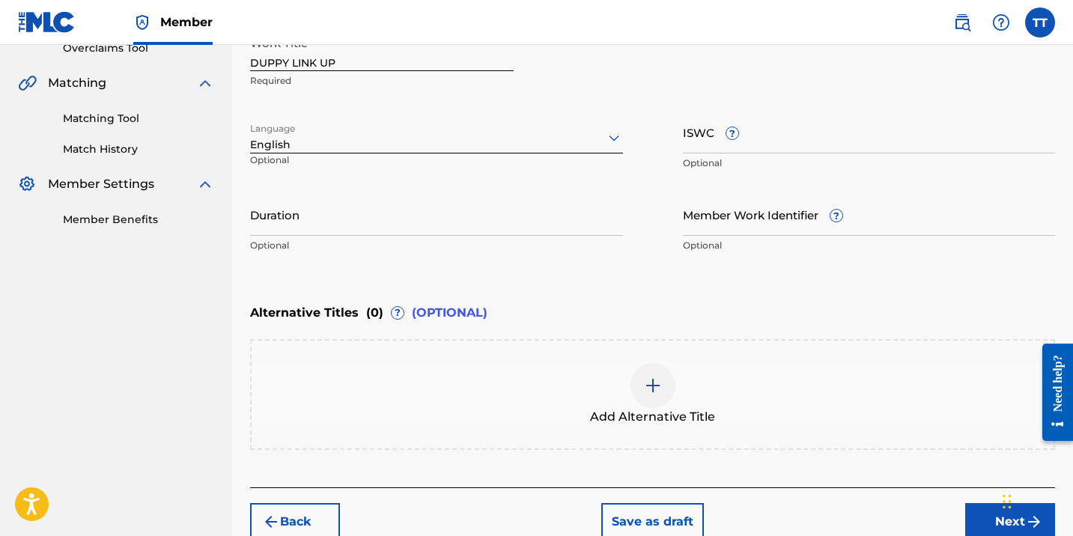
click at [297, 214] on input "Duration" at bounding box center [436, 214] width 373 height 43
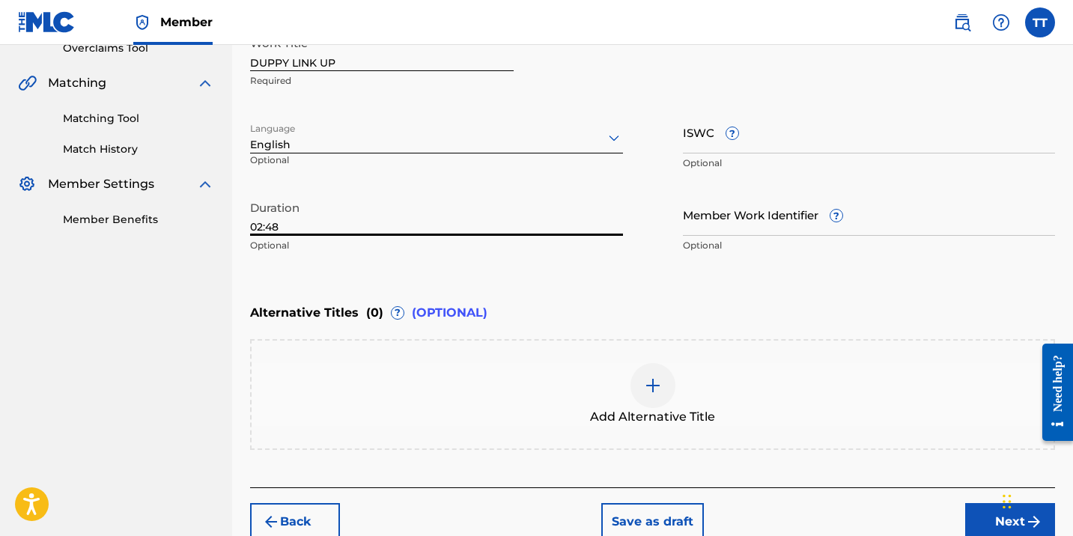
type input "02:48"
click at [708, 411] on span "Add Alternative Title" at bounding box center [652, 417] width 125 height 18
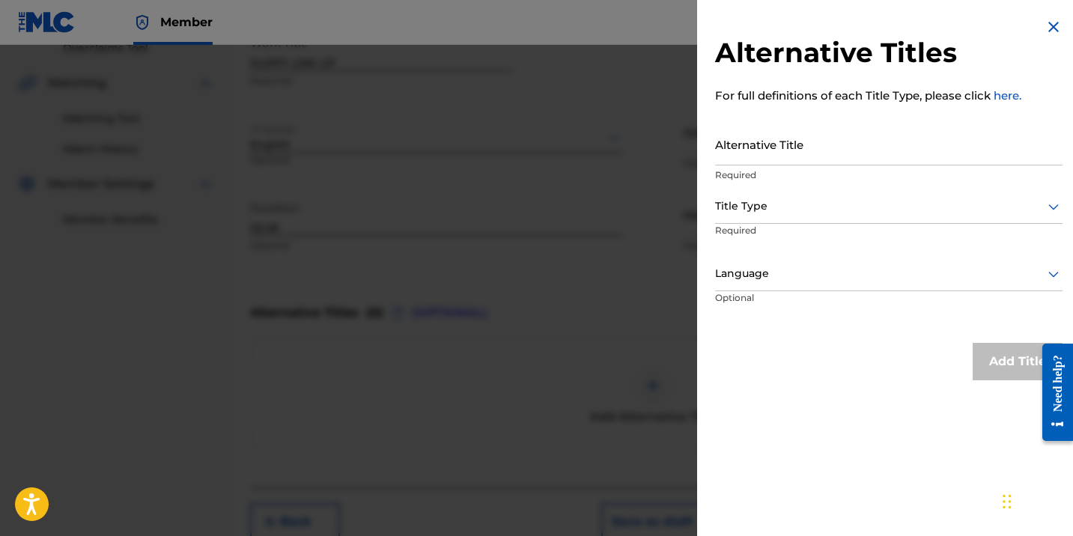
click at [765, 142] on input "Alternative Title" at bounding box center [888, 144] width 347 height 43
paste input "DUPPY LINK UP (RADIO EDIT)"
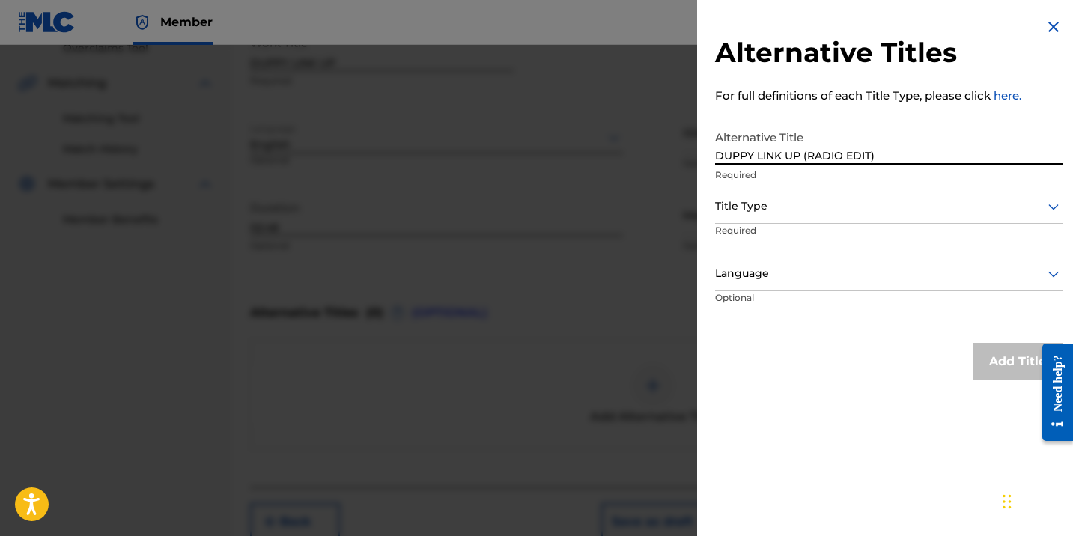
type input "DUPPY LINK UP (RADIO EDIT)"
click at [763, 192] on div "Title Type" at bounding box center [888, 207] width 347 height 34
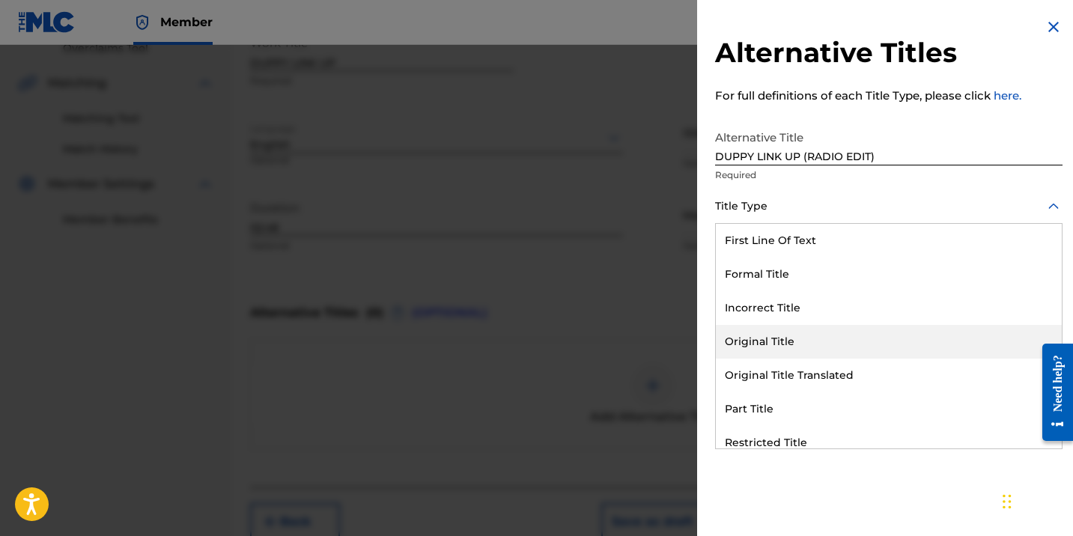
scroll to position [146, 0]
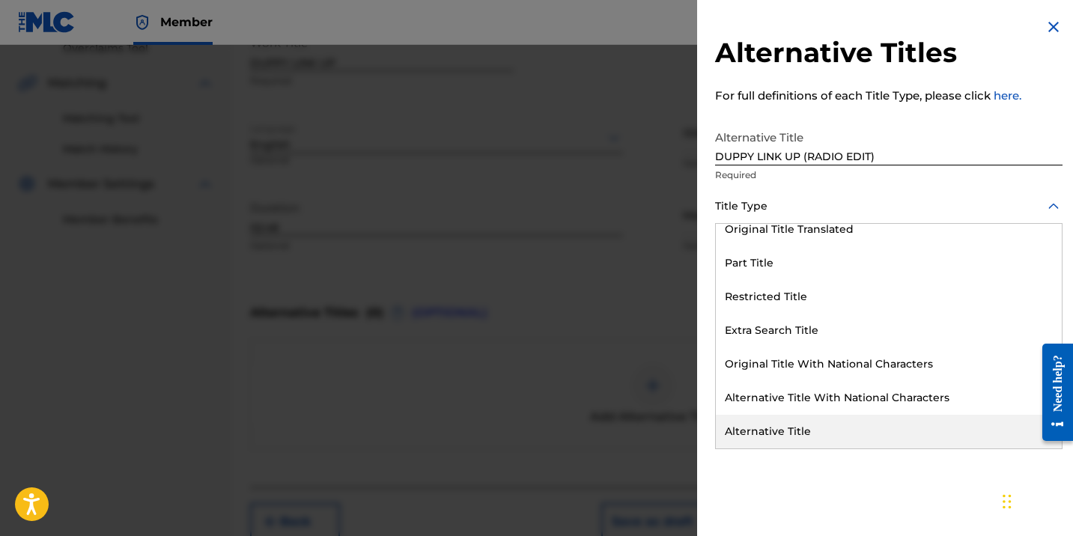
click at [778, 444] on div "Alternative Title" at bounding box center [889, 432] width 346 height 34
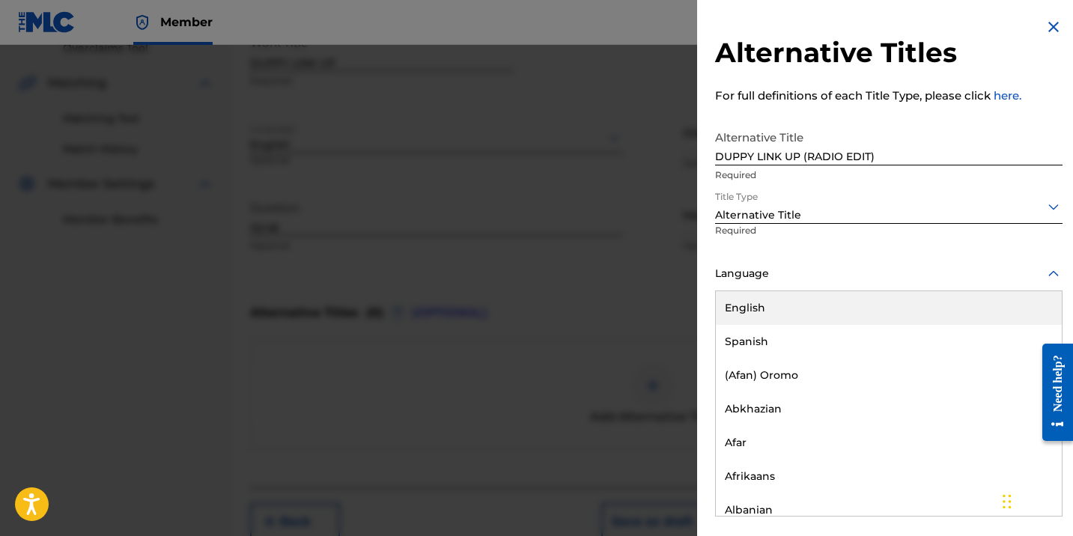
click at [748, 272] on div at bounding box center [888, 273] width 347 height 19
click at [752, 296] on div "English" at bounding box center [889, 308] width 346 height 34
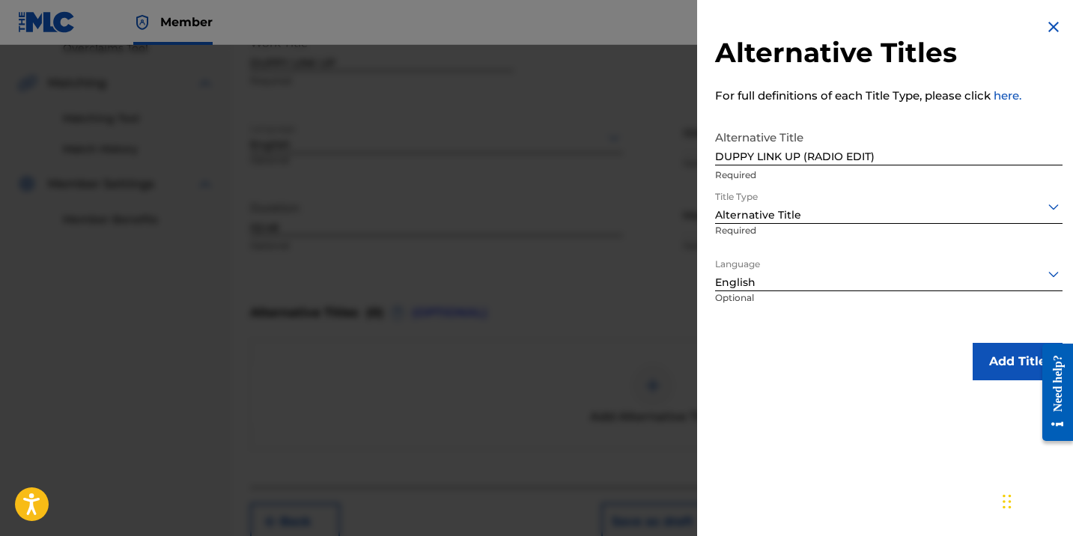
click at [987, 370] on button "Add Title" at bounding box center [1017, 361] width 90 height 37
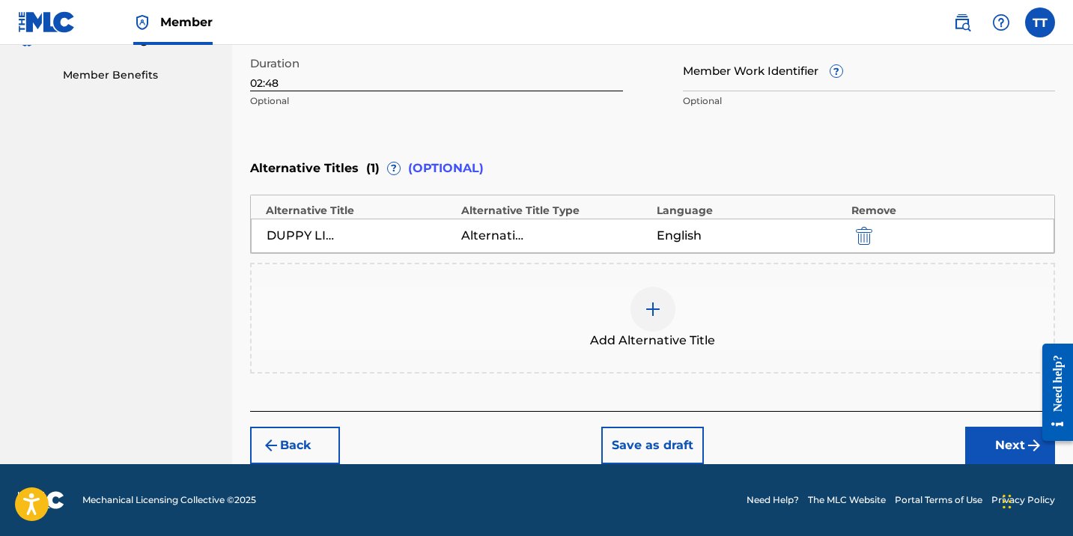
click at [981, 432] on button "Next" at bounding box center [1010, 445] width 90 height 37
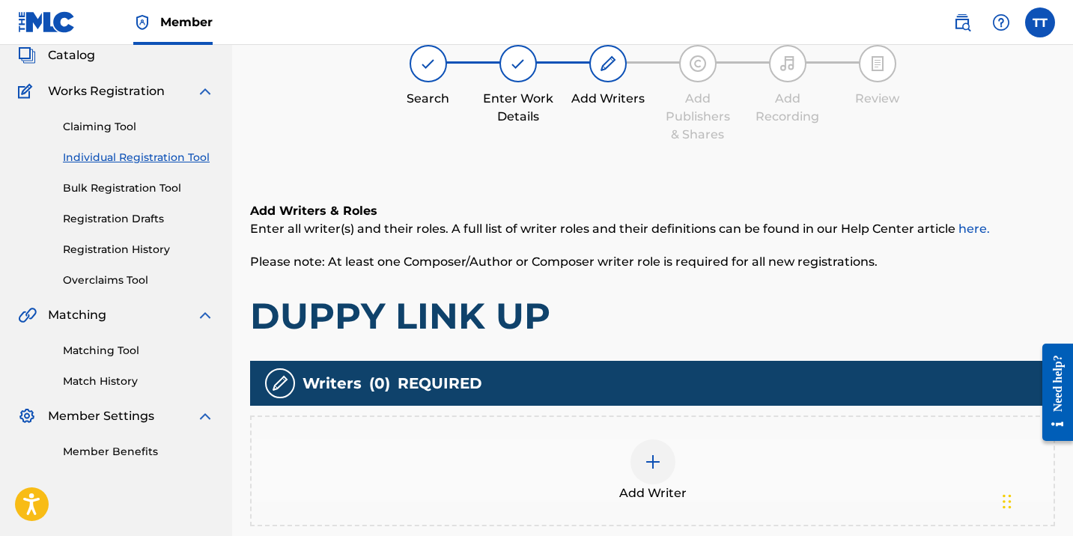
scroll to position [67, 0]
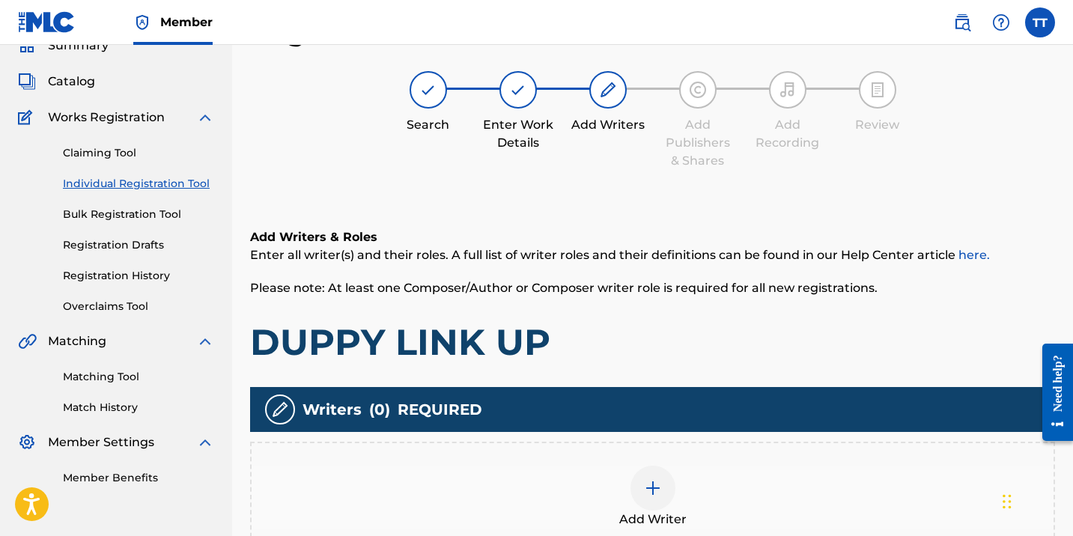
click at [692, 496] on div "Add Writer" at bounding box center [653, 497] width 802 height 63
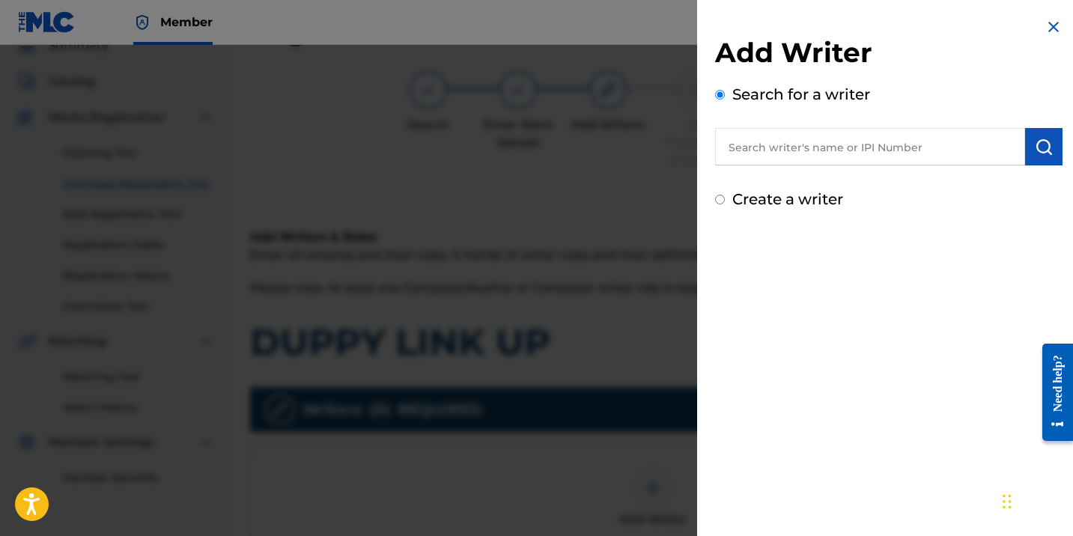
click at [780, 147] on input "text" at bounding box center [870, 146] width 310 height 37
paste input "369227533"
click at [728, 144] on input "369227533" at bounding box center [870, 146] width 310 height 37
type input "00369227533"
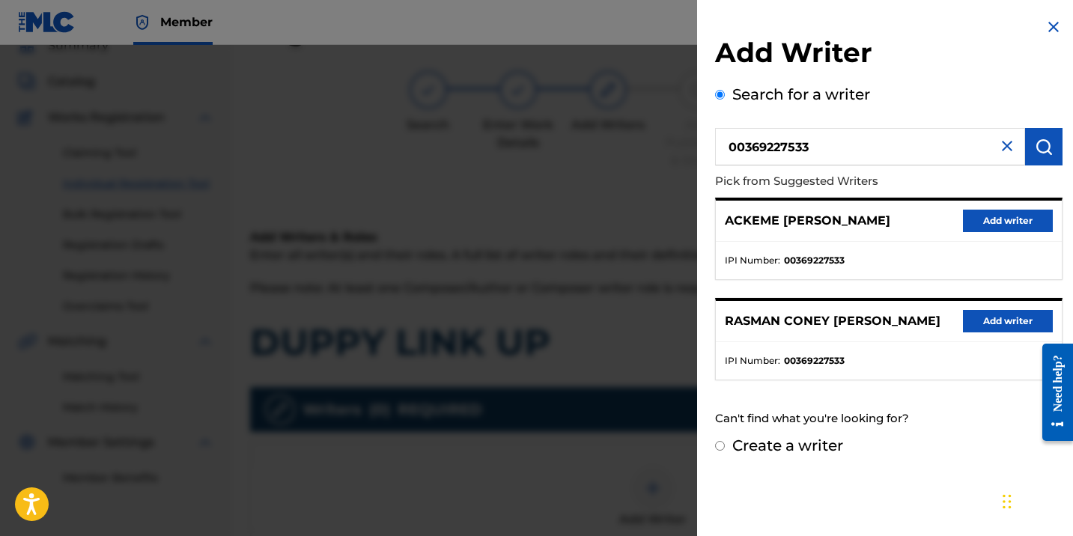
click at [1008, 222] on button "Add writer" at bounding box center [1008, 221] width 90 height 22
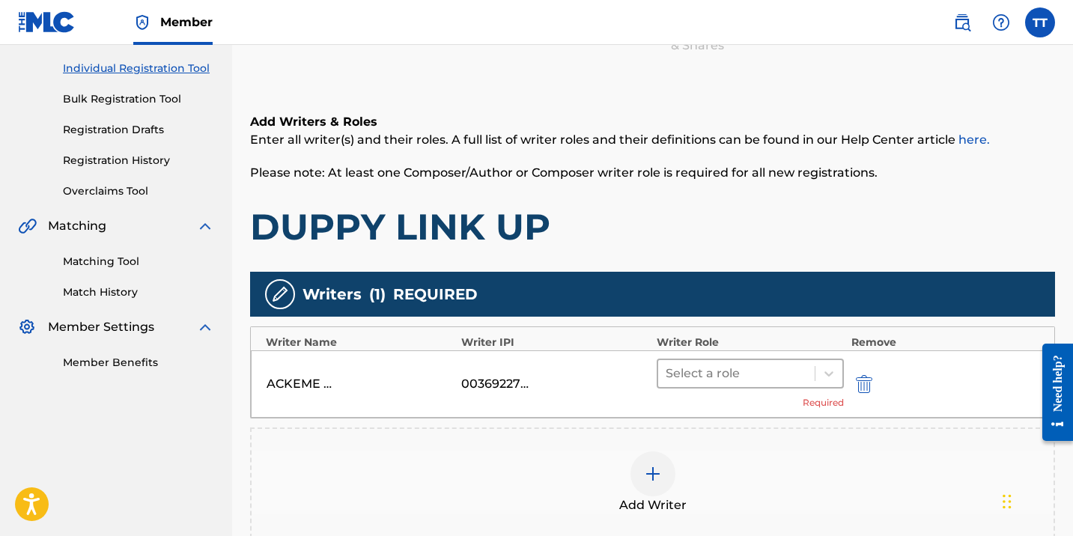
scroll to position [194, 0]
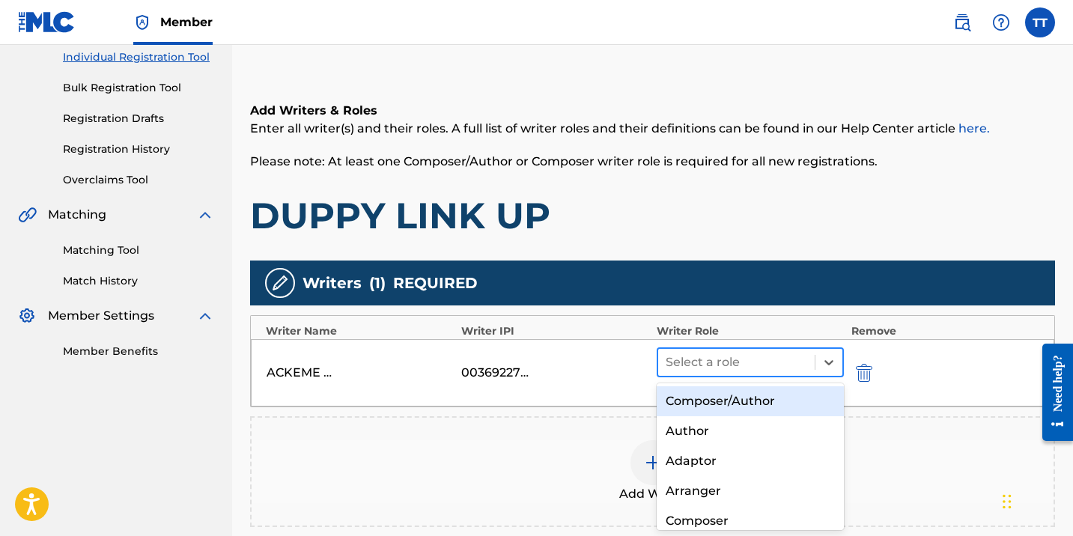
click at [779, 358] on div at bounding box center [735, 362] width 141 height 21
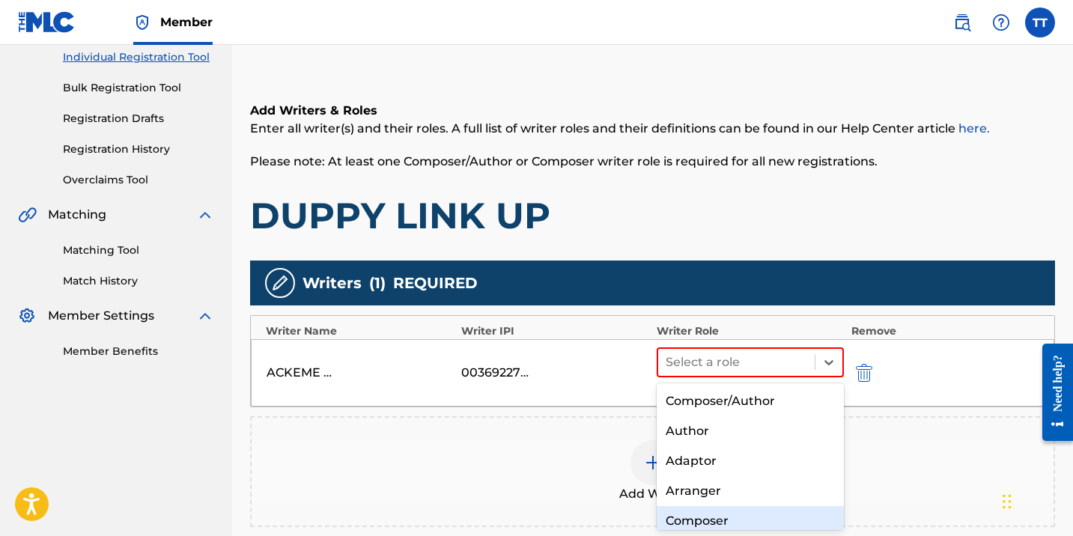
click at [724, 523] on div "Composer" at bounding box center [749, 521] width 187 height 30
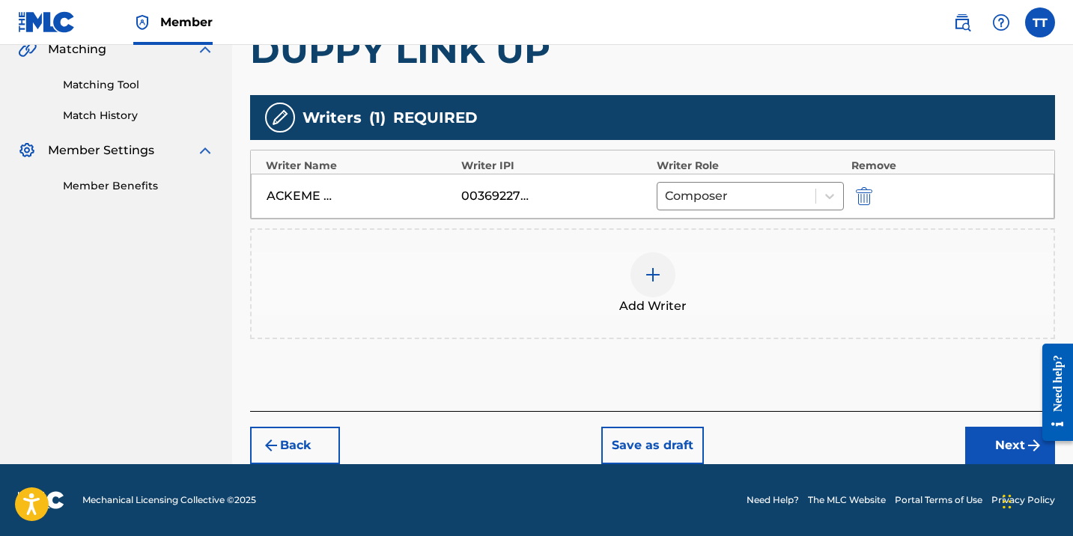
click at [990, 430] on button "Next" at bounding box center [1010, 445] width 90 height 37
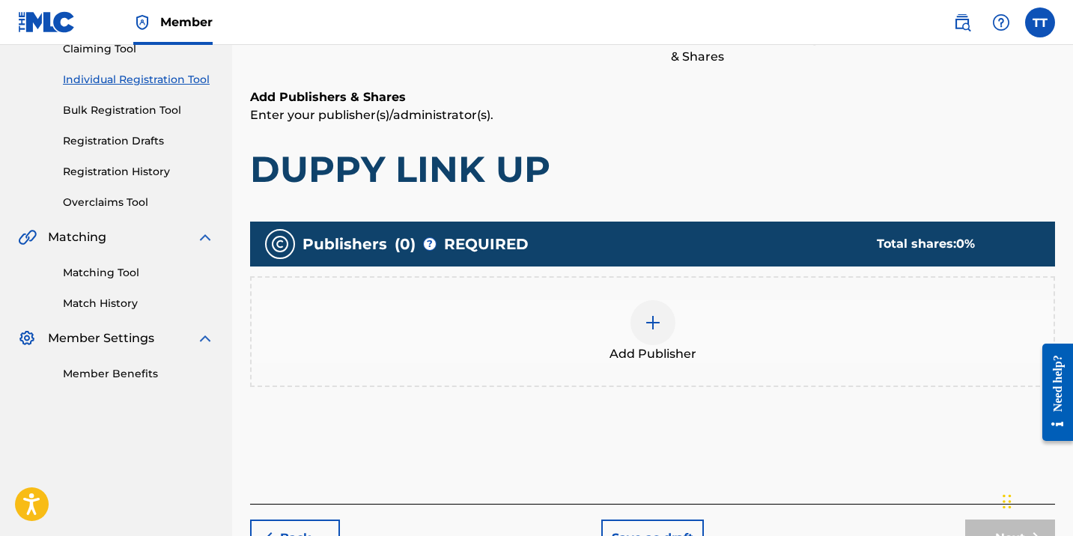
scroll to position [263, 0]
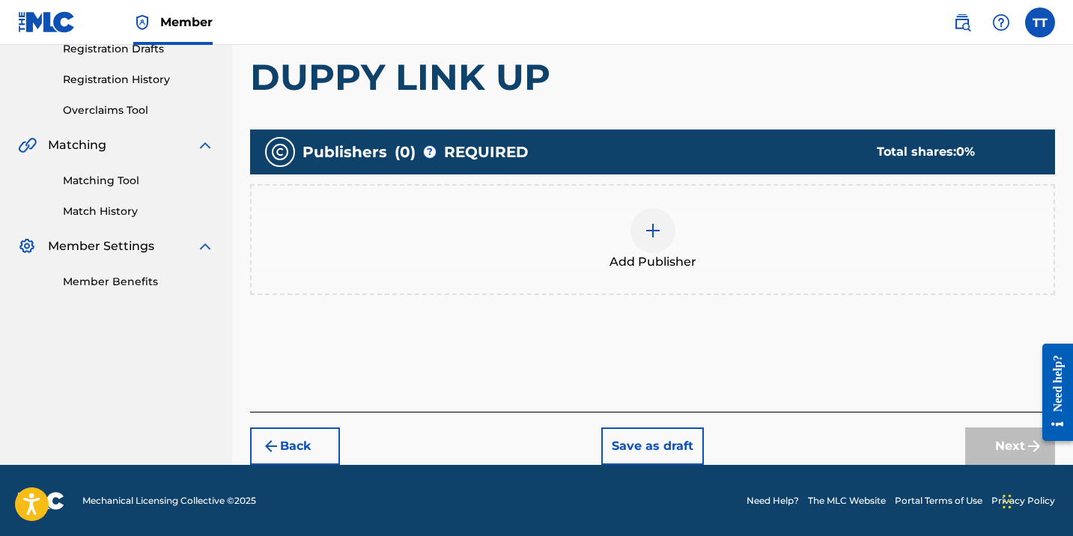
click at [277, 465] on footer "Mechanical Licensing Collective © 2025 Need Help? The MLC Website Portal Terms …" at bounding box center [536, 501] width 1073 height 72
click at [263, 441] on img "submit" at bounding box center [271, 446] width 18 height 18
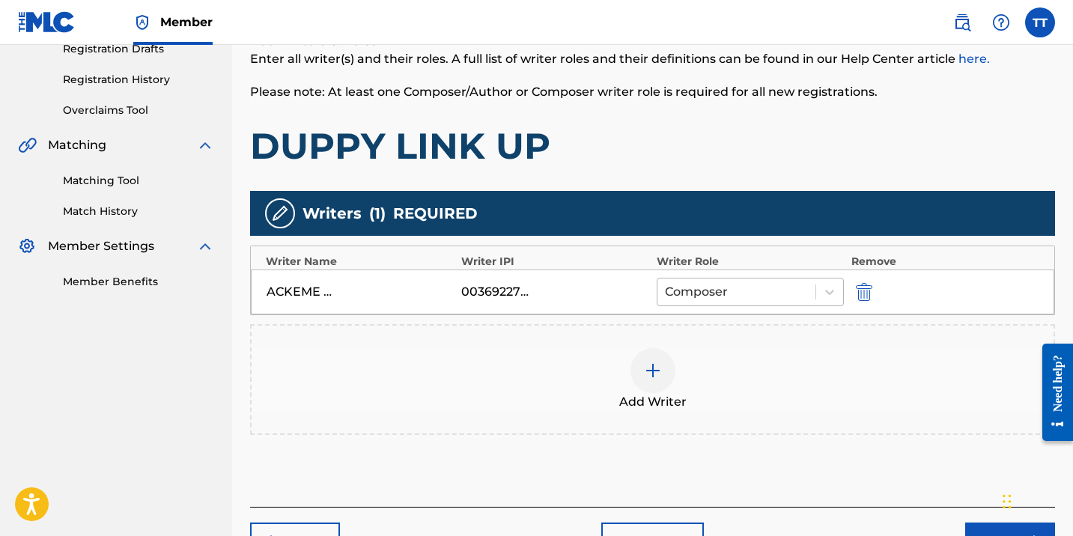
click at [704, 302] on div "Composer" at bounding box center [736, 291] width 158 height 27
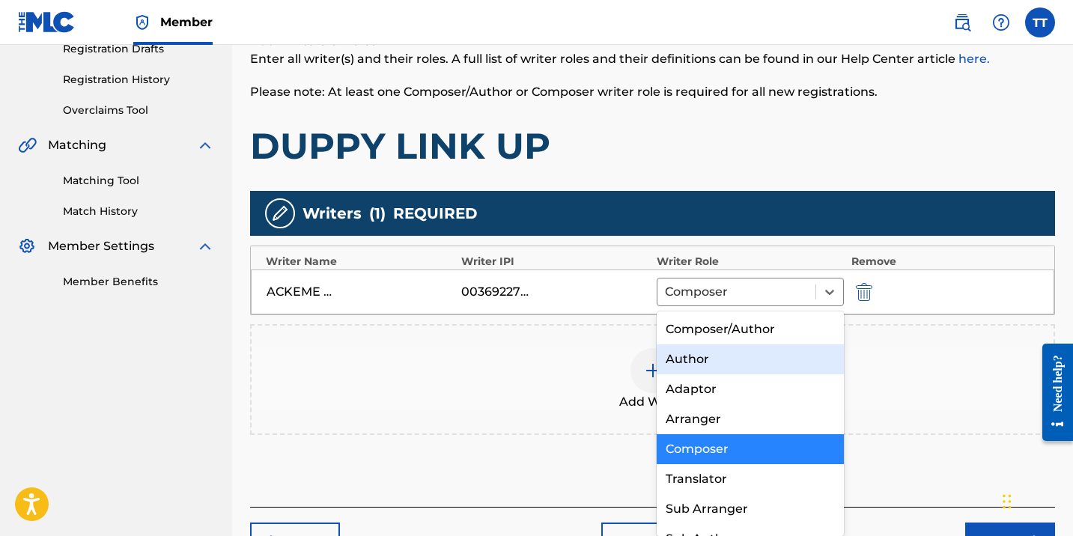
click at [701, 347] on div "Author" at bounding box center [749, 359] width 187 height 30
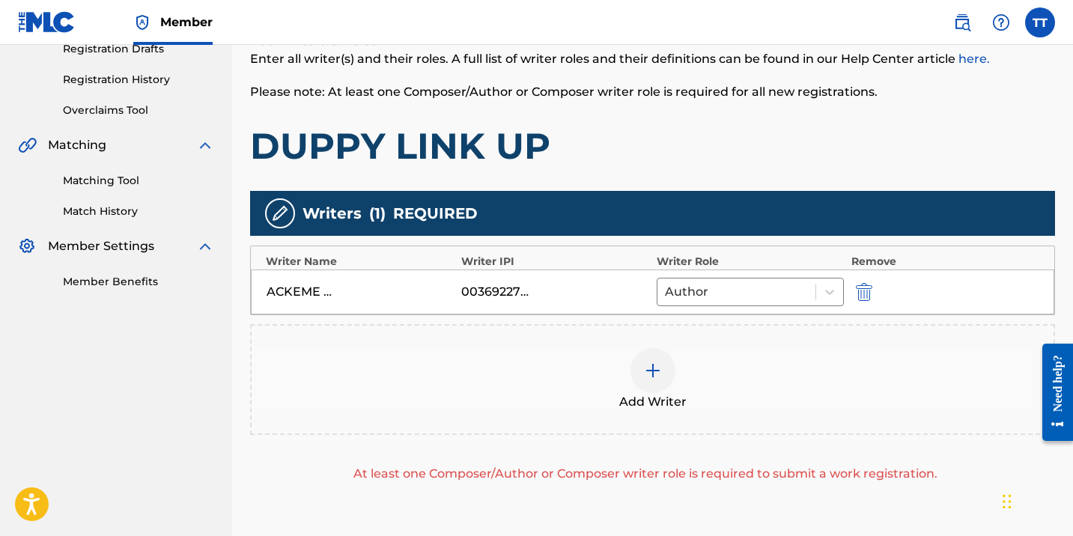
click at [701, 379] on div "Add Writer" at bounding box center [653, 379] width 802 height 63
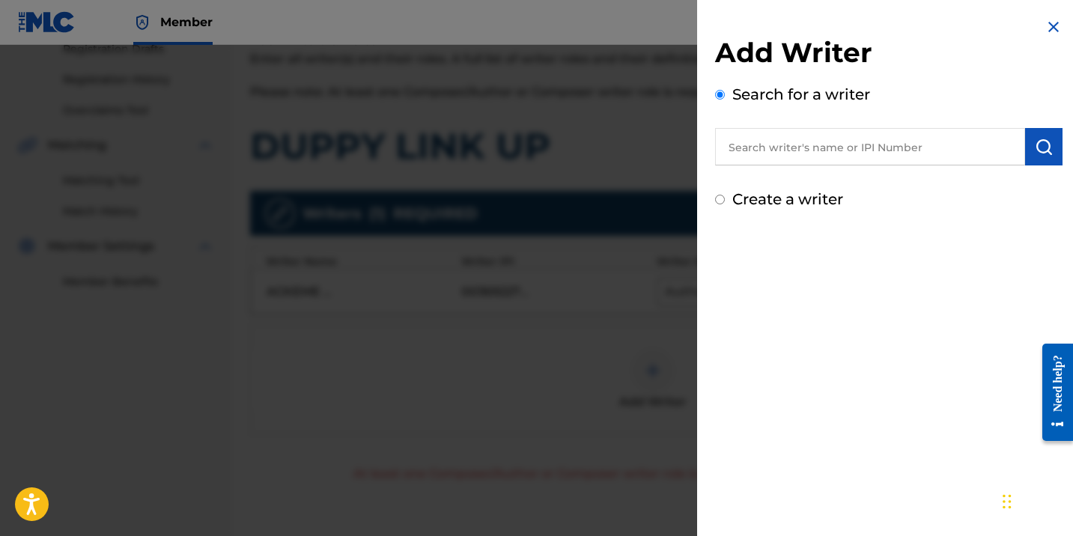
paste input "1065379541"
click at [796, 141] on input "text" at bounding box center [870, 146] width 310 height 37
click at [724, 145] on input "1065379541" at bounding box center [870, 146] width 310 height 37
type input "01065379541"
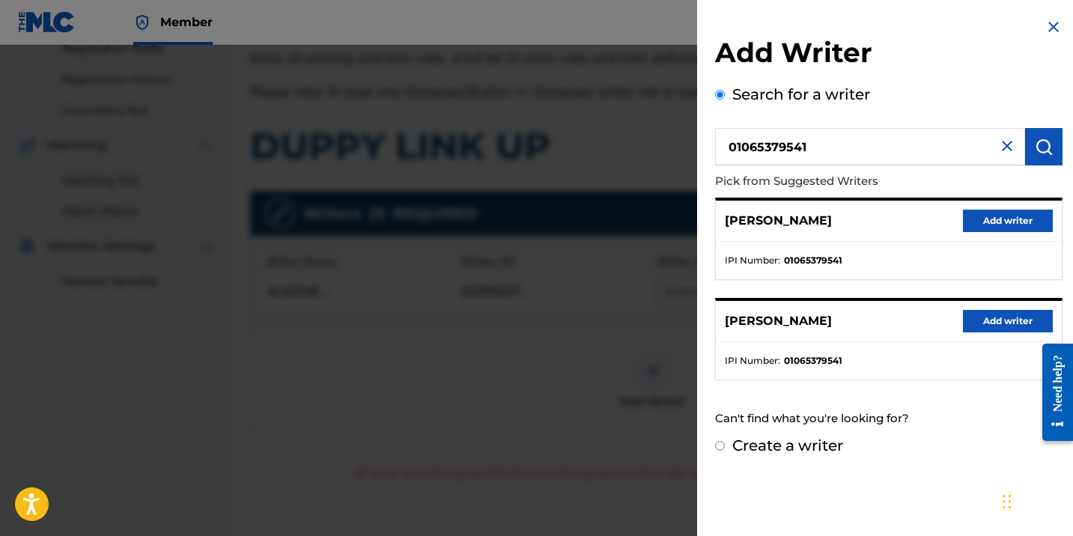
click at [1030, 323] on button "Add writer" at bounding box center [1008, 321] width 90 height 22
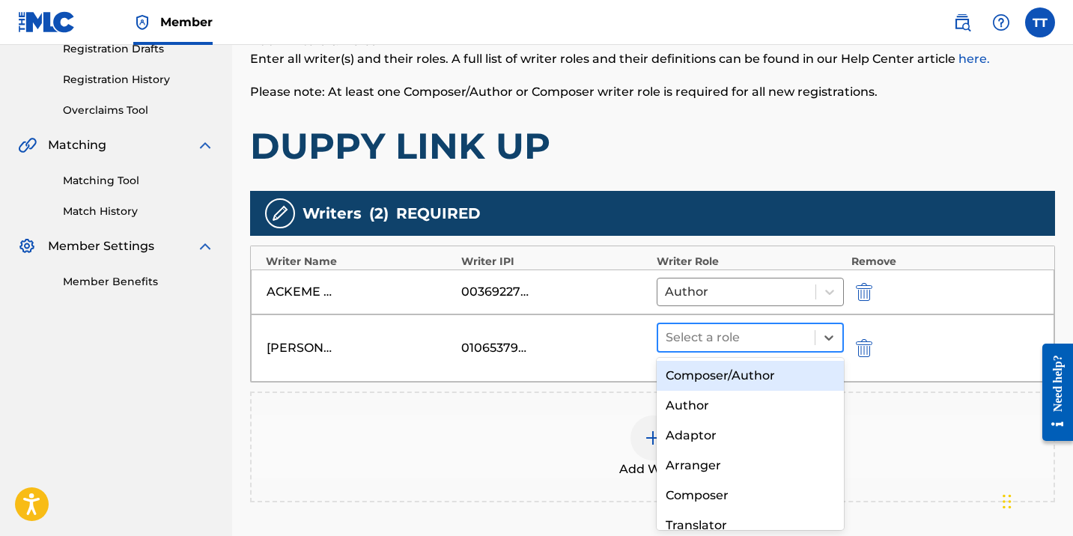
click at [749, 336] on div at bounding box center [735, 337] width 141 height 21
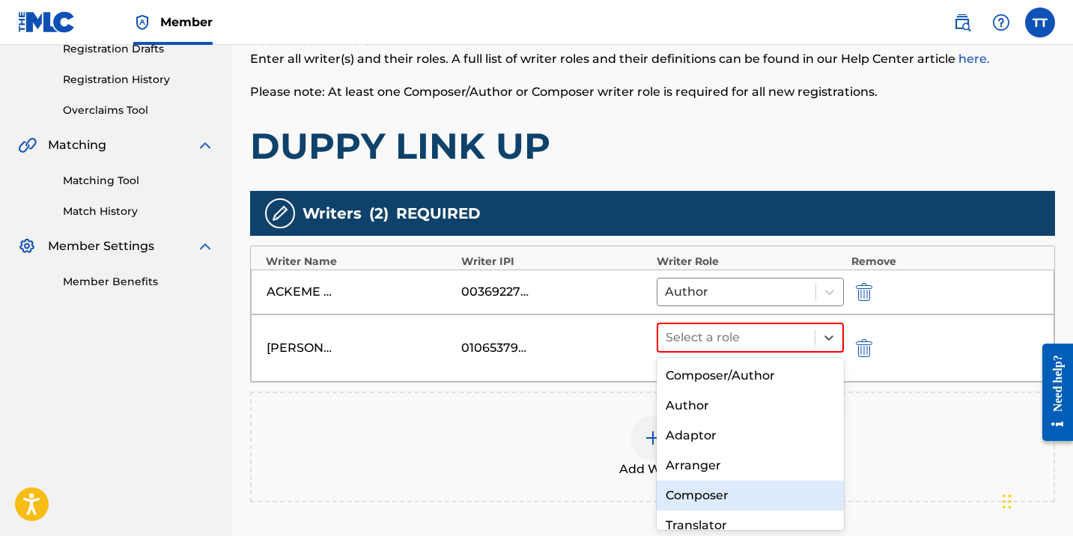
click at [749, 504] on div "Composer" at bounding box center [749, 496] width 187 height 30
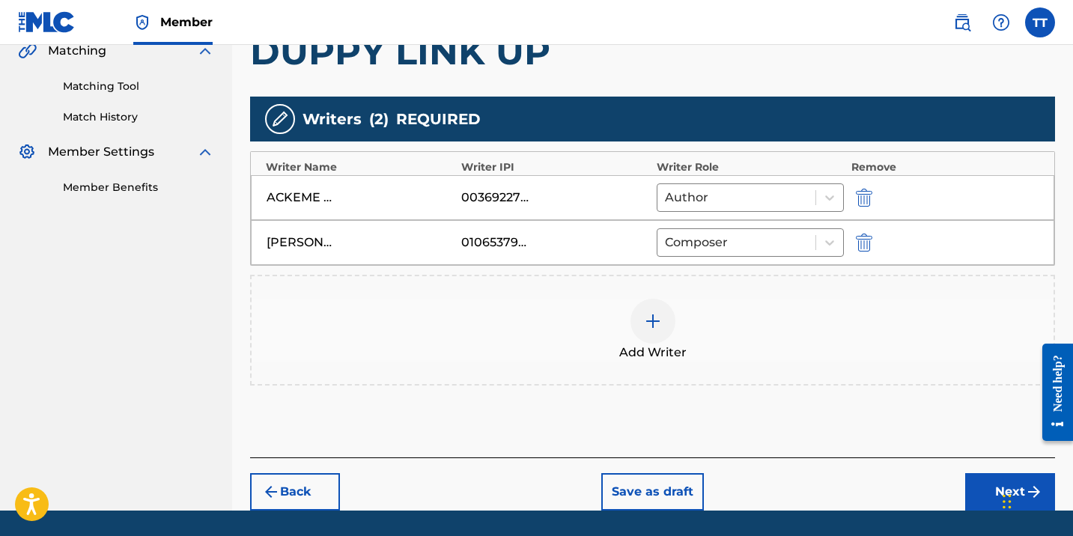
scroll to position [404, 0]
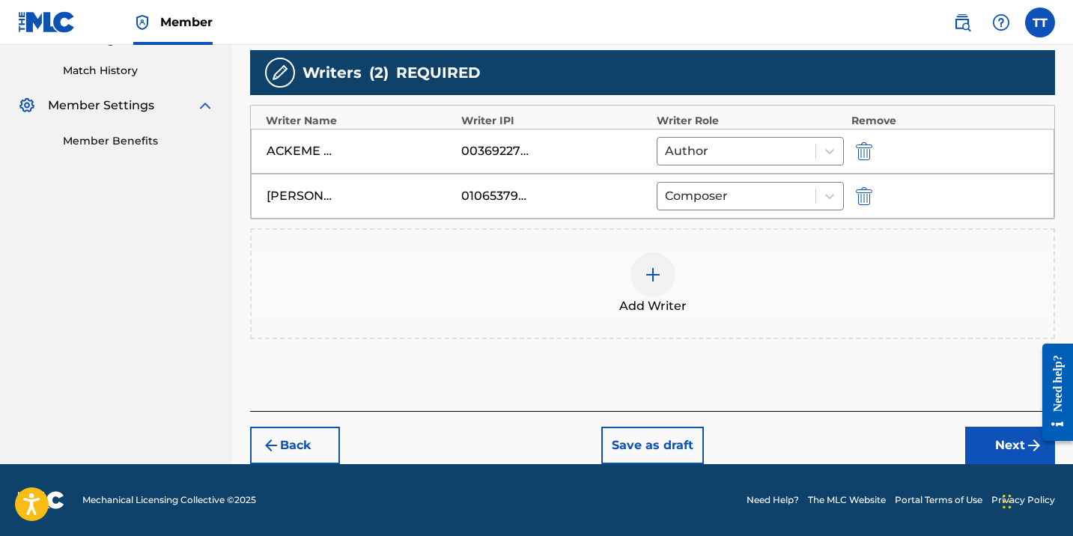
click at [1013, 450] on button "Next" at bounding box center [1010, 445] width 90 height 37
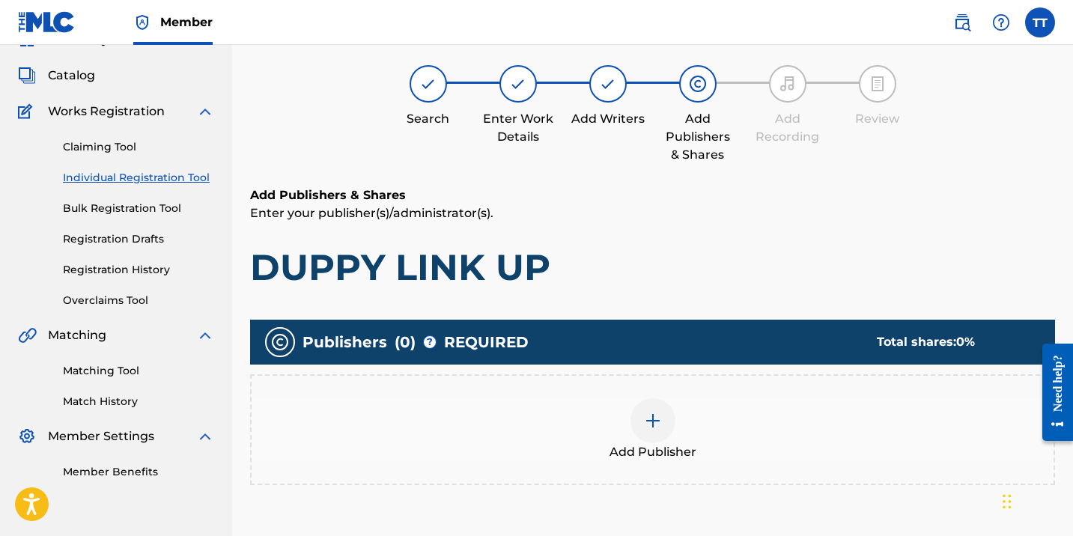
scroll to position [67, 0]
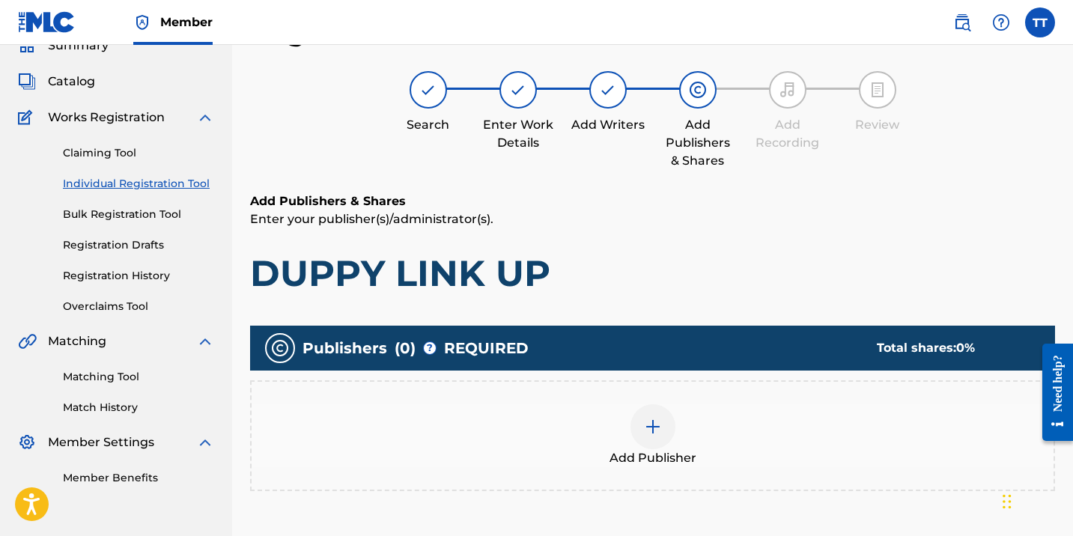
click at [687, 452] on span "Add Publisher" at bounding box center [652, 458] width 87 height 18
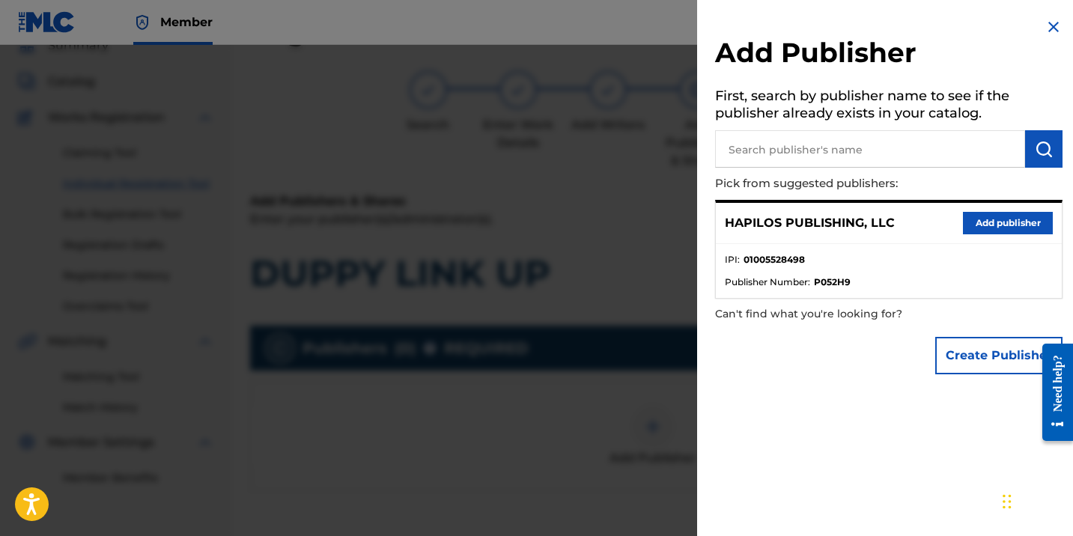
click at [1006, 220] on button "Add publisher" at bounding box center [1008, 223] width 90 height 22
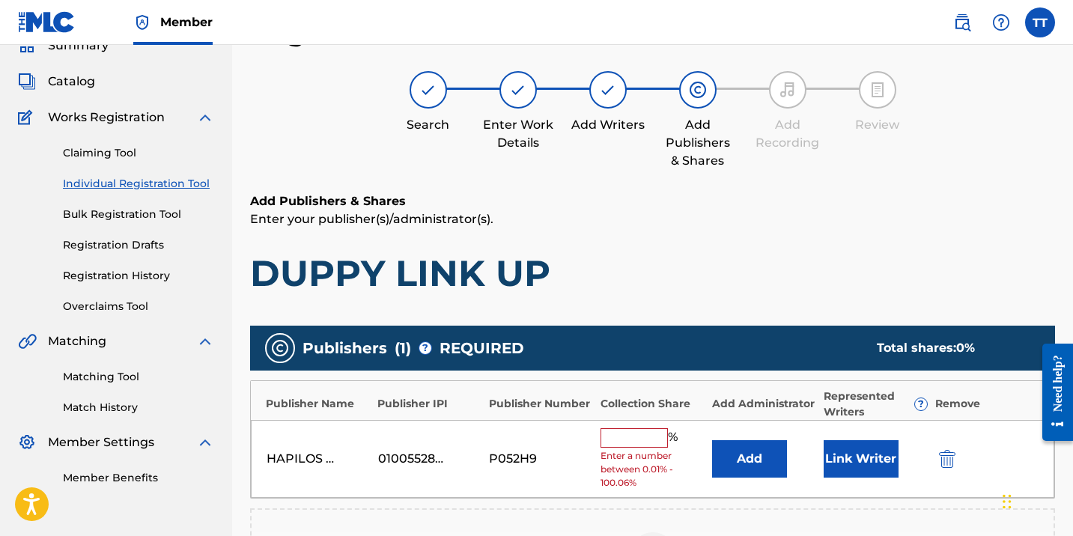
click at [644, 435] on input "text" at bounding box center [633, 437] width 67 height 19
type input "4"
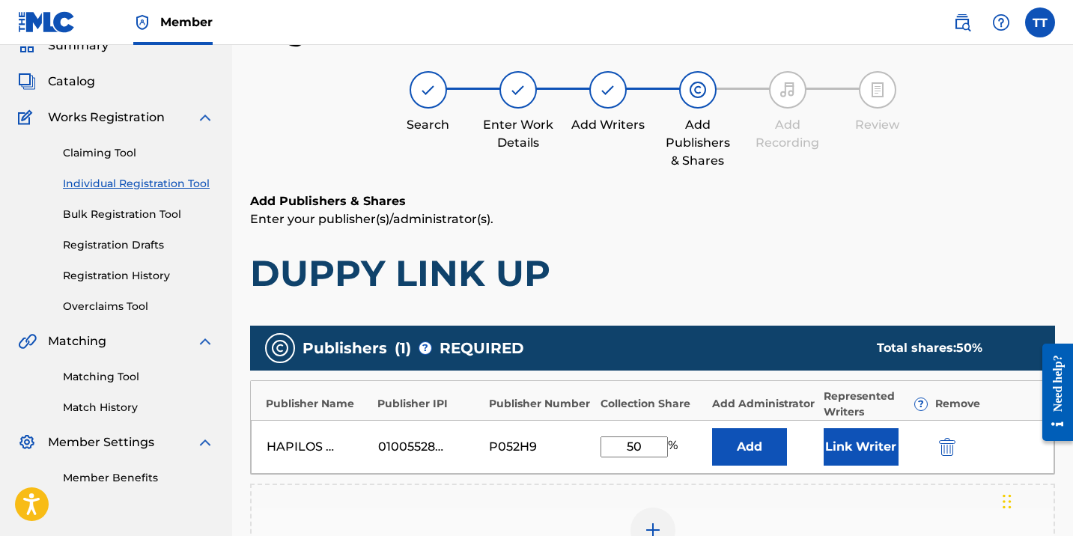
type input "50"
click at [853, 444] on button "Link Writer" at bounding box center [860, 446] width 75 height 37
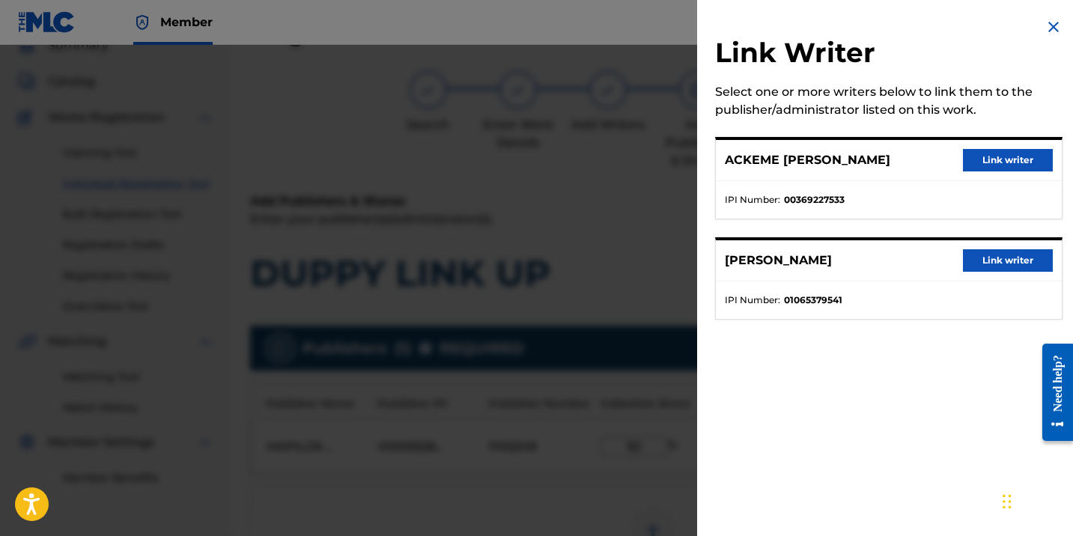
click at [980, 159] on button "Link writer" at bounding box center [1008, 160] width 90 height 22
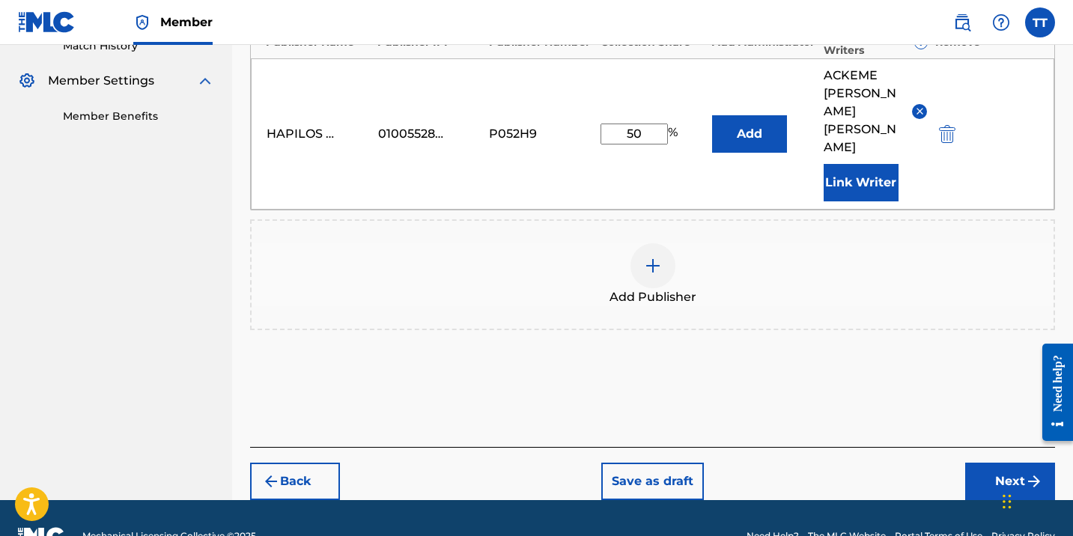
click at [1023, 463] on button "Next" at bounding box center [1010, 481] width 90 height 37
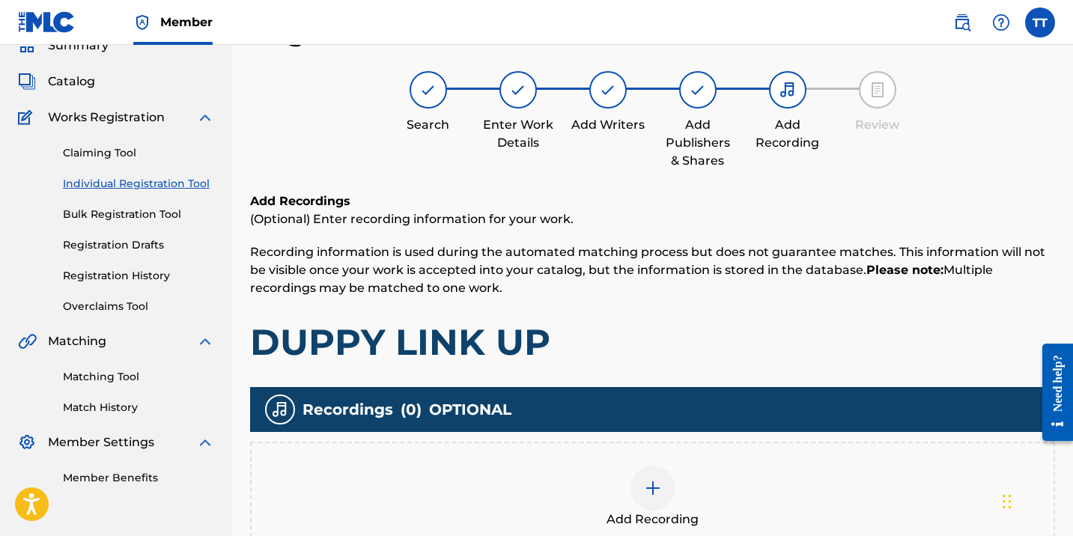
click at [644, 492] on img at bounding box center [653, 488] width 18 height 18
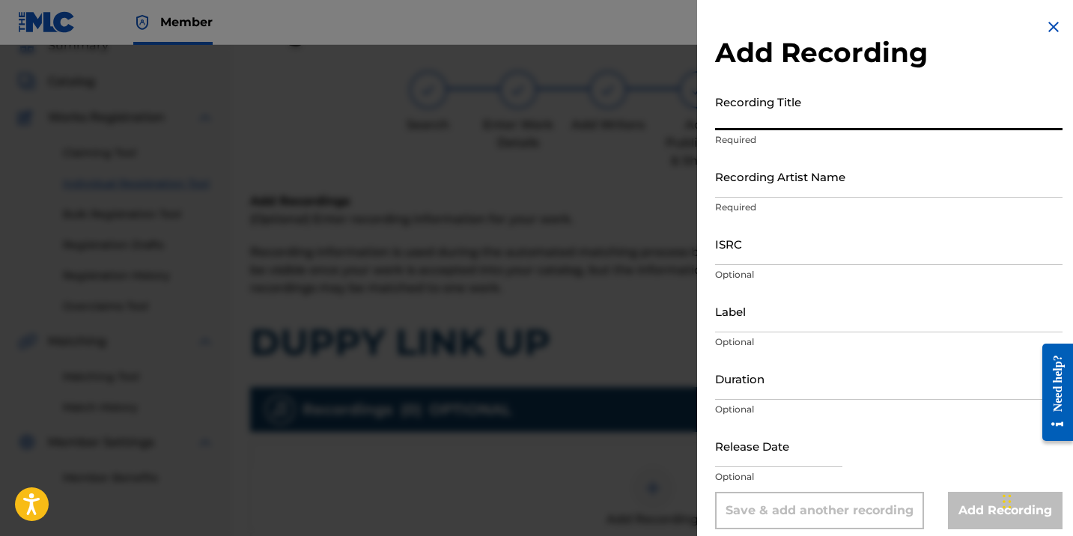
click at [759, 105] on input "Recording Title" at bounding box center [888, 109] width 347 height 43
paste input "DUPPY LINK UP"
type input "DUPPY LINK UP"
click at [757, 164] on input "Recording Artist Name" at bounding box center [888, 176] width 347 height 43
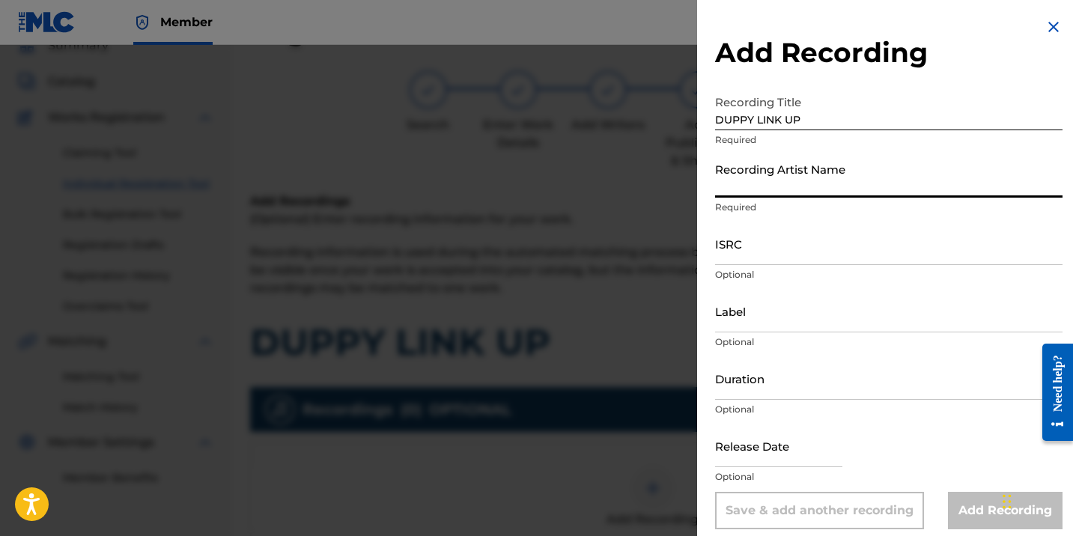
paste input "CHRONIC LAW; COLLECT DI BRED"
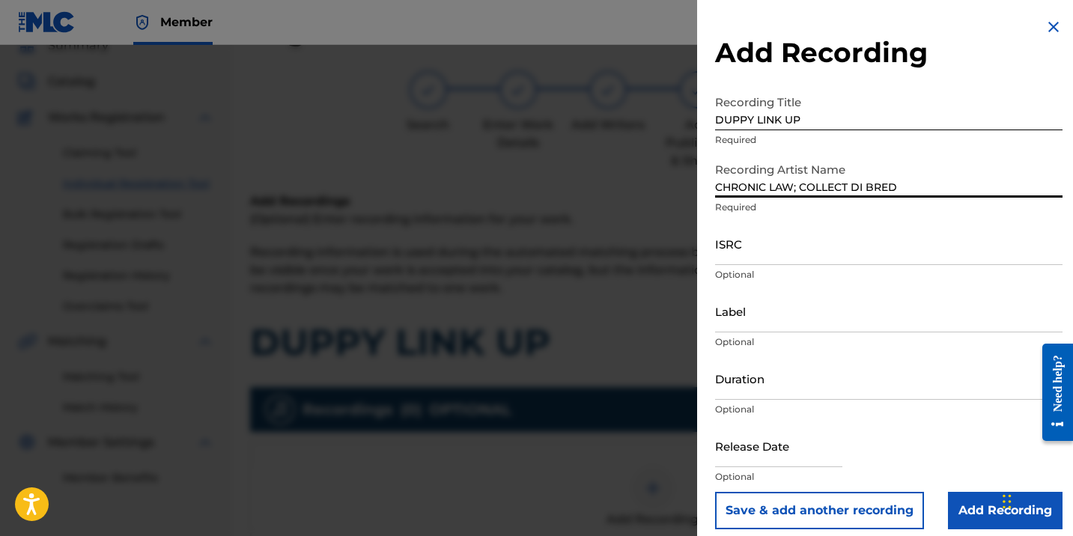
type input "CHRONIC LAW; COLLECT DI BRED"
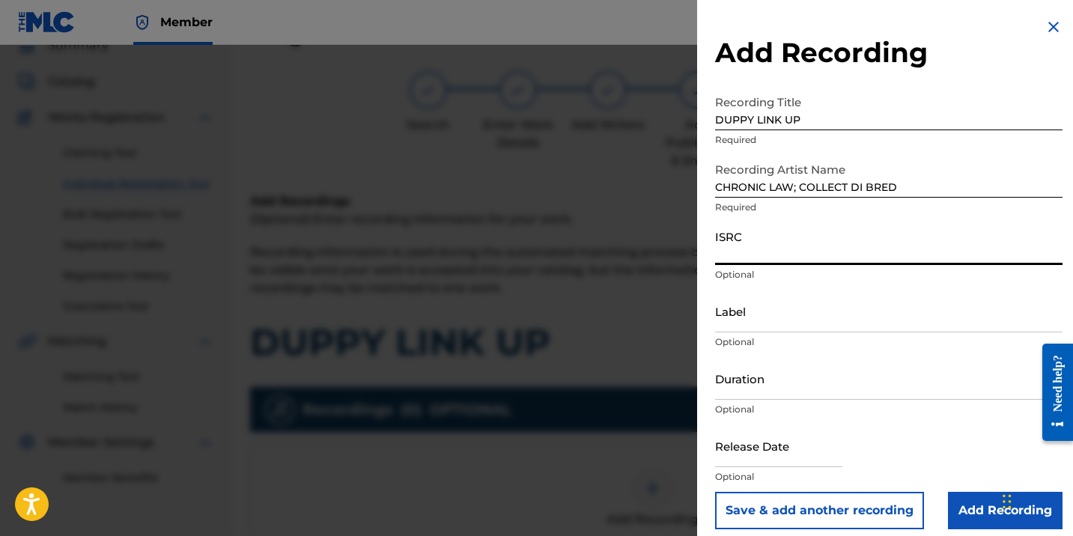
click at [773, 238] on input "ISRC" at bounding box center [888, 243] width 347 height 43
paste input "QZNJZ2549760"
type input "QZNJZ2549760"
paste input "COLLECT DI BRED ENTERTAINMENT"
click at [761, 316] on input "COLLECT DI BRED ENTERTAINMENT" at bounding box center [888, 311] width 347 height 43
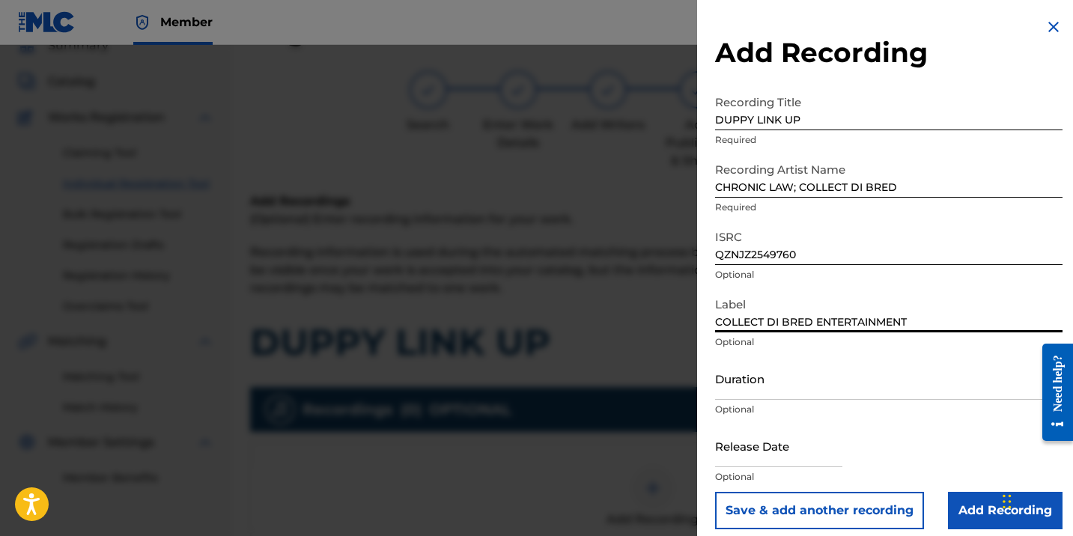
type input "COLLECT DI BRED ENTERTAINMENT"
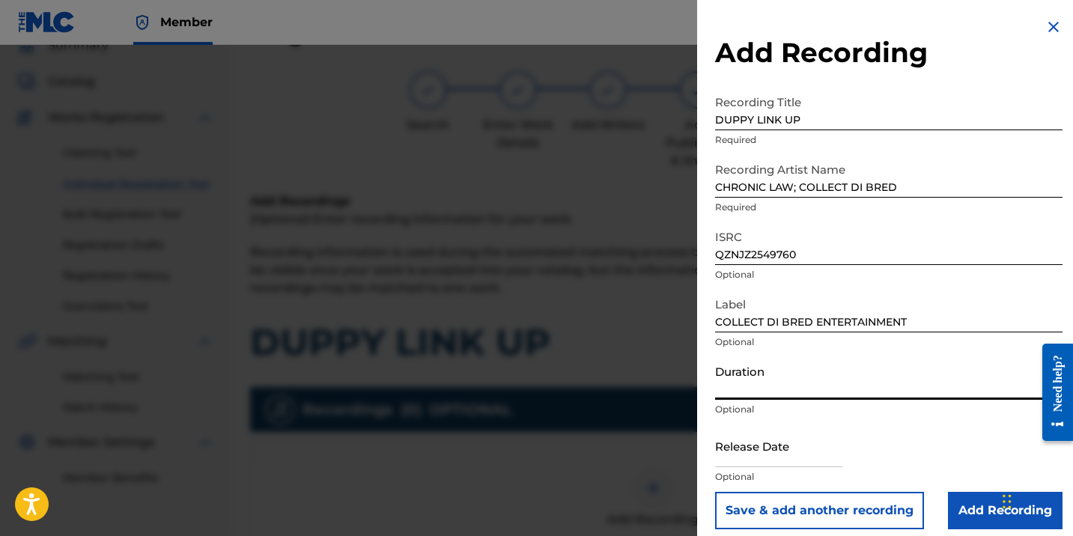
click at [817, 372] on input "Duration" at bounding box center [888, 378] width 347 height 43
type input "02:48"
click at [788, 453] on input "text" at bounding box center [778, 445] width 127 height 43
select select "7"
select select "2025"
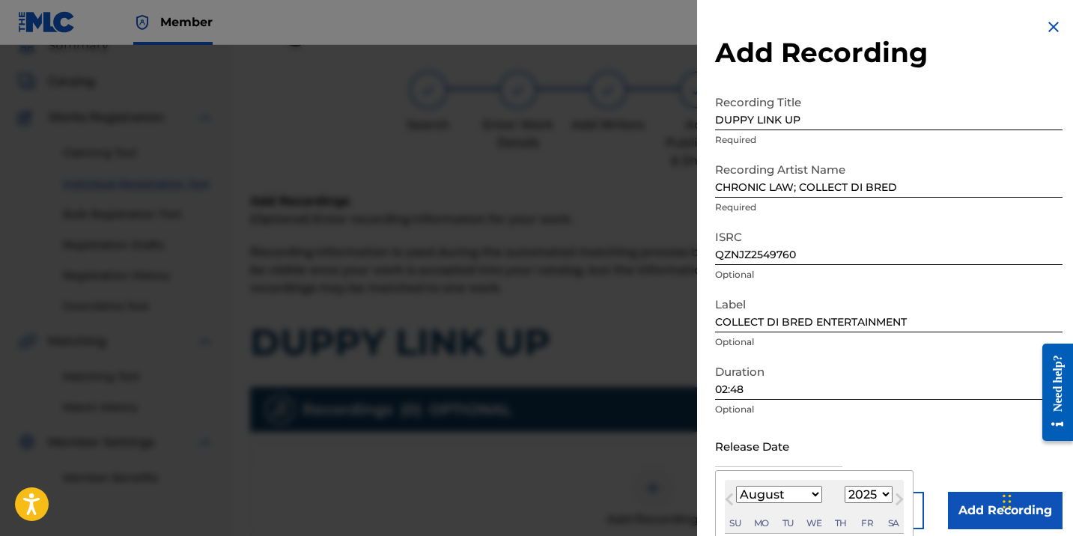
scroll to position [150, 0]
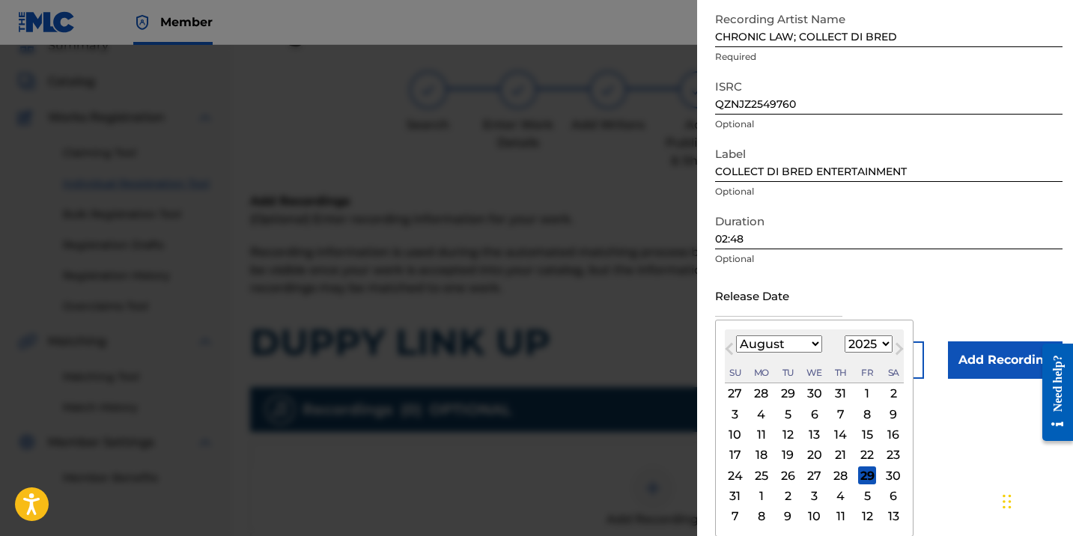
click at [839, 479] on div "28" at bounding box center [841, 475] width 18 height 18
type input "[DATE]"
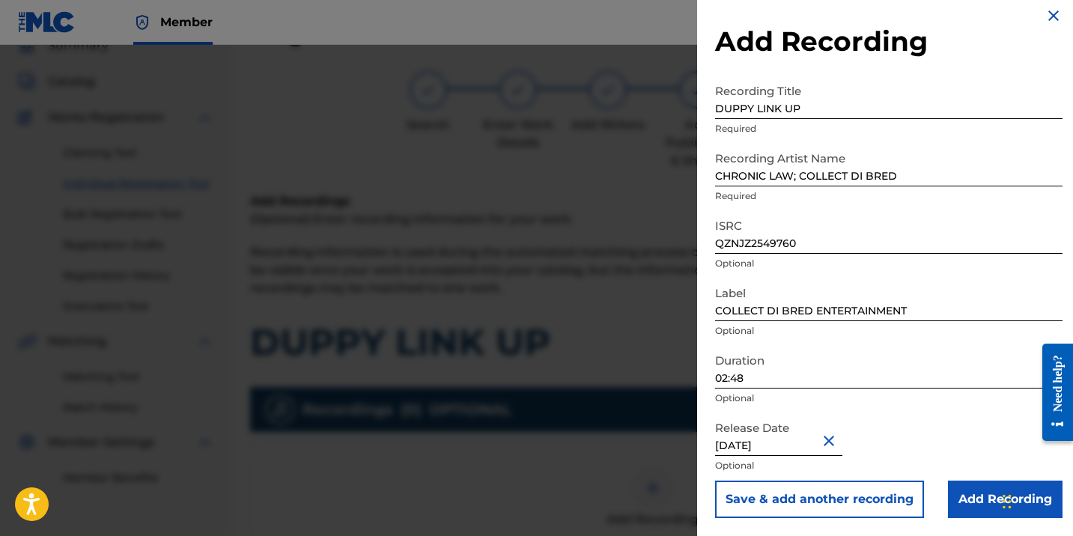
click at [948, 489] on input "Add Recording" at bounding box center [1005, 499] width 115 height 37
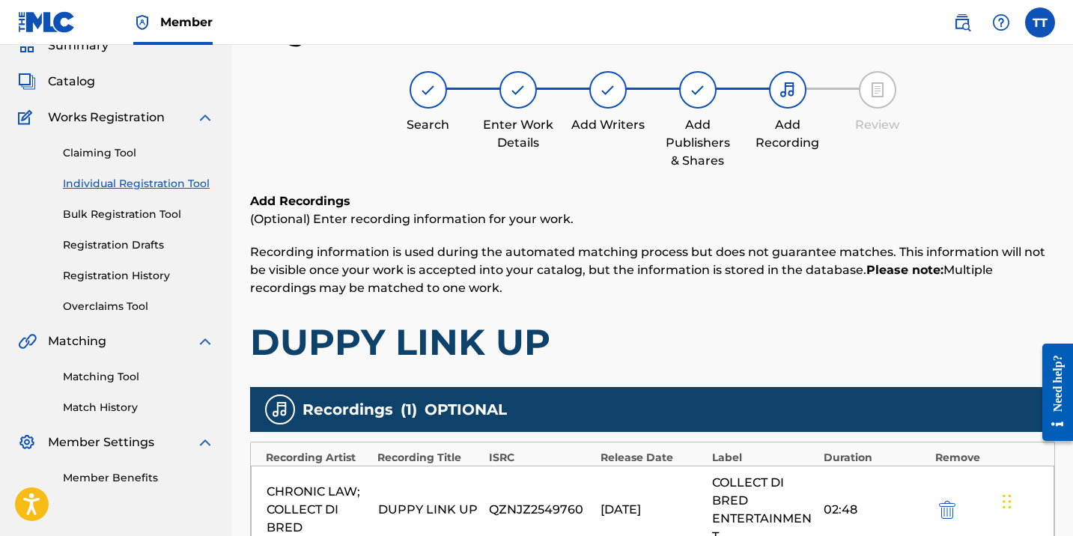
scroll to position [379, 0]
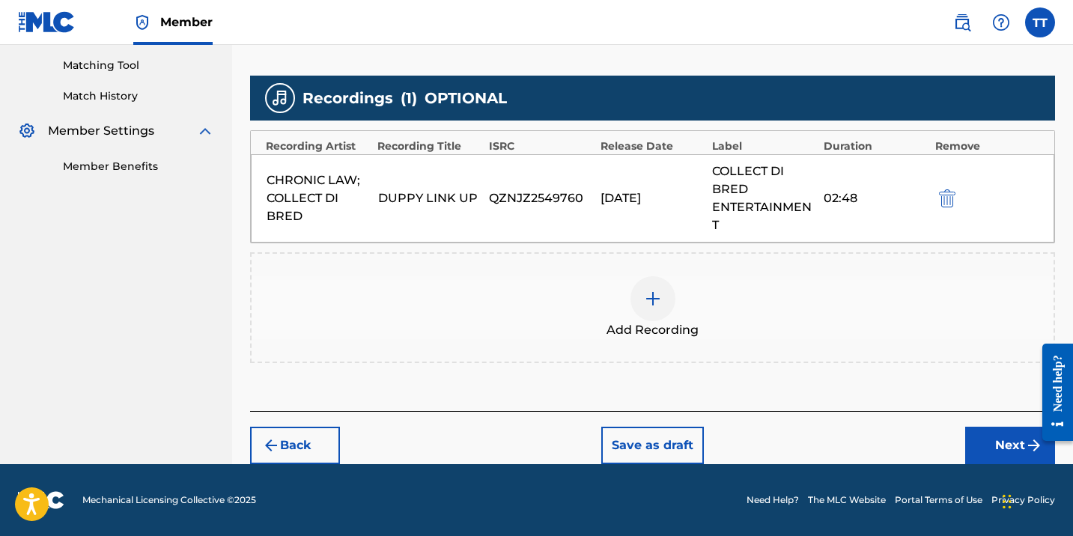
click at [982, 435] on button "Next" at bounding box center [1010, 445] width 90 height 37
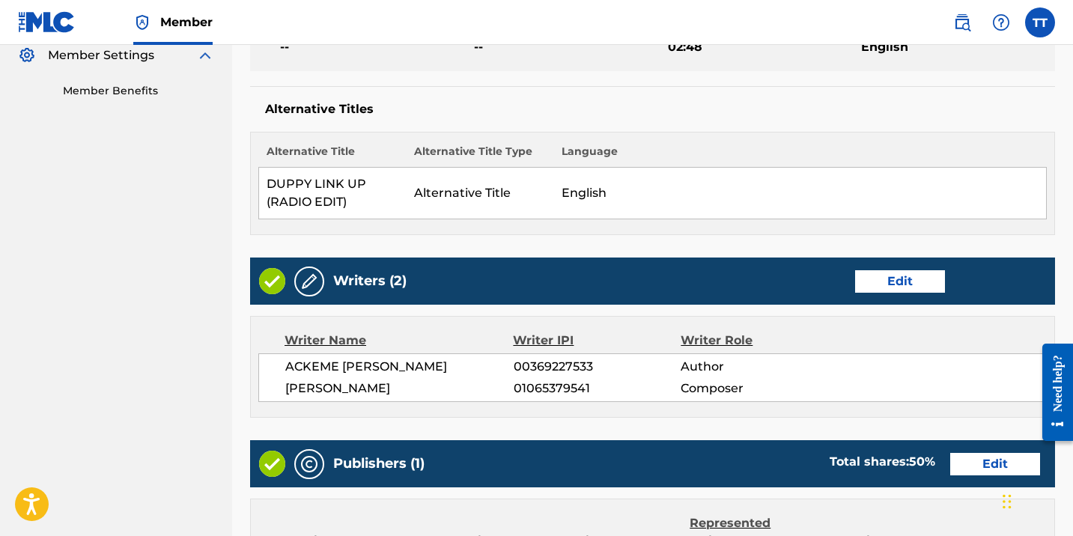
scroll to position [860, 0]
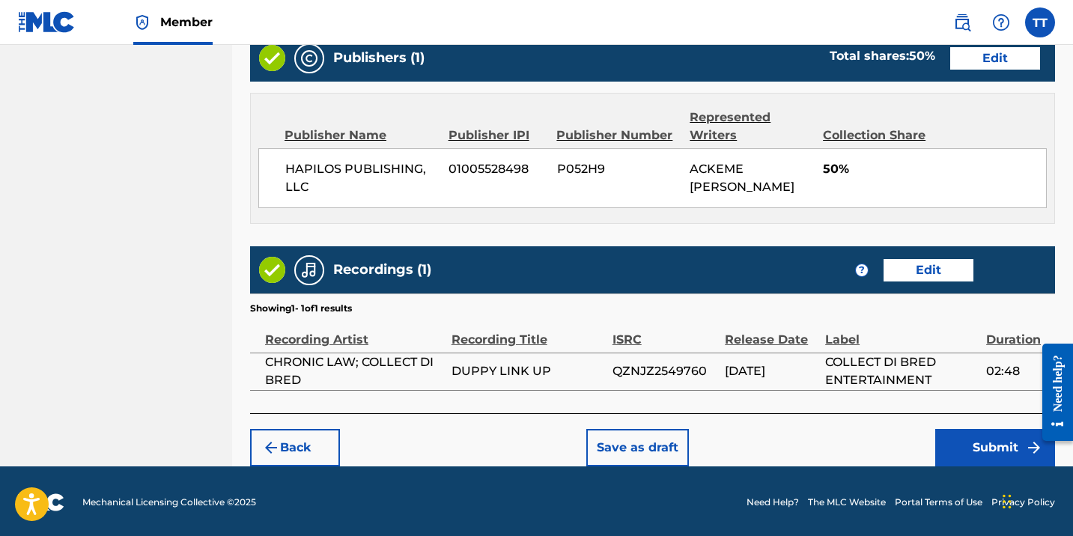
click at [962, 429] on button "Submit" at bounding box center [995, 447] width 120 height 37
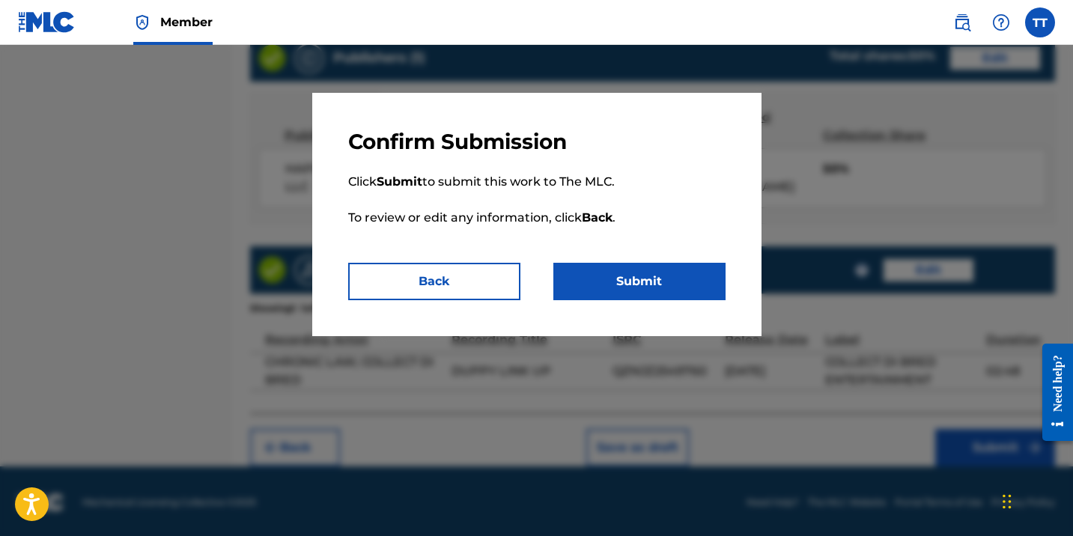
click at [671, 258] on p "Click Submit to submit this work to The MLC. To review or edit any information,…" at bounding box center [536, 209] width 377 height 108
click at [673, 277] on button "Submit" at bounding box center [639, 281] width 172 height 37
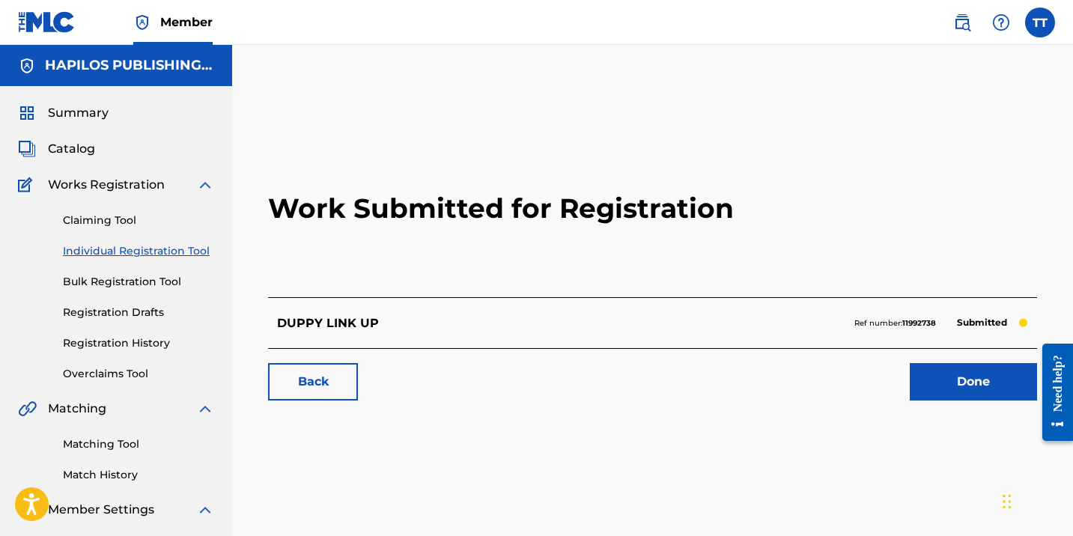
click at [166, 252] on link "Individual Registration Tool" at bounding box center [138, 251] width 151 height 16
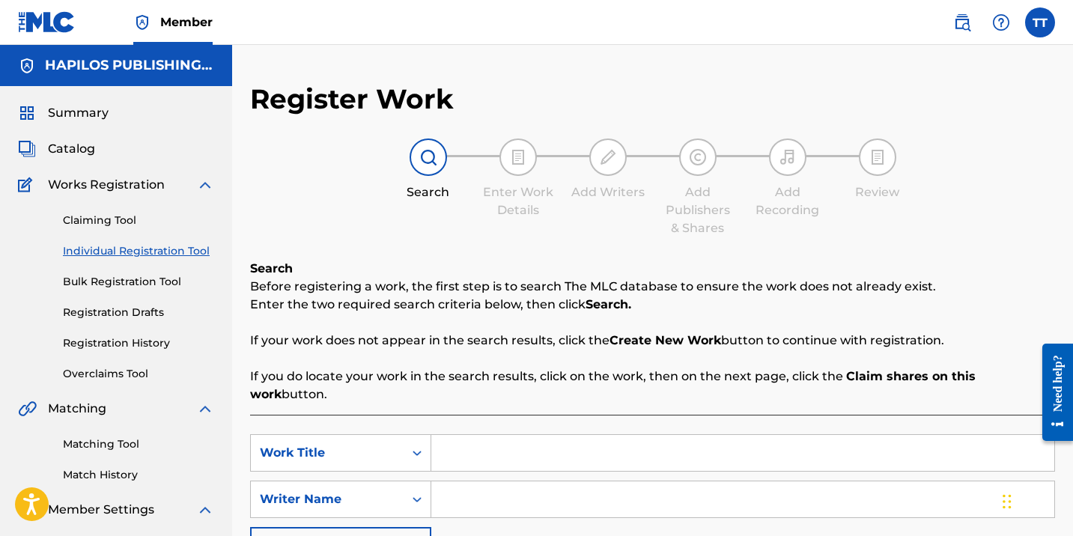
paste input "FINAL LAP"
click at [470, 435] on input "Search Form" at bounding box center [742, 453] width 623 height 36
type input "FINAL LAP"
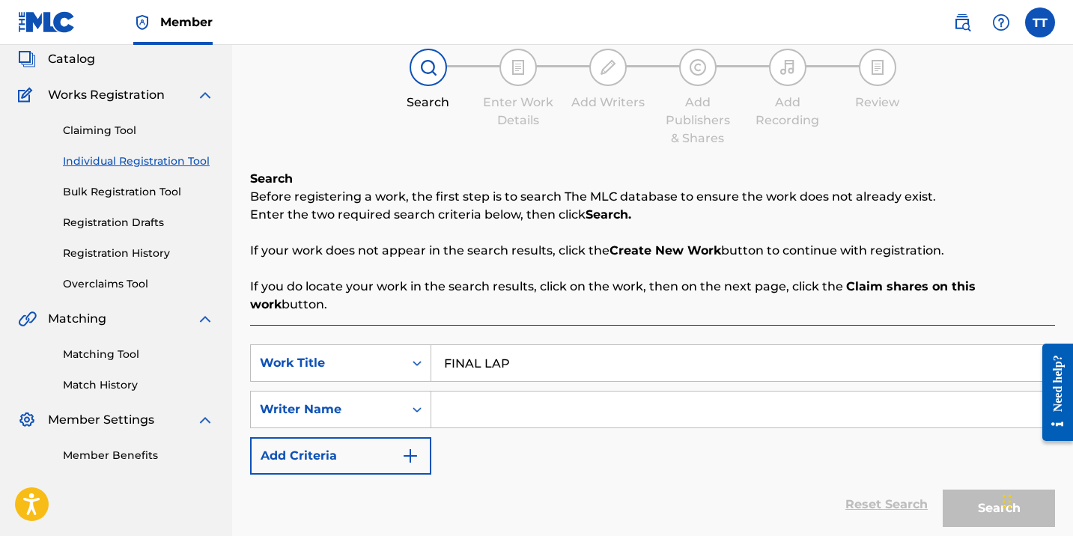
click at [480, 393] on input "Search Form" at bounding box center [742, 409] width 623 height 36
paste input "ACKEME [PERSON_NAME]"
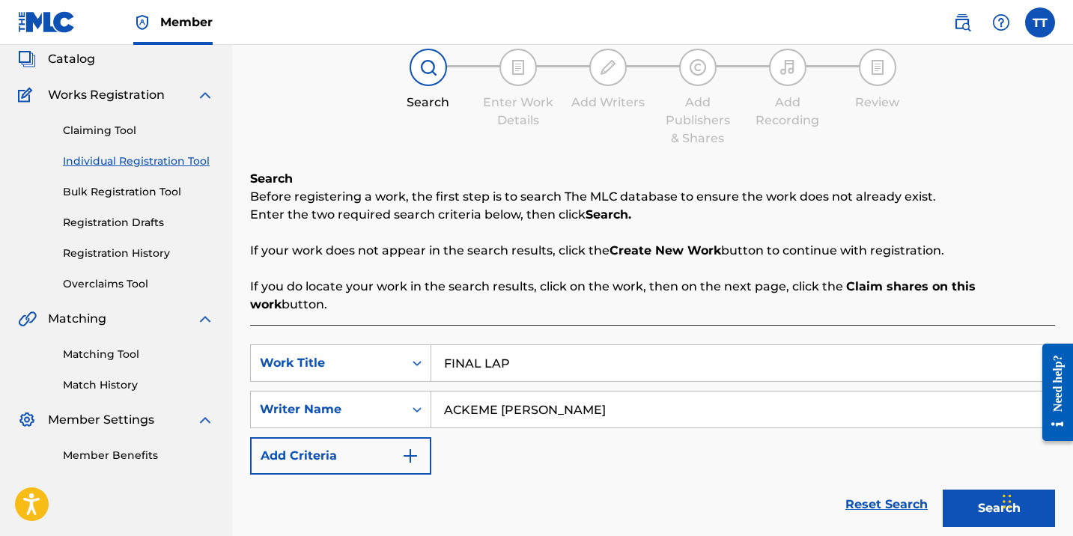
type input "ACKEME [PERSON_NAME]"
click at [942, 490] on button "Search" at bounding box center [998, 508] width 112 height 37
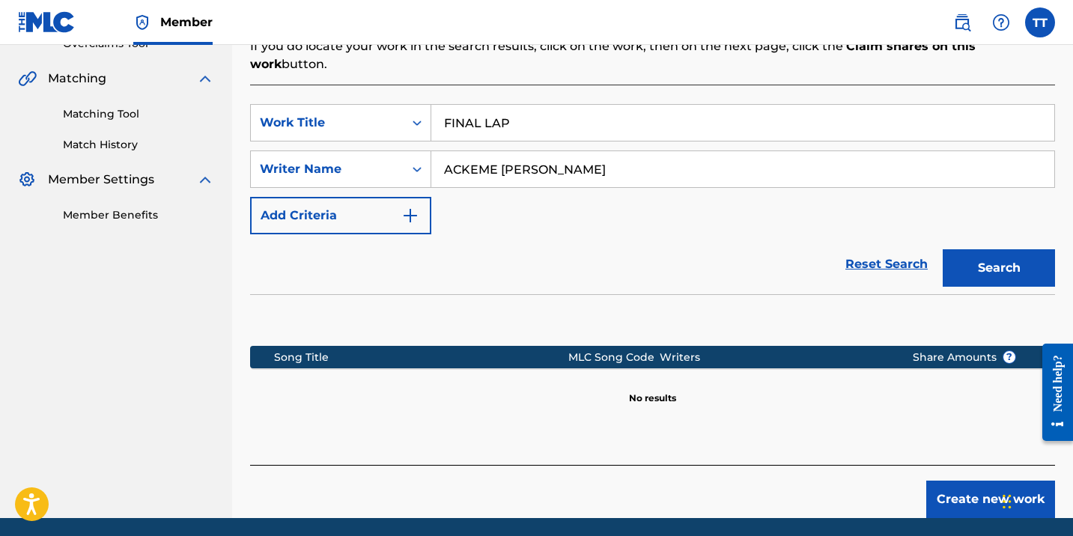
scroll to position [366, 0]
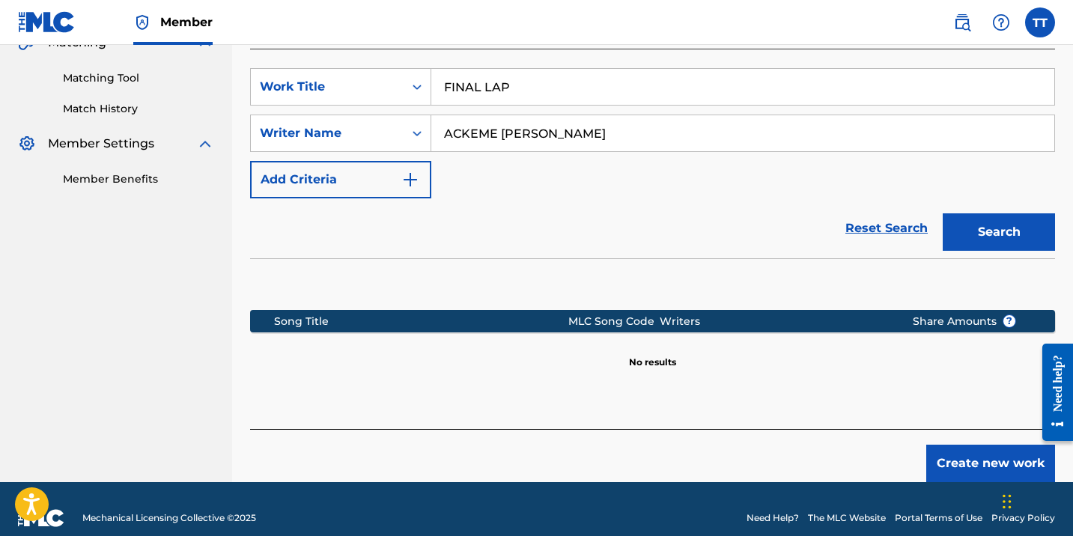
click at [993, 445] on button "Create new work" at bounding box center [990, 463] width 129 height 37
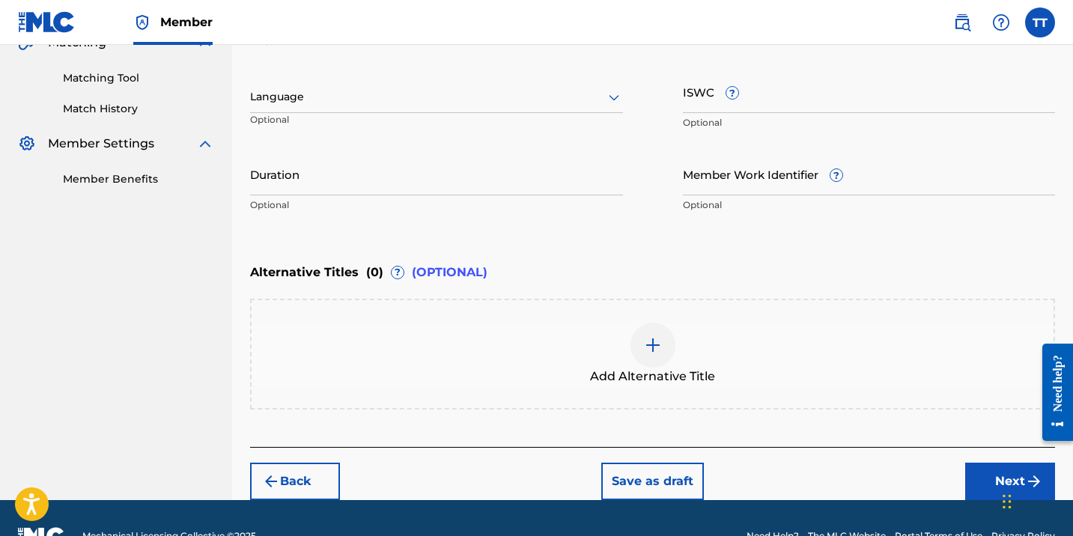
click at [348, 102] on div at bounding box center [436, 97] width 373 height 19
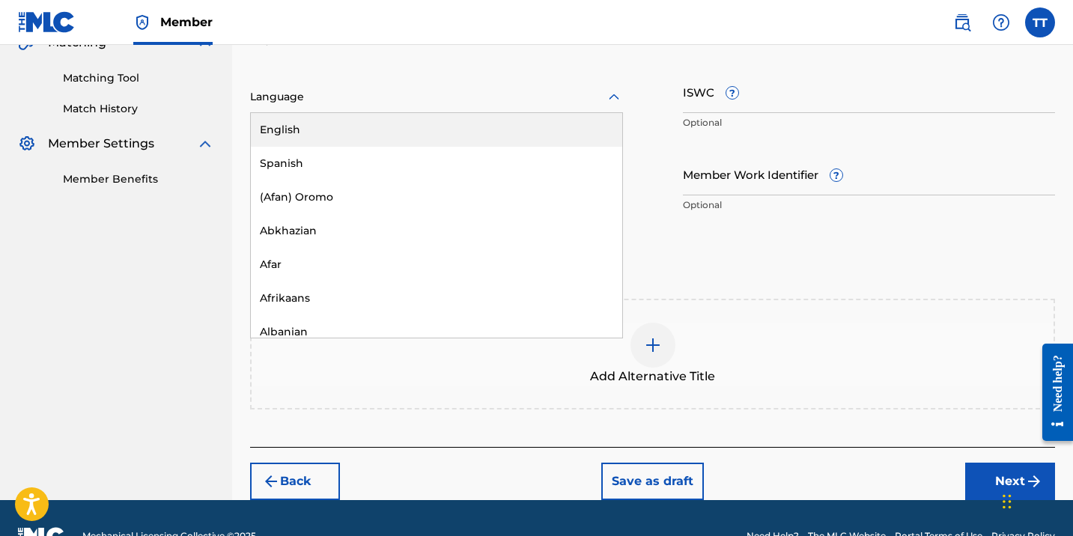
click at [354, 125] on div "English" at bounding box center [436, 130] width 371 height 34
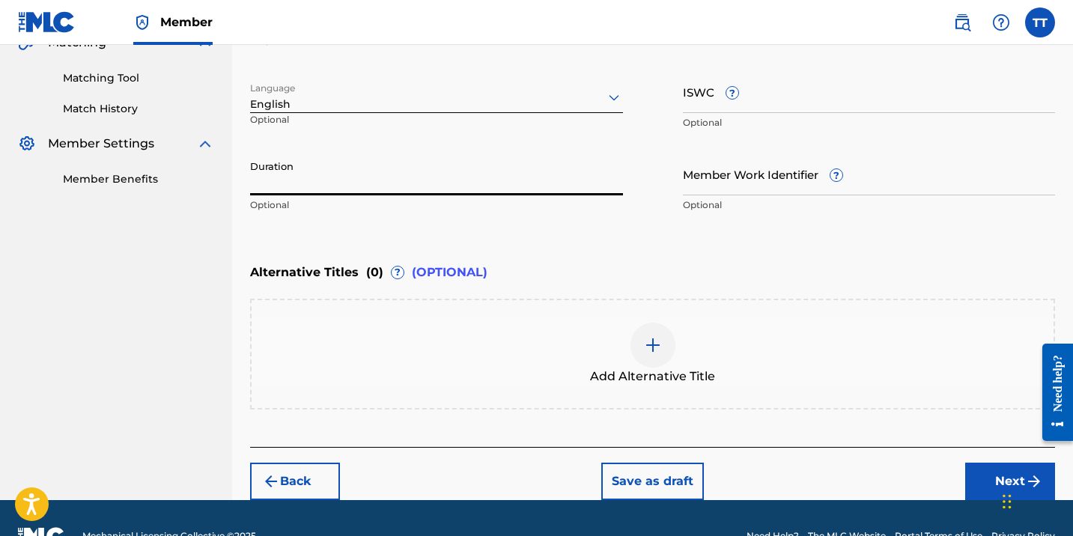
click at [352, 164] on input "Duration" at bounding box center [436, 174] width 373 height 43
type input "02:38"
click at [558, 377] on div "Add Alternative Title" at bounding box center [653, 354] width 802 height 63
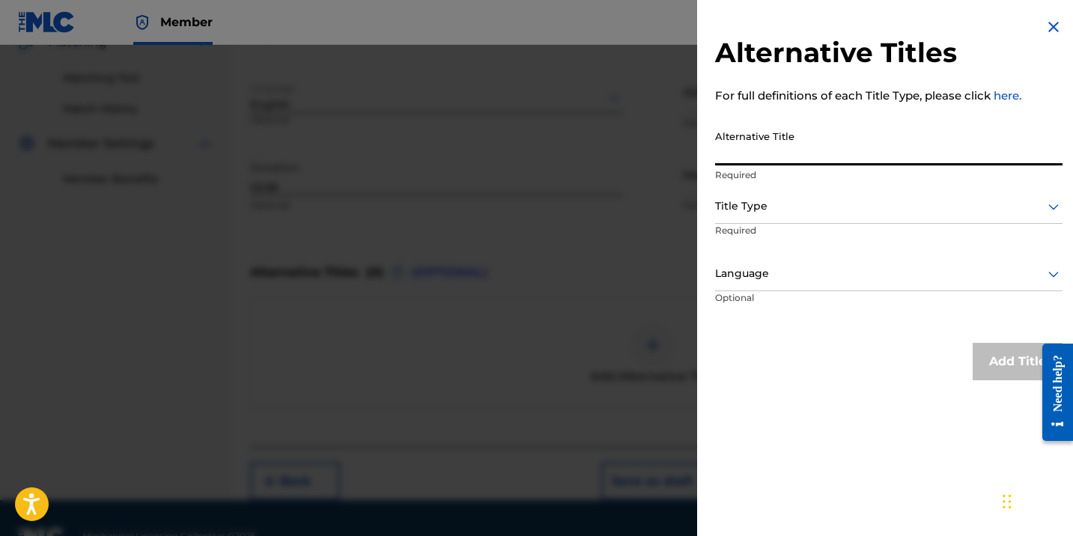
click at [884, 157] on input "Alternative Title" at bounding box center [888, 144] width 347 height 43
paste input "FINAL LAP (RADIO EDIT)"
type input "FINAL LAP (RADIO EDIT)"
click at [775, 215] on div at bounding box center [888, 206] width 347 height 19
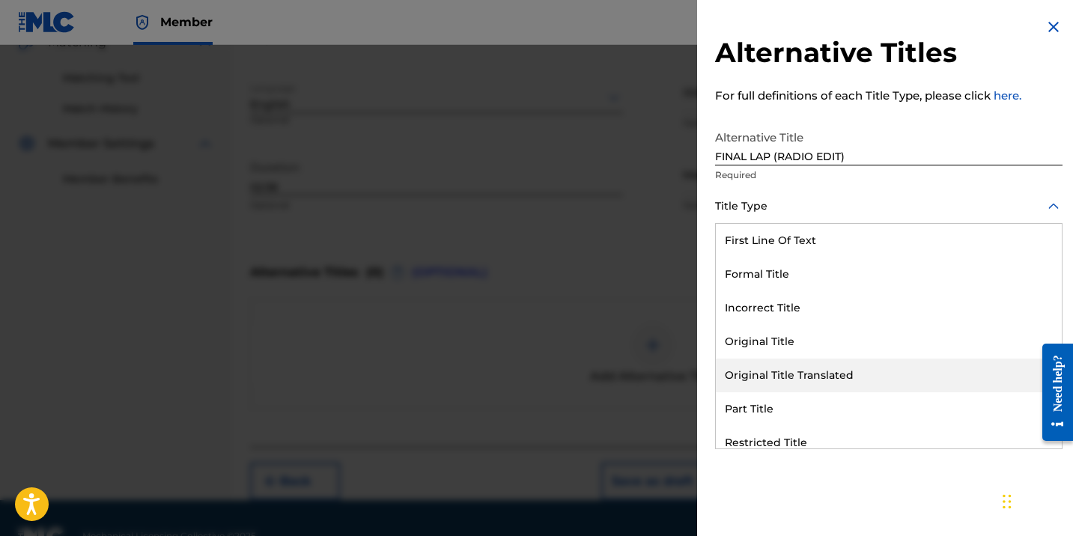
scroll to position [146, 0]
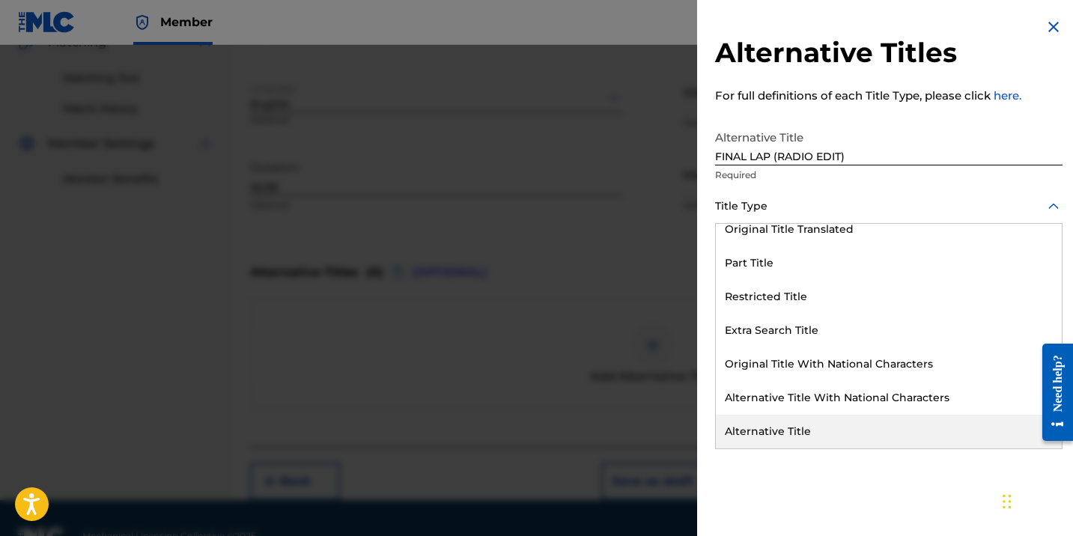
click at [768, 431] on div "Alternative Title" at bounding box center [889, 432] width 346 height 34
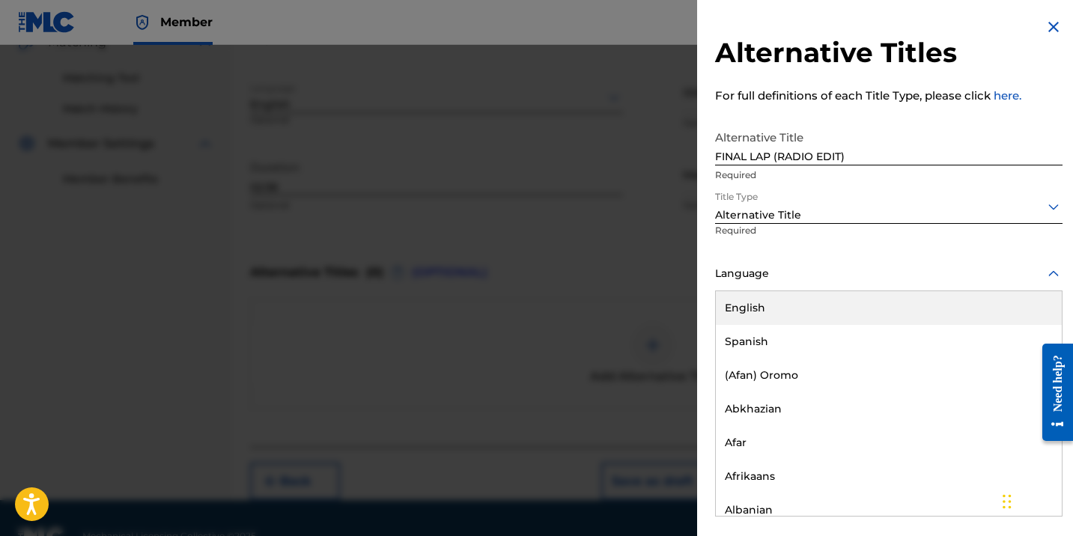
click at [768, 281] on div at bounding box center [888, 273] width 347 height 19
click at [768, 303] on div "English" at bounding box center [889, 308] width 346 height 34
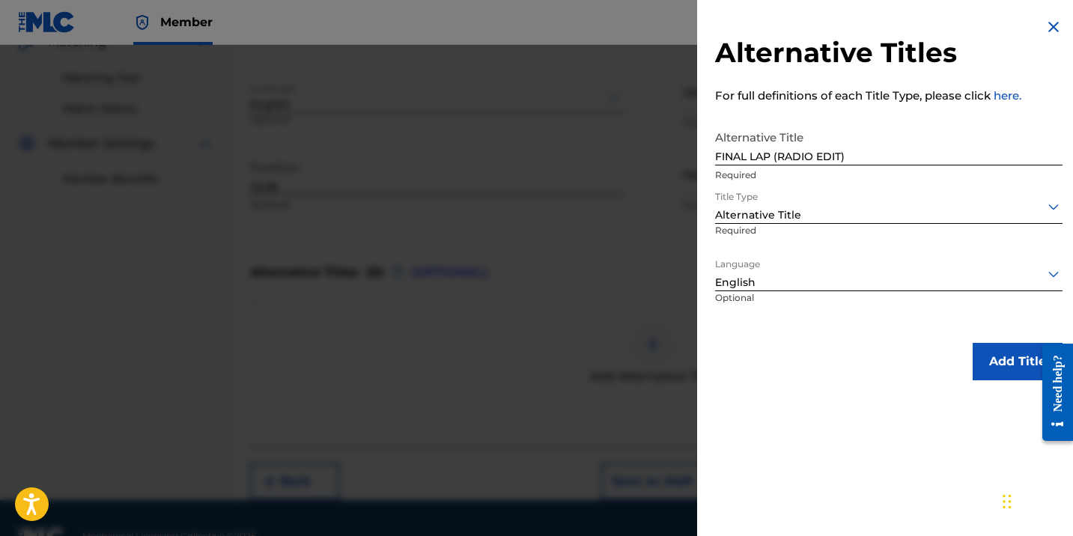
click at [995, 353] on button "Add Title" at bounding box center [1017, 361] width 90 height 37
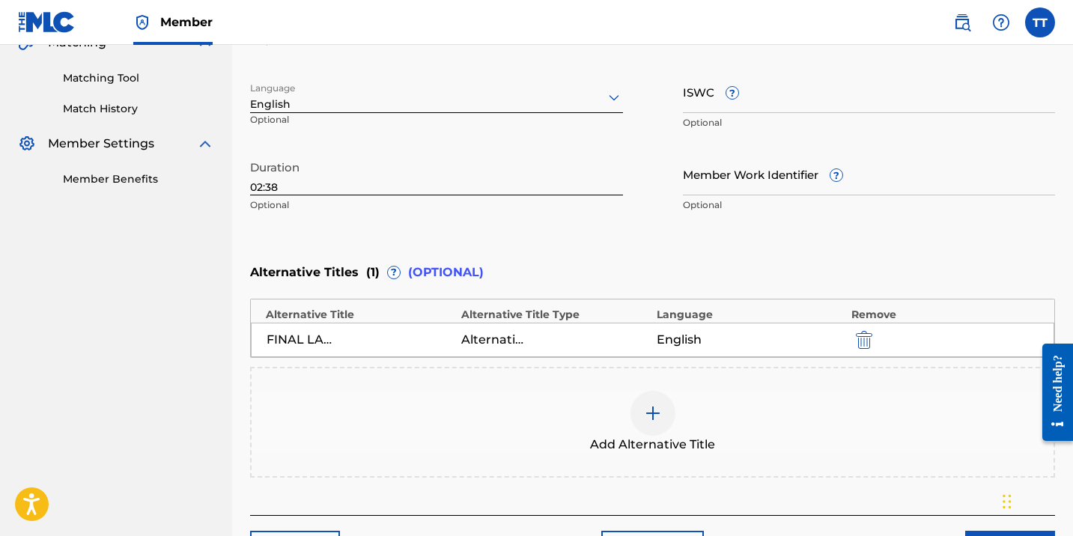
scroll to position [470, 0]
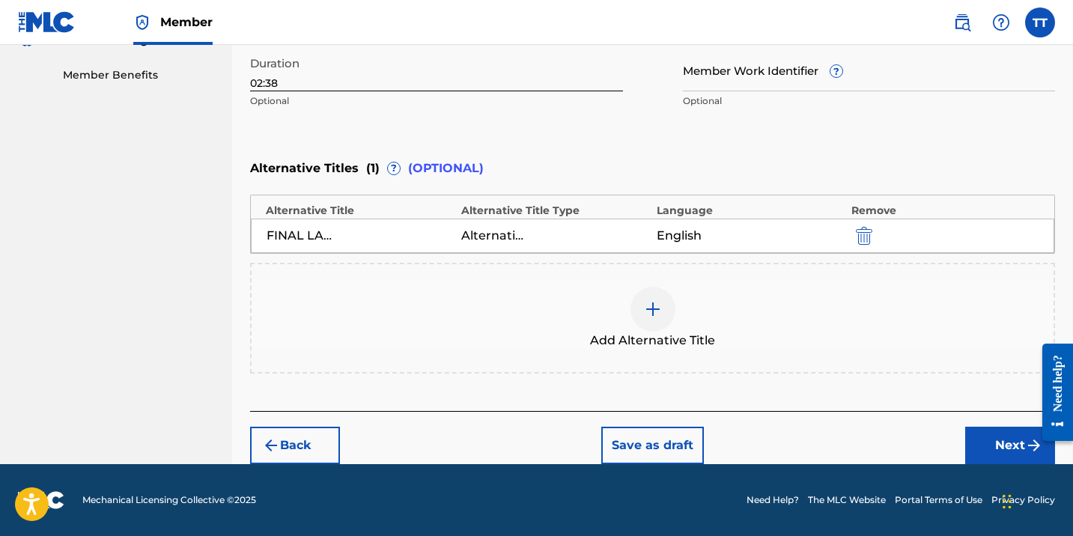
click at [985, 441] on button "Next" at bounding box center [1010, 445] width 90 height 37
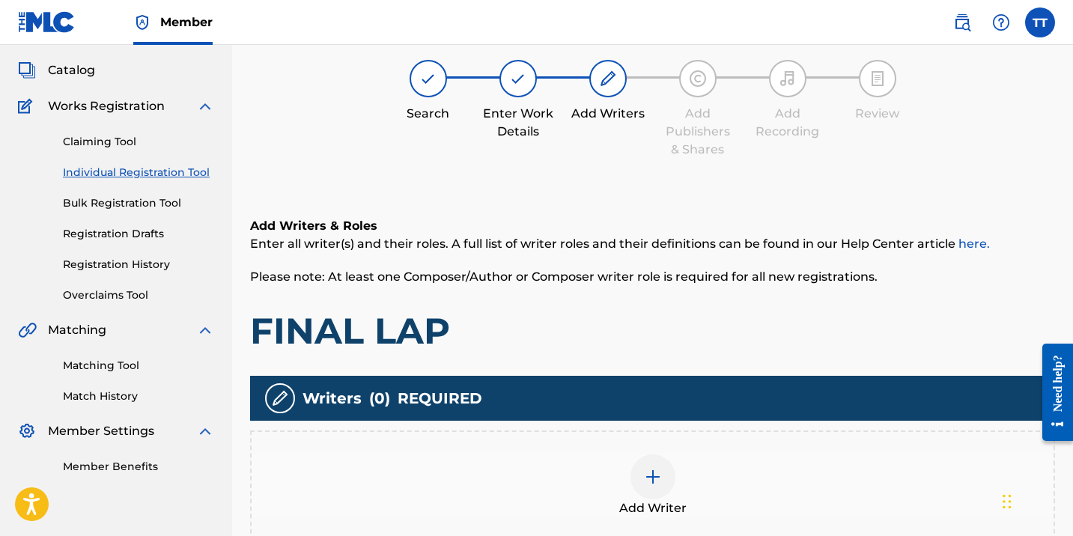
scroll to position [67, 0]
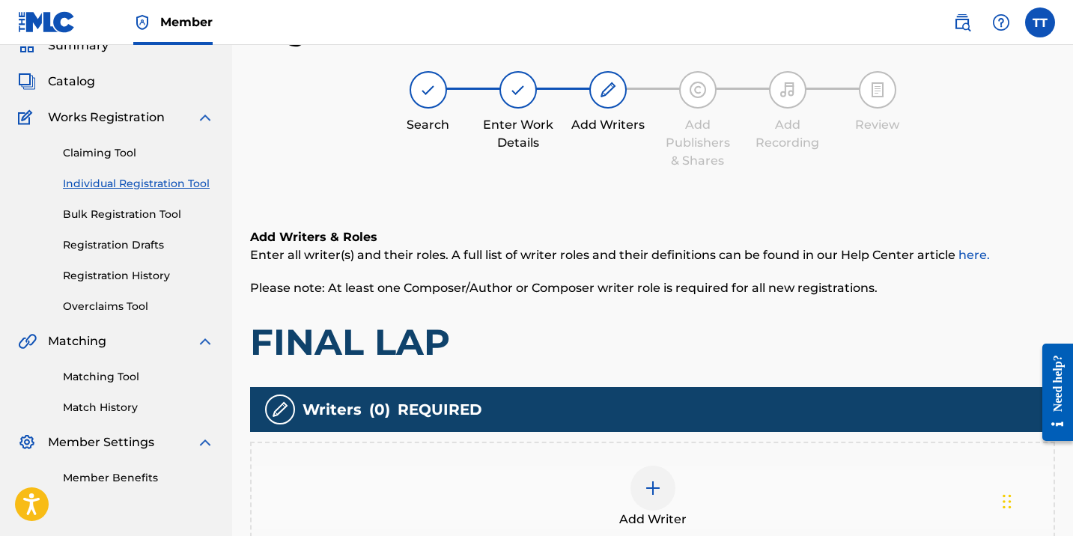
click at [686, 496] on div "Add Writer" at bounding box center [653, 497] width 802 height 63
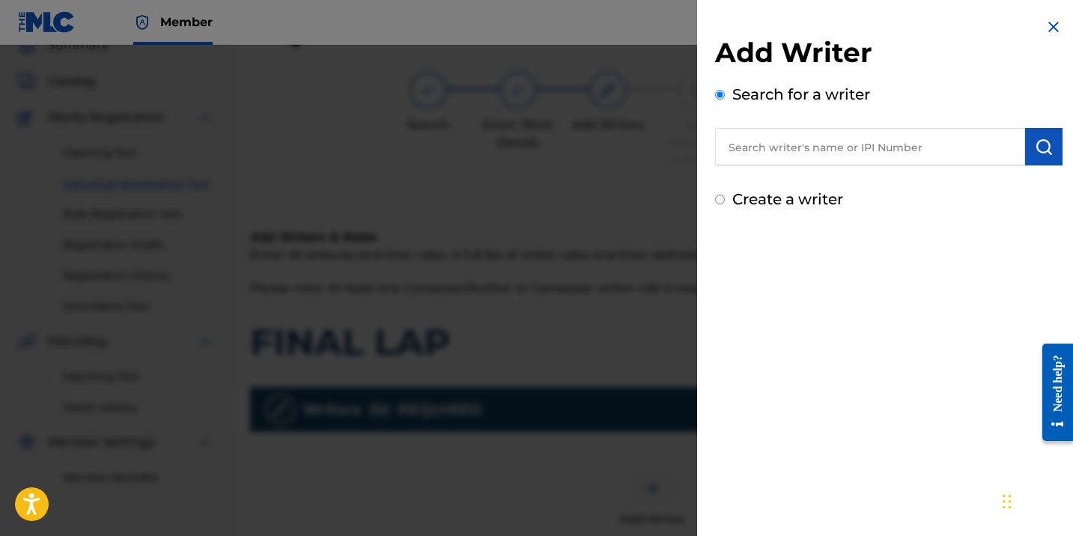
paste input "369227533"
click at [761, 155] on input "text" at bounding box center [870, 146] width 310 height 37
click at [726, 150] on input "369227533" at bounding box center [870, 146] width 310 height 37
type input "00369227533"
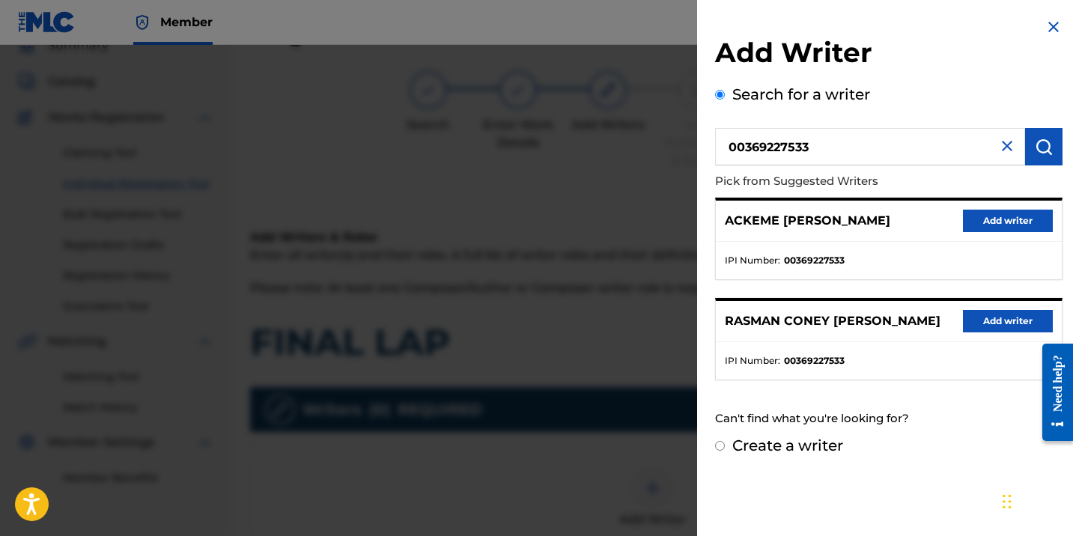
click at [986, 225] on button "Add writer" at bounding box center [1008, 221] width 90 height 22
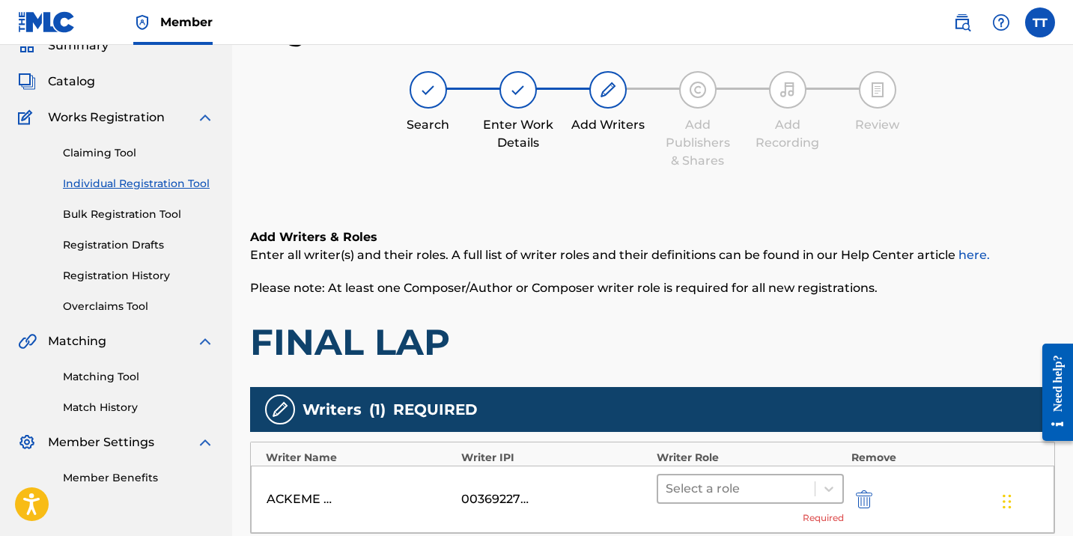
click at [776, 478] on div at bounding box center [735, 488] width 141 height 21
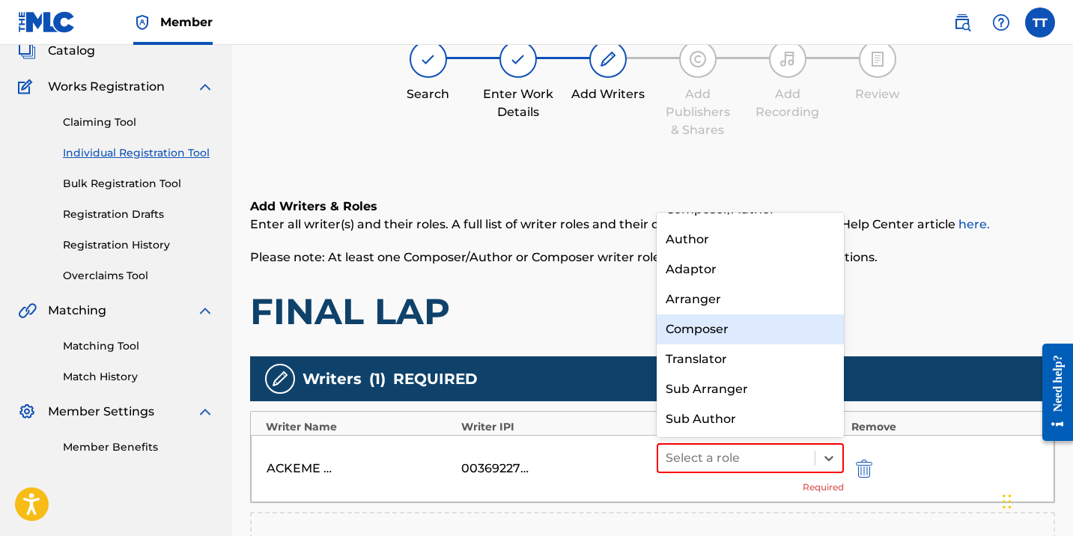
scroll to position [0, 0]
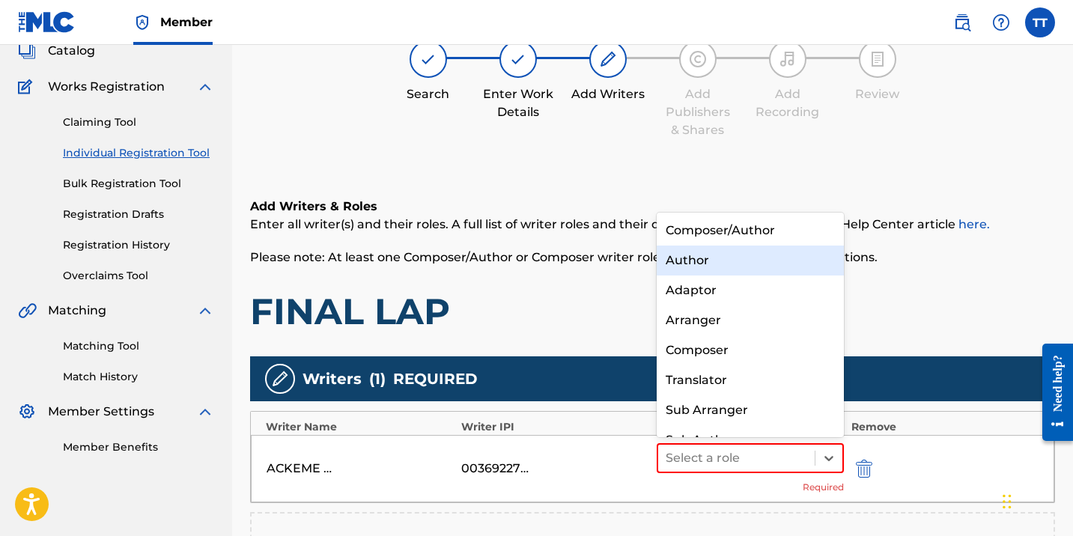
click at [716, 266] on div "Author" at bounding box center [749, 261] width 187 height 30
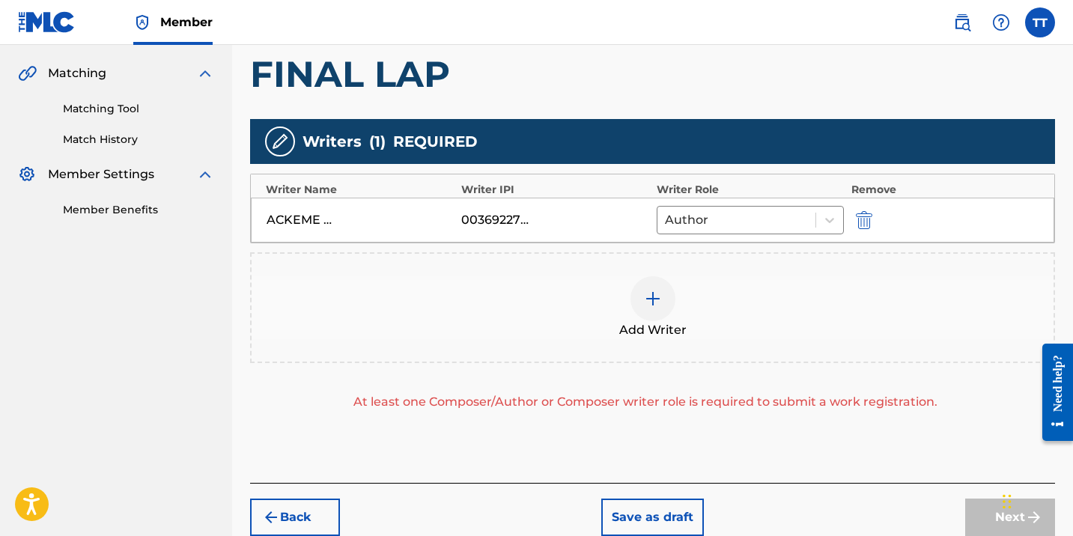
scroll to position [376, 0]
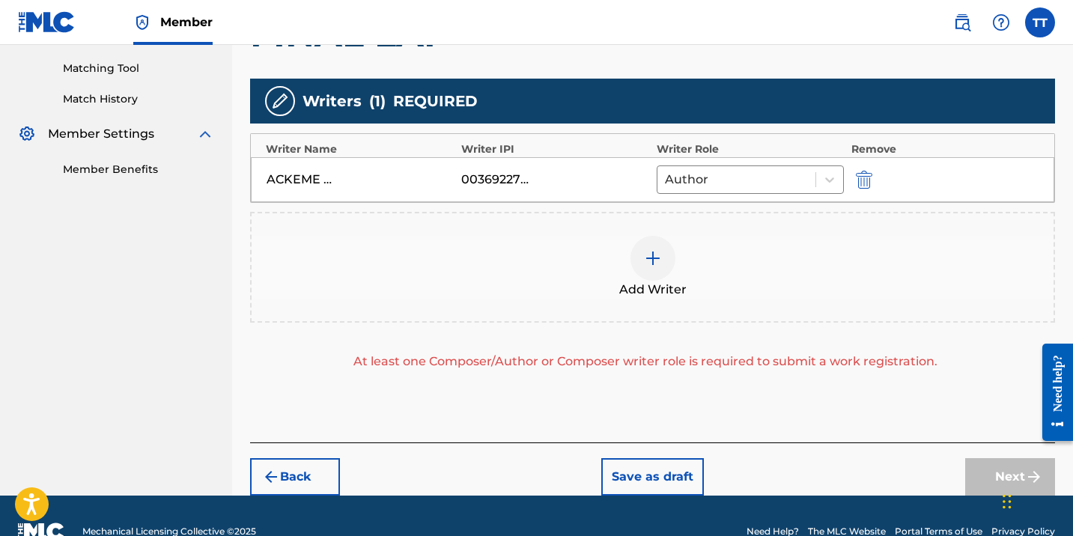
click at [659, 269] on div at bounding box center [652, 258] width 45 height 45
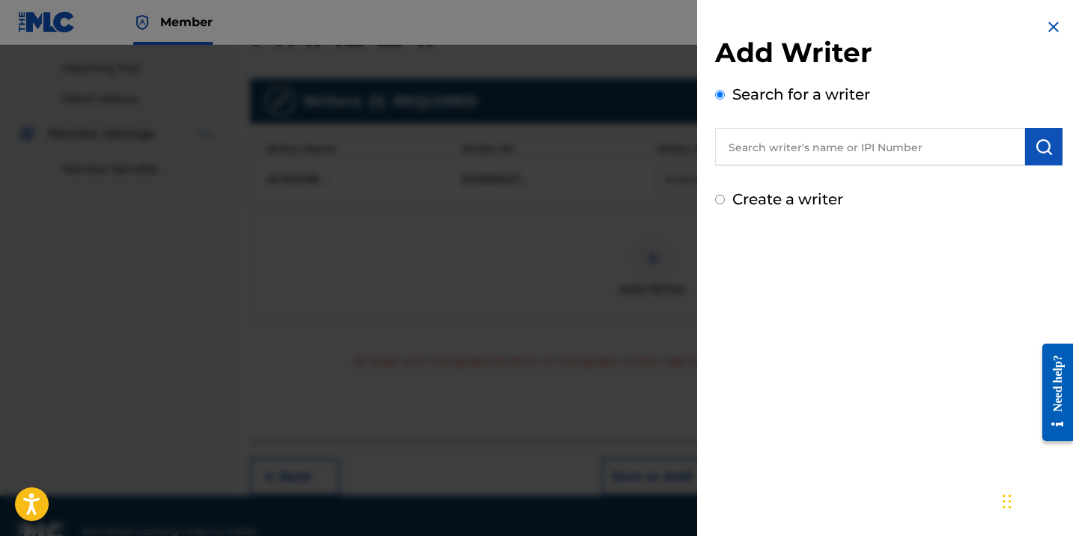
click at [759, 148] on input "text" at bounding box center [870, 146] width 310 height 37
paste input "1187805620"
click at [725, 145] on input "1187805620" at bounding box center [870, 146] width 310 height 37
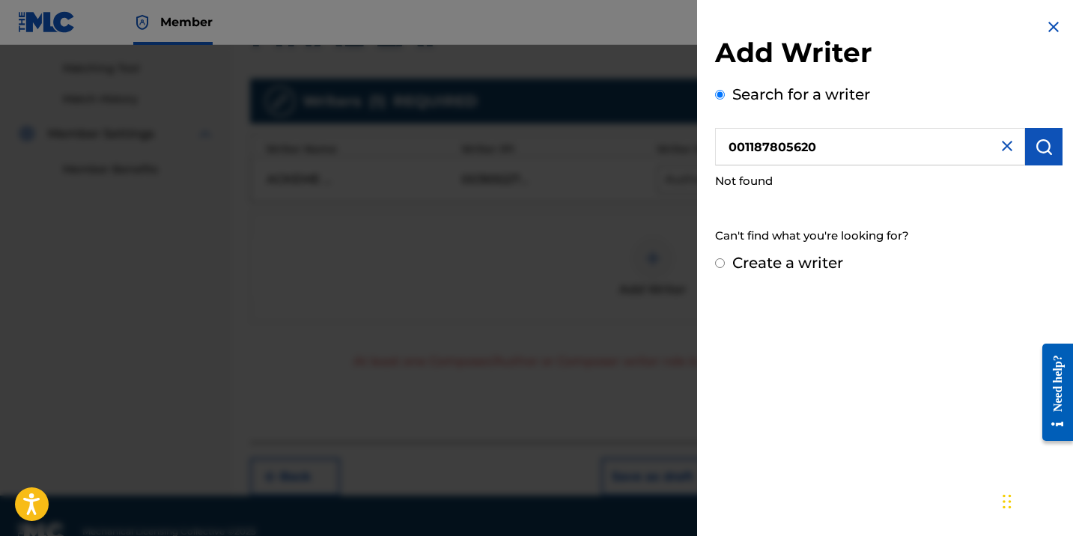
click at [892, 143] on input "001187805620" at bounding box center [870, 146] width 310 height 37
paste input "text"
type input "1187805620"
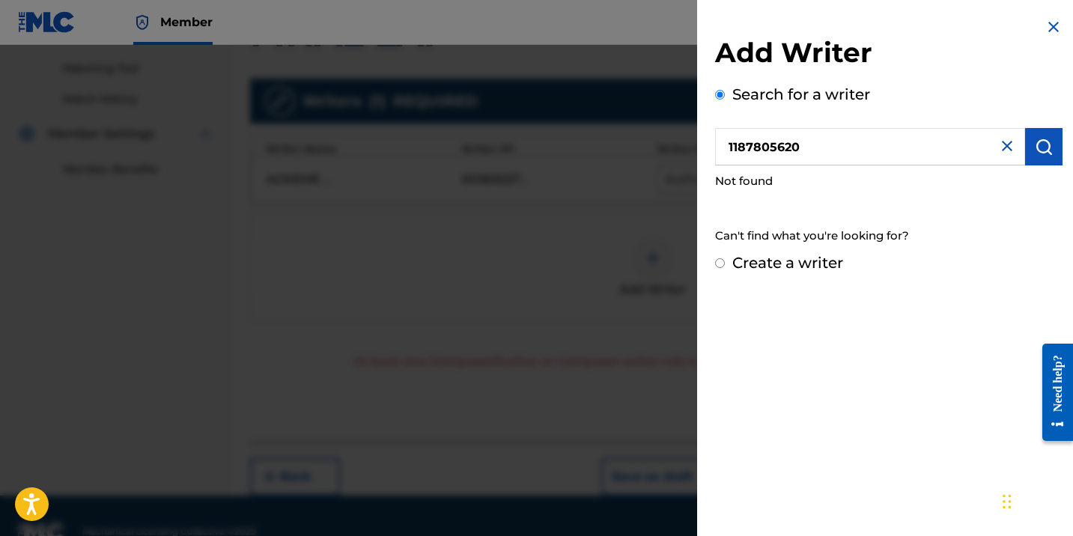
click at [1007, 150] on img at bounding box center [1007, 146] width 18 height 18
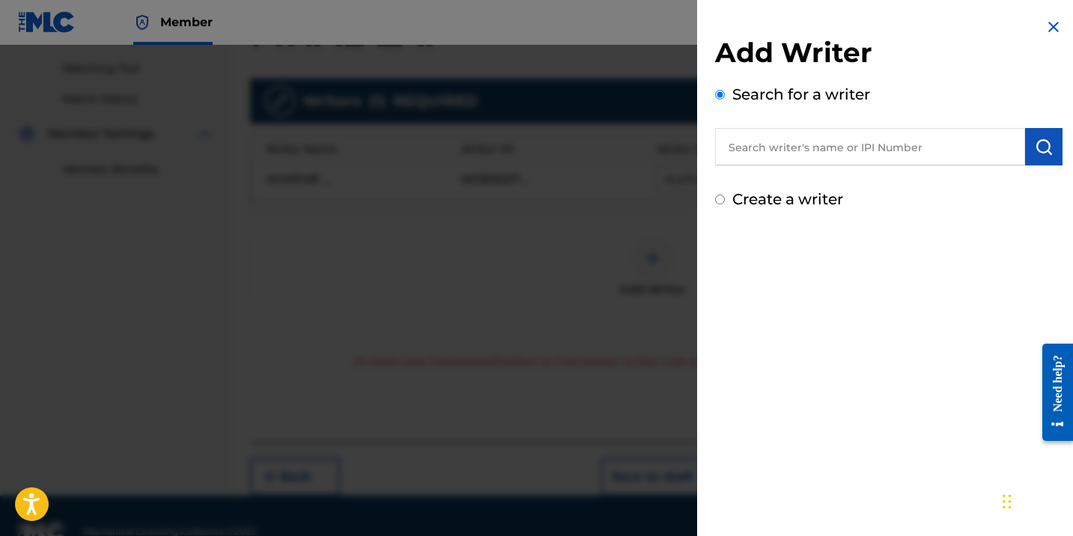
click at [804, 197] on label "Create a writer" at bounding box center [787, 199] width 111 height 18
radio input "true"
click at [725, 197] on input "Create a writer" at bounding box center [720, 200] width 10 height 10
radio input "false"
radio input "true"
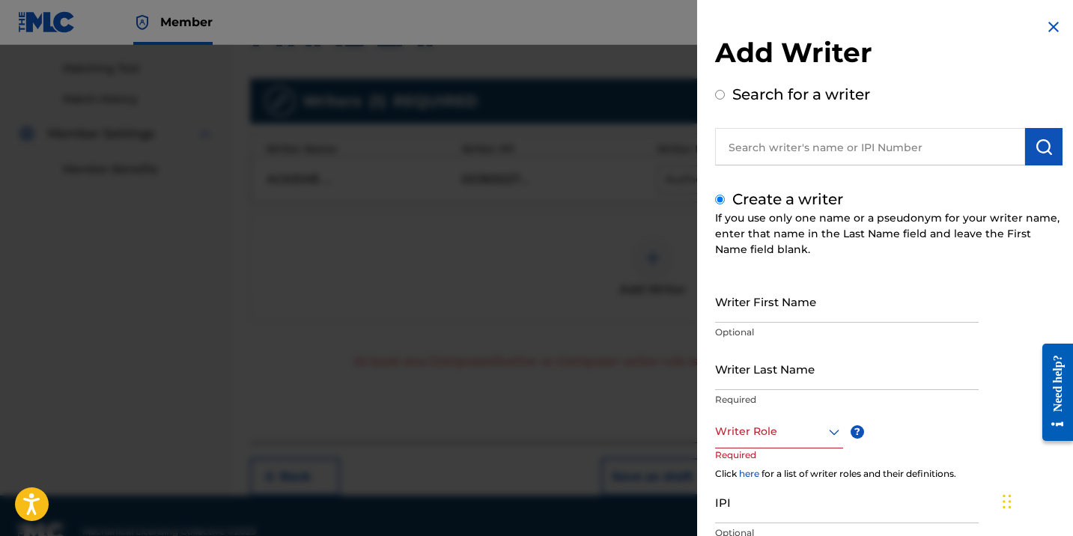
click at [745, 142] on input "text" at bounding box center [870, 146] width 310 height 37
radio input "true"
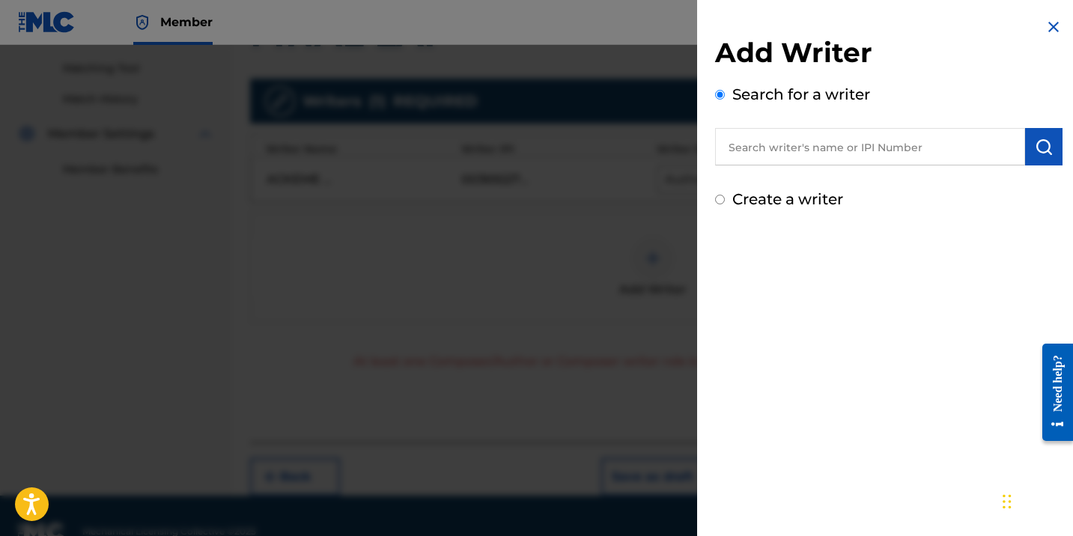
paste input "[PERSON_NAME]"
type input "[PERSON_NAME]"
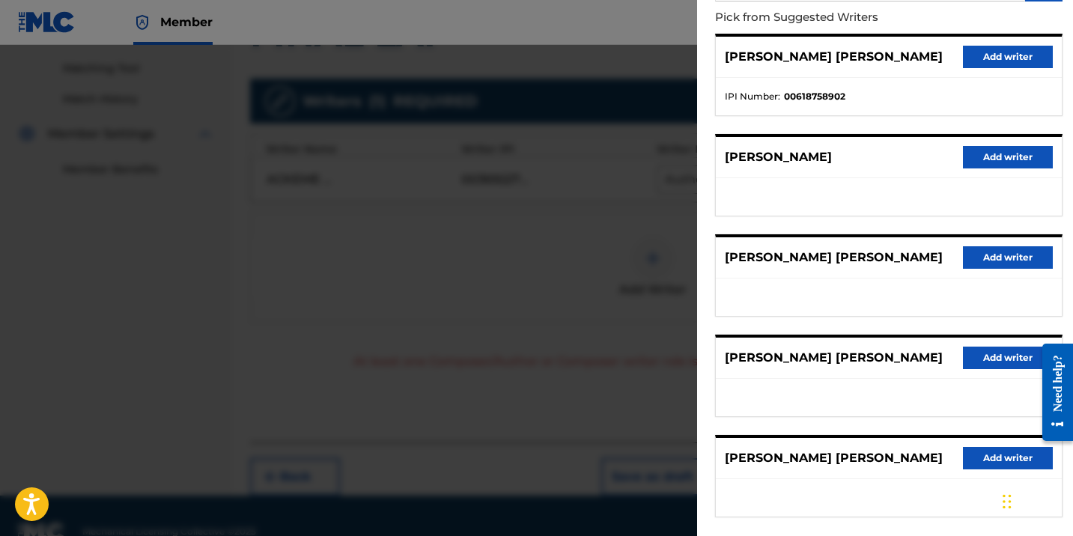
scroll to position [149, 0]
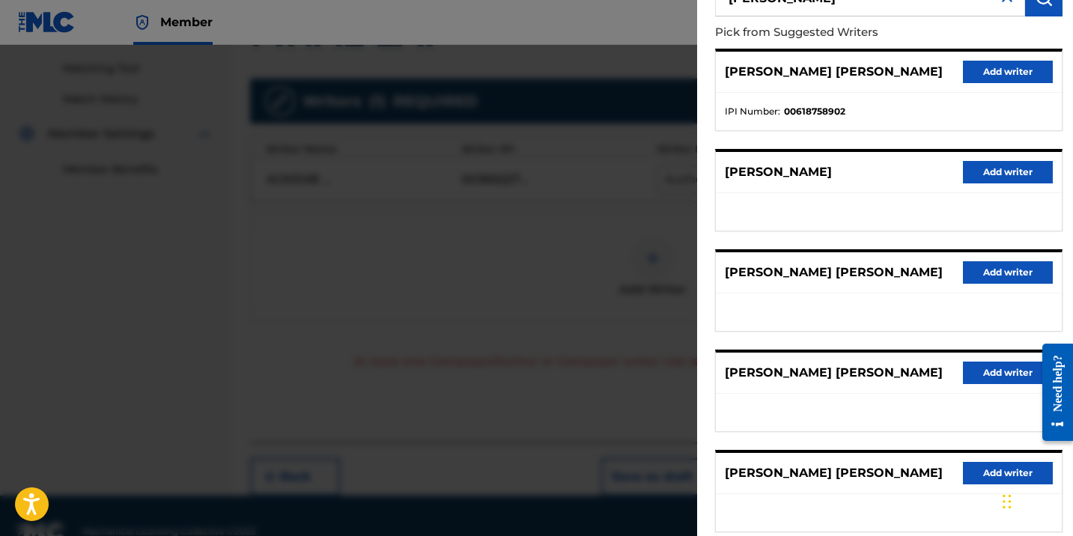
click at [996, 176] on button "Add writer" at bounding box center [1008, 172] width 90 height 22
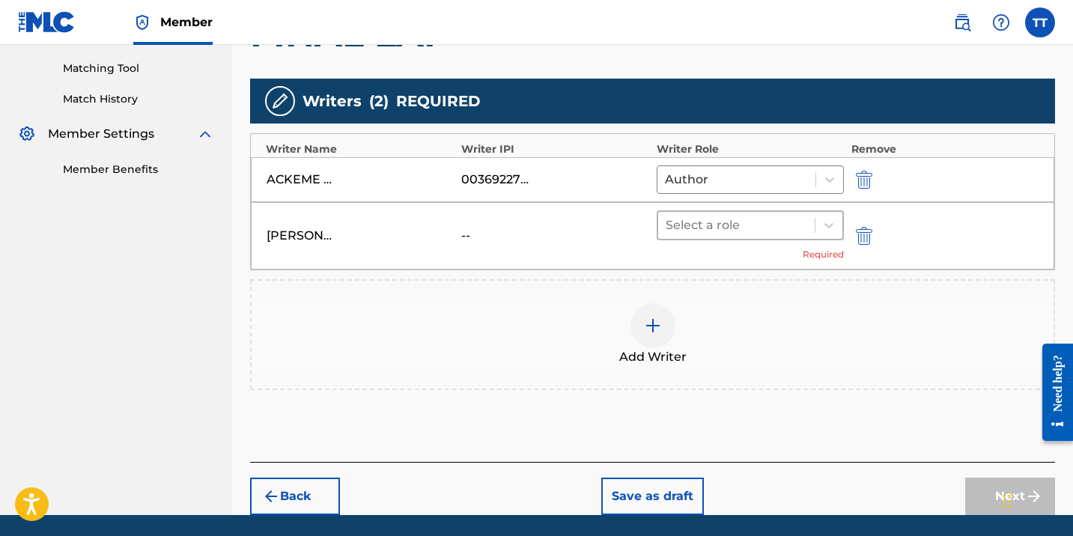
click at [767, 227] on div at bounding box center [735, 225] width 141 height 21
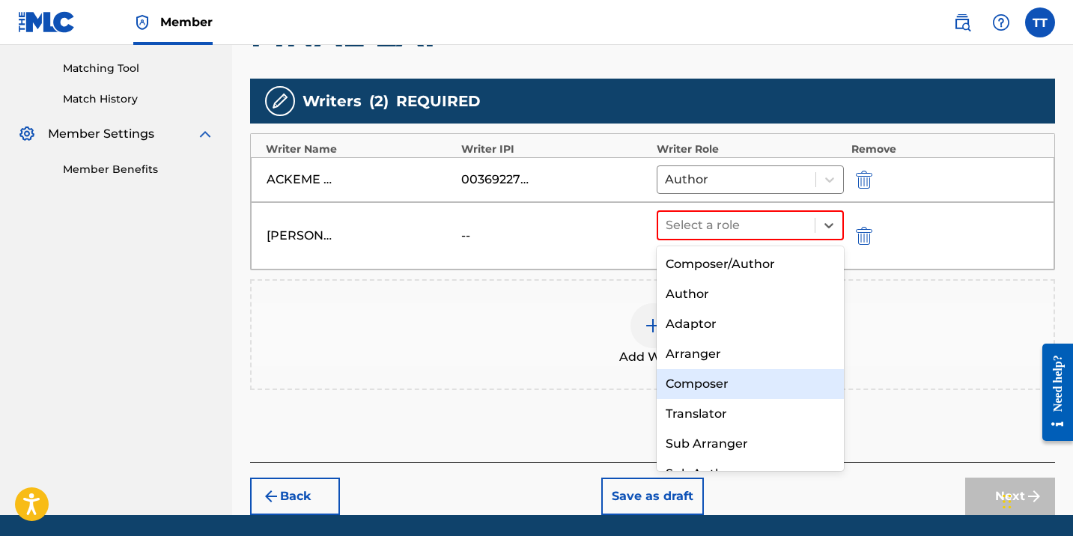
click at [734, 388] on div "Composer" at bounding box center [749, 384] width 187 height 30
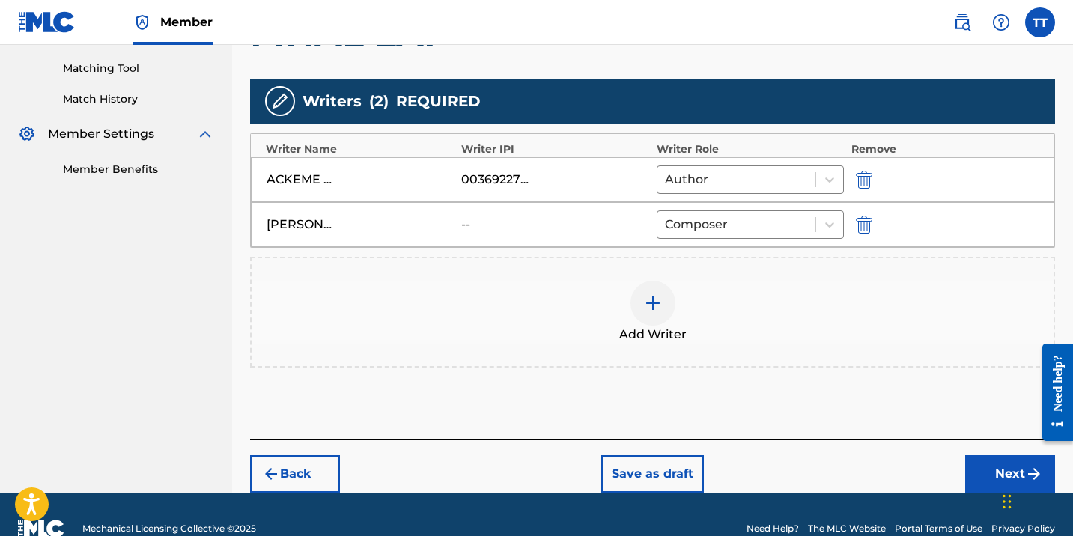
click at [993, 477] on button "Next" at bounding box center [1010, 473] width 90 height 37
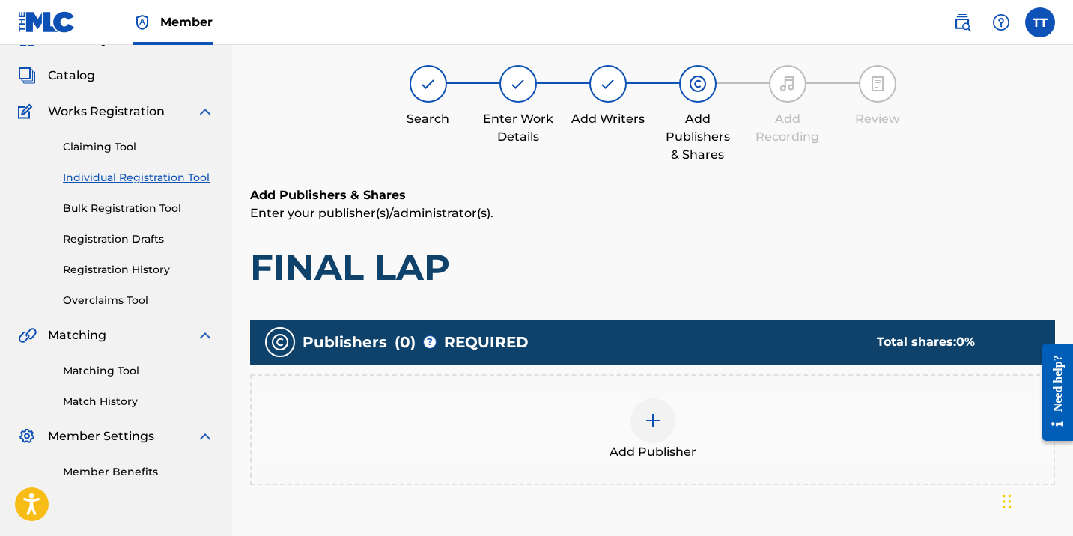
scroll to position [67, 0]
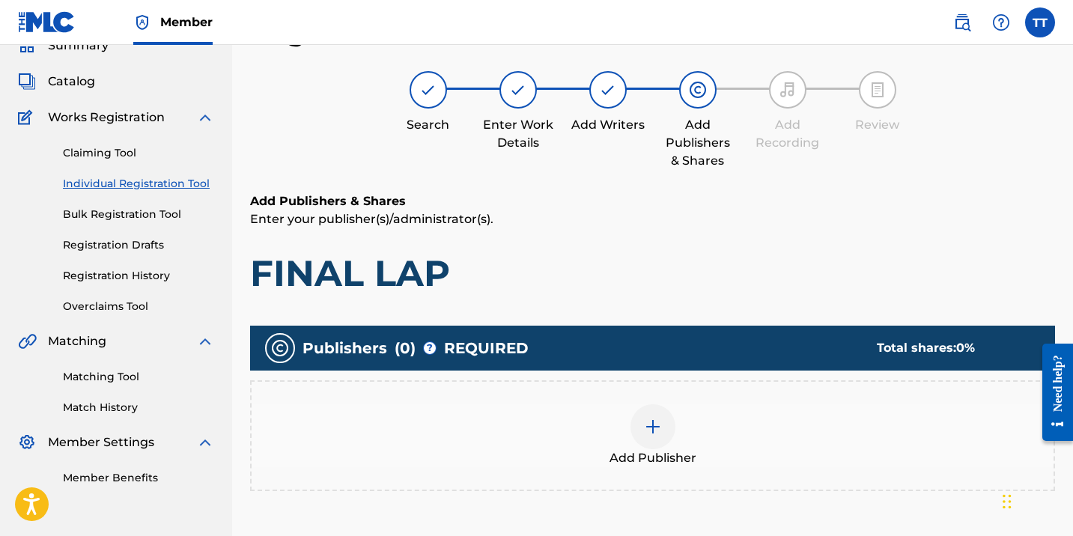
click at [699, 449] on div "Add Publisher" at bounding box center [653, 435] width 802 height 63
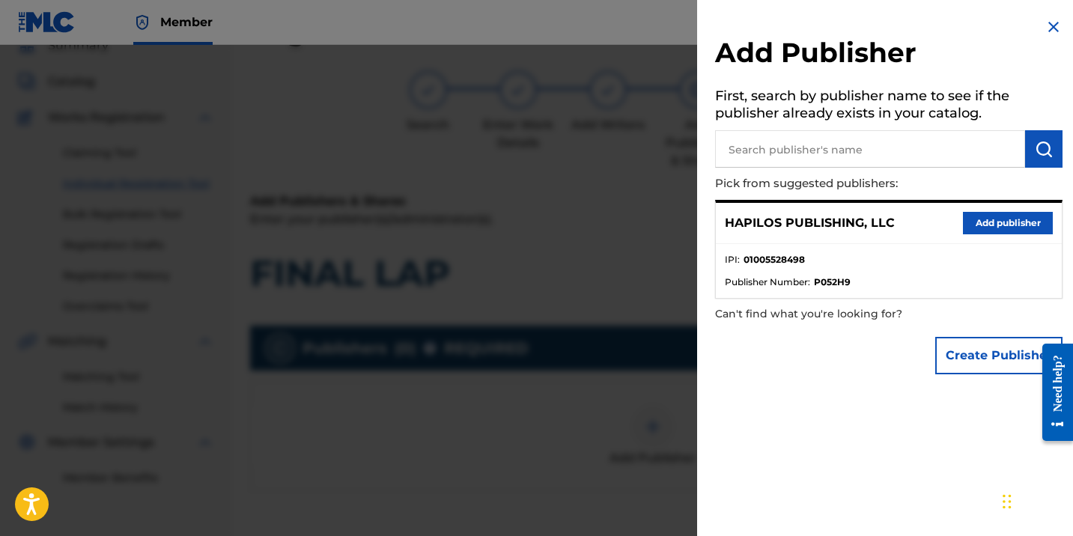
click at [972, 210] on div "HAPILOS PUBLISHING, LLC Add publisher" at bounding box center [889, 223] width 346 height 41
click at [972, 216] on button "Add publisher" at bounding box center [1008, 223] width 90 height 22
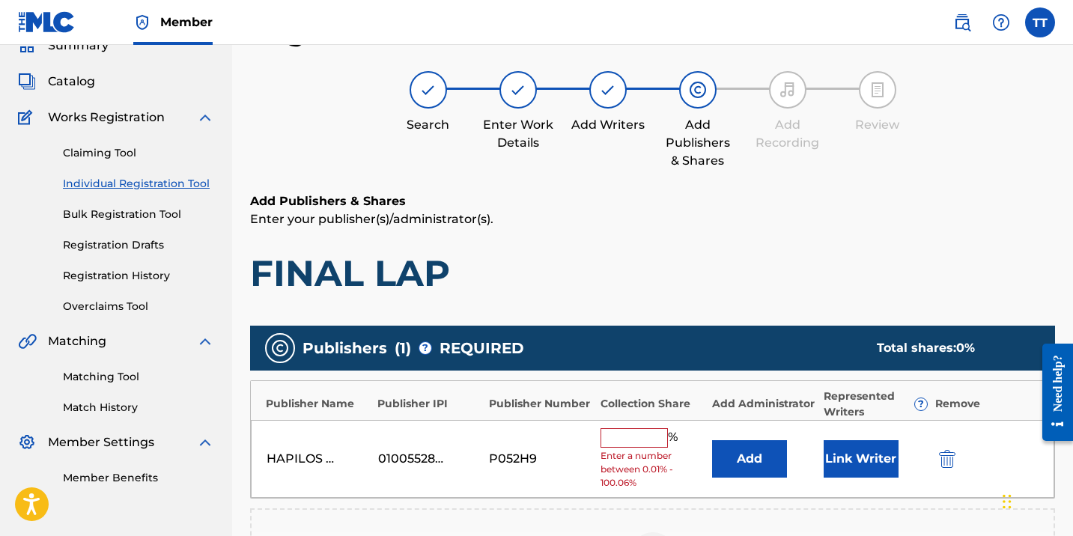
click at [634, 444] on input "text" at bounding box center [633, 437] width 67 height 19
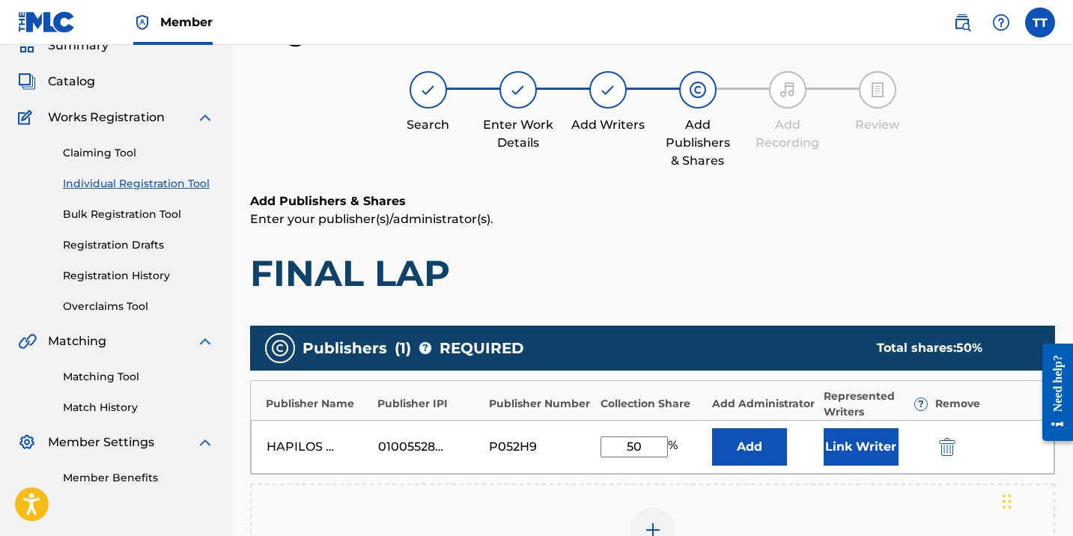
type input "50"
click at [842, 441] on button "Link Writer" at bounding box center [860, 446] width 75 height 37
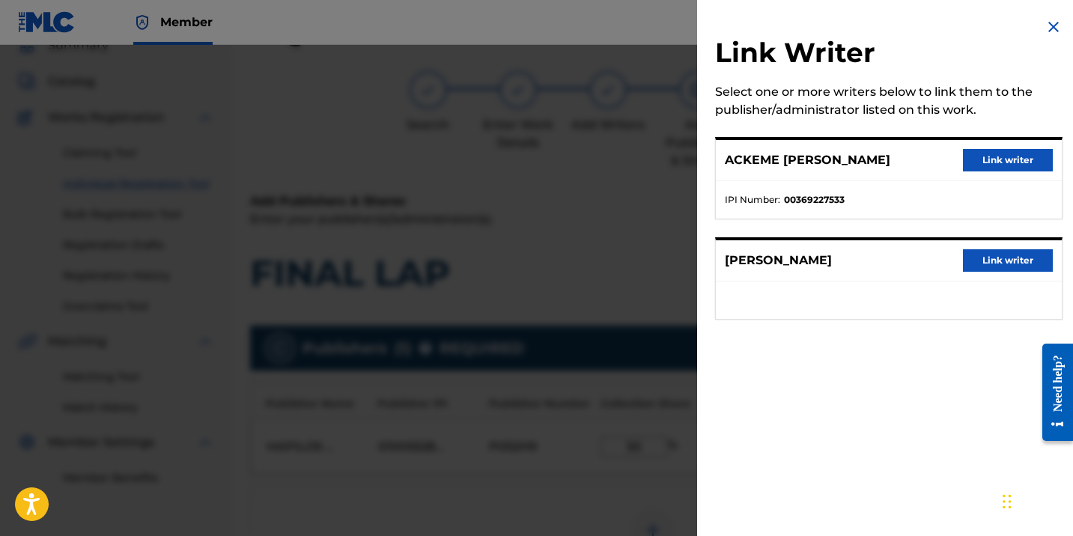
click at [994, 159] on button "Link writer" at bounding box center [1008, 160] width 90 height 22
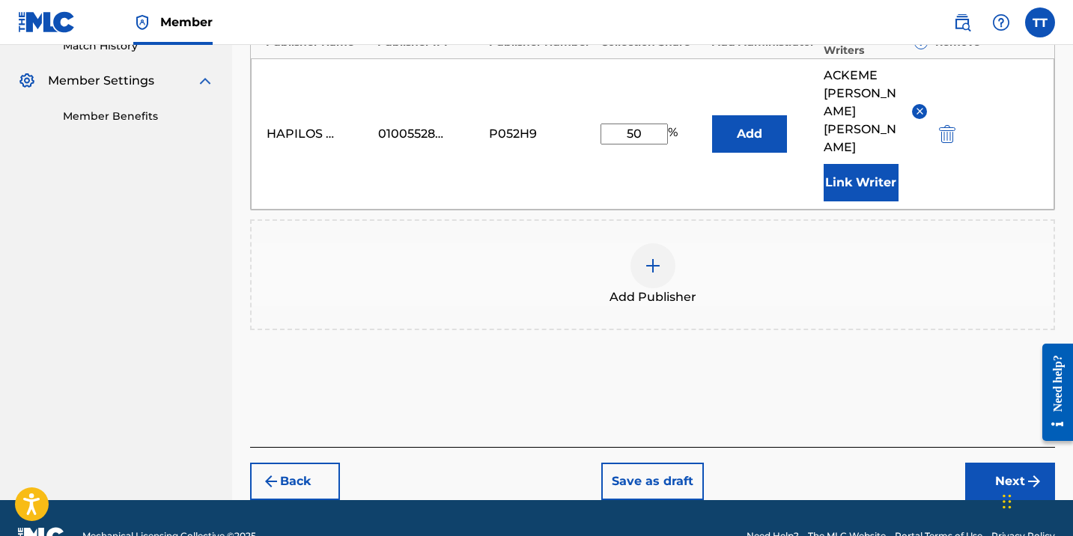
click at [989, 463] on button "Next" at bounding box center [1010, 481] width 90 height 37
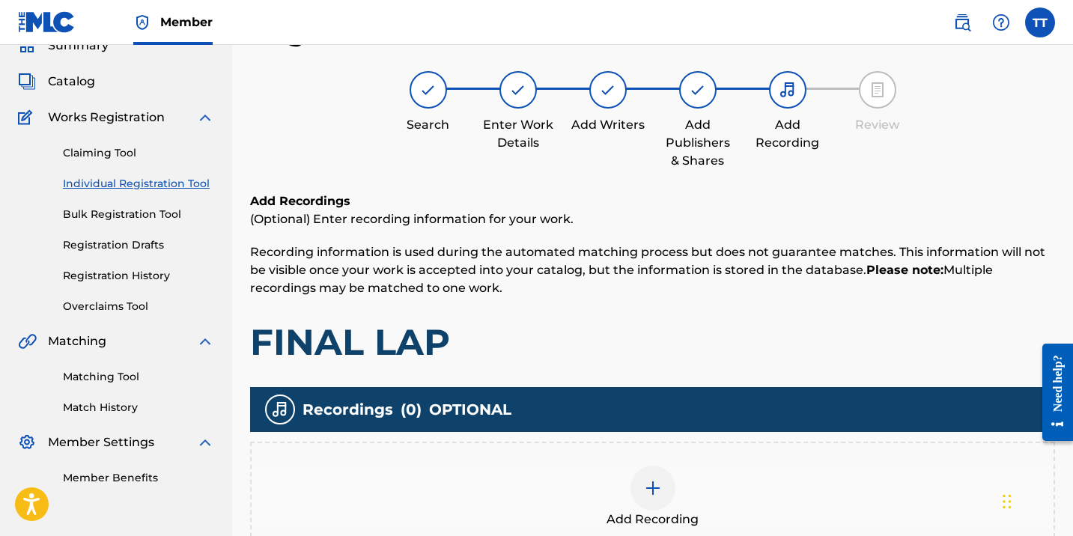
click at [652, 481] on img at bounding box center [653, 488] width 18 height 18
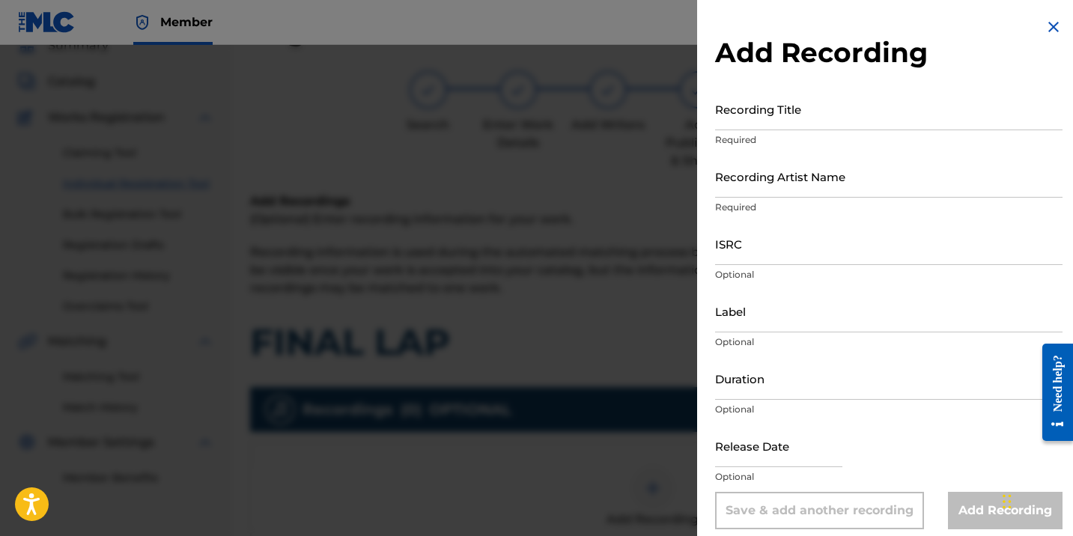
click at [680, 359] on div at bounding box center [536, 313] width 1073 height 536
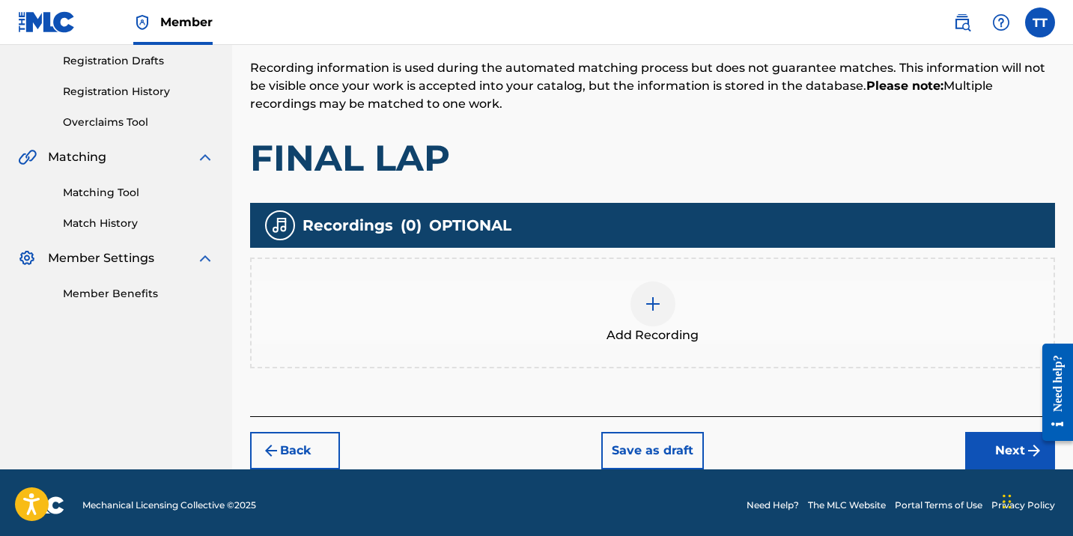
scroll to position [256, 0]
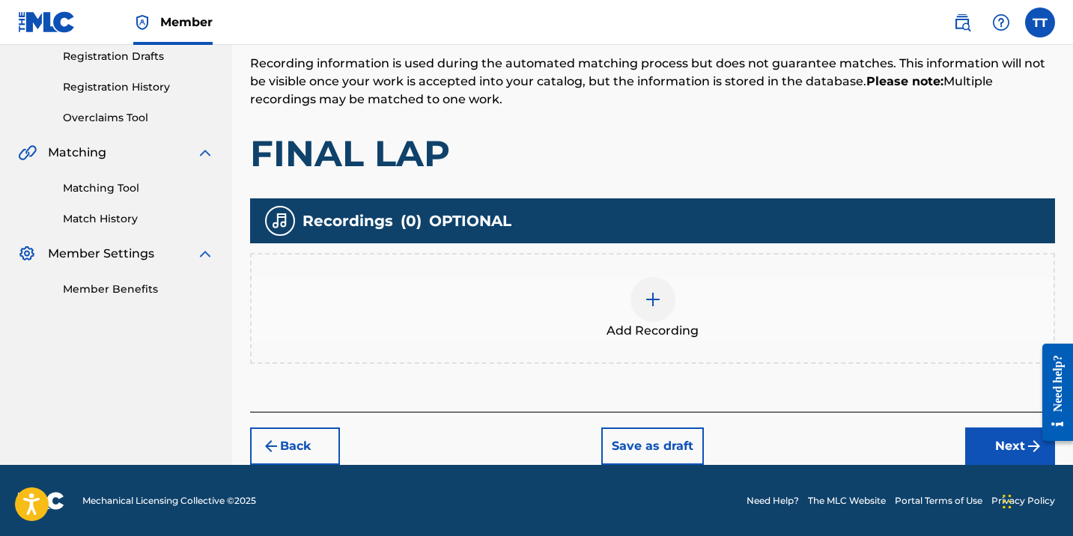
click at [283, 434] on button "Back" at bounding box center [295, 445] width 90 height 37
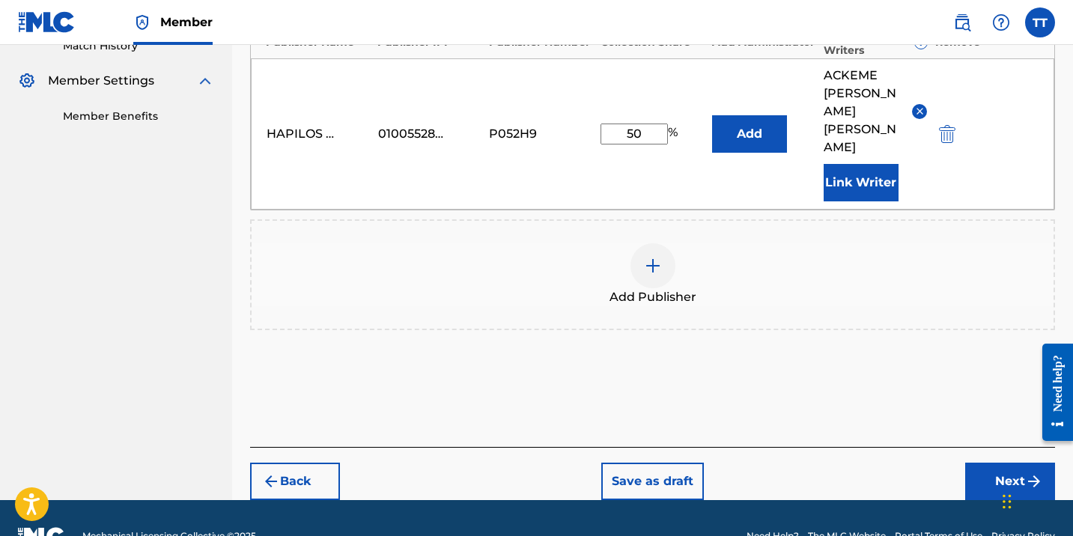
click at [304, 463] on button "Back" at bounding box center [295, 481] width 90 height 37
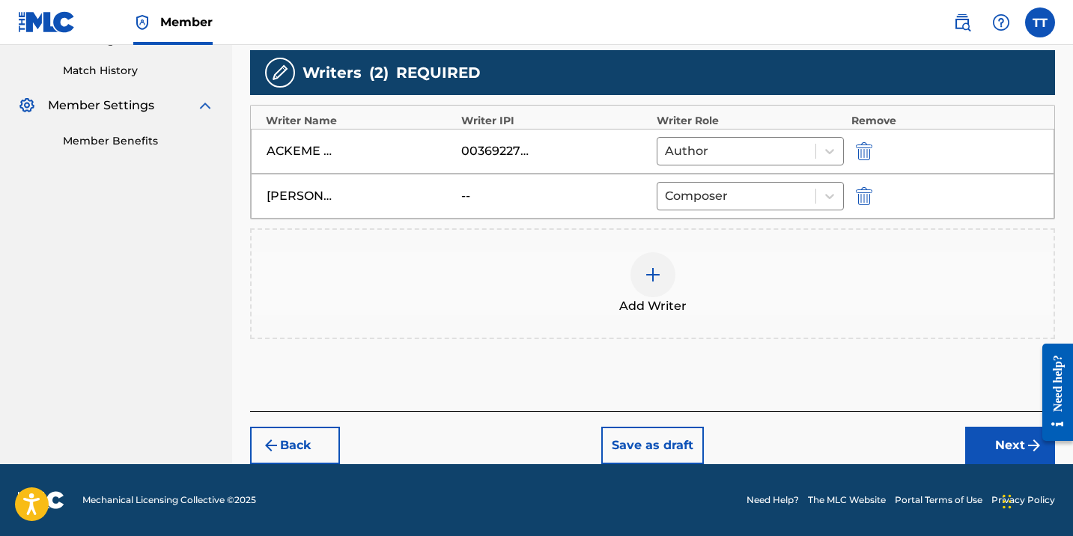
scroll to position [404, 0]
click at [673, 257] on div "Add Writer" at bounding box center [653, 283] width 802 height 63
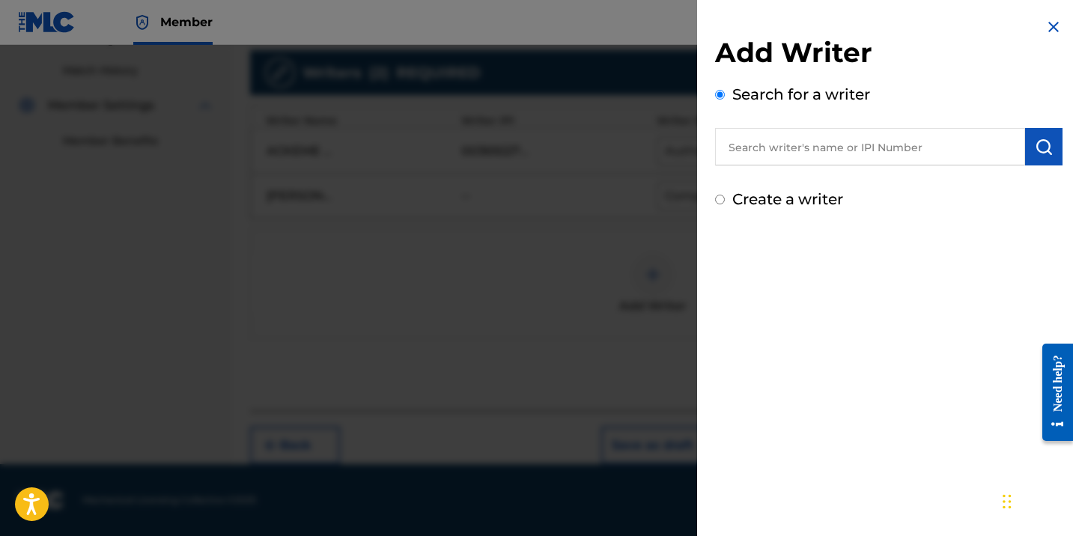
click at [800, 129] on input "text" at bounding box center [870, 146] width 310 height 37
paste input "603031804"
click at [725, 149] on input "603031804" at bounding box center [870, 146] width 310 height 37
type input "00603031804"
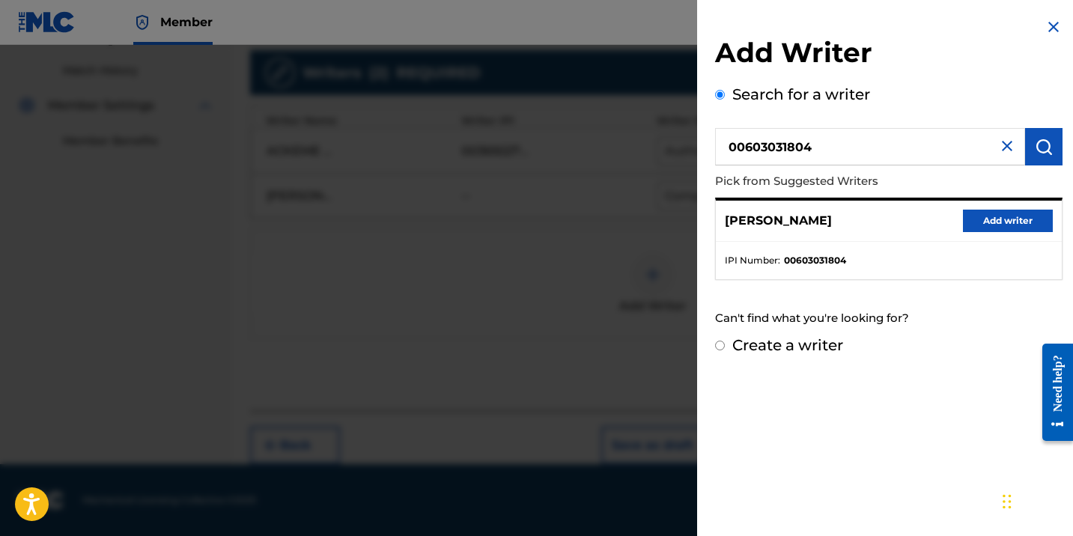
click at [994, 219] on button "Add writer" at bounding box center [1008, 221] width 90 height 22
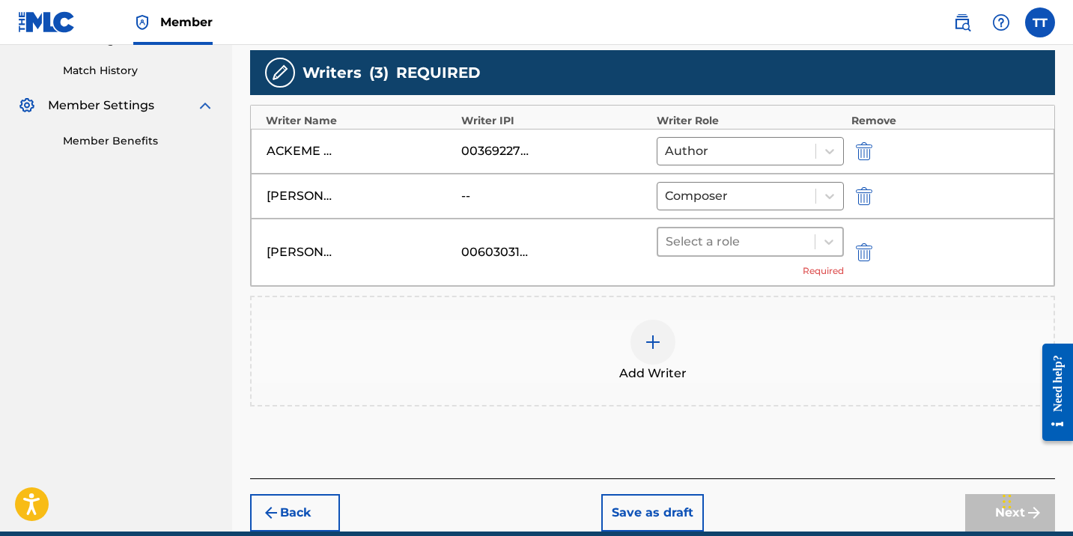
click at [765, 238] on div at bounding box center [735, 241] width 141 height 21
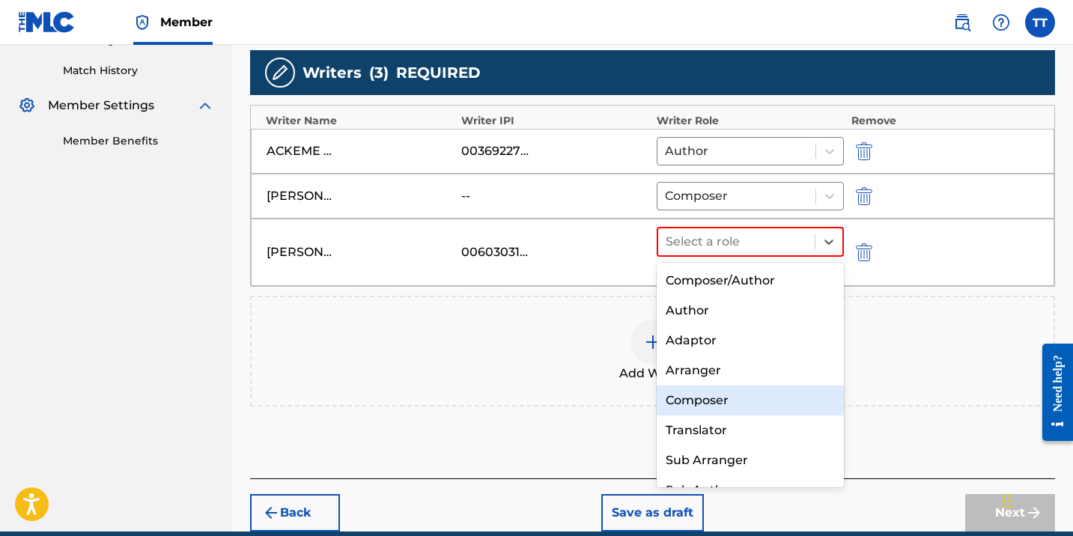
click at [713, 395] on div "Composer" at bounding box center [749, 400] width 187 height 30
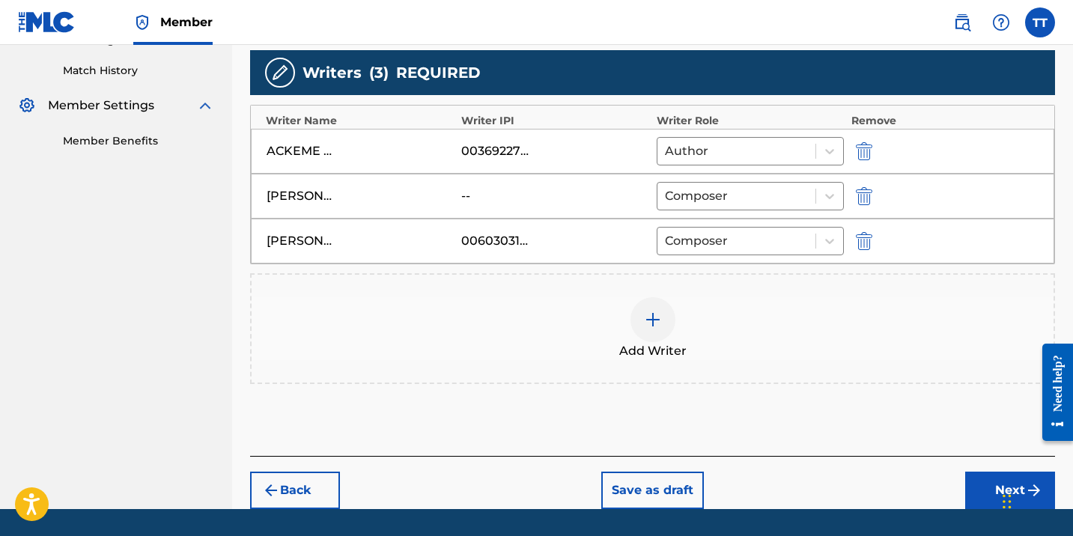
click at [977, 484] on button "Next" at bounding box center [1010, 490] width 90 height 37
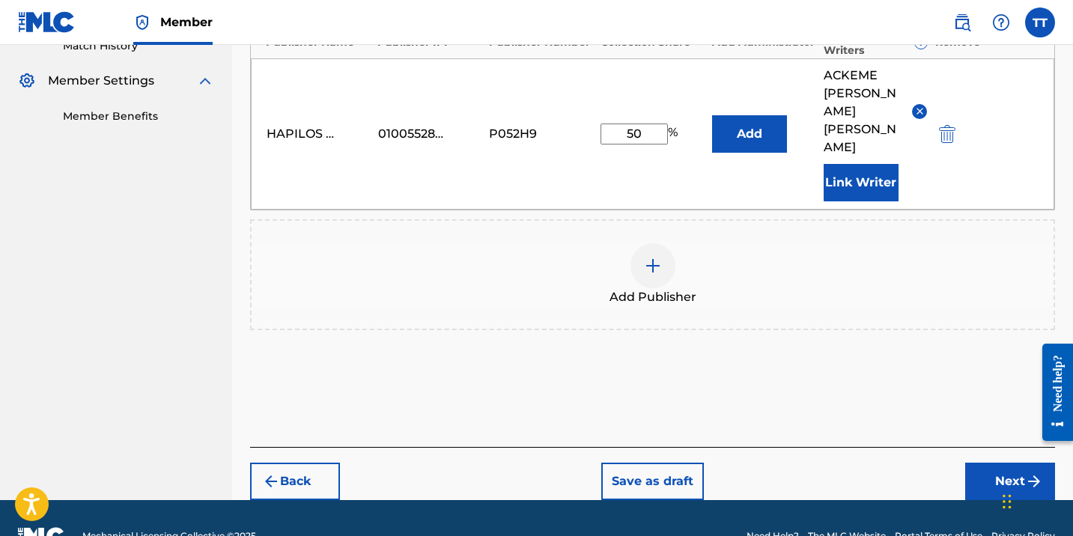
click at [981, 463] on button "Next" at bounding box center [1010, 481] width 90 height 37
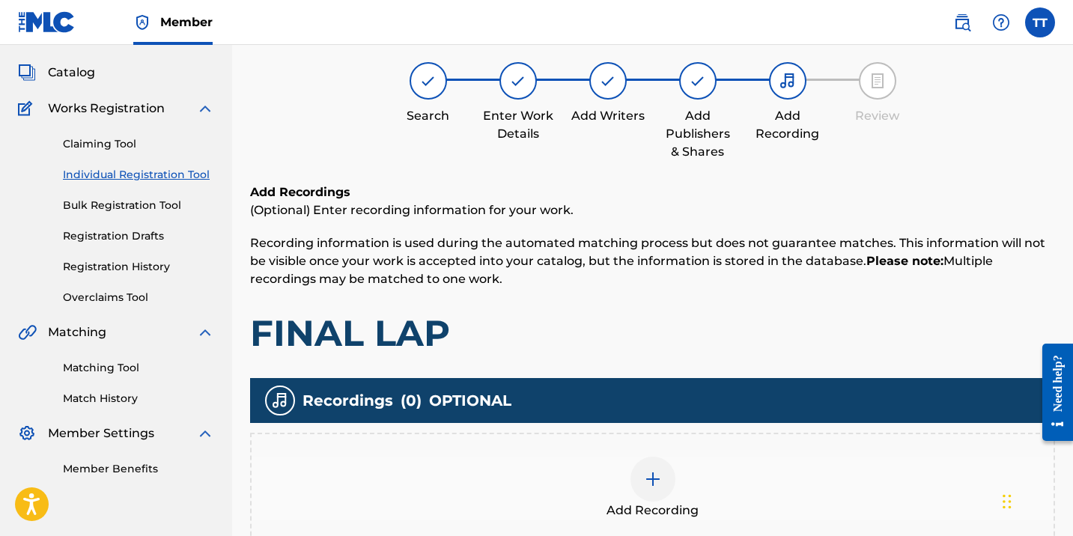
scroll to position [67, 0]
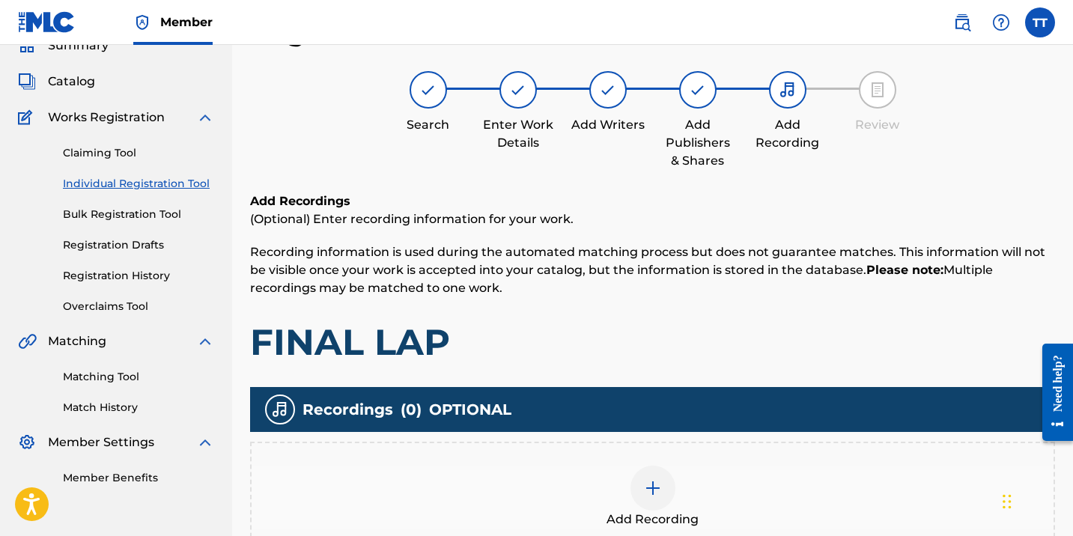
click at [642, 514] on span "Add Recording" at bounding box center [652, 520] width 92 height 18
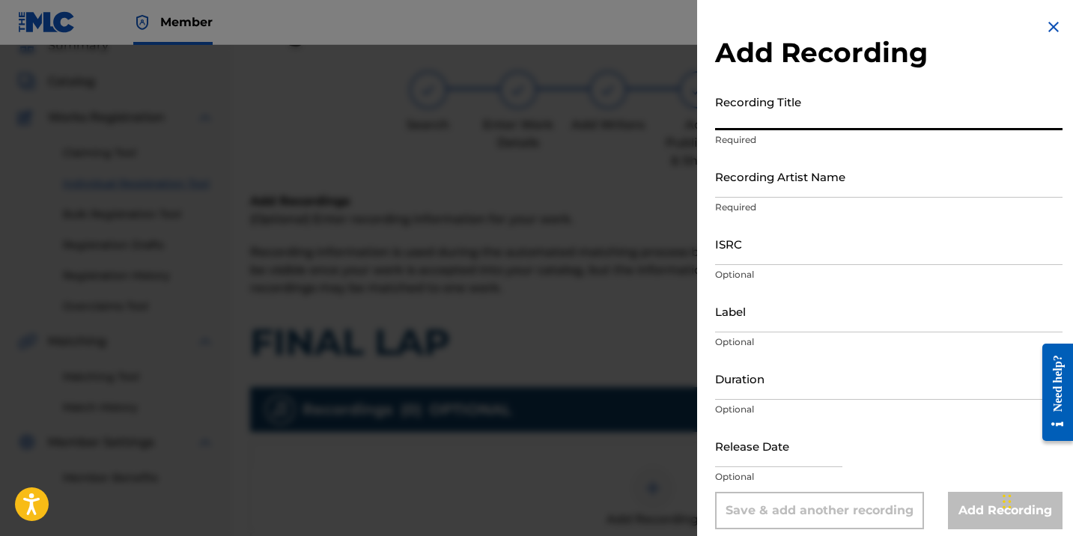
click at [773, 112] on input "Recording Title" at bounding box center [888, 109] width 347 height 43
paste input "FINAL LAP"
type input "FINAL LAP"
click at [743, 187] on input "Recording Artist Name" at bounding box center [888, 176] width 347 height 43
paste input "CHRONIC LAW"
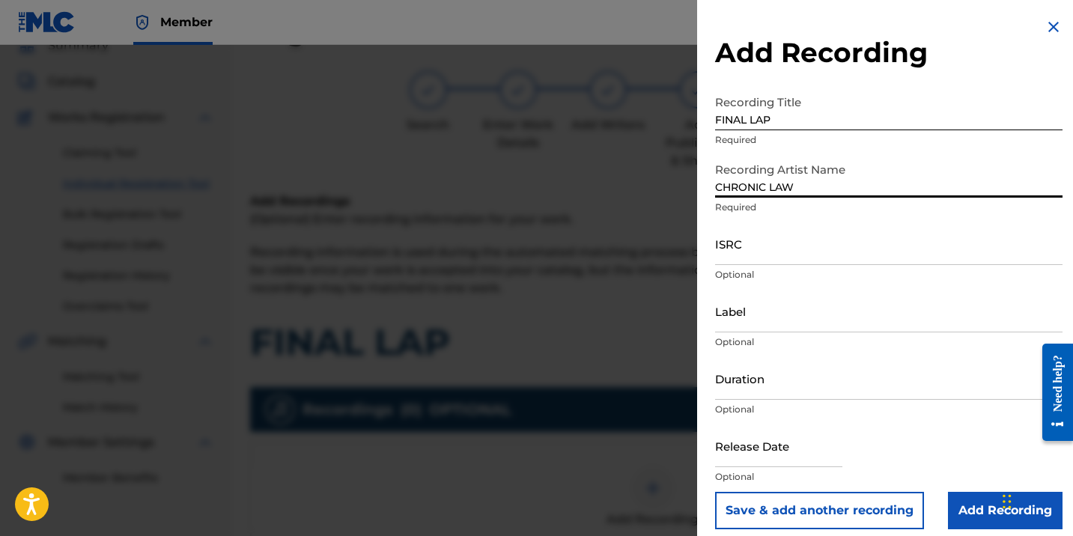
type input "CHRONIC LAW"
click at [735, 249] on input "ISRC" at bounding box center [888, 243] width 347 height 43
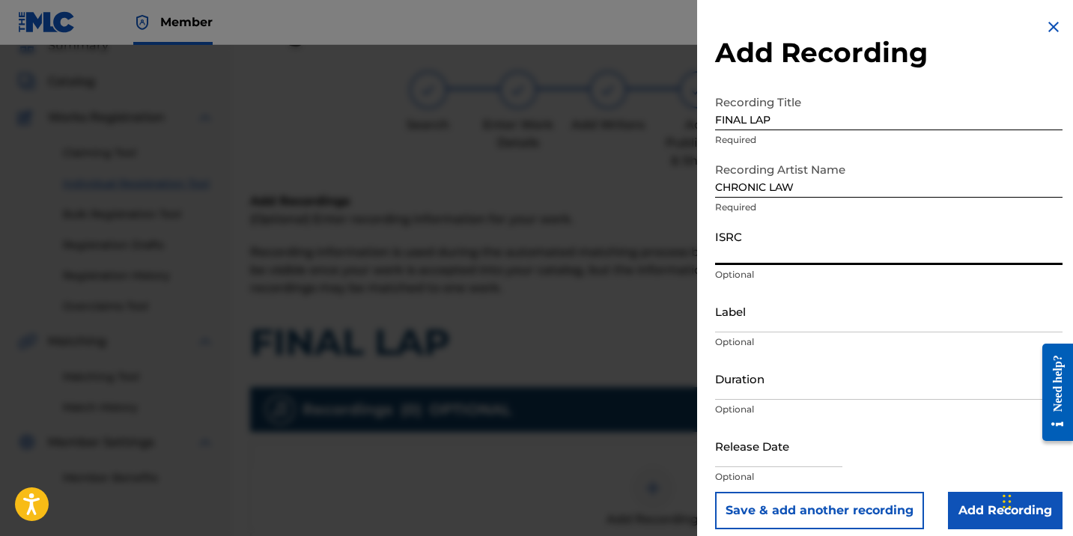
paste input "QZNJZ2551472"
type input "QZNJZ2551472"
click at [747, 320] on input "Label" at bounding box center [888, 311] width 347 height 43
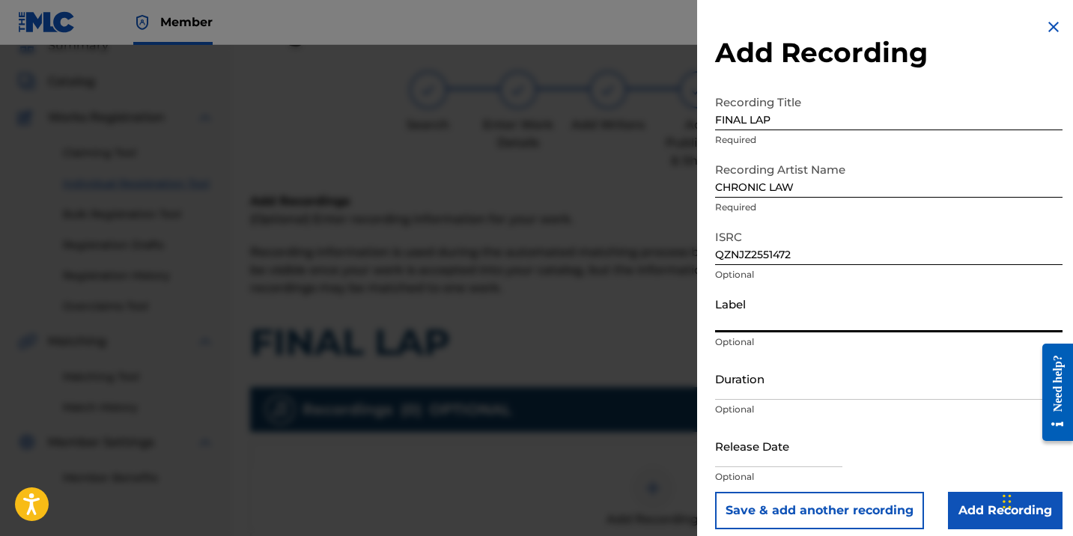
paste input "LMR PRO PRODUCTIONS / CHEMIST RECORDS"
type input "LMR PRO PRODUCTIONS / CHEMIST RECORDS"
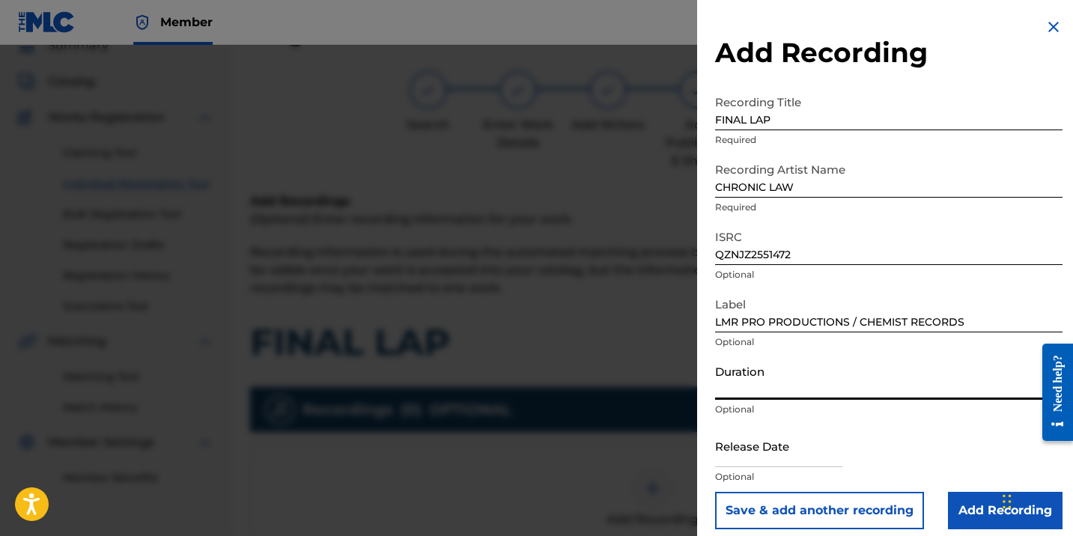
click at [750, 391] on input "Duration" at bounding box center [888, 378] width 347 height 43
type input "02:38"
click at [766, 452] on input "text" at bounding box center [778, 445] width 127 height 43
select select "7"
select select "2025"
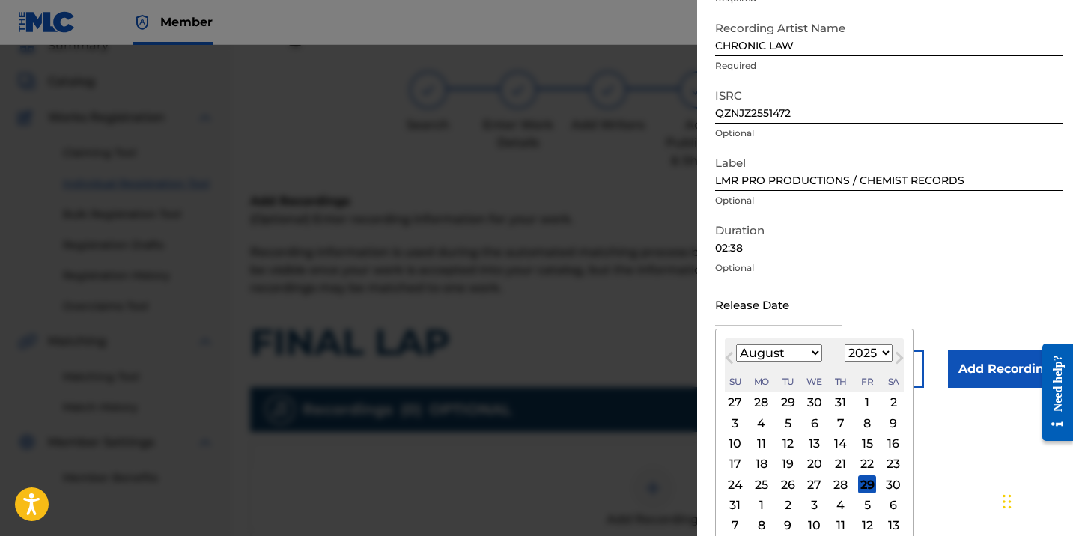
scroll to position [150, 0]
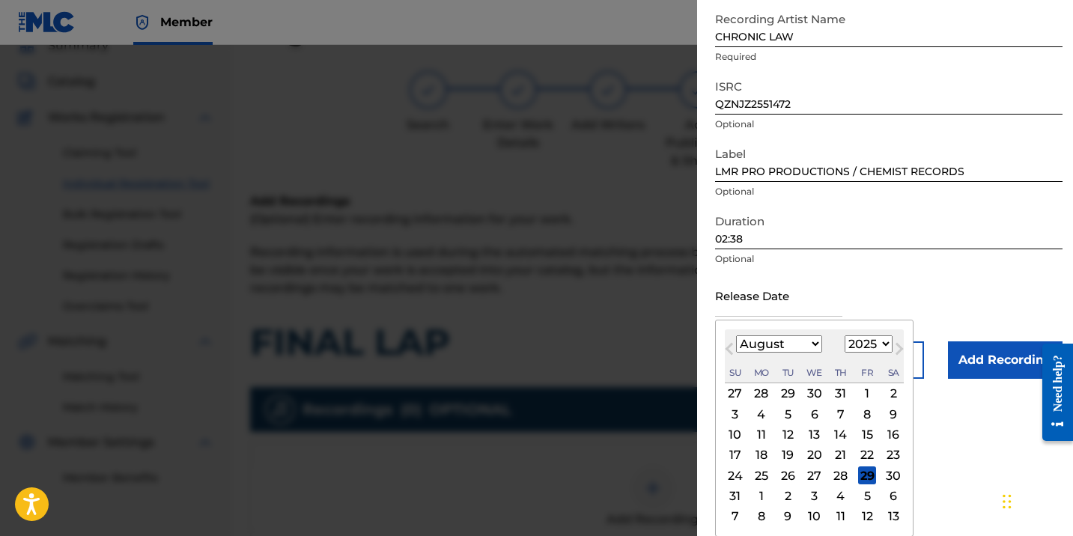
click at [843, 473] on div "28" at bounding box center [841, 475] width 18 height 18
type input "[DATE]"
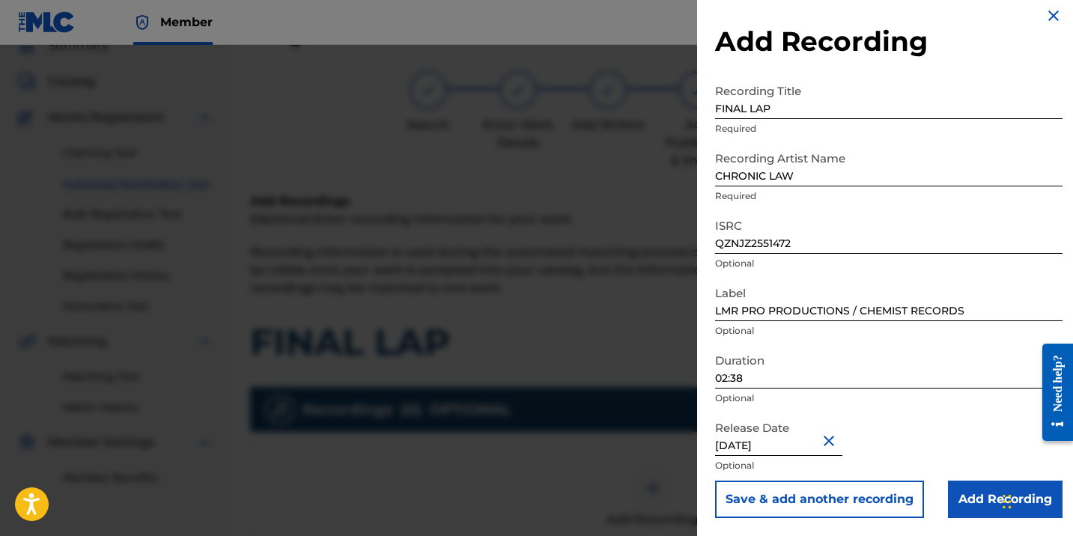
click at [987, 484] on input "Add Recording" at bounding box center [1005, 499] width 115 height 37
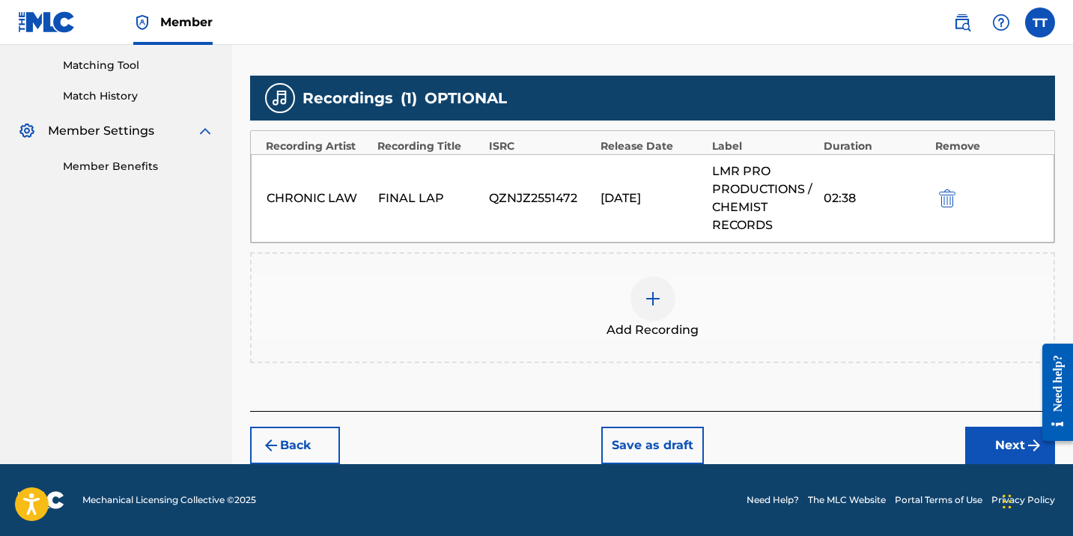
click at [988, 448] on button "Next" at bounding box center [1010, 445] width 90 height 37
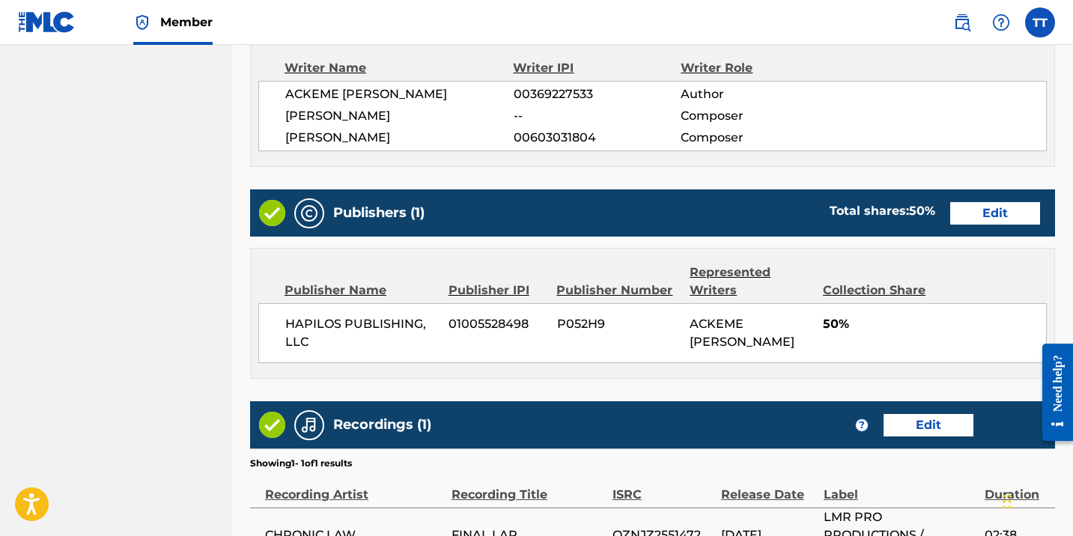
scroll to position [899, 0]
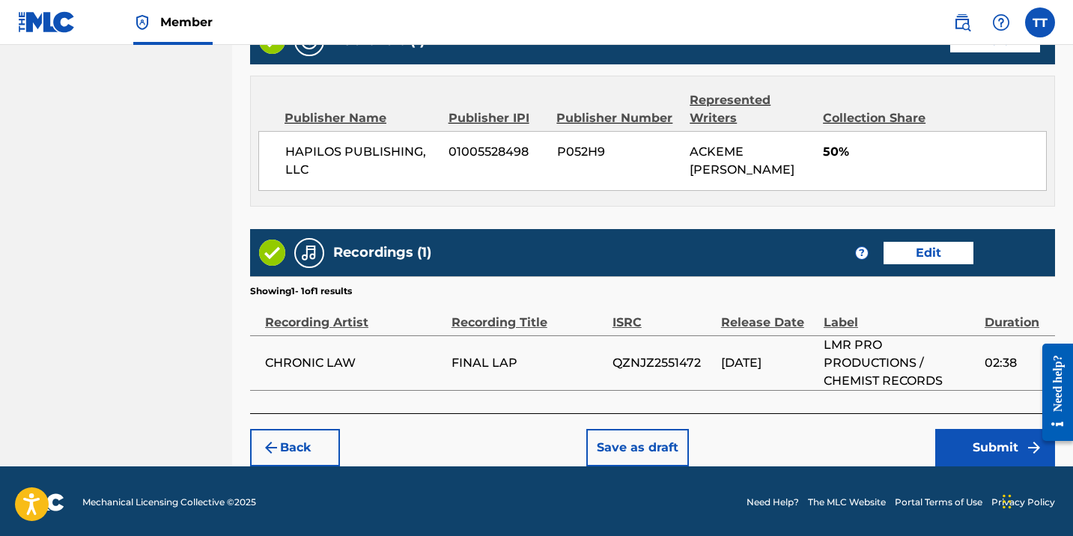
click at [970, 430] on button "Submit" at bounding box center [995, 447] width 120 height 37
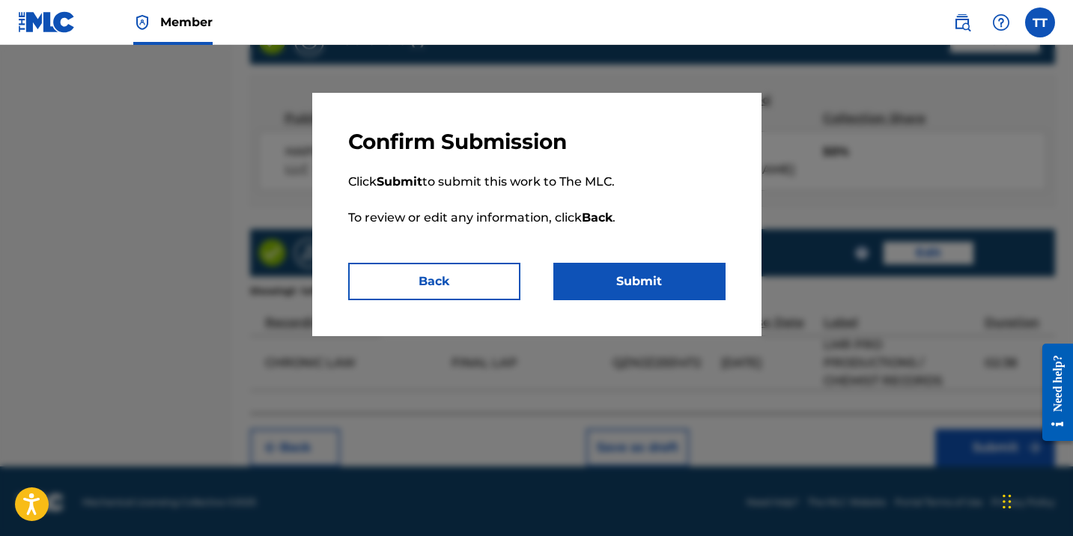
click at [695, 295] on button "Submit" at bounding box center [639, 281] width 172 height 37
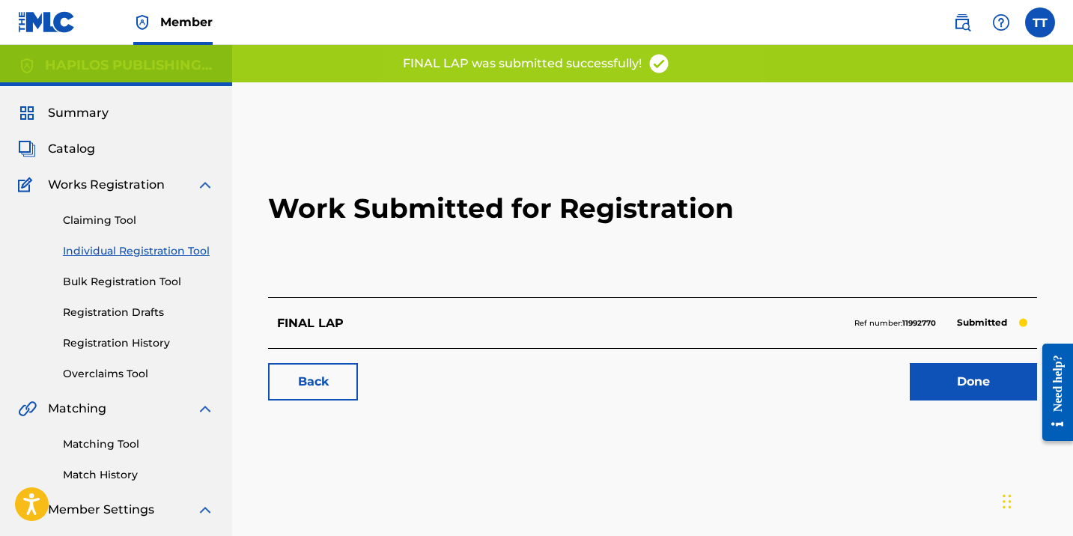
scroll to position [46, 0]
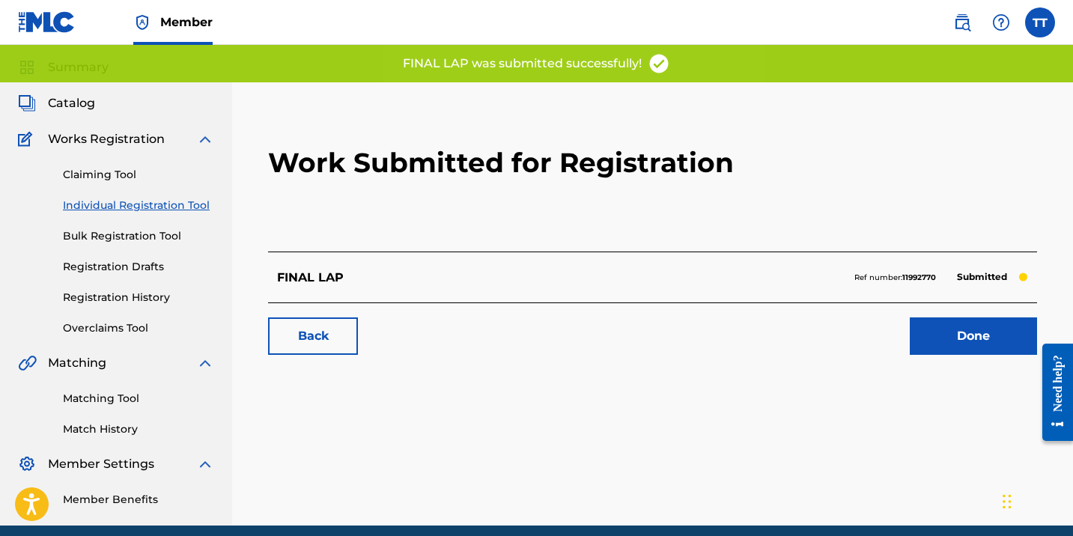
click at [163, 204] on link "Individual Registration Tool" at bounding box center [138, 206] width 151 height 16
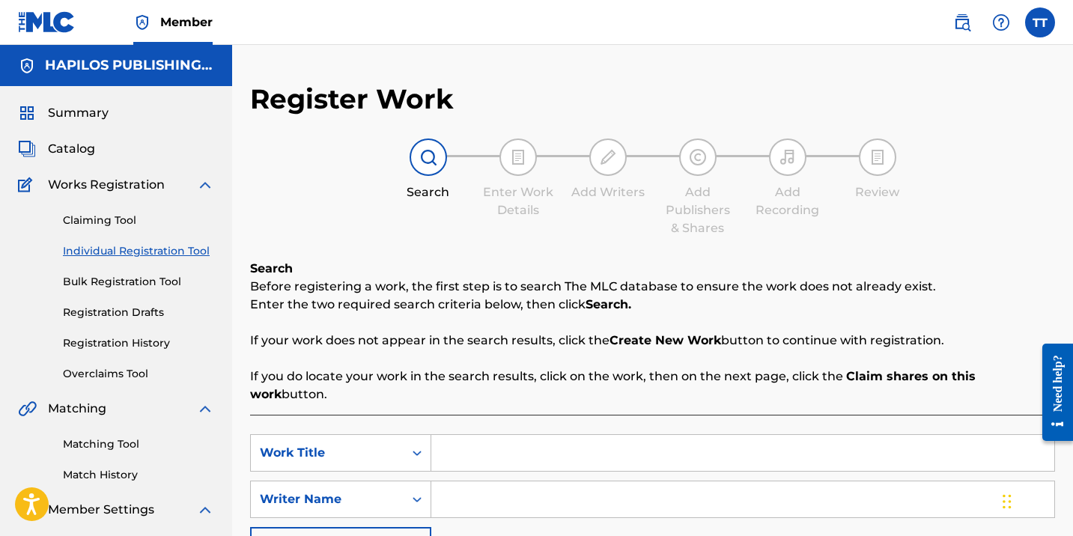
click at [617, 443] on input "Search Form" at bounding box center [742, 453] width 623 height 36
paste input "CALM"
click at [599, 448] on input "calm & peaceful (instrumental)" at bounding box center [742, 453] width 623 height 36
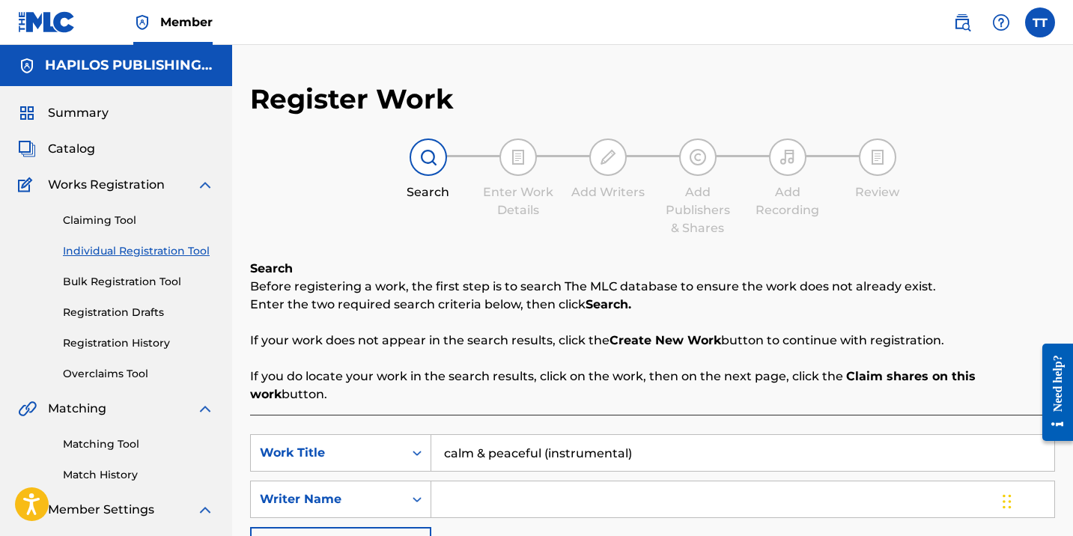
paste input "CALM"
type input "CALM"
click at [788, 278] on p "Before registering a work, the first step is to search The MLC database to ensu…" at bounding box center [652, 287] width 805 height 18
click at [549, 487] on input "Search Form" at bounding box center [742, 499] width 623 height 36
type input "ACKEME"
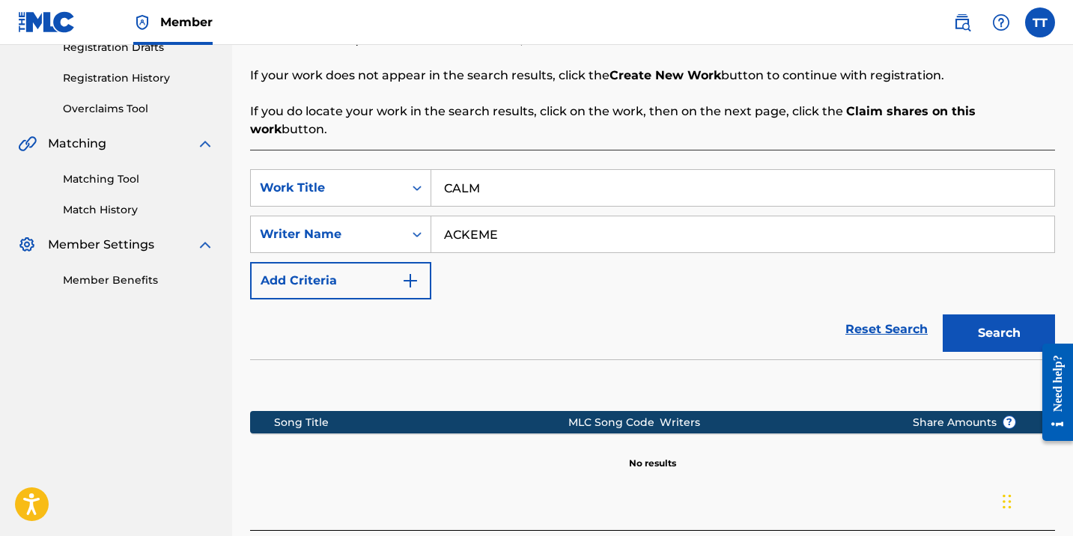
scroll to position [366, 0]
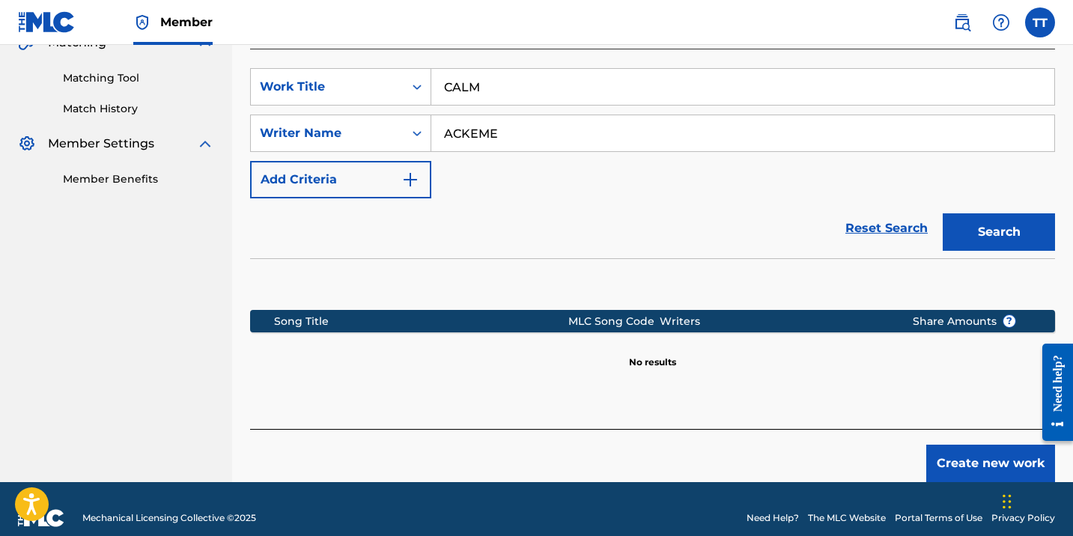
drag, startPoint x: 977, startPoint y: 403, endPoint x: 977, endPoint y: 418, distance: 15.0
click at [977, 402] on div "SearchWithCriteriac81e0c50-8a95-421a-945c-bbb41f150986 Work Title CALM SearchWi…" at bounding box center [652, 239] width 805 height 380
click at [977, 445] on button "Create new work" at bounding box center [990, 463] width 129 height 37
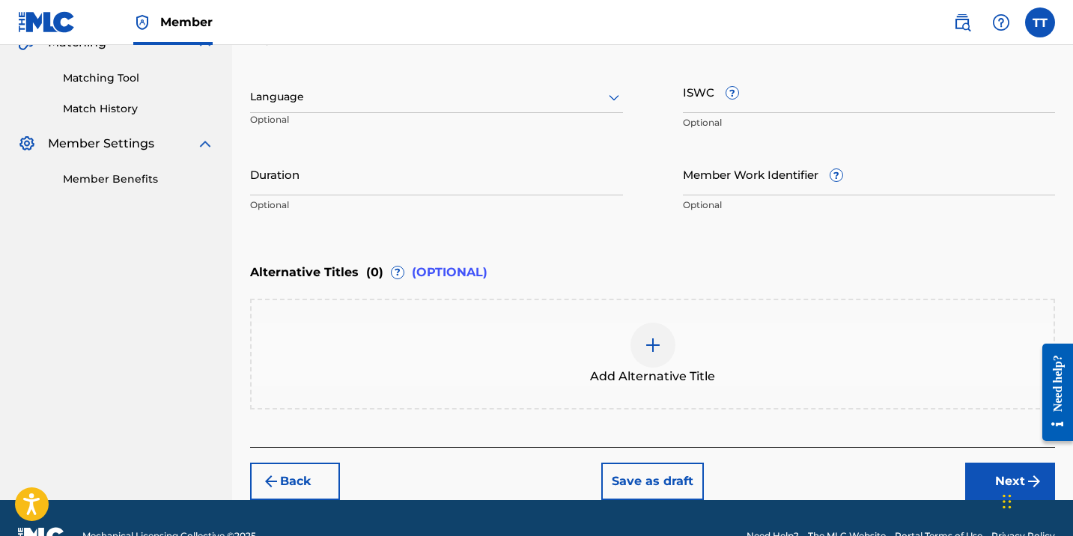
scroll to position [300, 0]
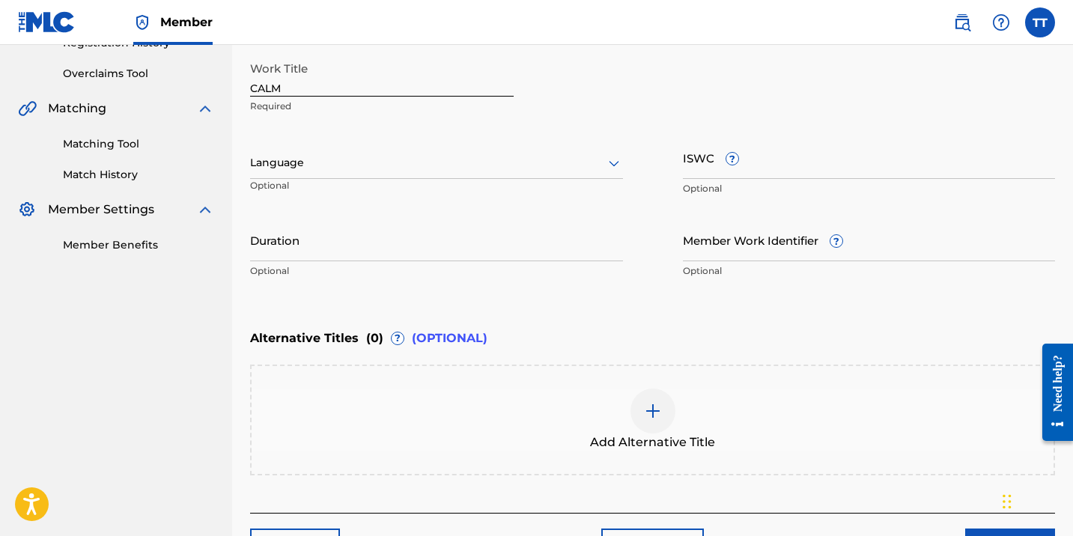
click at [274, 173] on div "Language" at bounding box center [436, 162] width 373 height 31
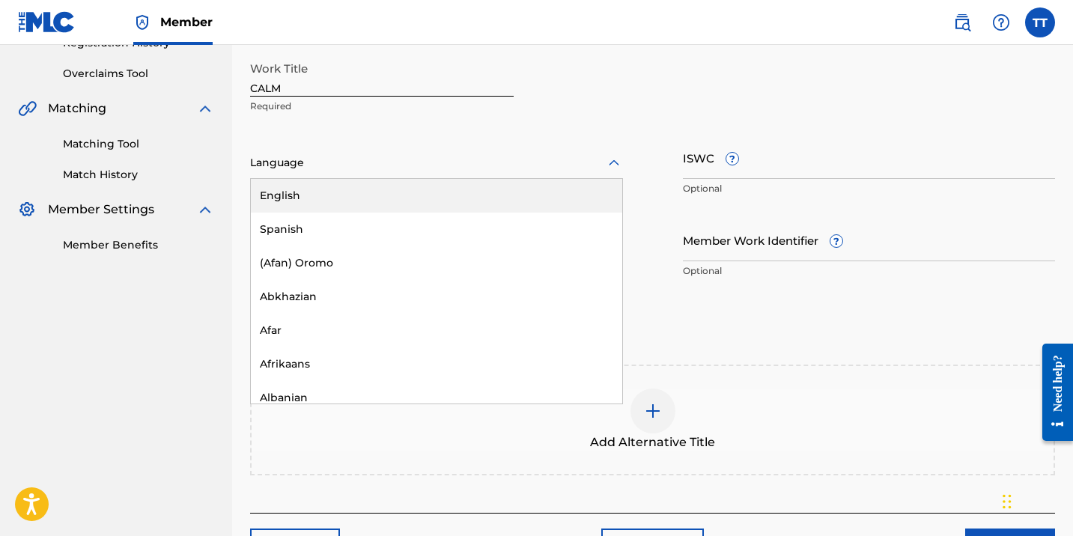
click at [275, 197] on div "English" at bounding box center [436, 196] width 371 height 34
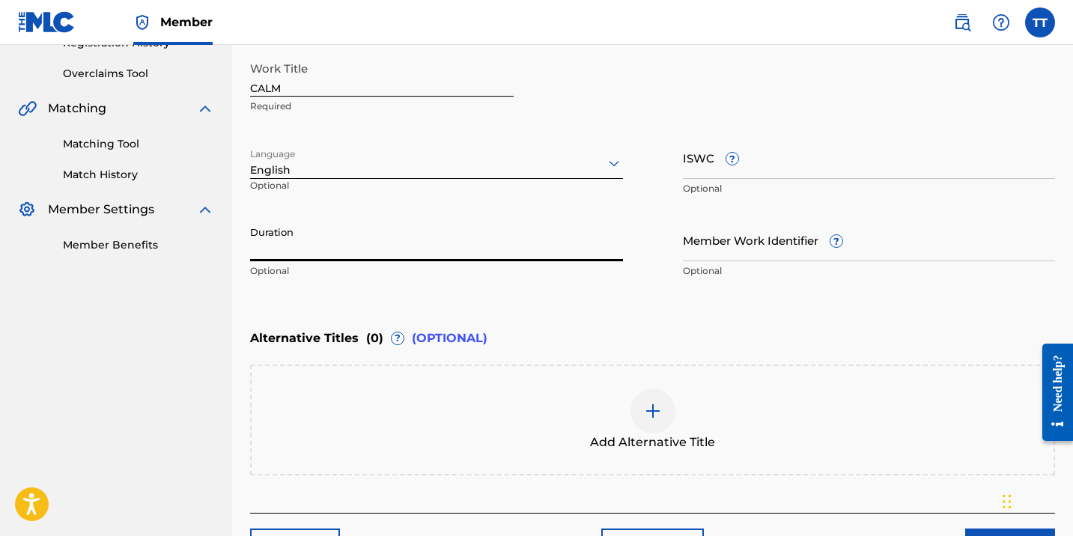
click at [280, 250] on input "Duration" at bounding box center [436, 240] width 373 height 43
type input "03:13"
click at [708, 404] on div "Add Alternative Title" at bounding box center [653, 419] width 802 height 63
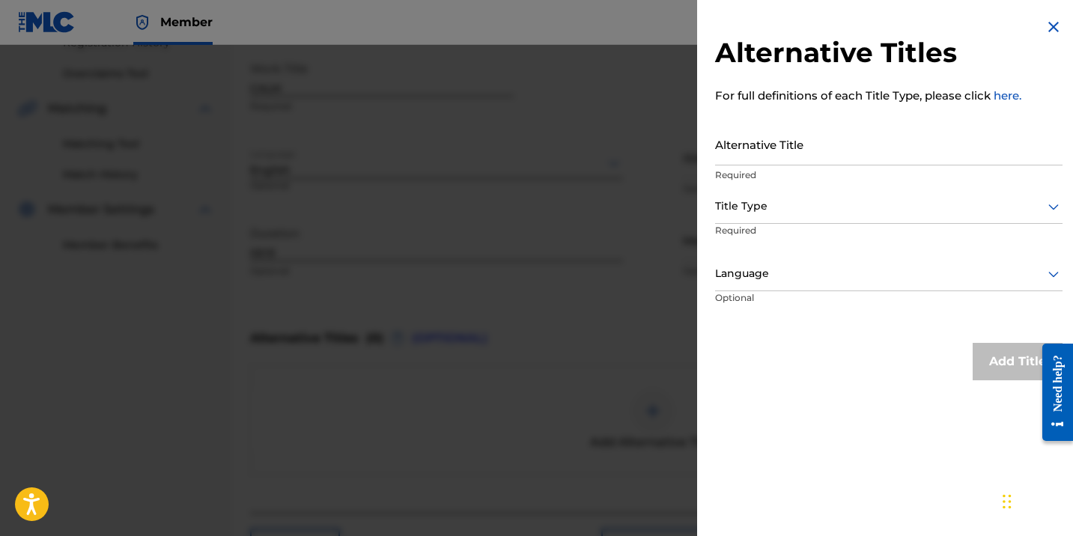
click at [743, 154] on input "Alternative Title" at bounding box center [888, 144] width 347 height 43
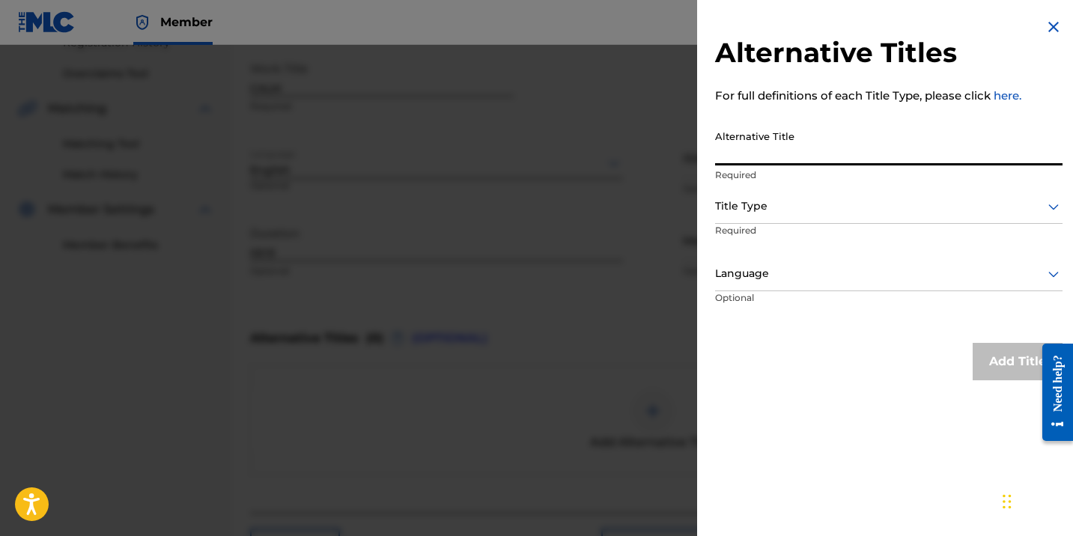
paste input "CALM (RADIO EDIT)"
type input "CALM (RADIO EDIT)"
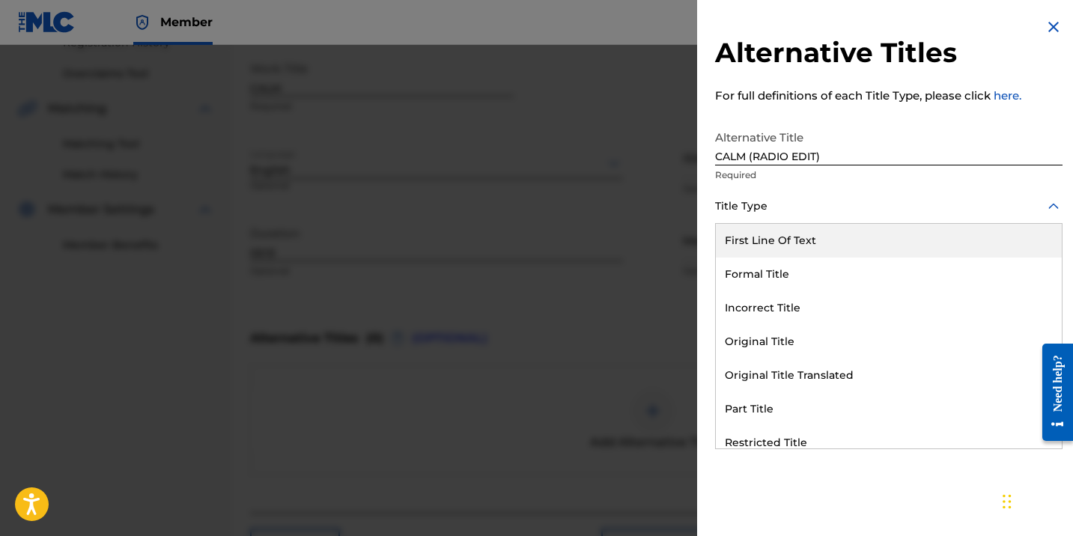
click at [752, 214] on div at bounding box center [888, 206] width 347 height 19
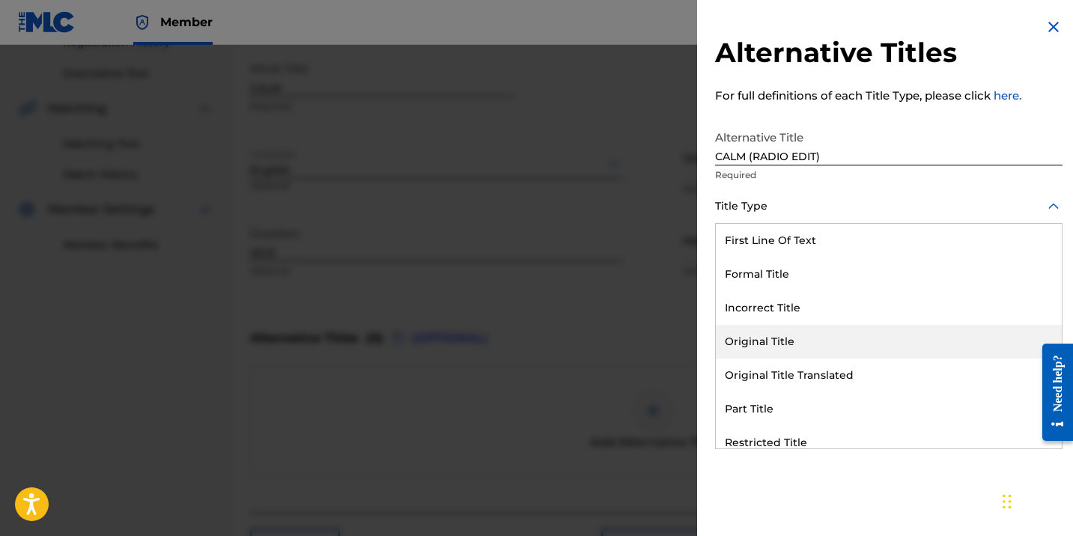
scroll to position [146, 0]
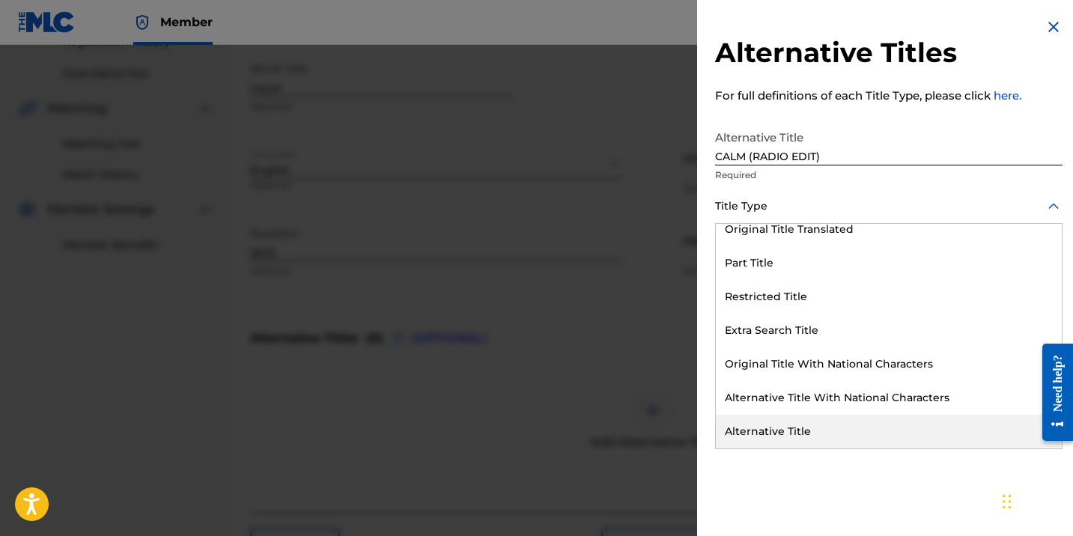
click at [762, 440] on div "Alternative Title" at bounding box center [889, 432] width 346 height 34
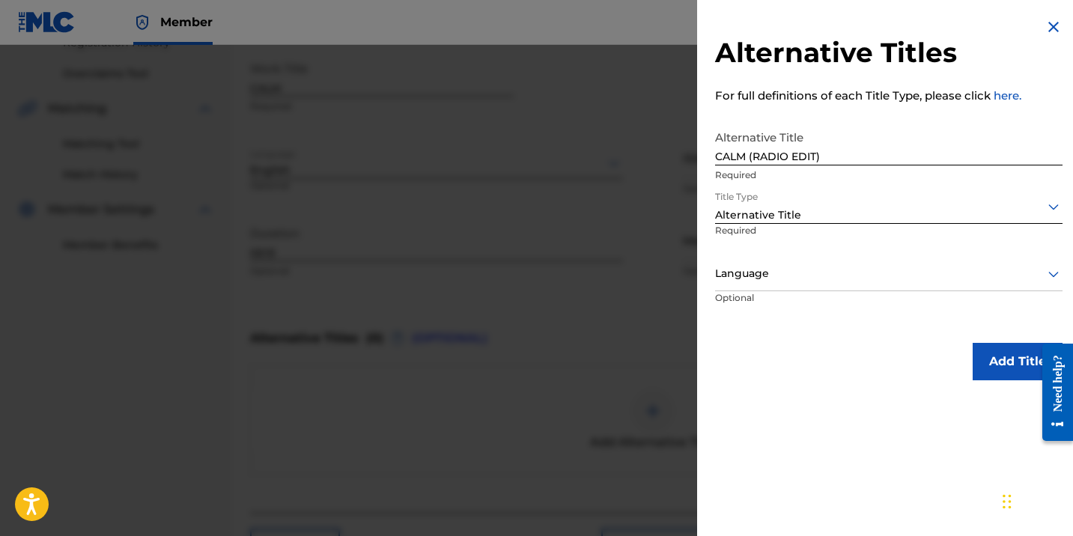
click at [782, 281] on div at bounding box center [888, 273] width 347 height 19
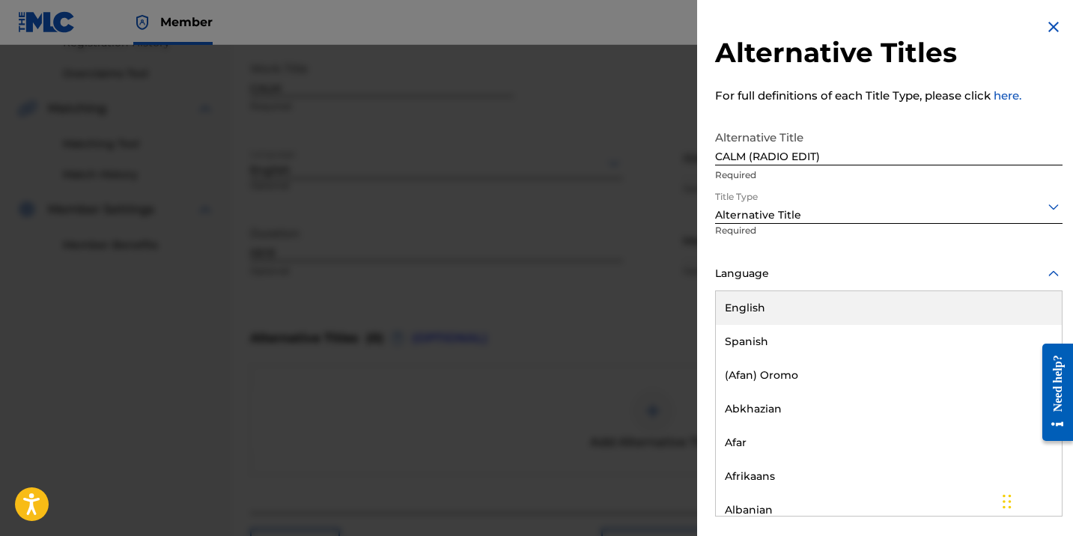
click at [782, 307] on div "English" at bounding box center [889, 308] width 346 height 34
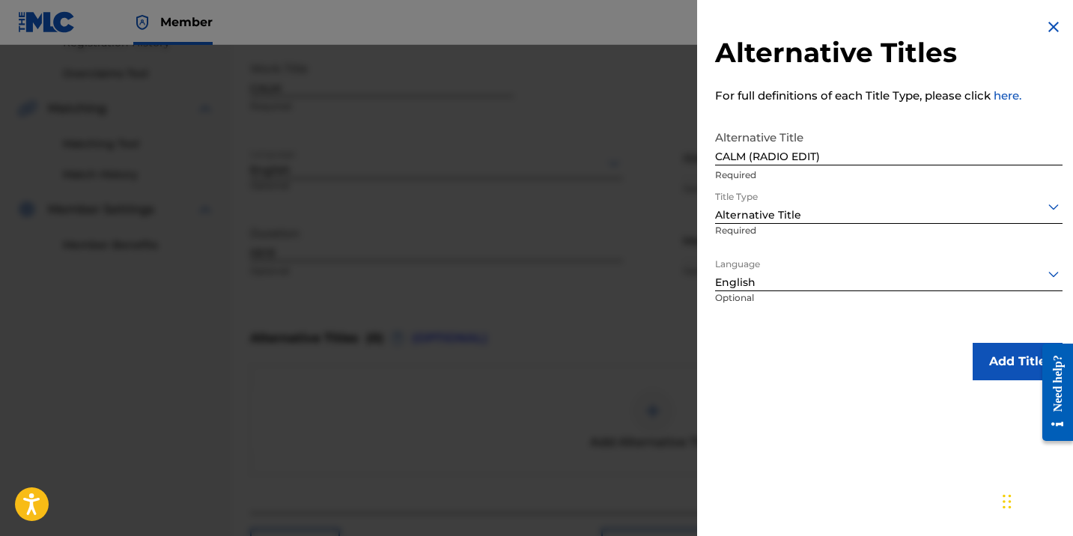
click at [992, 361] on button "Add Title" at bounding box center [1017, 361] width 90 height 37
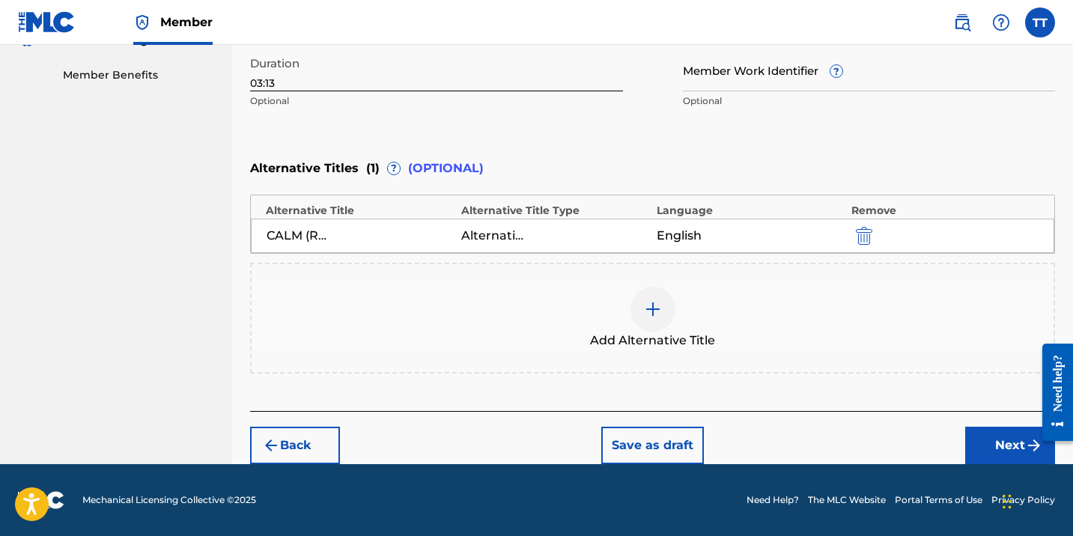
click at [990, 439] on button "Next" at bounding box center [1010, 445] width 90 height 37
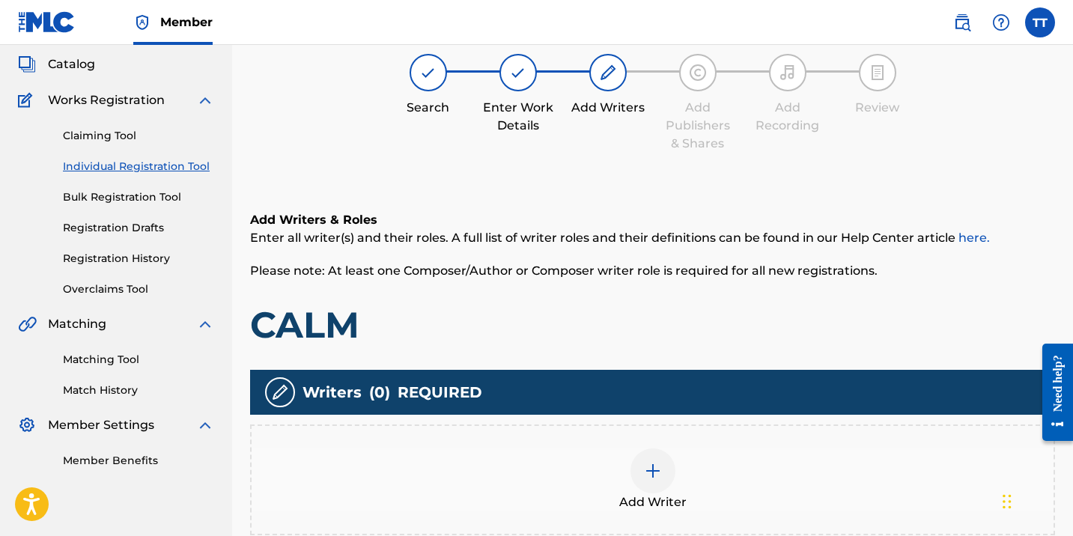
scroll to position [67, 0]
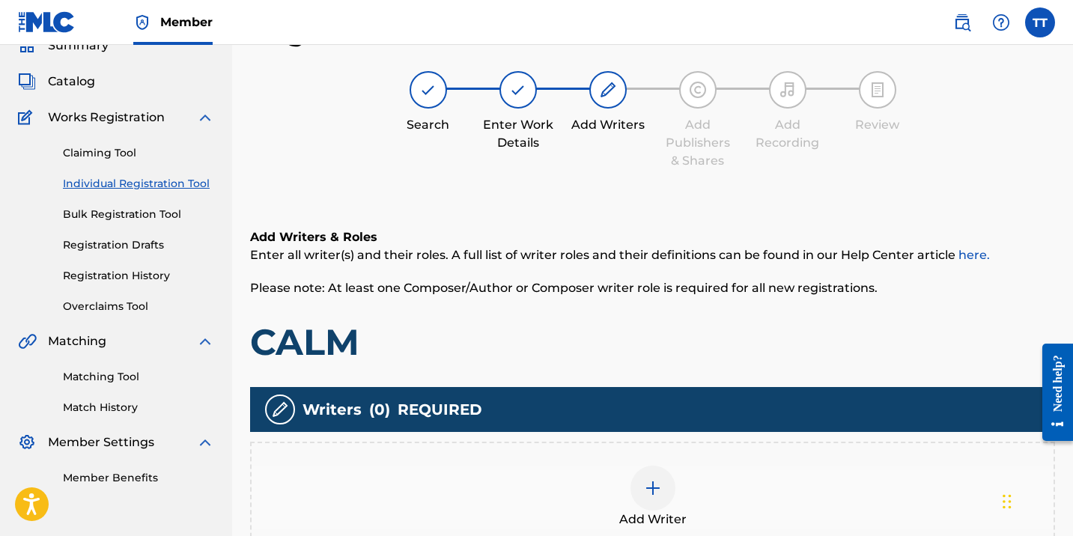
click at [696, 475] on div "Add Writer" at bounding box center [653, 497] width 802 height 63
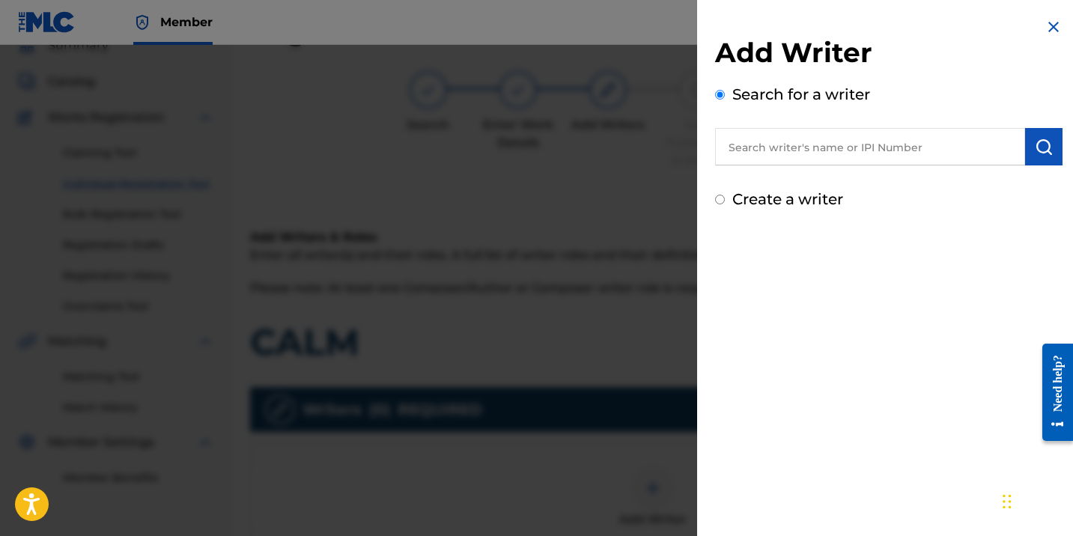
click at [763, 150] on input "text" at bounding box center [870, 146] width 310 height 37
paste input "369227533"
click at [728, 144] on input "369227533" at bounding box center [870, 146] width 310 height 37
type input "00369227533"
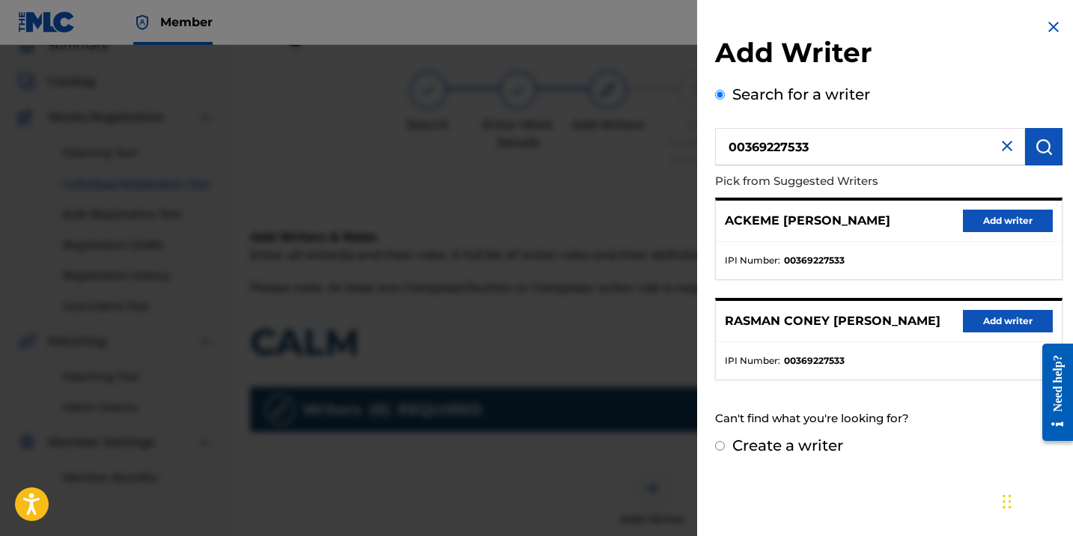
click at [978, 218] on button "Add writer" at bounding box center [1008, 221] width 90 height 22
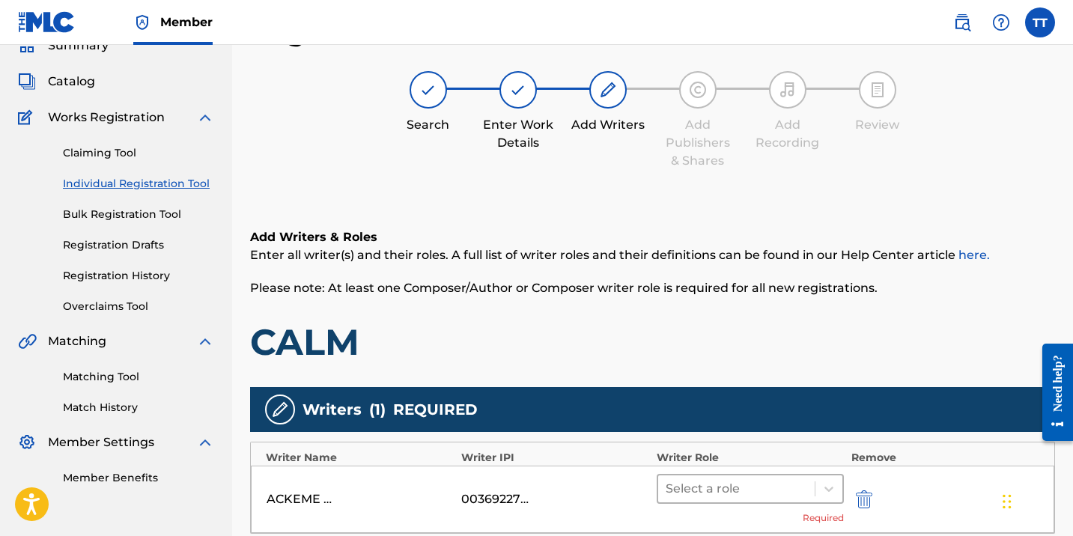
click at [781, 478] on div at bounding box center [735, 488] width 141 height 21
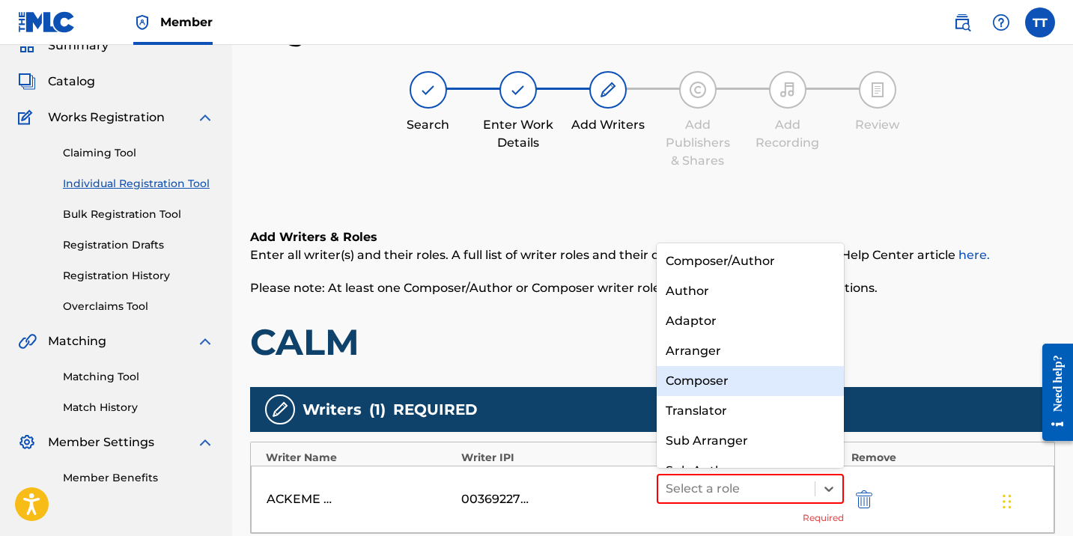
scroll to position [21, 0]
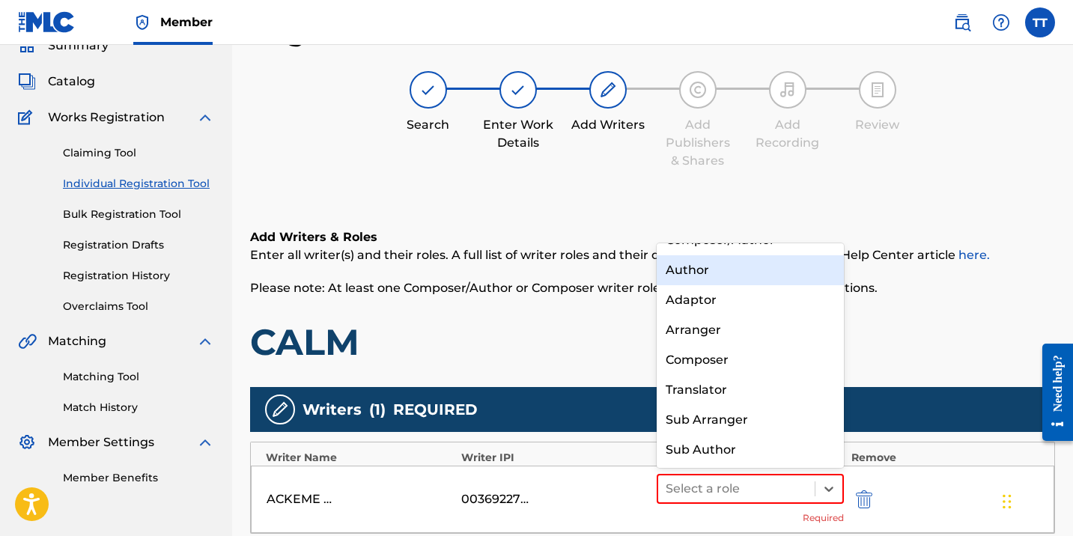
click at [707, 273] on div "Author" at bounding box center [749, 270] width 187 height 30
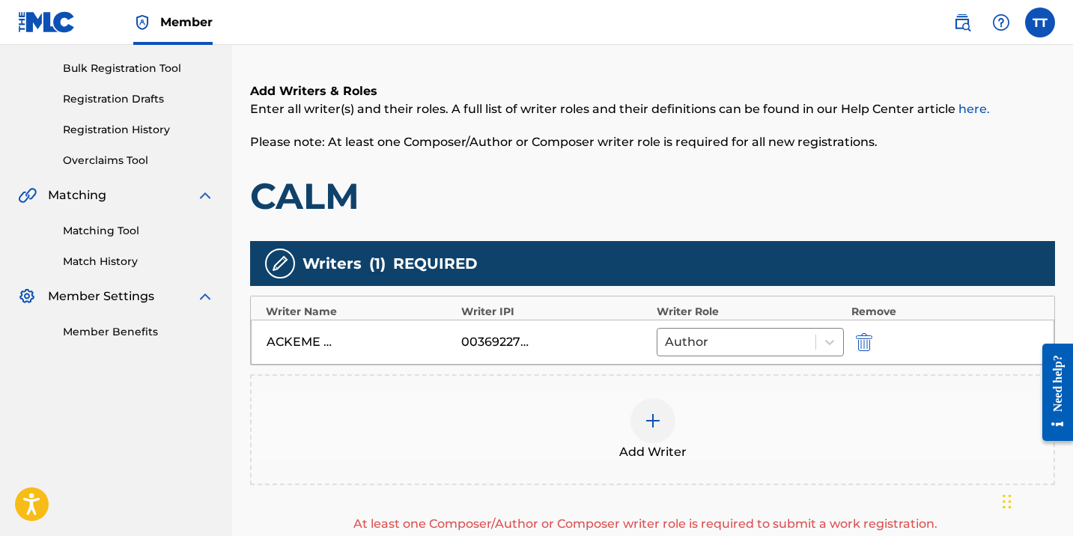
scroll to position [260, 0]
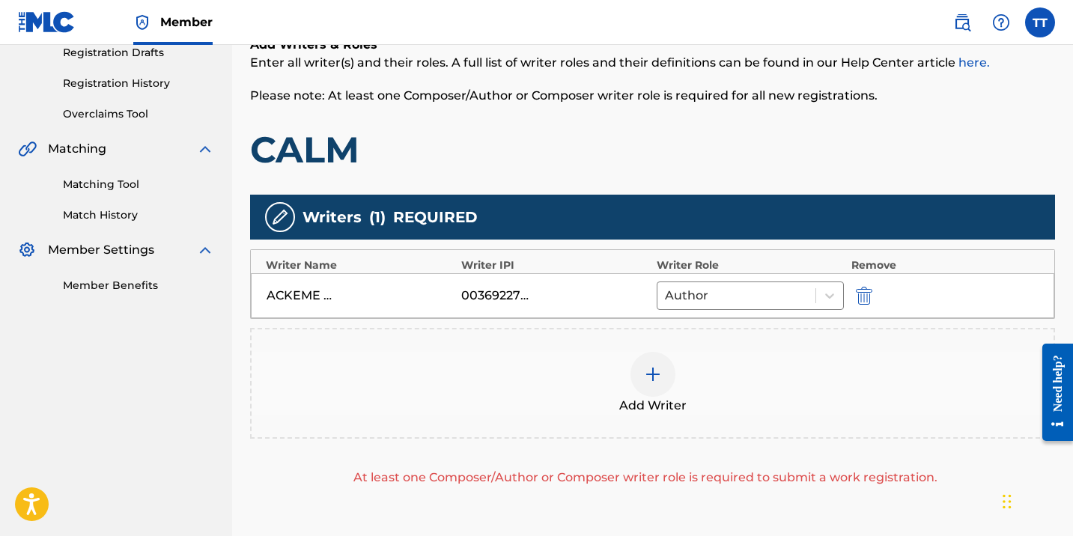
click at [666, 374] on div at bounding box center [652, 374] width 45 height 45
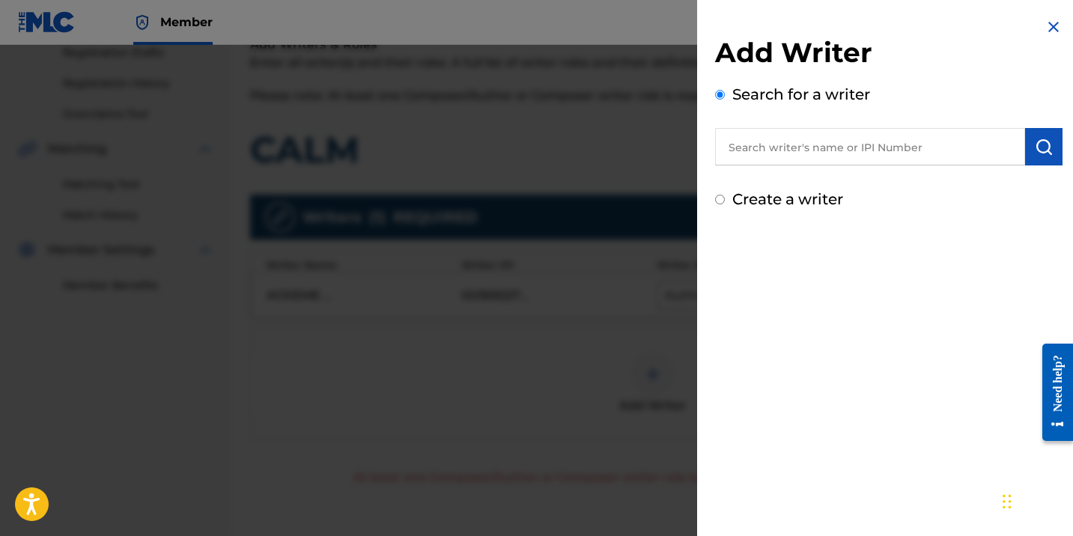
click at [743, 132] on input "text" at bounding box center [870, 146] width 310 height 37
paste input "1065379541"
click at [725, 141] on input "1065379541" at bounding box center [870, 146] width 310 height 37
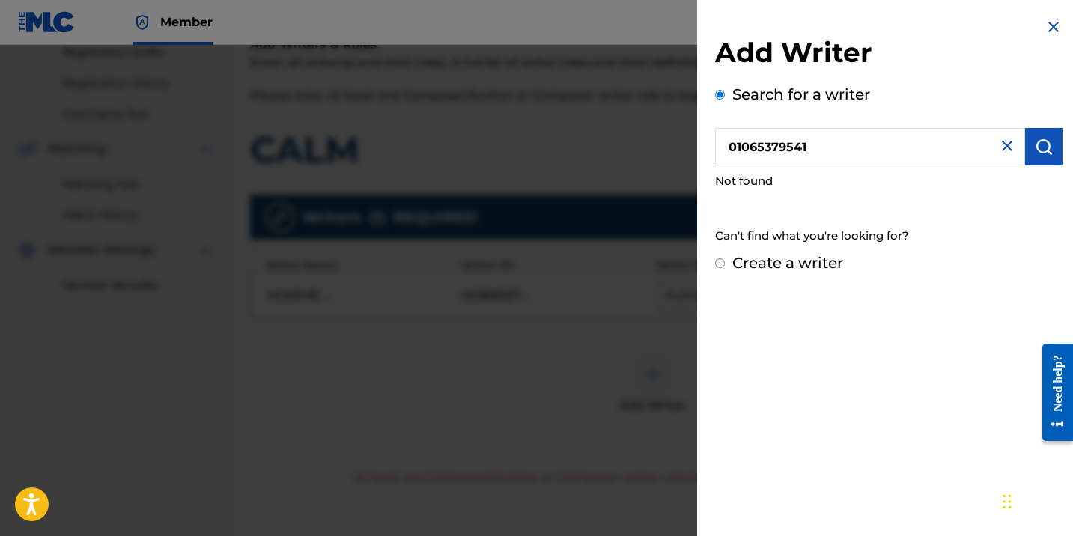
type input "01065379541"
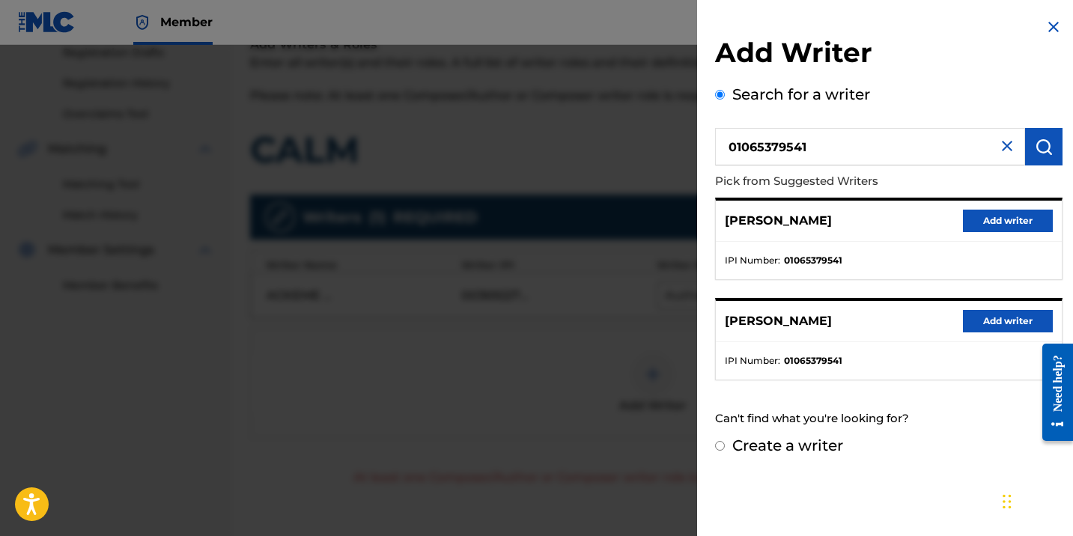
click at [991, 321] on button "Add writer" at bounding box center [1008, 321] width 90 height 22
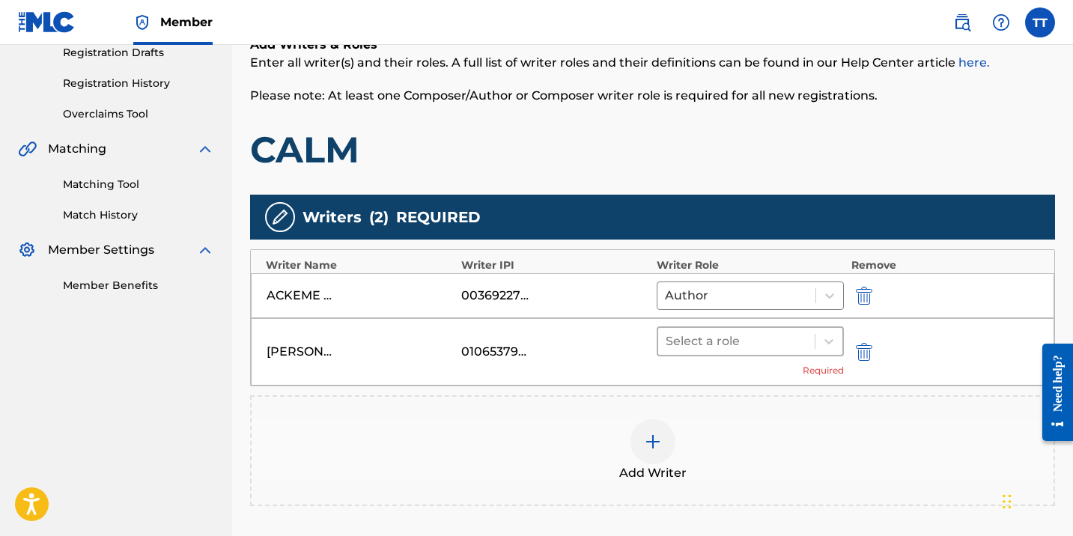
click at [762, 345] on div at bounding box center [735, 341] width 141 height 21
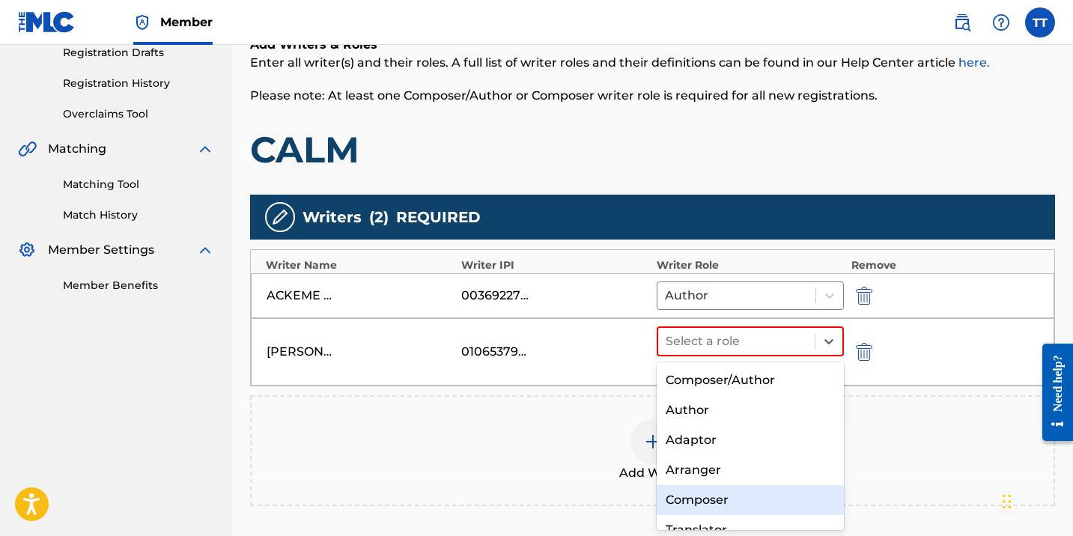
click at [716, 496] on div "Composer" at bounding box center [749, 500] width 187 height 30
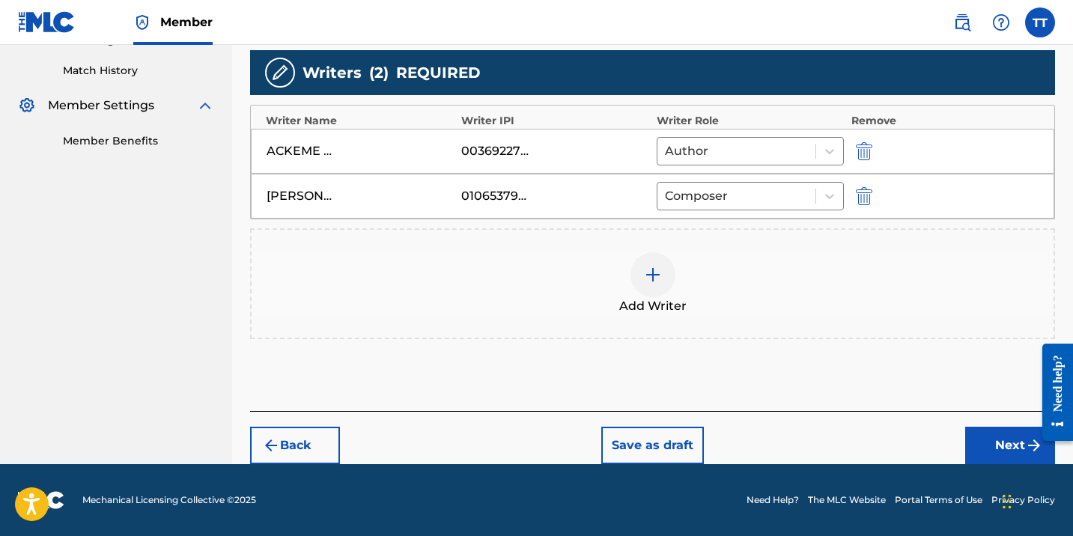
click at [997, 444] on button "Next" at bounding box center [1010, 445] width 90 height 37
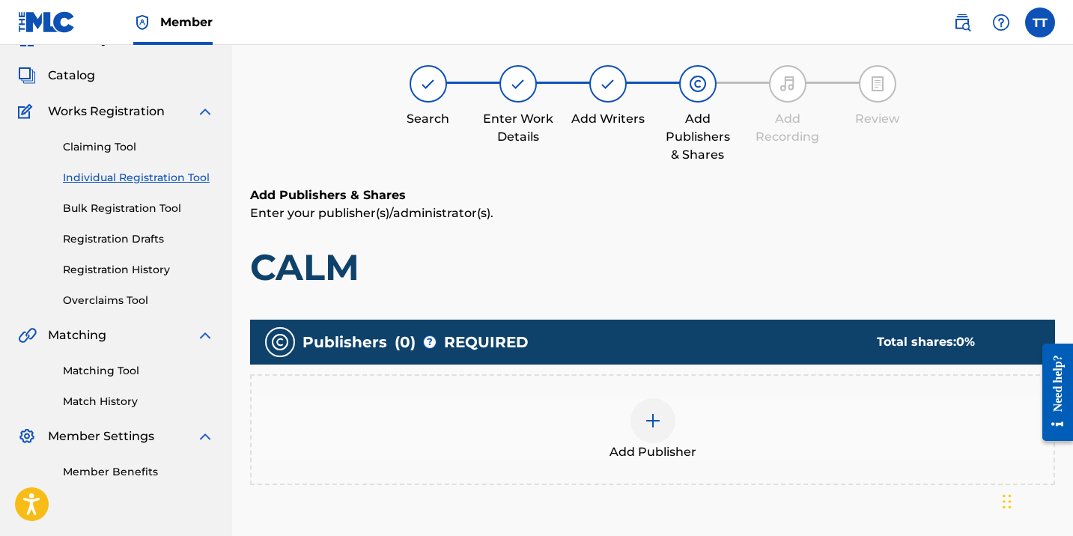
scroll to position [67, 0]
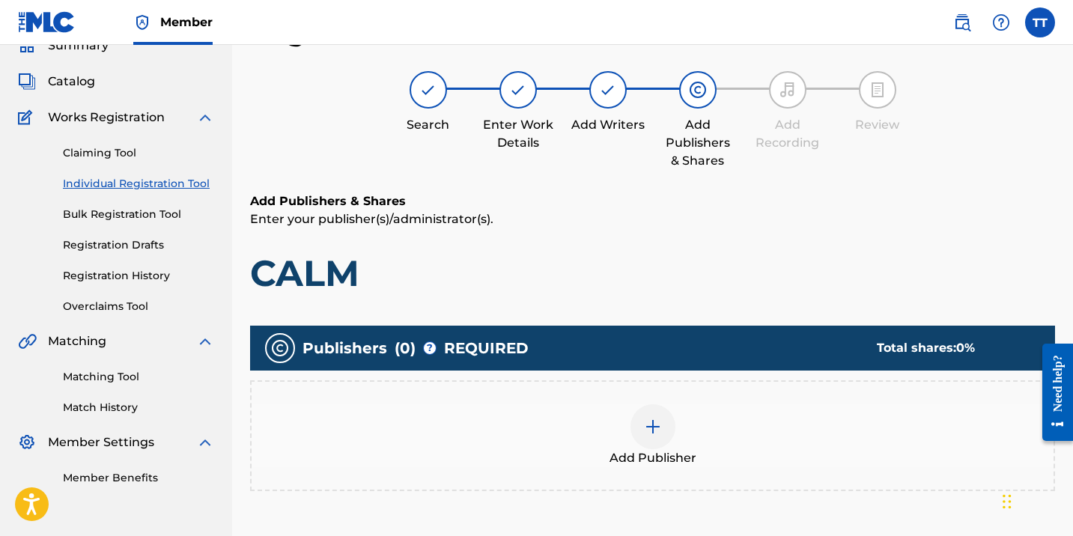
click at [688, 464] on span "Add Publisher" at bounding box center [652, 458] width 87 height 18
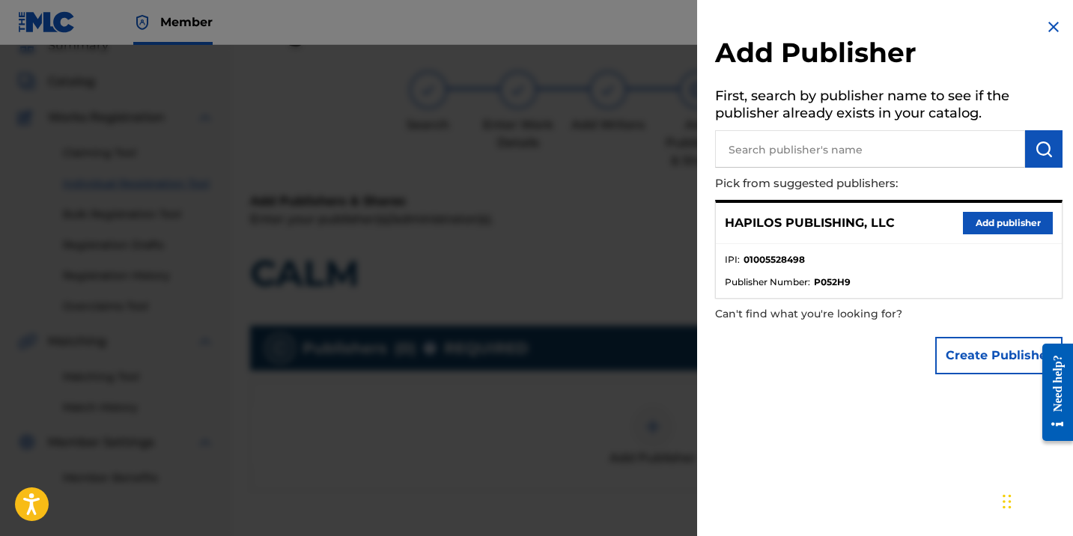
click at [978, 224] on button "Add publisher" at bounding box center [1008, 223] width 90 height 22
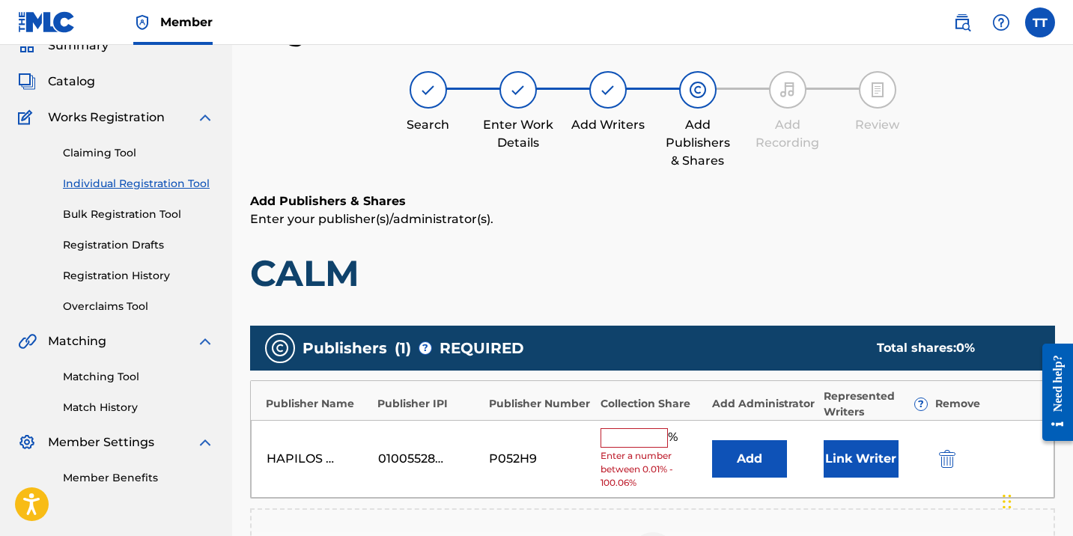
click at [632, 441] on input "text" at bounding box center [633, 437] width 67 height 19
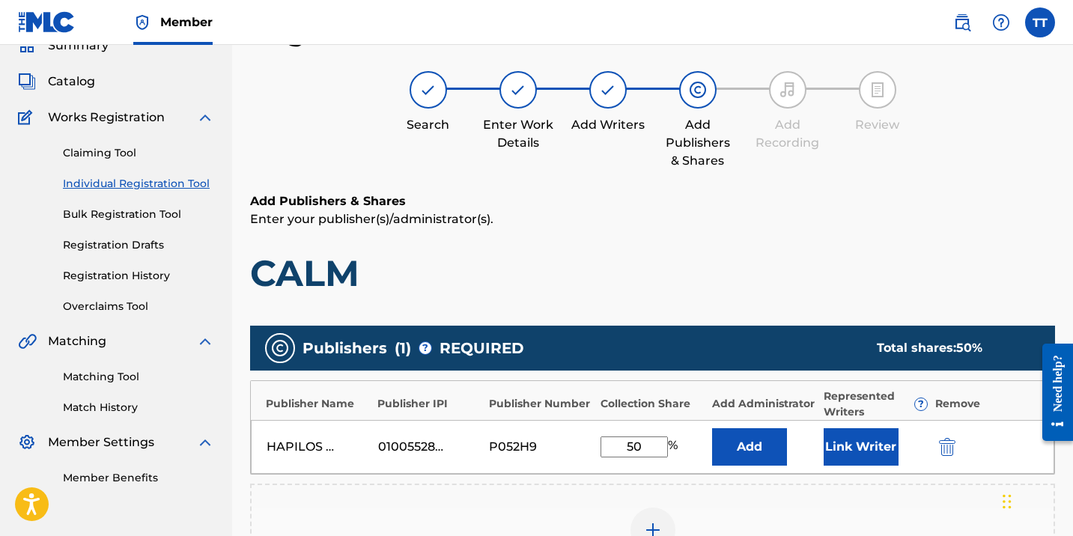
type input "50"
click at [842, 448] on button "Link Writer" at bounding box center [860, 446] width 75 height 37
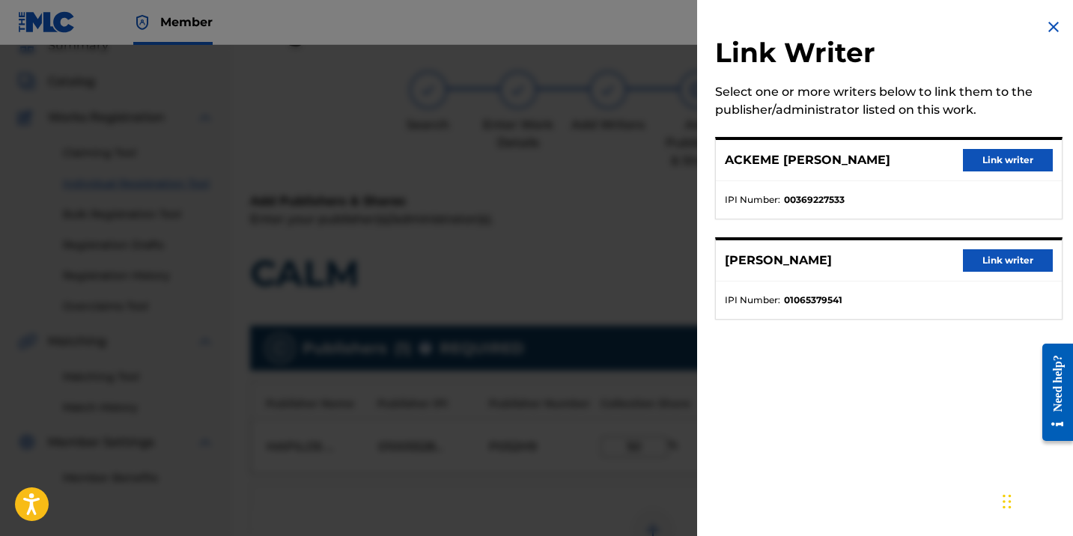
click at [981, 162] on button "Link writer" at bounding box center [1008, 160] width 90 height 22
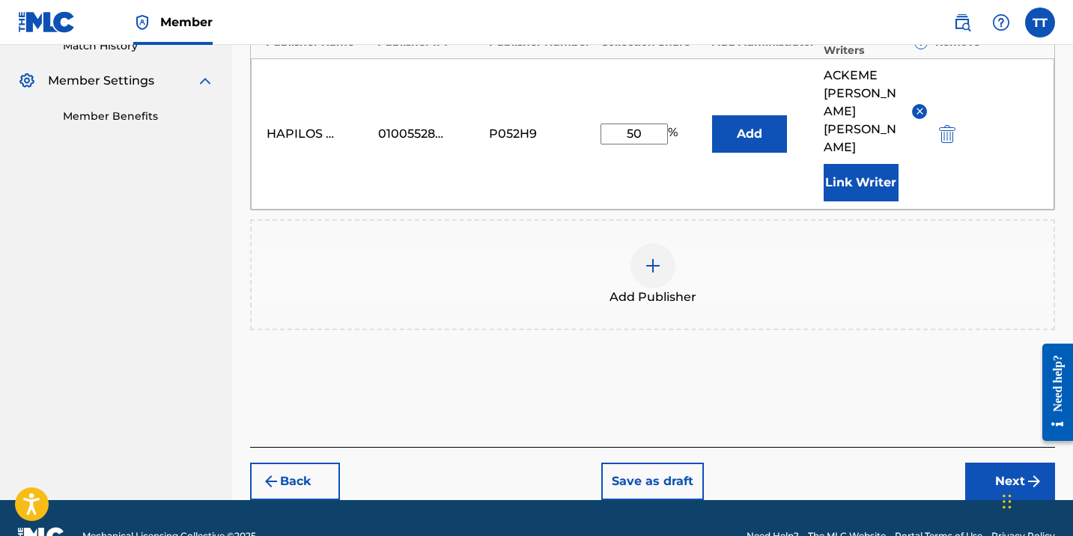
click at [987, 463] on button "Next" at bounding box center [1010, 481] width 90 height 37
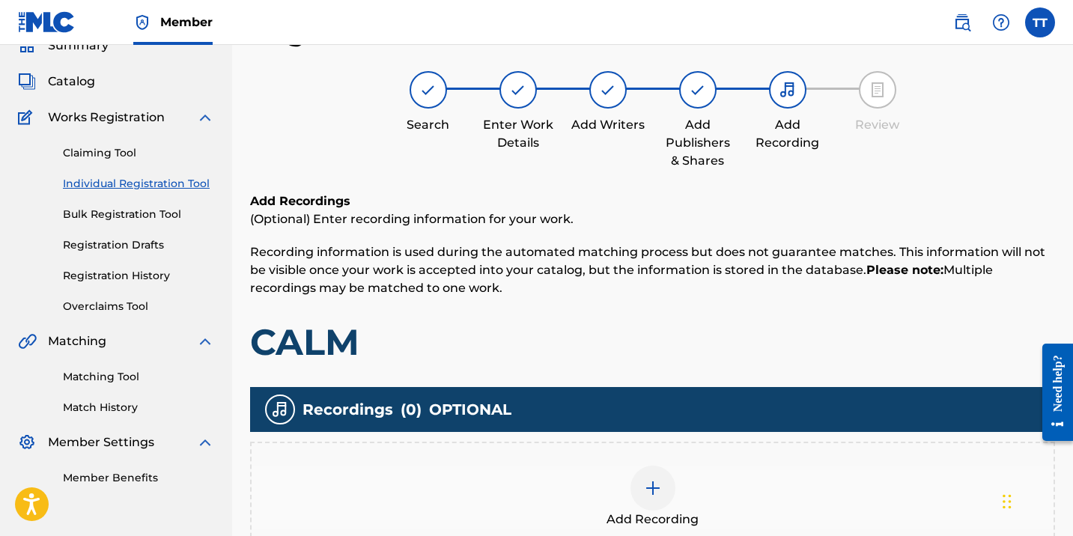
click at [703, 498] on div "Add Recording" at bounding box center [653, 497] width 802 height 63
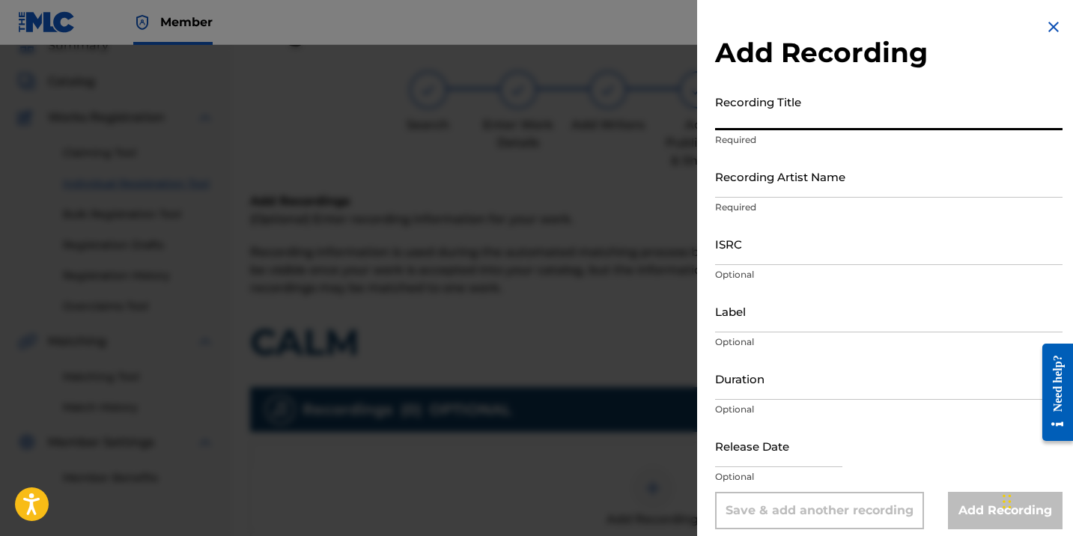
click at [747, 109] on input "Recording Title" at bounding box center [888, 109] width 347 height 43
paste input "CALM"
type input "CALM"
click at [746, 175] on input "Recording Artist Name" at bounding box center [888, 176] width 347 height 43
paste input "CHRONIC LAW; COLLECT DI BRED"
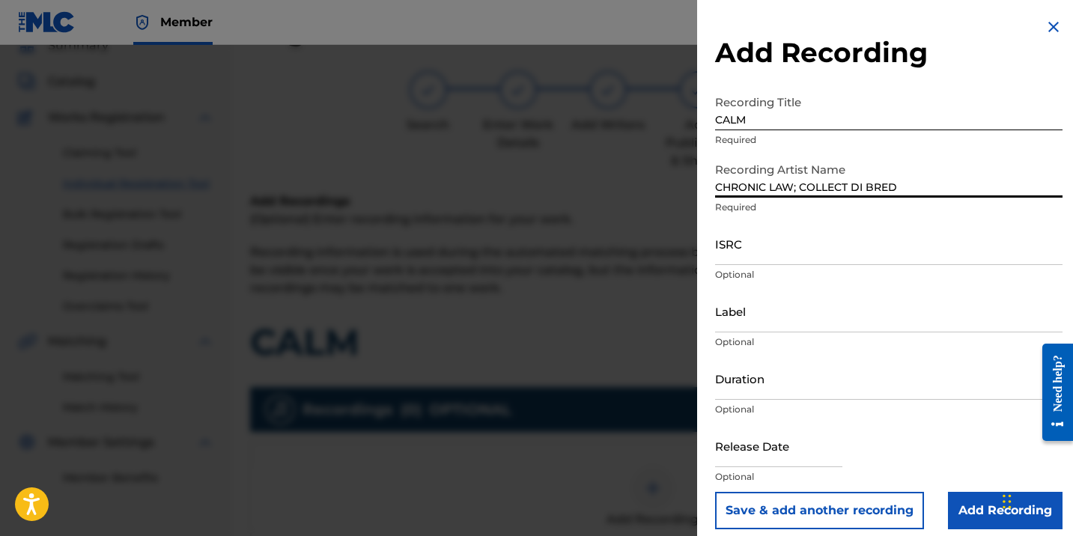
type input "CHRONIC LAW; COLLECT DI BRED"
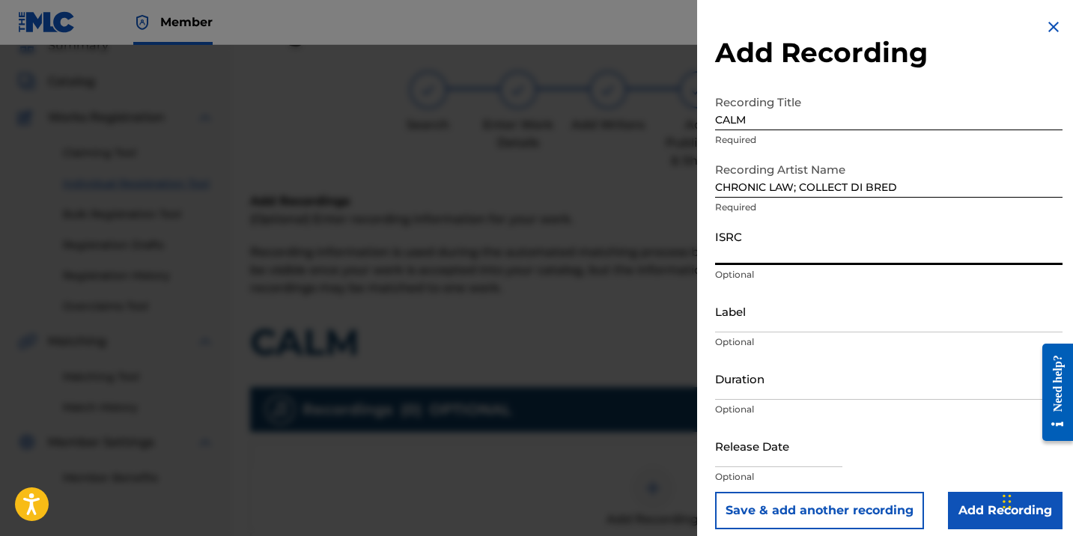
paste input "QZNJZ2534068"
click at [789, 236] on input "ISRC" at bounding box center [888, 243] width 347 height 43
type input "QZNJZ2534068"
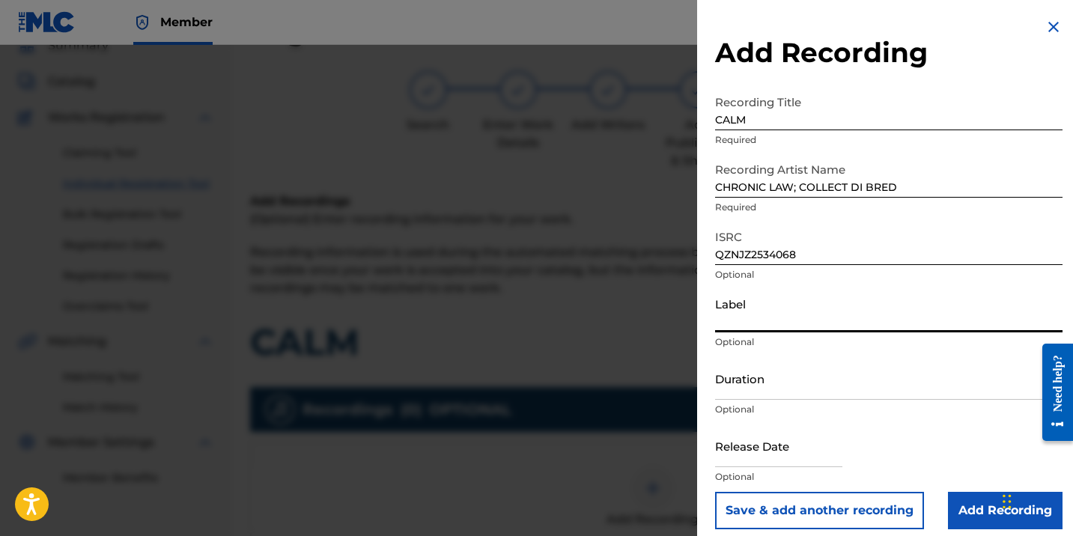
click at [790, 313] on input "Label" at bounding box center [888, 311] width 347 height 43
paste input "COLLECT DI BRED ENTERTAINMENT"
type input "COLLECT DI BRED ENTERTAINMENT"
click at [740, 380] on input "Duration" at bounding box center [888, 378] width 347 height 43
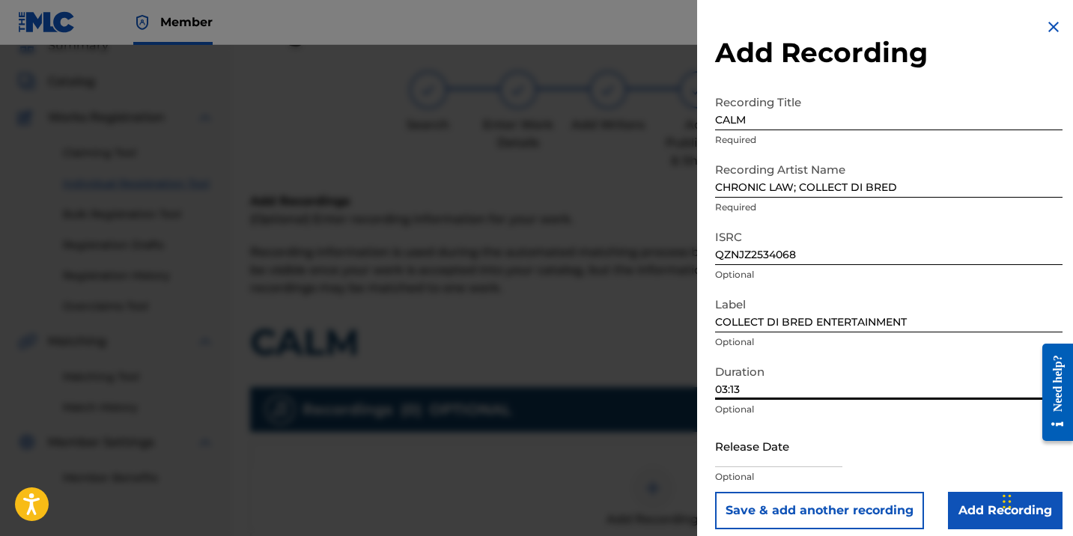
type input "03:13"
click at [749, 448] on input "text" at bounding box center [778, 445] width 127 height 43
select select "7"
select select "2025"
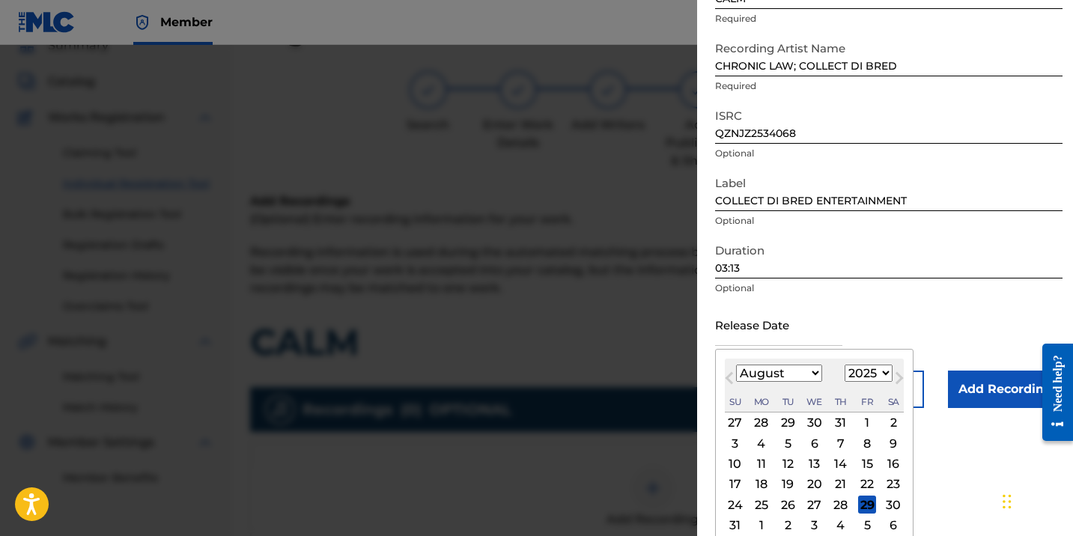
scroll to position [150, 0]
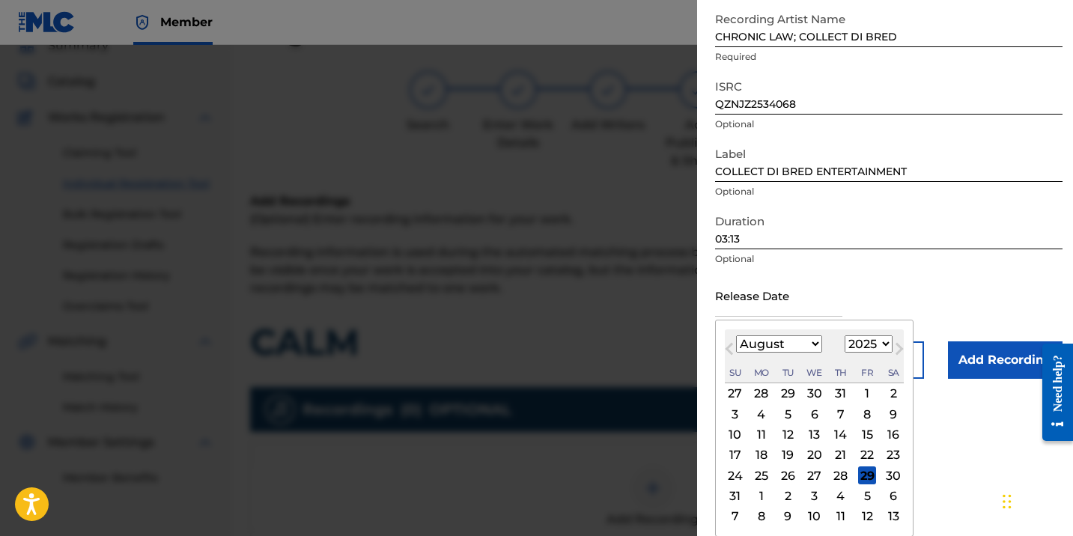
drag, startPoint x: 865, startPoint y: 480, endPoint x: 838, endPoint y: 471, distance: 27.7
click at [838, 471] on div "24 25 26 27 28 29 30" at bounding box center [814, 476] width 179 height 20
click at [838, 471] on div "28" at bounding box center [841, 475] width 18 height 18
type input "[DATE]"
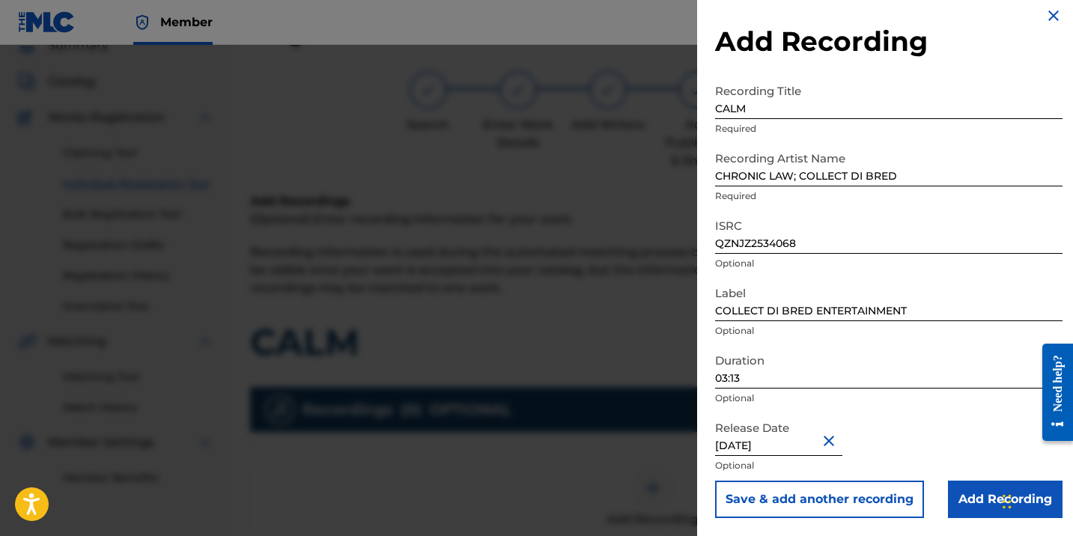
scroll to position [11, 0]
click at [981, 494] on input "Add Recording" at bounding box center [1005, 499] width 115 height 37
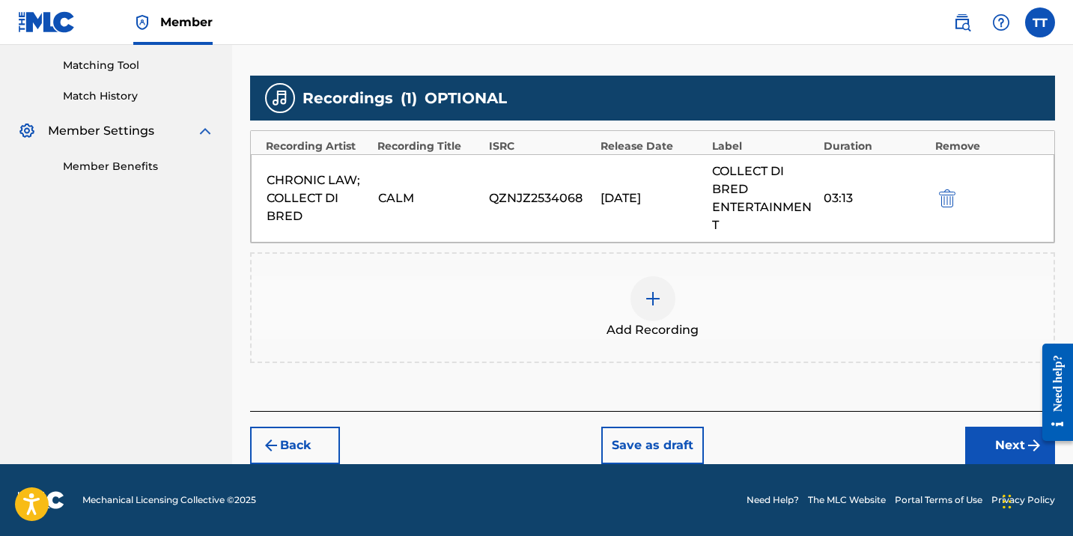
click at [987, 440] on button "Next" at bounding box center [1010, 445] width 90 height 37
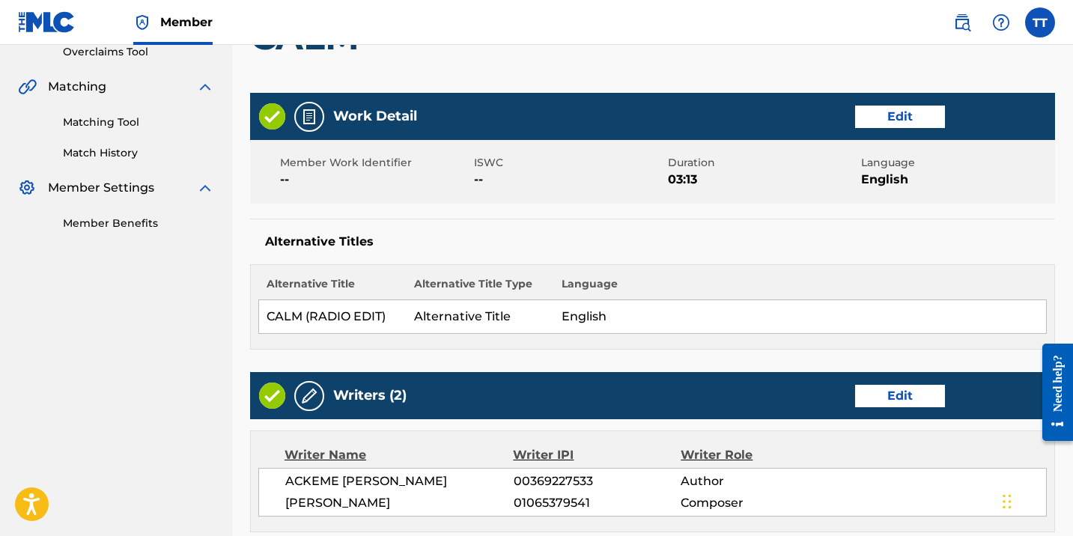
scroll to position [842, 0]
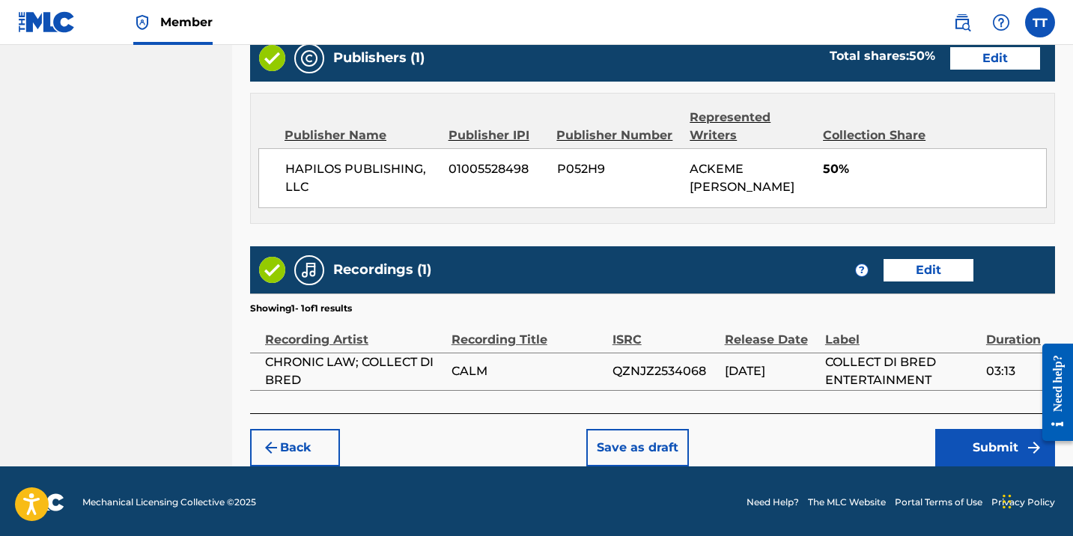
click at [970, 426] on div "Back Save as draft Submit" at bounding box center [652, 439] width 805 height 53
click at [969, 437] on button "Submit" at bounding box center [995, 447] width 120 height 37
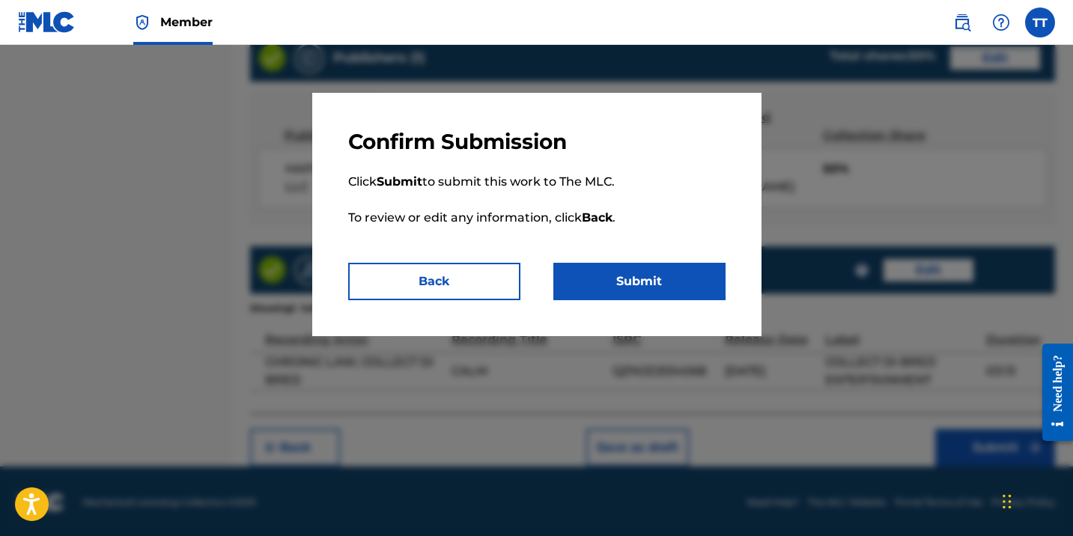
click at [683, 281] on button "Submit" at bounding box center [639, 281] width 172 height 37
